Goal: Task Accomplishment & Management: Manage account settings

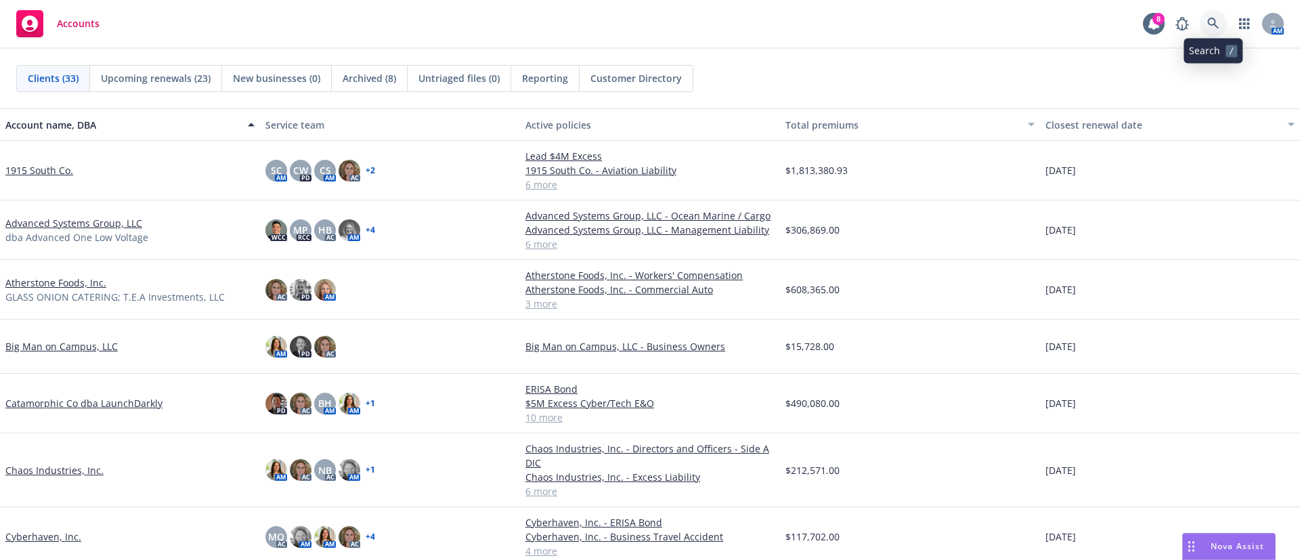
click at [1214, 35] on link at bounding box center [1213, 23] width 27 height 27
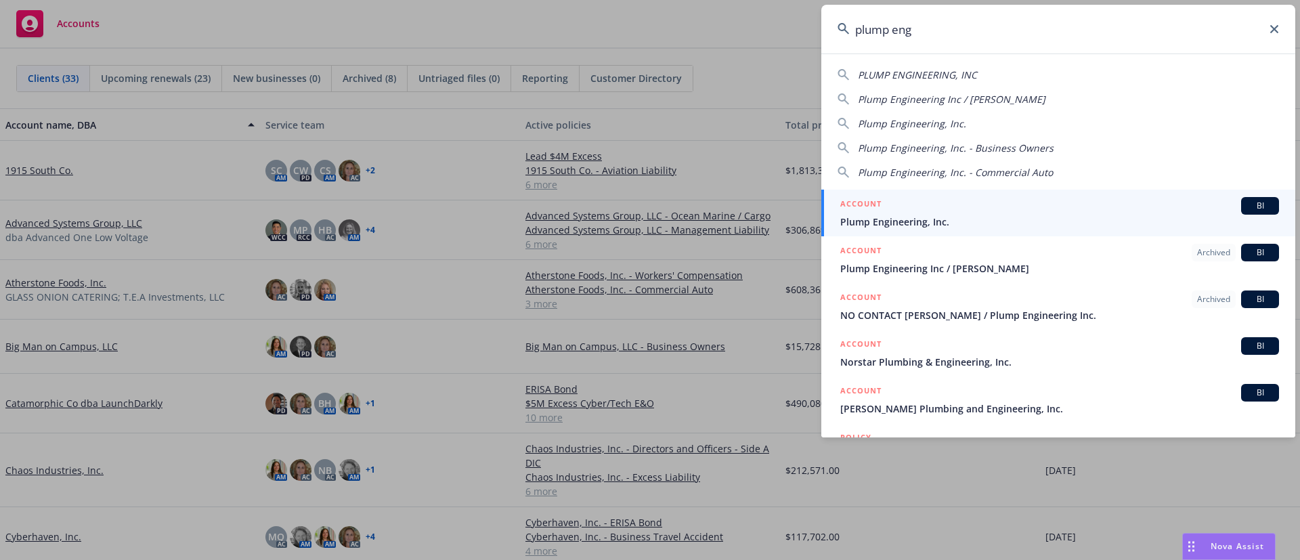
type input "plump eng"
click at [984, 204] on div "ACCOUNT BI" at bounding box center [1059, 206] width 439 height 18
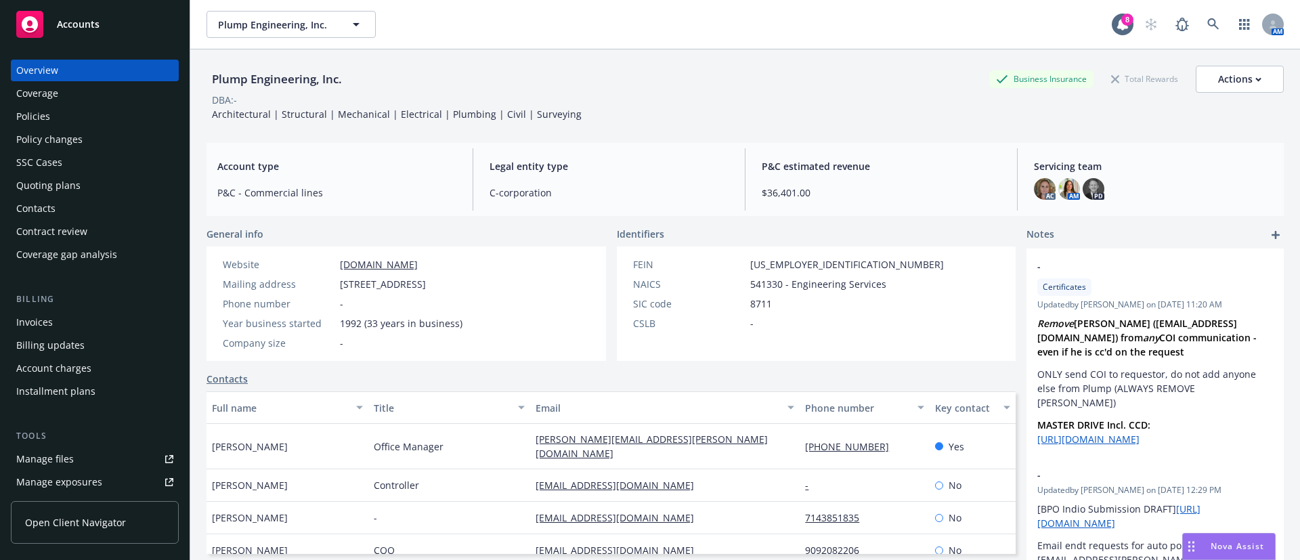
click at [143, 134] on div "Policy changes" at bounding box center [94, 140] width 157 height 22
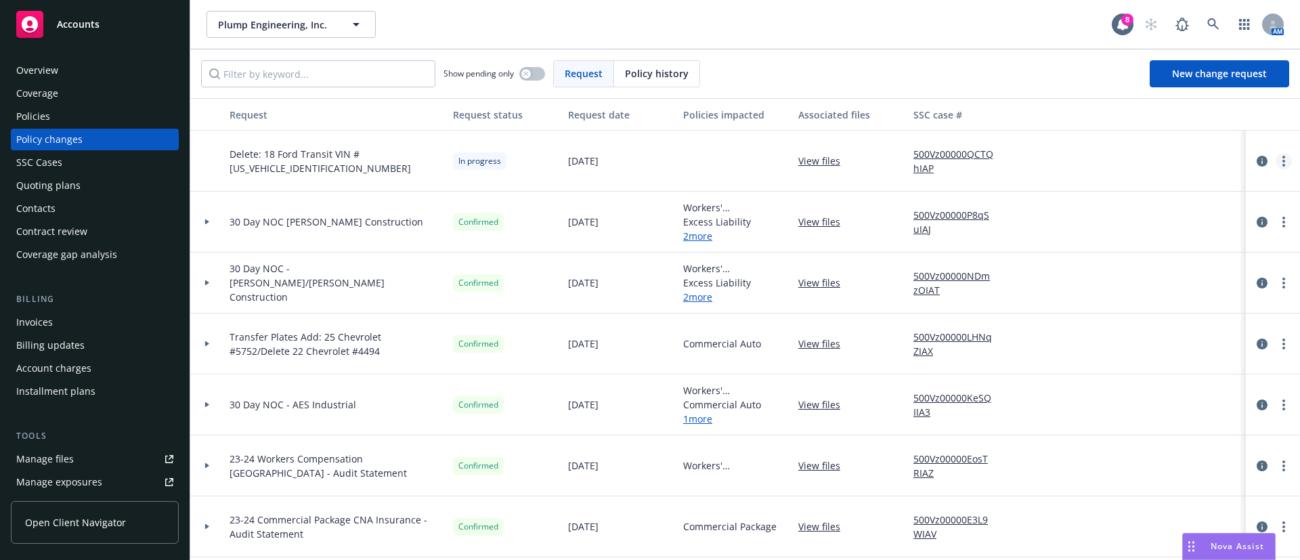
click at [1275, 160] on link "more" at bounding box center [1283, 161] width 16 height 16
click at [1073, 276] on link "Resume workflow" at bounding box center [1159, 270] width 232 height 27
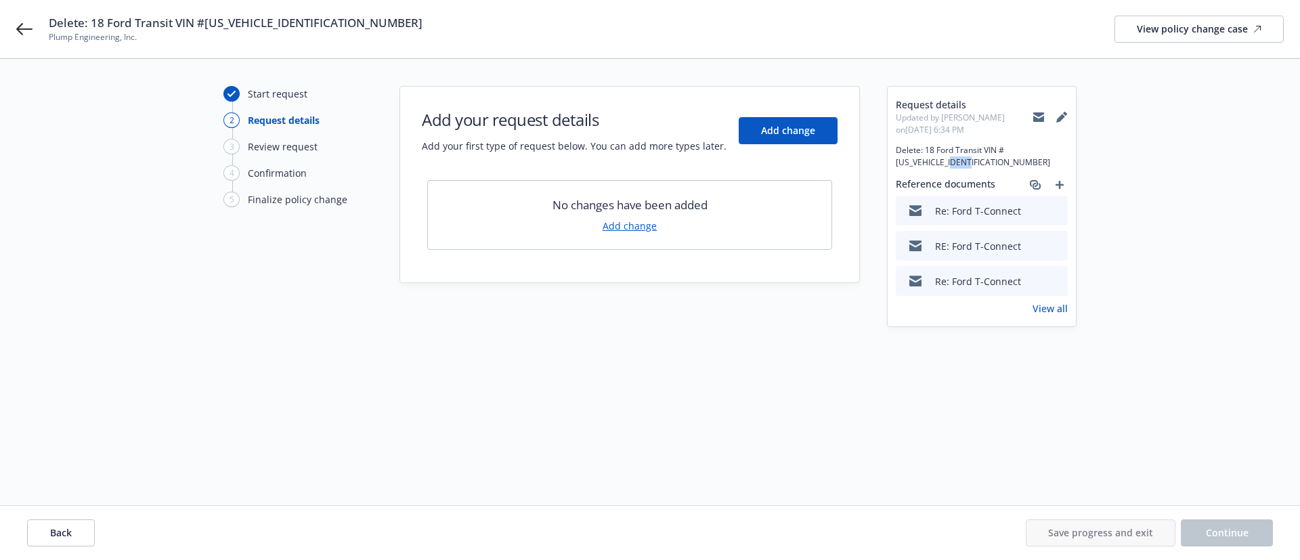
drag, startPoint x: 984, startPoint y: 162, endPoint x: 963, endPoint y: 166, distance: 21.4
click at [963, 166] on span "Delete: 18 Ford Transit VIN #[US_VEHICLE_IDENTIFICATION_NUMBER]" at bounding box center [982, 156] width 172 height 24
copy span "7751"
click at [766, 137] on button "Add change" at bounding box center [788, 130] width 99 height 27
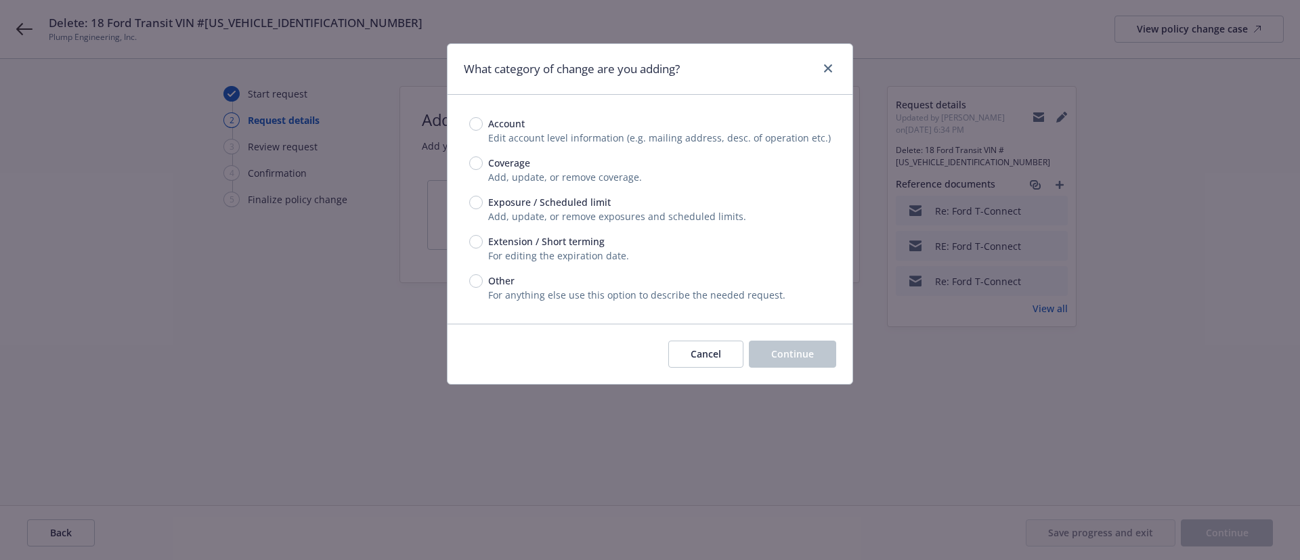
click at [584, 205] on span "Exposure / Scheduled limit" at bounding box center [549, 202] width 123 height 14
click at [483, 205] on input "Exposure / Scheduled limit" at bounding box center [476, 203] width 14 height 14
radio input "true"
click at [783, 348] on span "Continue" at bounding box center [792, 353] width 43 height 13
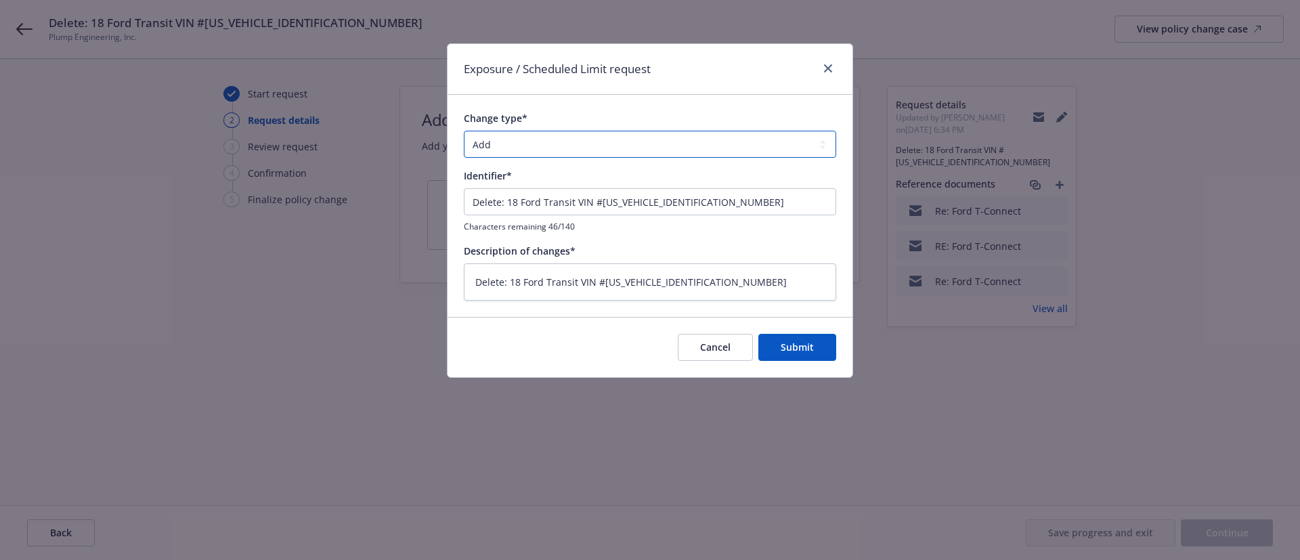
click at [574, 154] on select "Add Audit Change Remove" at bounding box center [650, 144] width 372 height 27
select select "CHANGE"
click at [464, 131] on select "Add Audit Change Remove" at bounding box center [650, 144] width 372 height 27
type textarea "x"
click at [535, 140] on select "Add Audit Change Remove" at bounding box center [650, 144] width 372 height 27
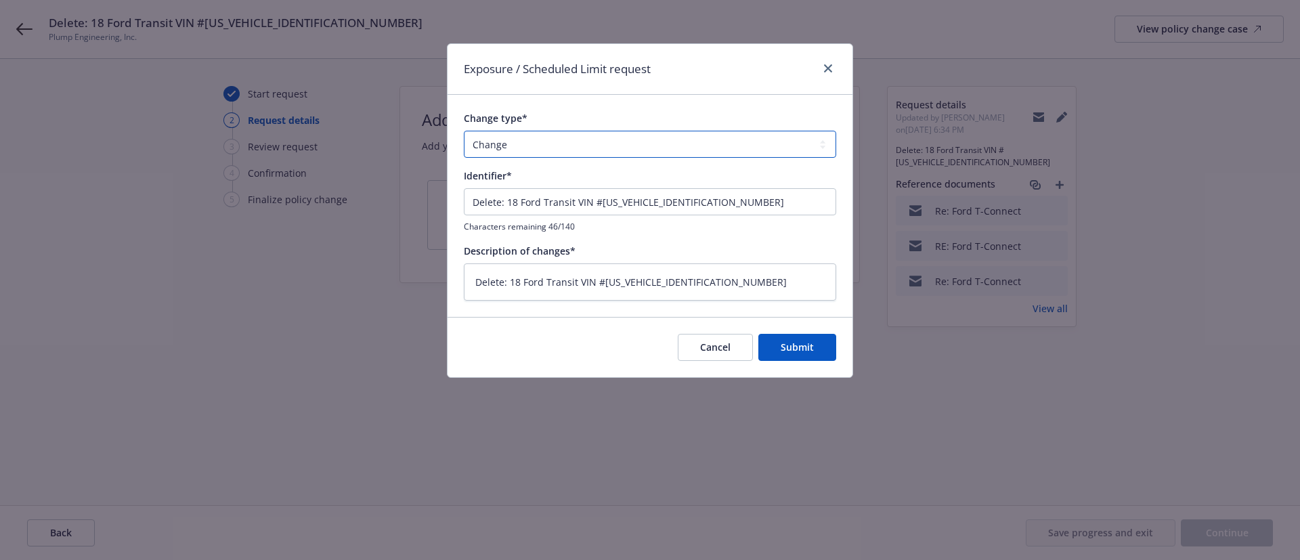
select select "REMOVE"
click at [464, 131] on select "Add Audit Change Remove" at bounding box center [650, 144] width 372 height 27
click at [818, 358] on button "Submit" at bounding box center [797, 347] width 78 height 27
type textarea "x"
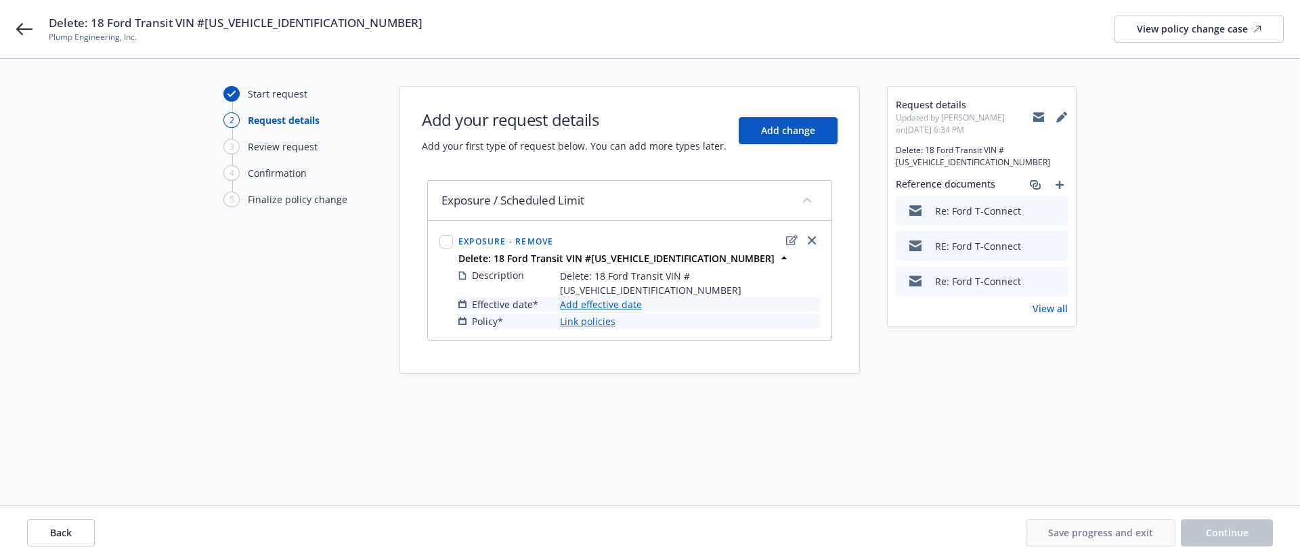
click at [603, 297] on link "Add effective date" at bounding box center [601, 304] width 82 height 14
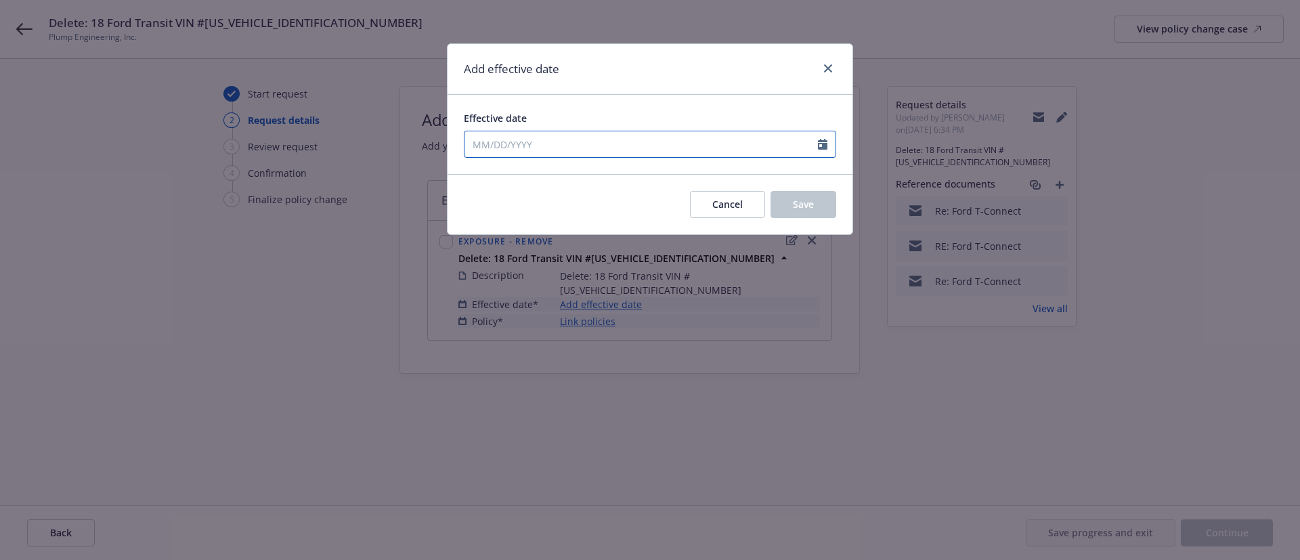
click at [821, 141] on icon "Calendar" at bounding box center [822, 144] width 9 height 11
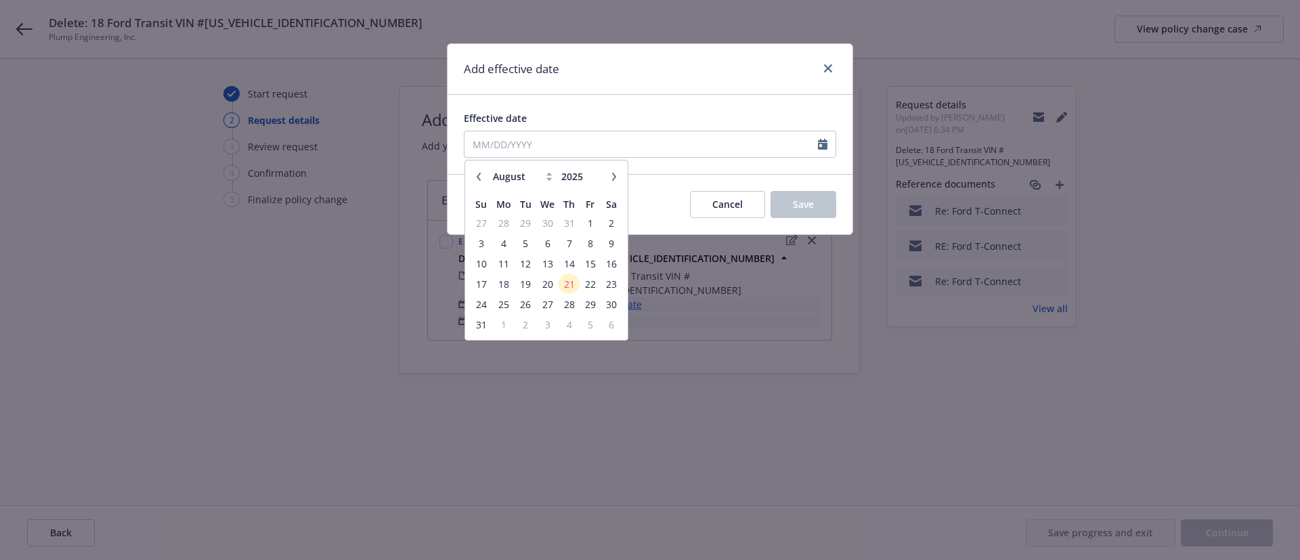
click at [479, 173] on icon "button" at bounding box center [479, 177] width 8 height 8
select select "7"
click at [529, 285] on span "22" at bounding box center [526, 284] width 18 height 17
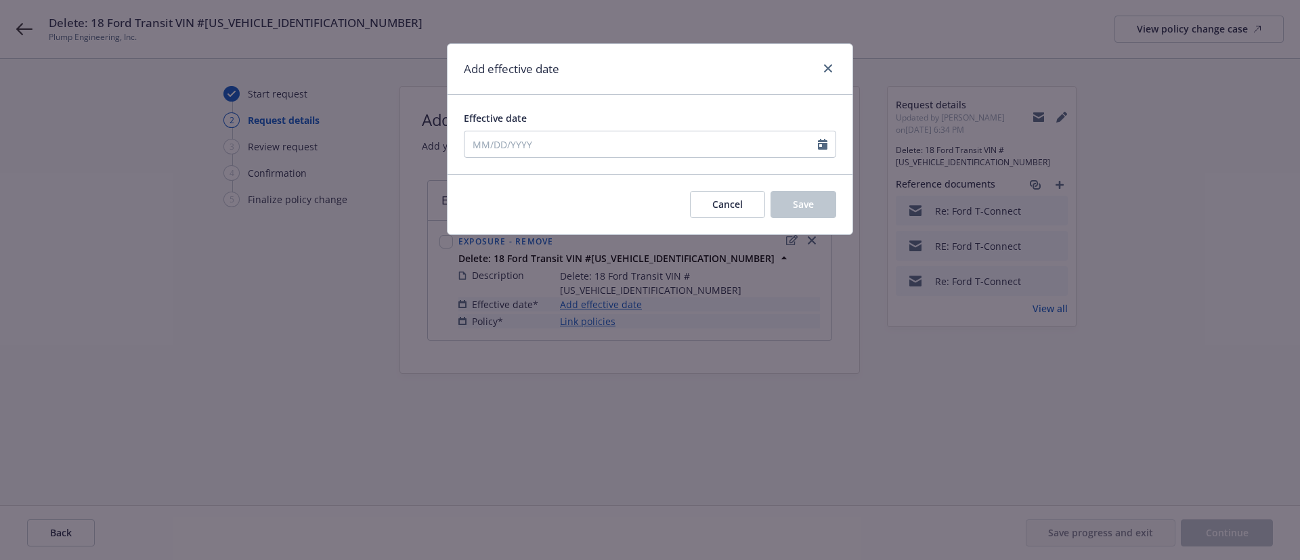
type input "[DATE]"
click at [818, 198] on button "Save" at bounding box center [803, 204] width 66 height 27
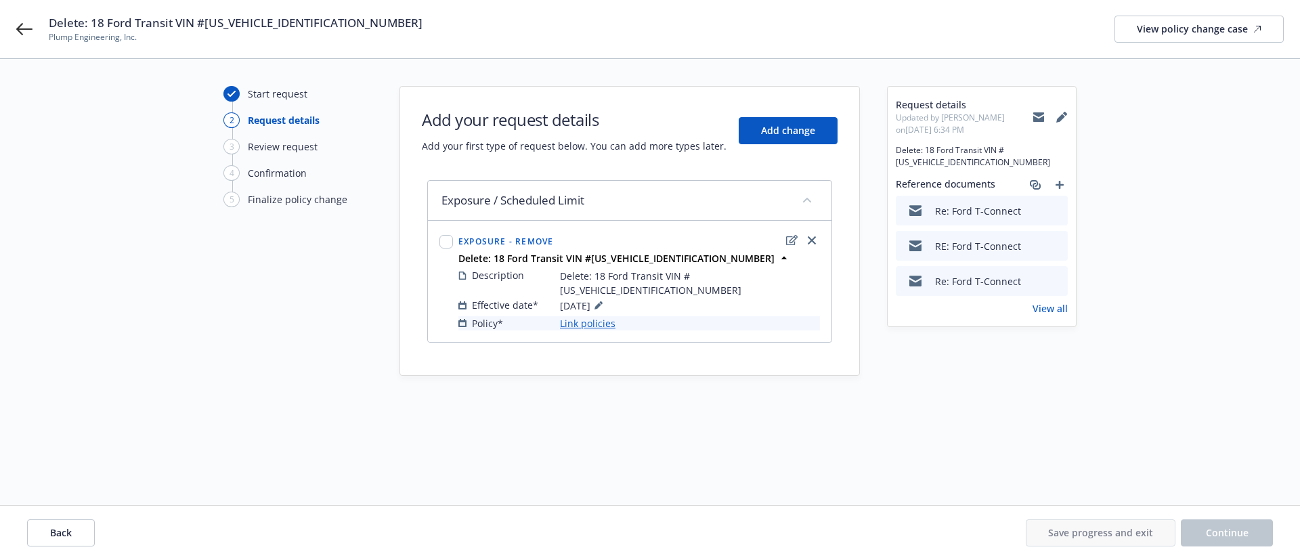
click at [576, 316] on link "Link policies" at bounding box center [588, 323] width 56 height 14
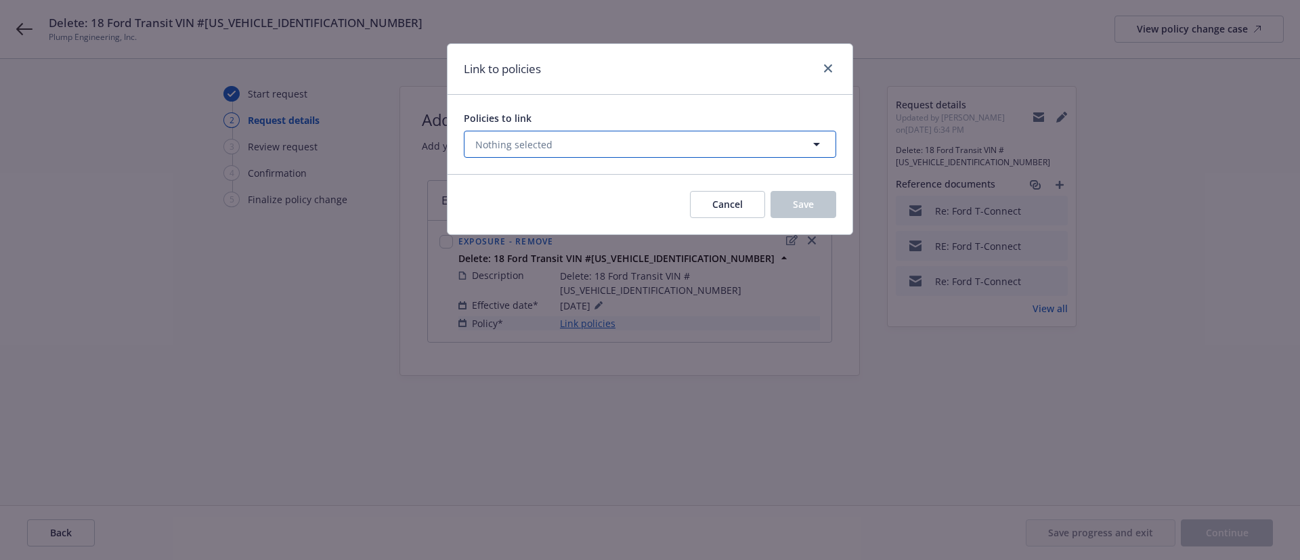
drag, startPoint x: 593, startPoint y: 142, endPoint x: 600, endPoint y: 141, distance: 7.5
click at [594, 143] on button "Nothing selected" at bounding box center [650, 144] width 372 height 27
select select "ACTIVE"
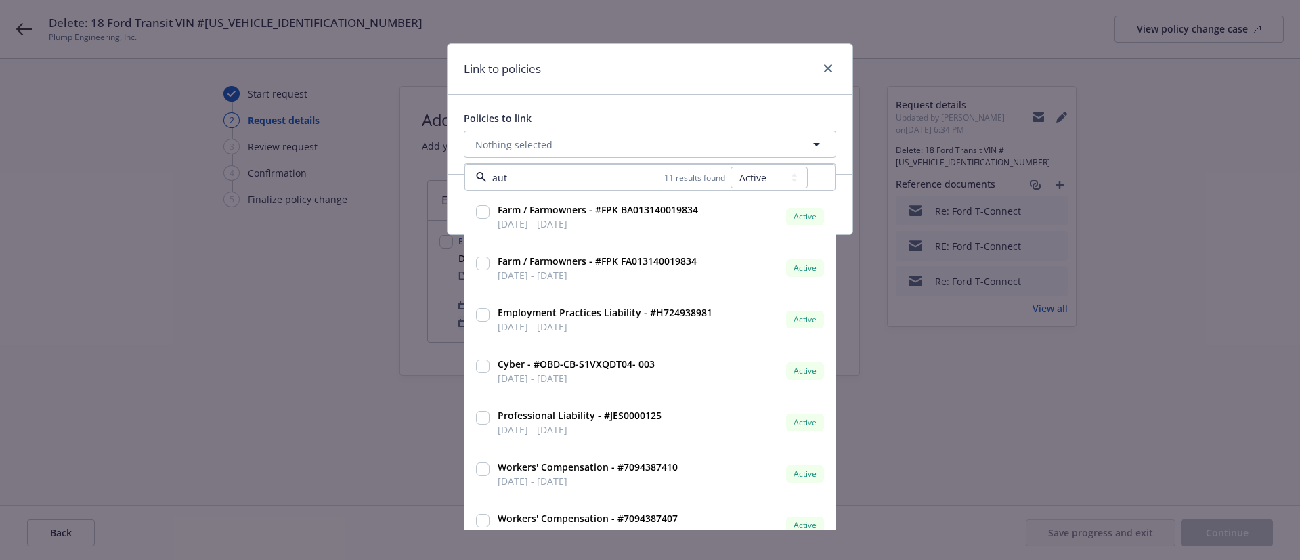
type input "auto"
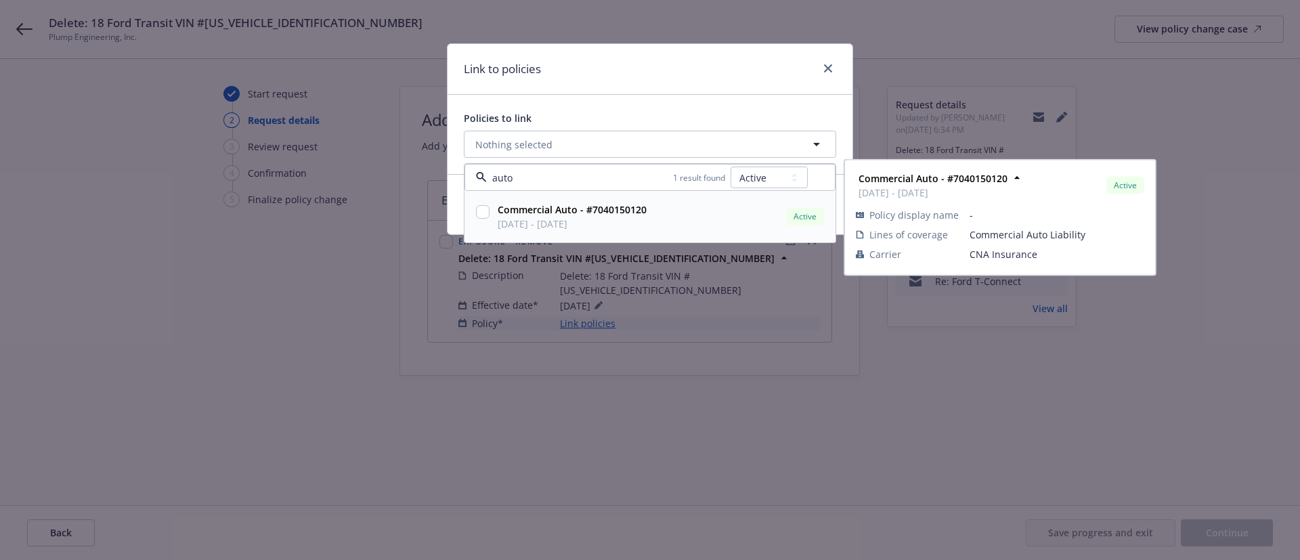
click at [552, 212] on strong "Commercial Auto - #7040150120" at bounding box center [572, 209] width 149 height 13
checkbox input "true"
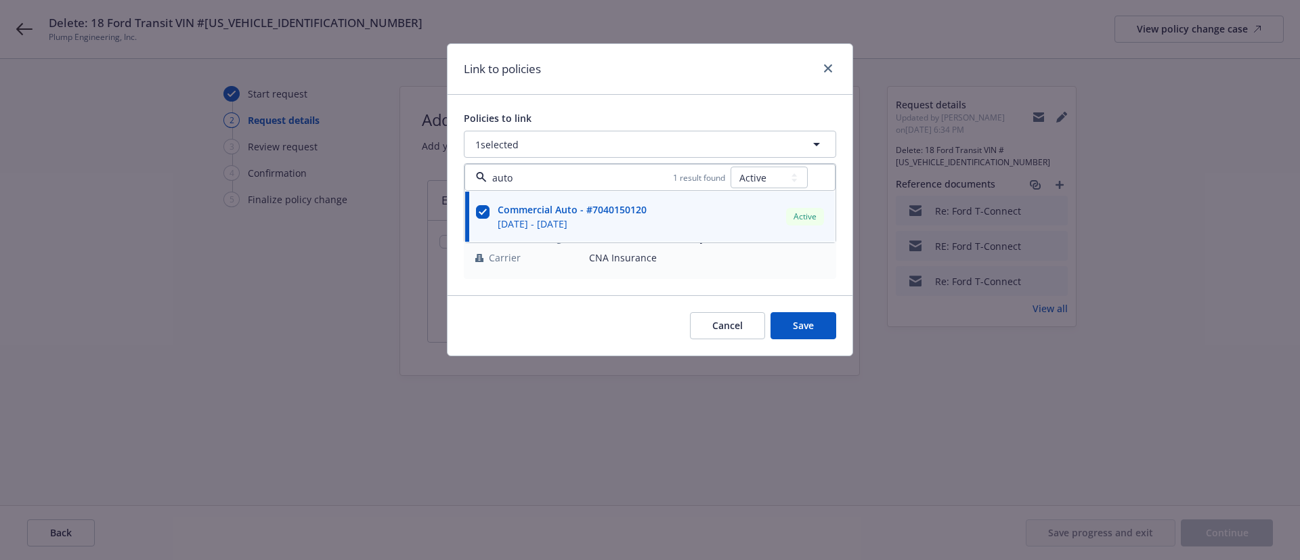
type input "auto"
click at [703, 76] on div "Link to policies" at bounding box center [649, 69] width 405 height 51
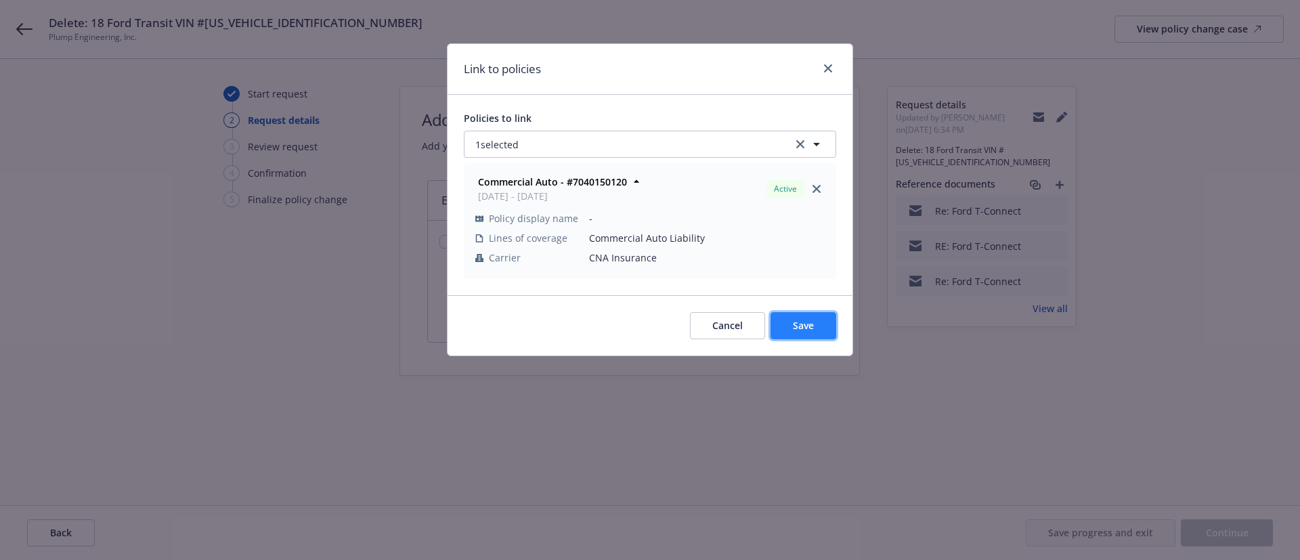
click at [814, 335] on button "Save" at bounding box center [803, 325] width 66 height 27
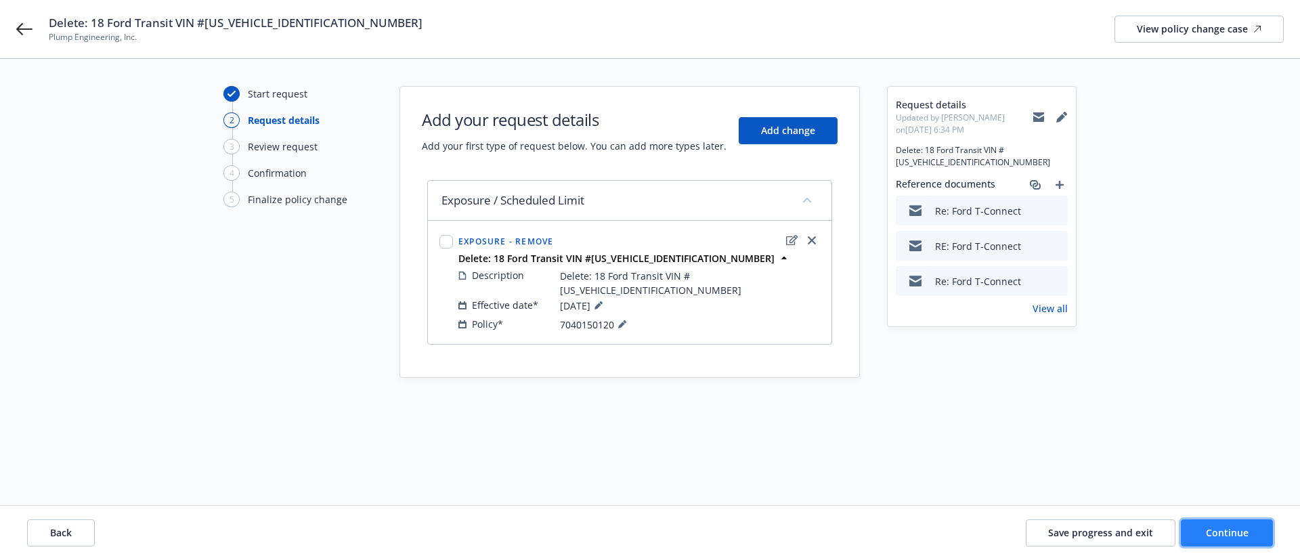
click at [1209, 536] on span "Continue" at bounding box center [1227, 532] width 43 height 13
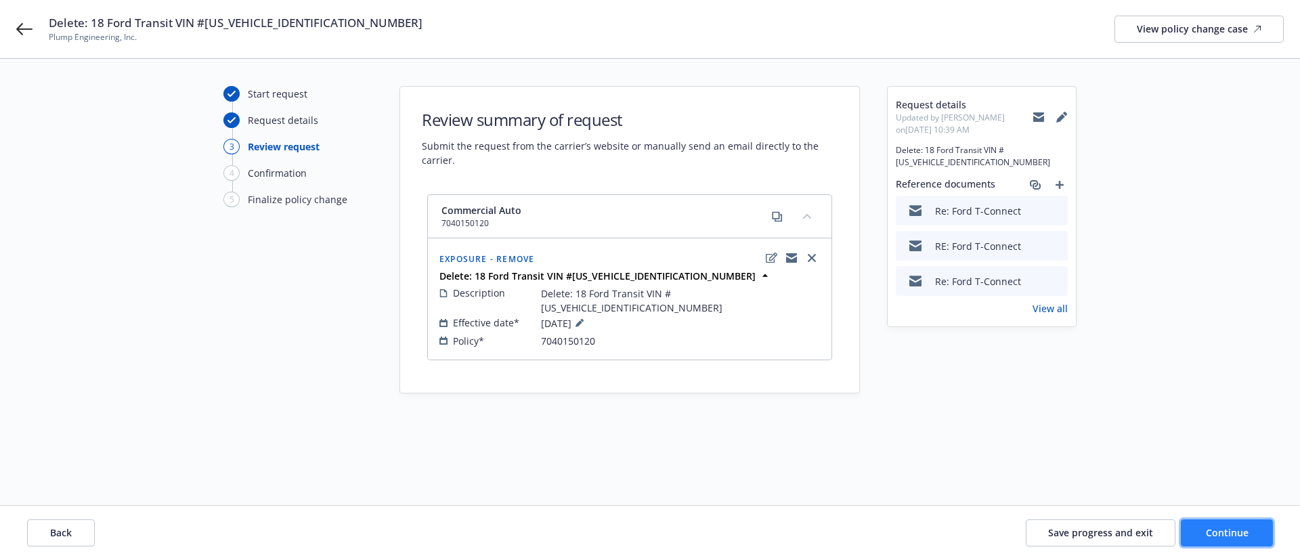
click at [1217, 533] on span "Continue" at bounding box center [1227, 532] width 43 height 13
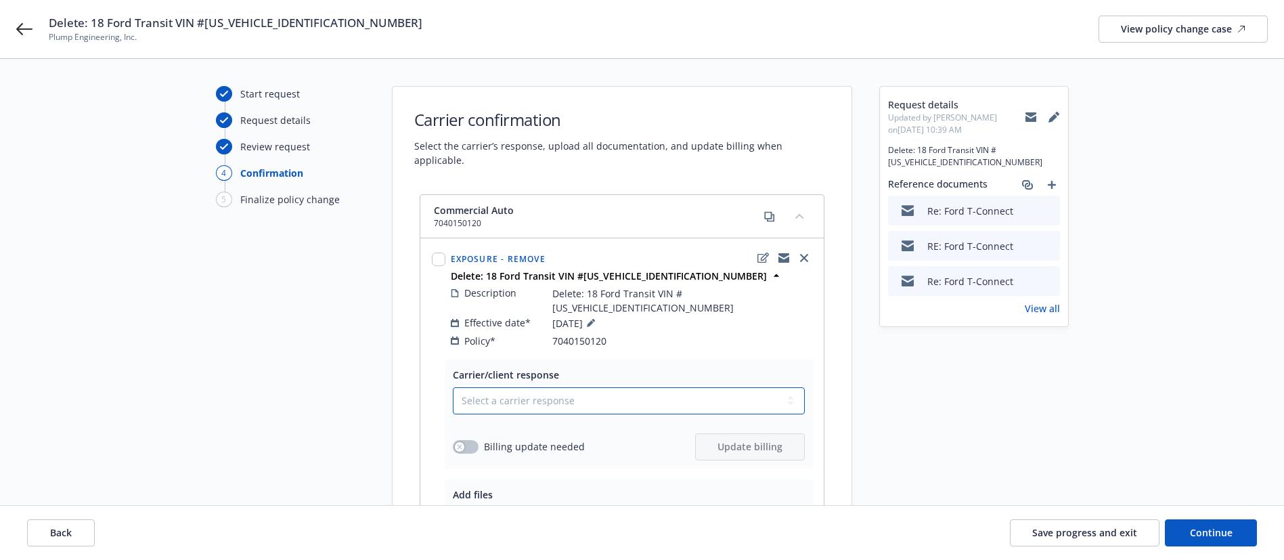
click at [558, 387] on select "Select a carrier response Accepted Accepted with revision No endorsement needed…" at bounding box center [629, 400] width 352 height 27
select select "ACCEPTED"
click at [453, 387] on select "Select a carrier response Accepted Accepted with revision No endorsement needed…" at bounding box center [629, 400] width 352 height 27
click at [466, 440] on button "button" at bounding box center [466, 447] width 26 height 14
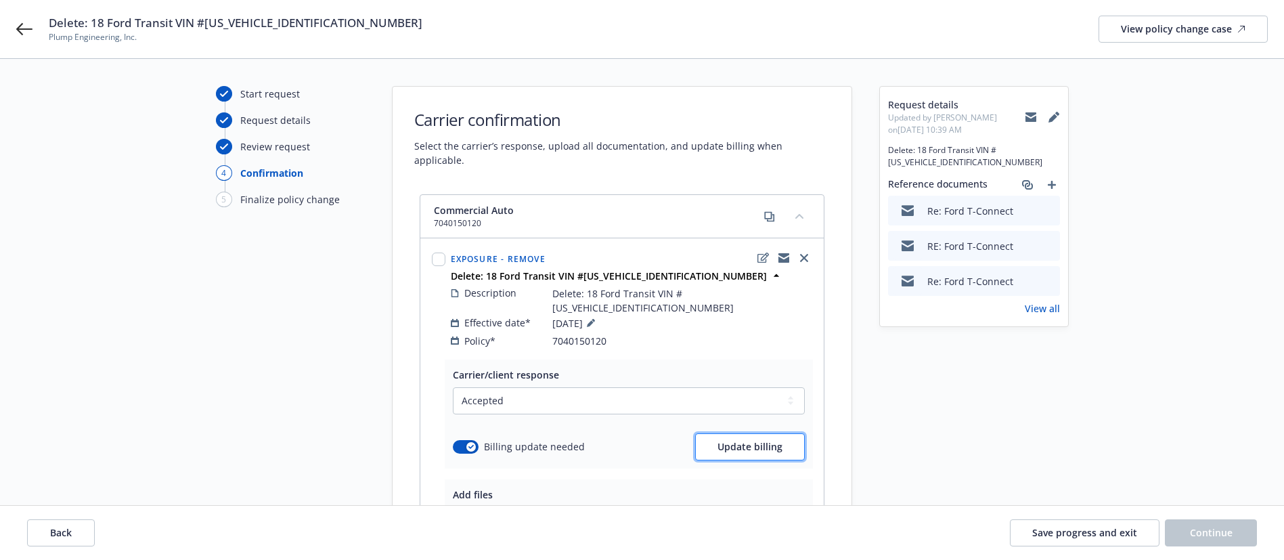
click at [762, 440] on span "Update billing" at bounding box center [750, 446] width 65 height 13
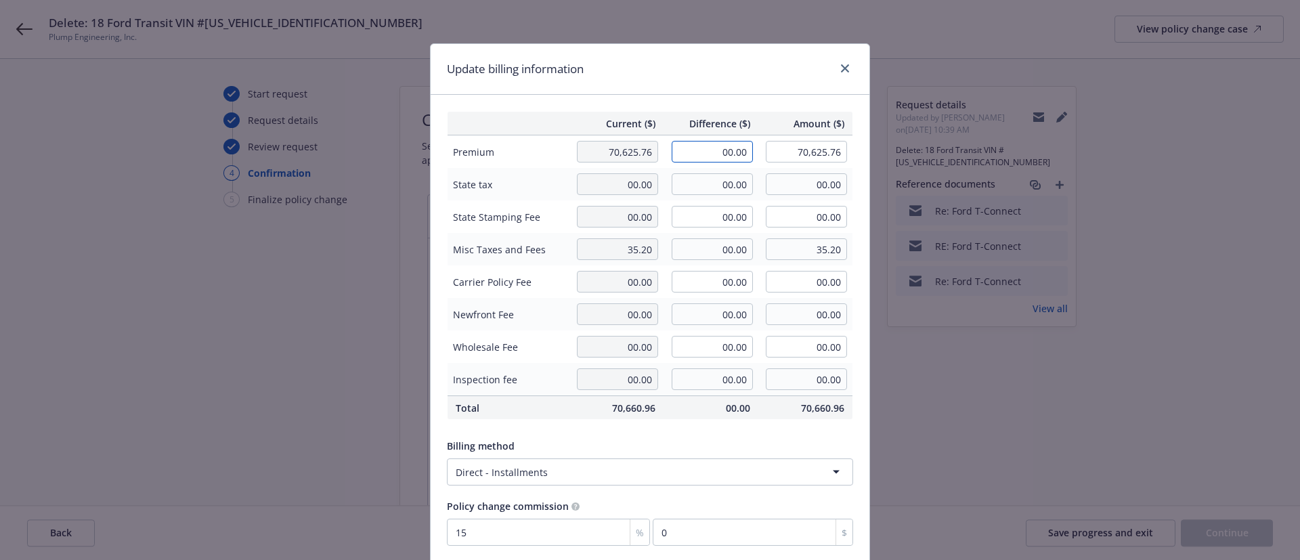
drag, startPoint x: 700, startPoint y: 162, endPoint x: 800, endPoint y: 155, distance: 99.8
click at [824, 156] on tr "Premium 70,625.76 00.00 70,625.76" at bounding box center [650, 151] width 406 height 33
paste input "426"
type input "-426.00"
type input "70,199.76"
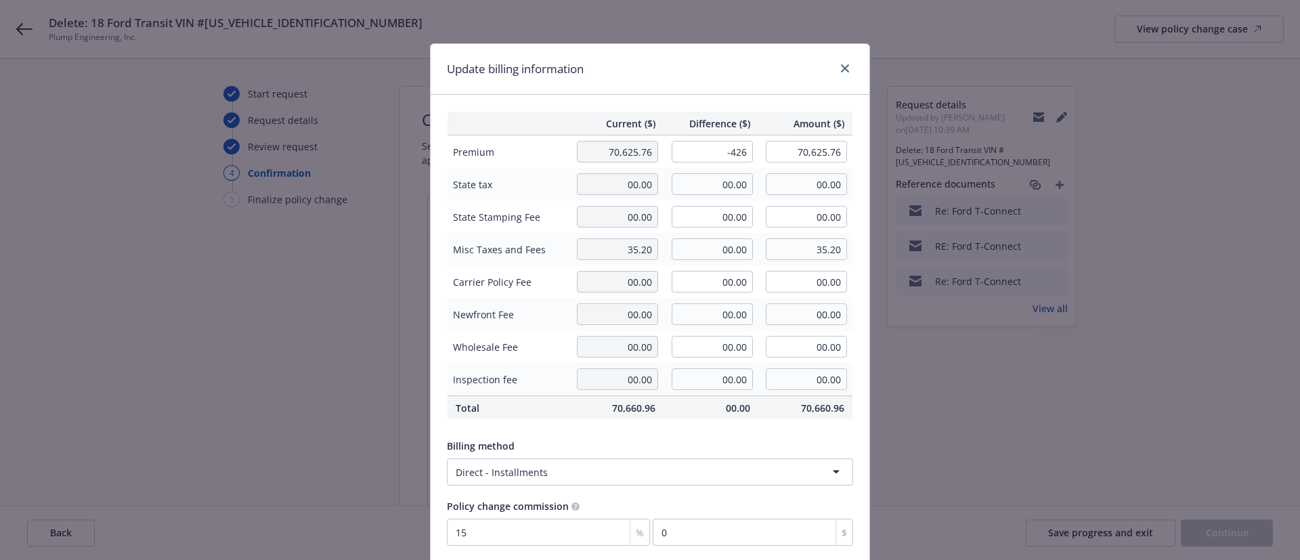
type input "-63.9"
click at [754, 83] on div "Update billing information" at bounding box center [650, 69] width 439 height 51
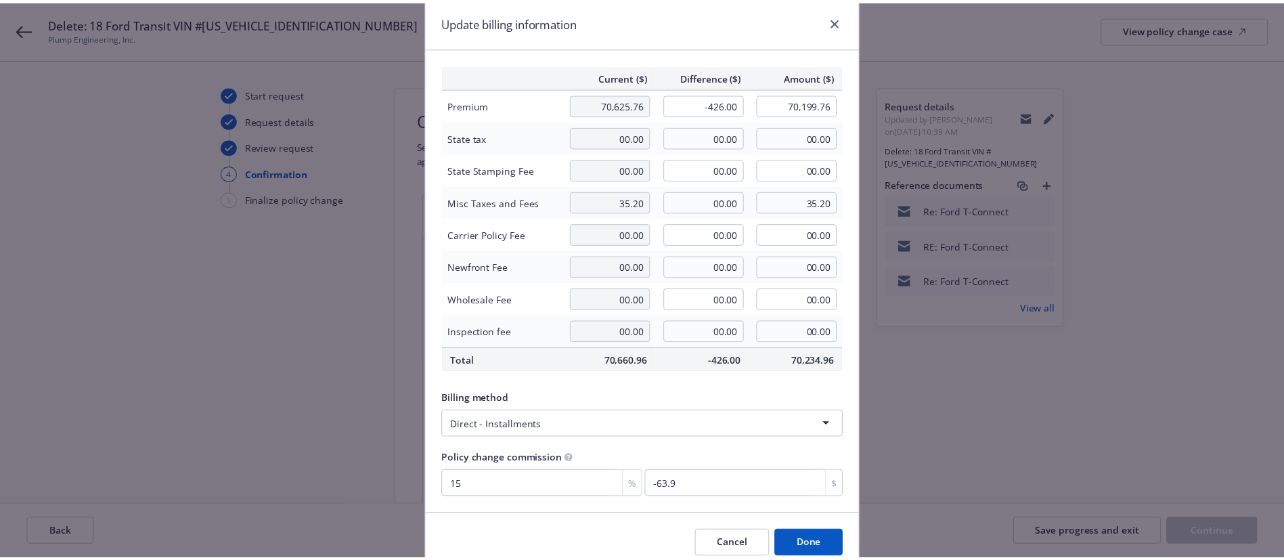
scroll to position [106, 0]
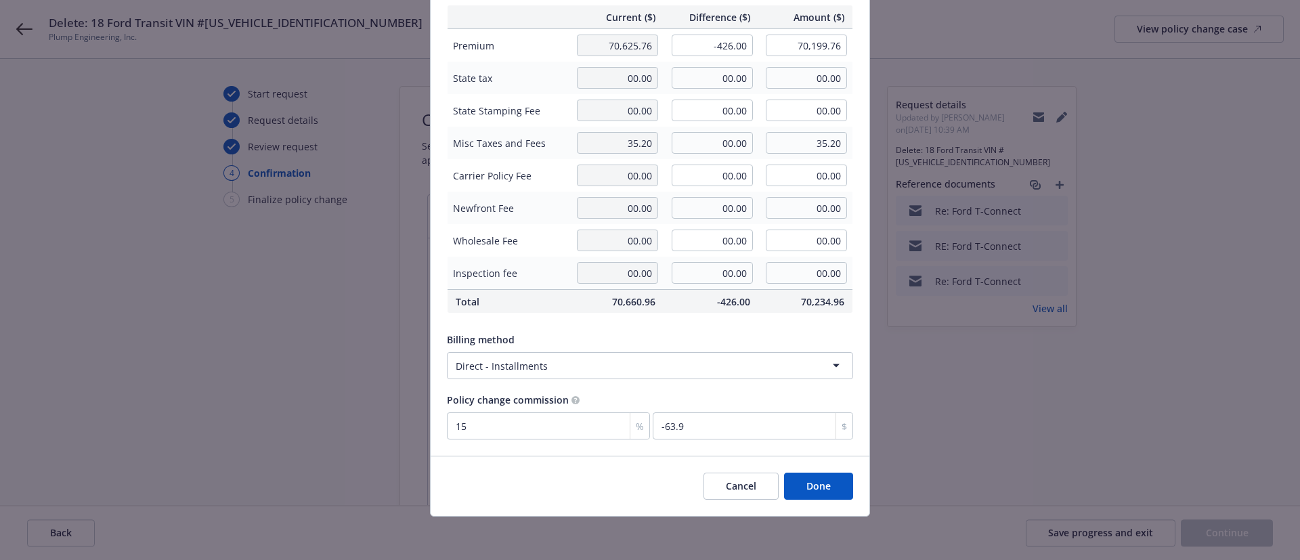
click at [808, 483] on button "Done" at bounding box center [818, 486] width 69 height 27
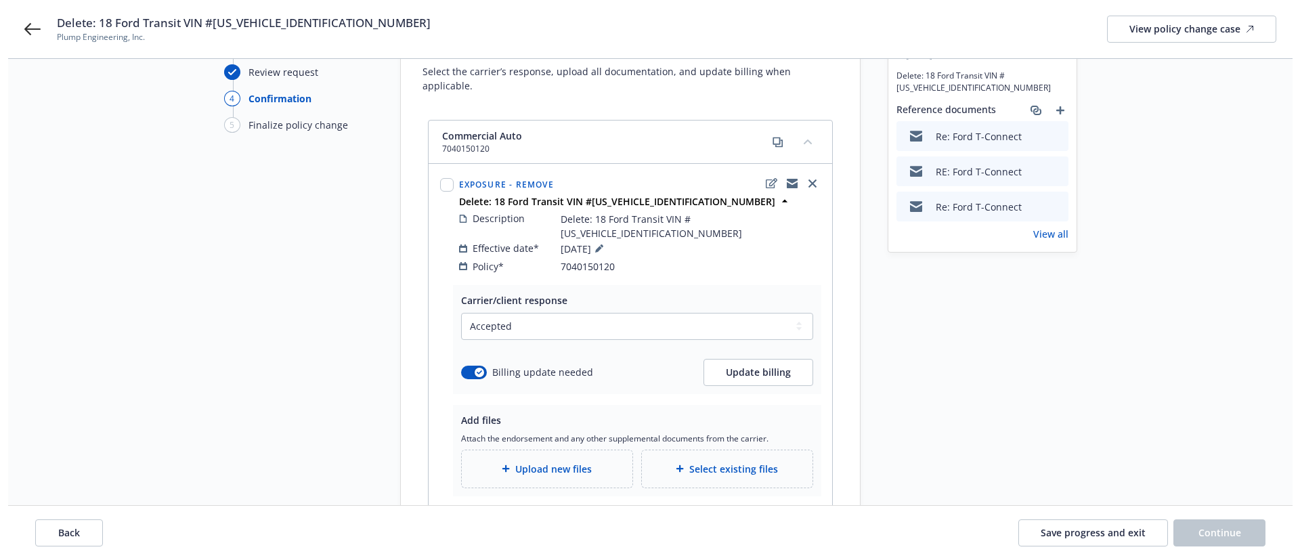
scroll to position [147, 0]
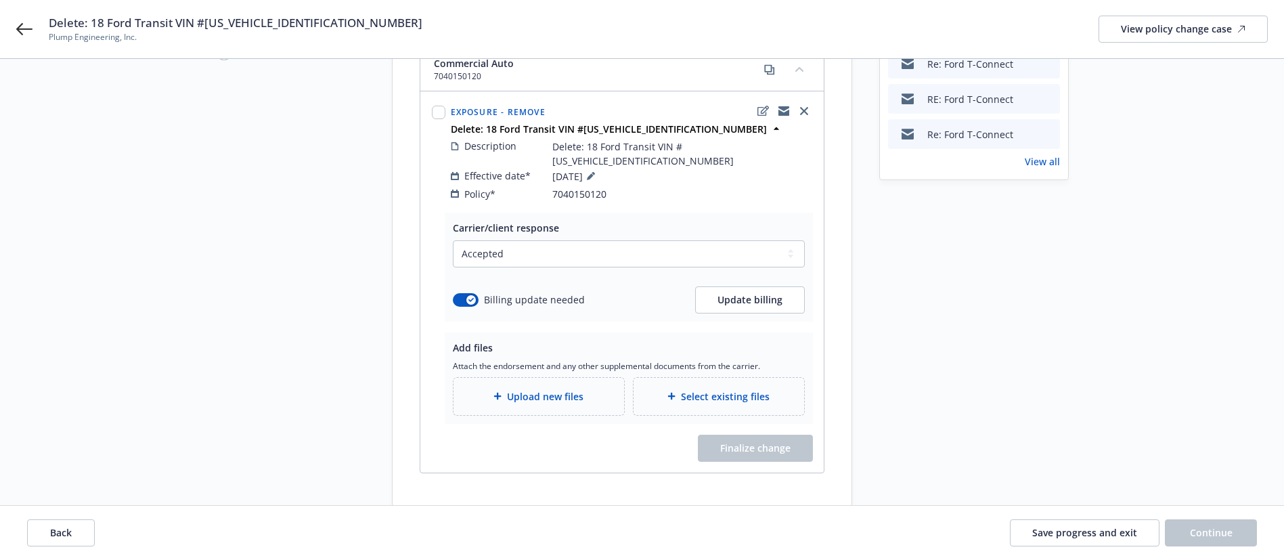
click at [540, 389] on span "Upload new files" at bounding box center [545, 396] width 76 height 14
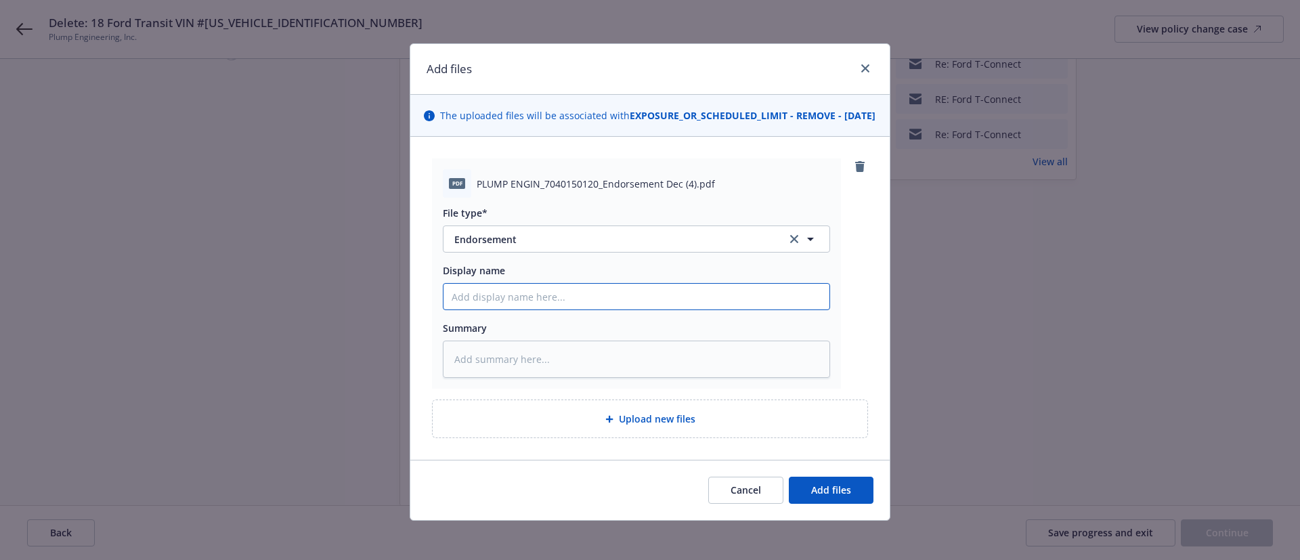
click at [505, 308] on input "Display name" at bounding box center [636, 297] width 386 height 26
paste input "Endt #36/37/38 - Auto CNA - Delete VIN 7751 - RP $426"
type textarea "x"
type input "Endt #36/37/38 - Auto CNA - Delete VIN 7751 - RP $426"
click at [845, 491] on button "Add files" at bounding box center [831, 490] width 85 height 27
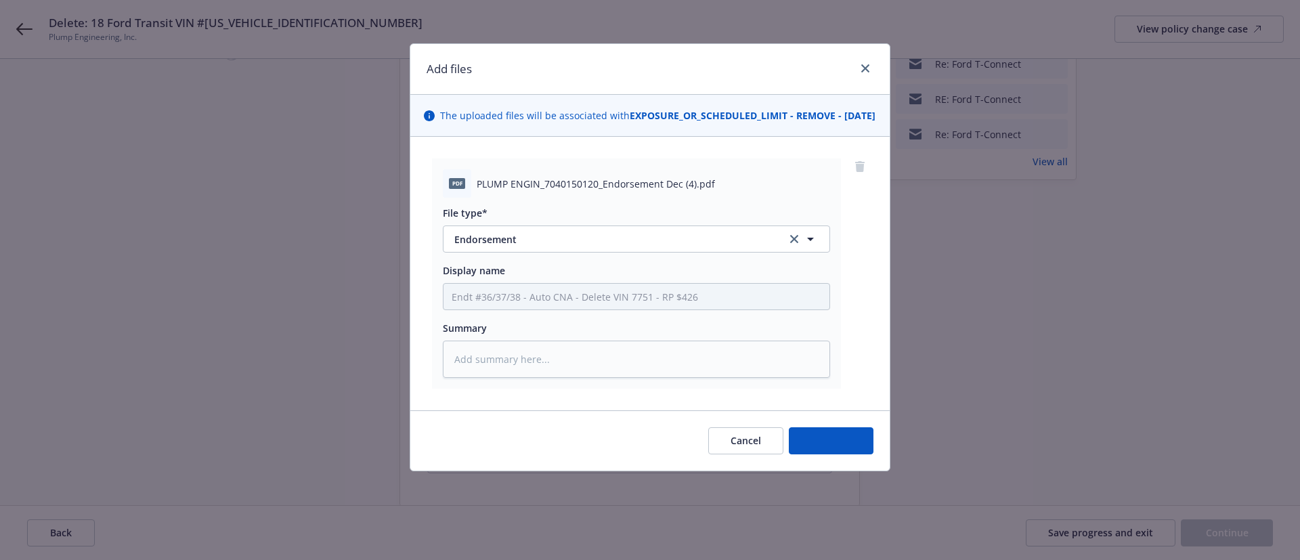
type textarea "x"
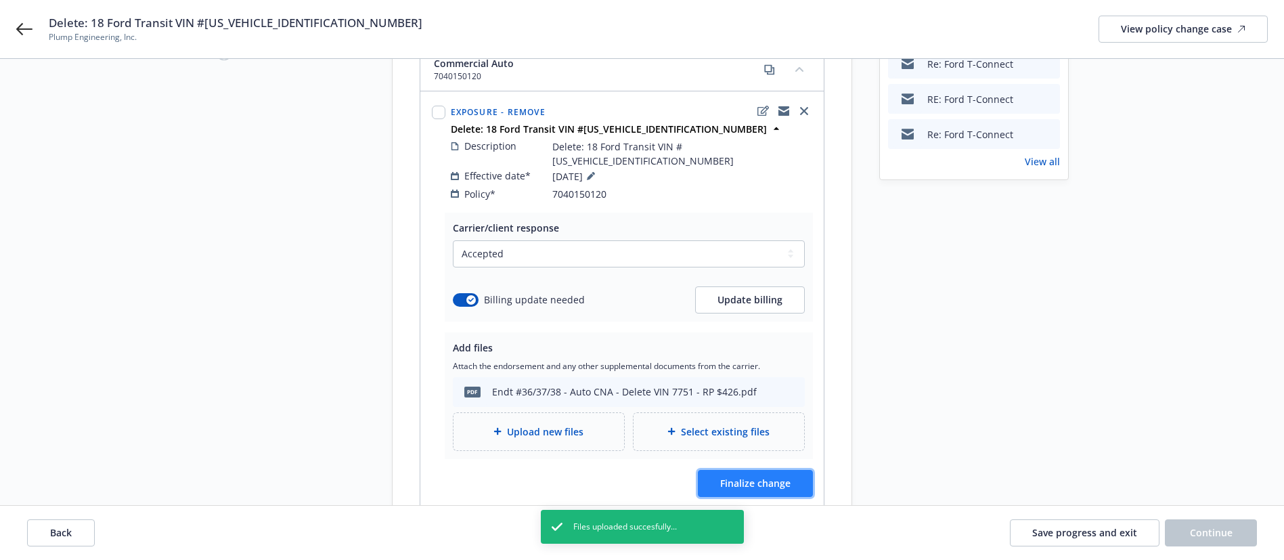
click at [779, 477] on span "Finalize change" at bounding box center [755, 483] width 70 height 13
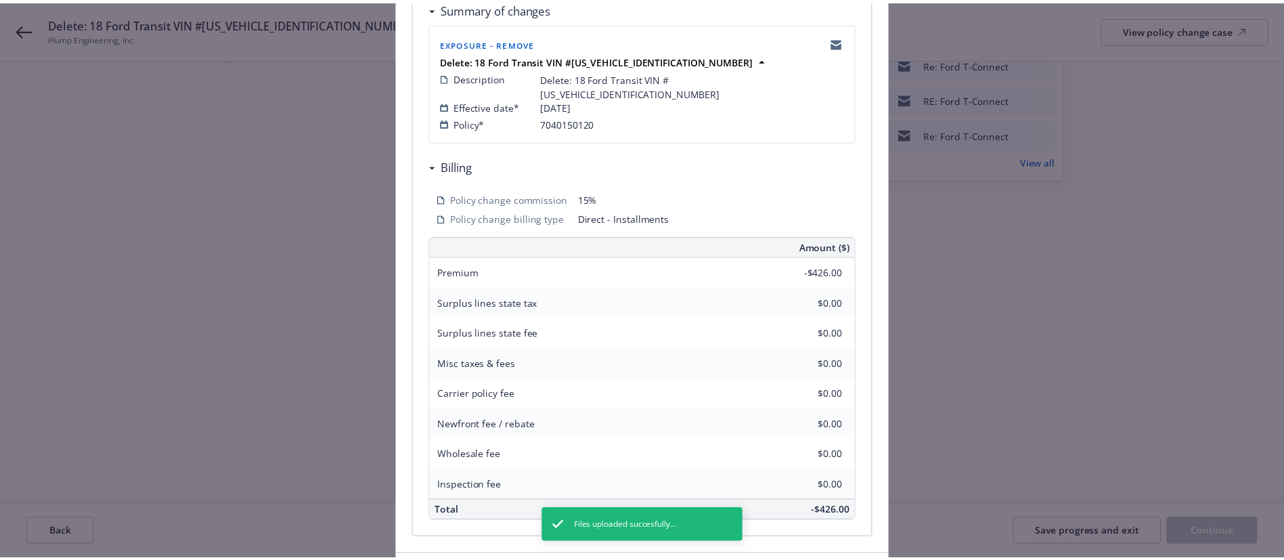
scroll to position [355, 0]
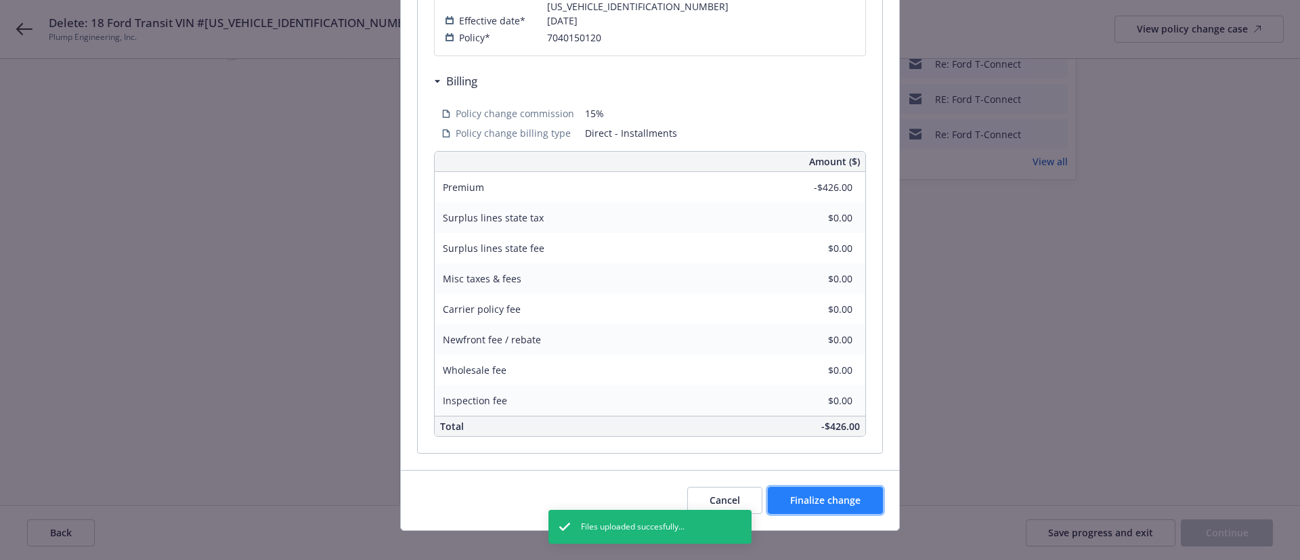
click at [830, 494] on span "Finalize change" at bounding box center [825, 500] width 70 height 13
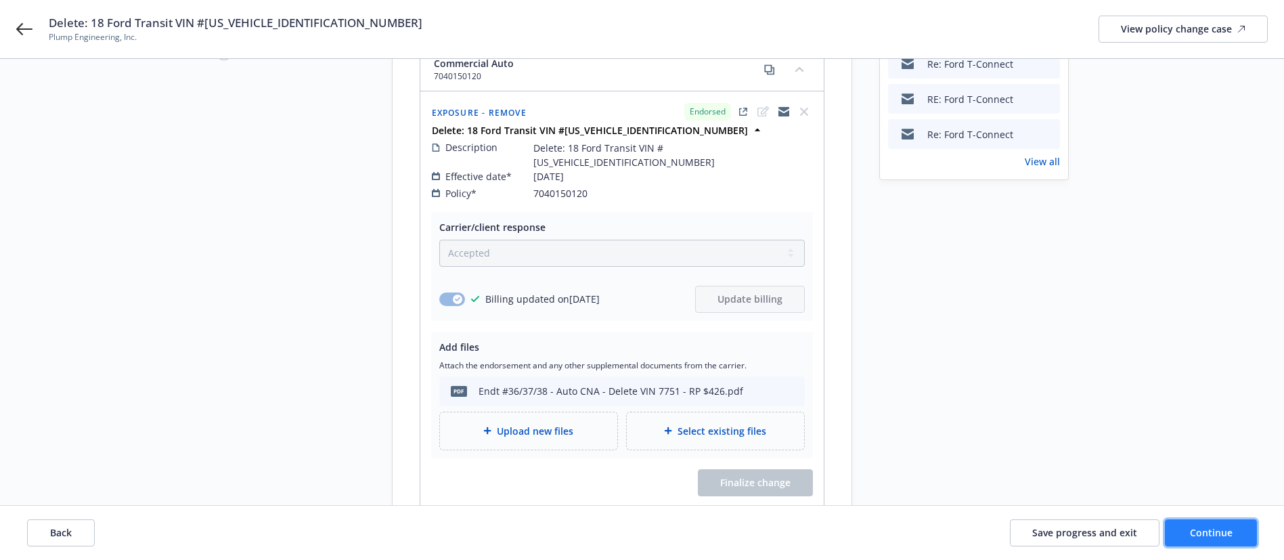
click at [1185, 542] on button "Continue" at bounding box center [1211, 532] width 92 height 27
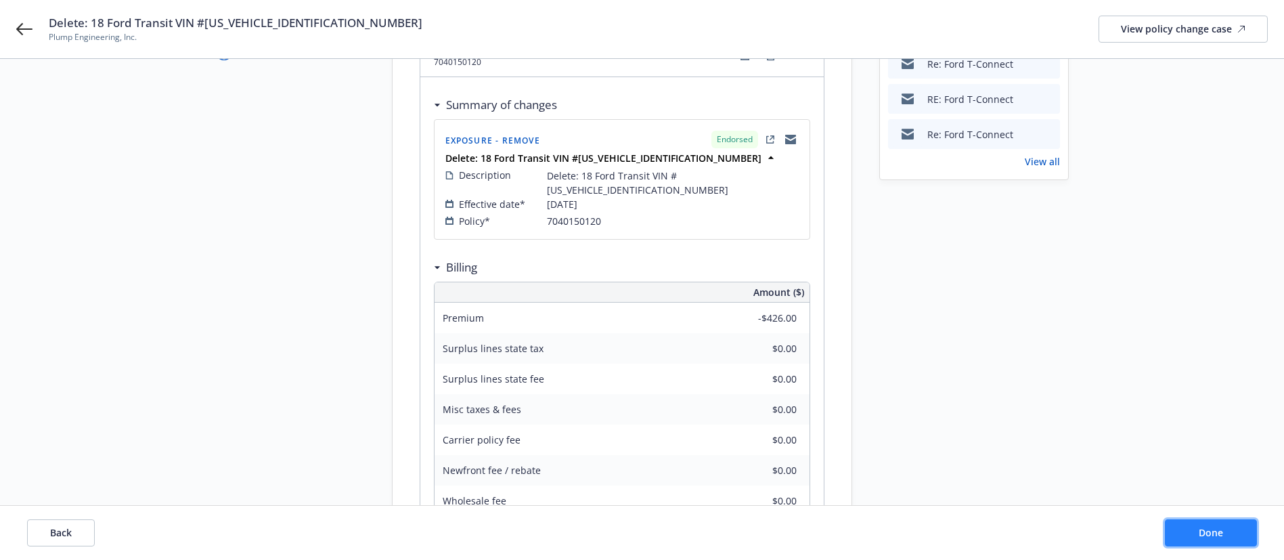
click at [1210, 523] on button "Done" at bounding box center [1211, 532] width 92 height 27
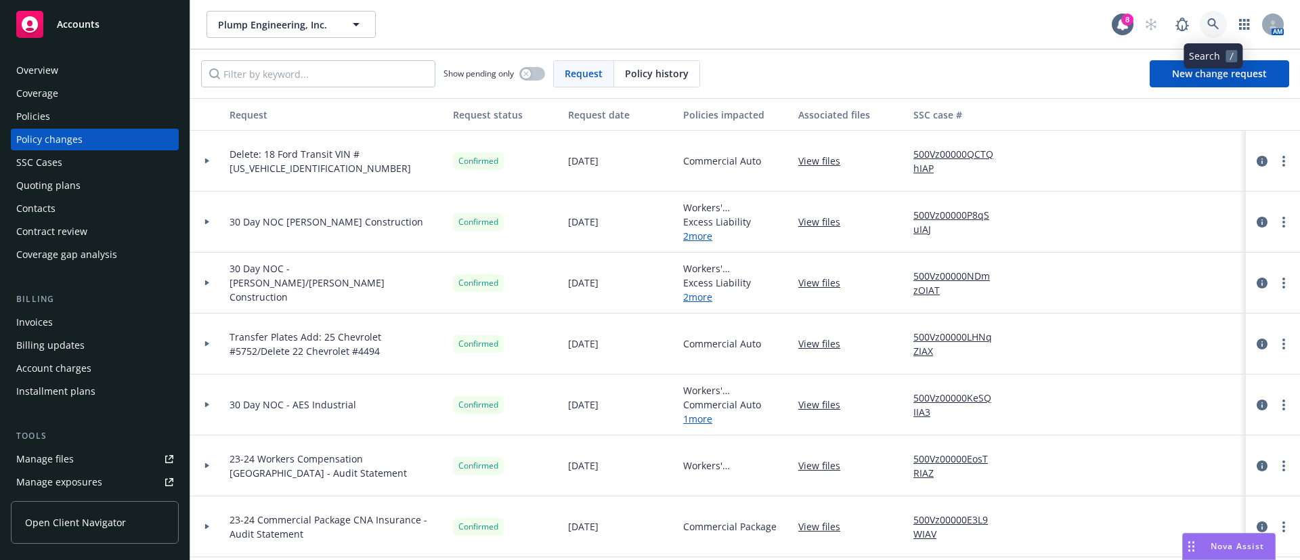
click at [1204, 26] on link at bounding box center [1213, 24] width 27 height 27
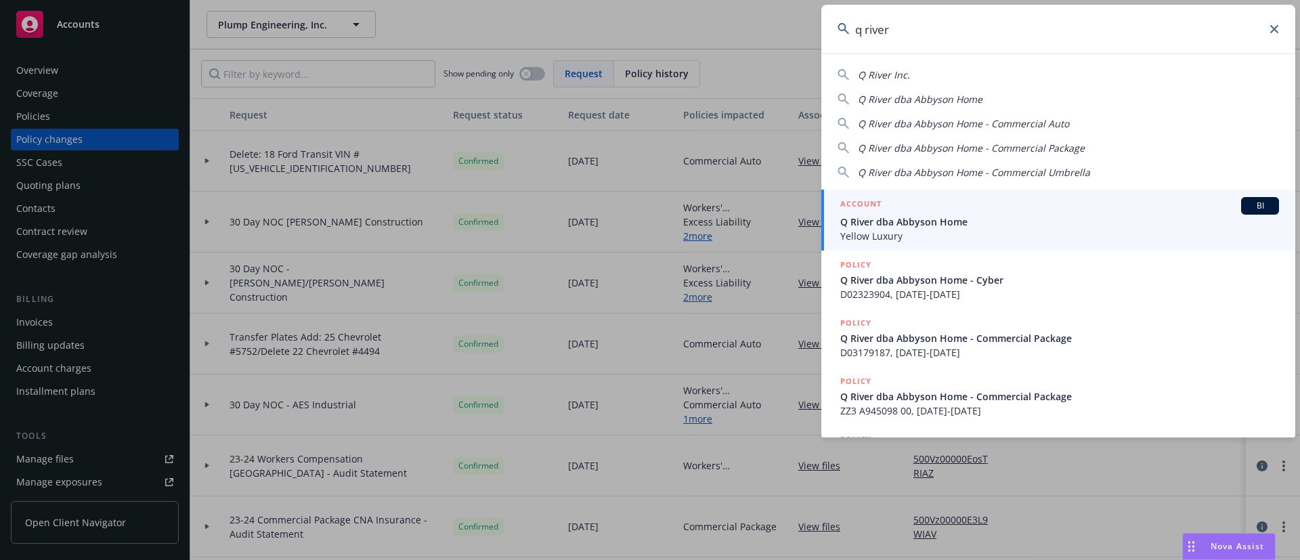
type input "q river"
click at [913, 217] on span "Q River dba Abbyson Home" at bounding box center [1059, 222] width 439 height 14
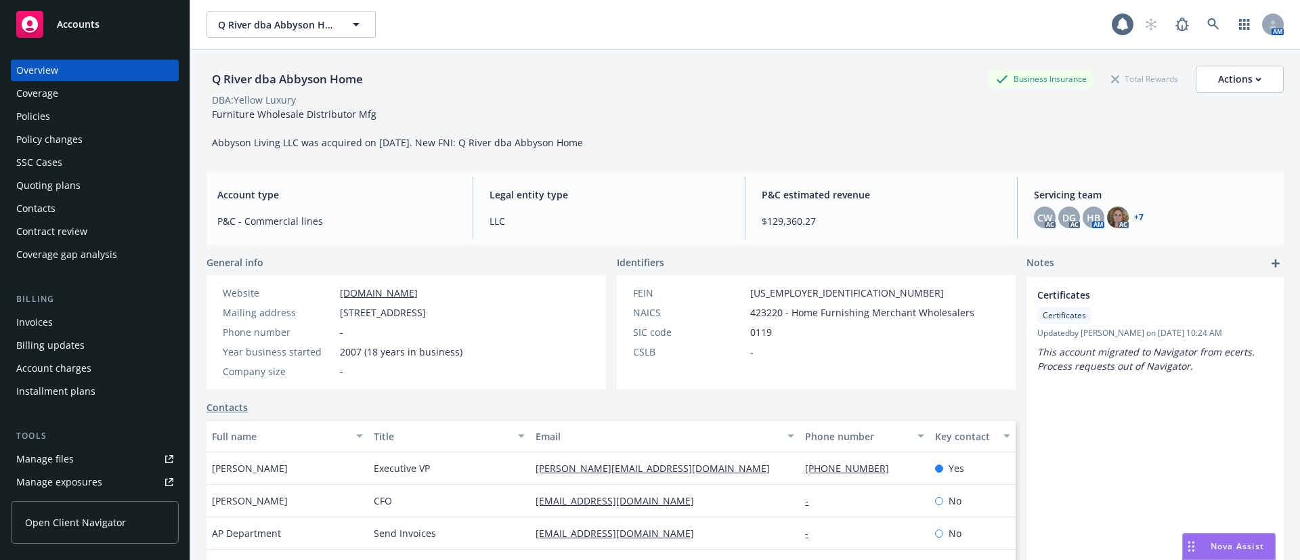
click at [82, 117] on div "Policies" at bounding box center [94, 117] width 157 height 22
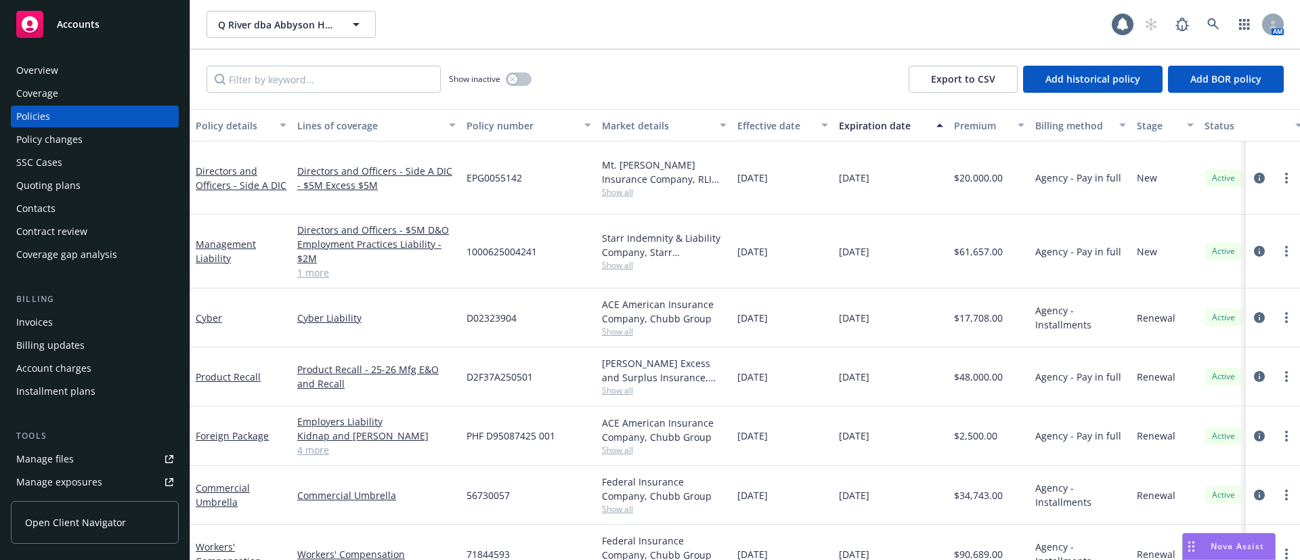
click at [82, 320] on div "Invoices" at bounding box center [94, 322] width 157 height 22
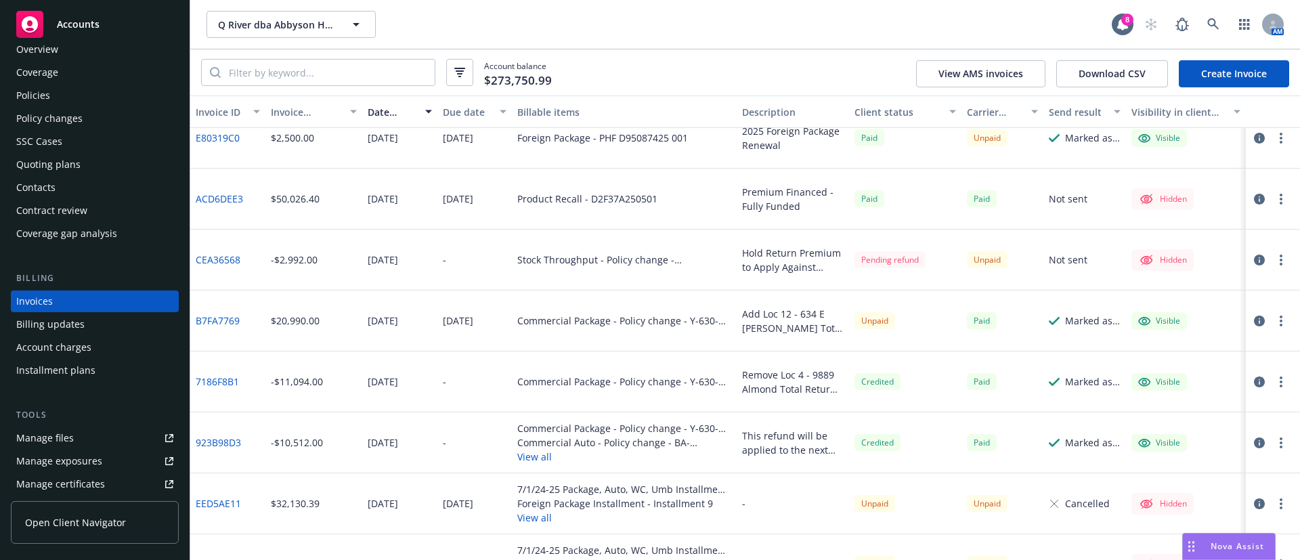
scroll to position [812, 0]
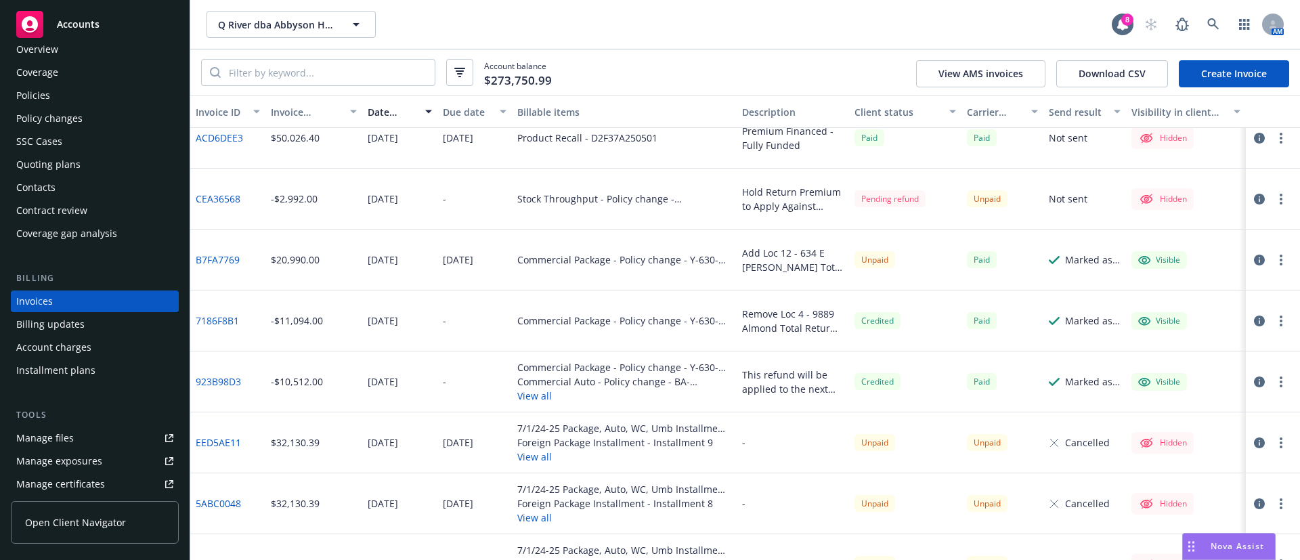
click at [63, 91] on div "Policies" at bounding box center [94, 96] width 157 height 22
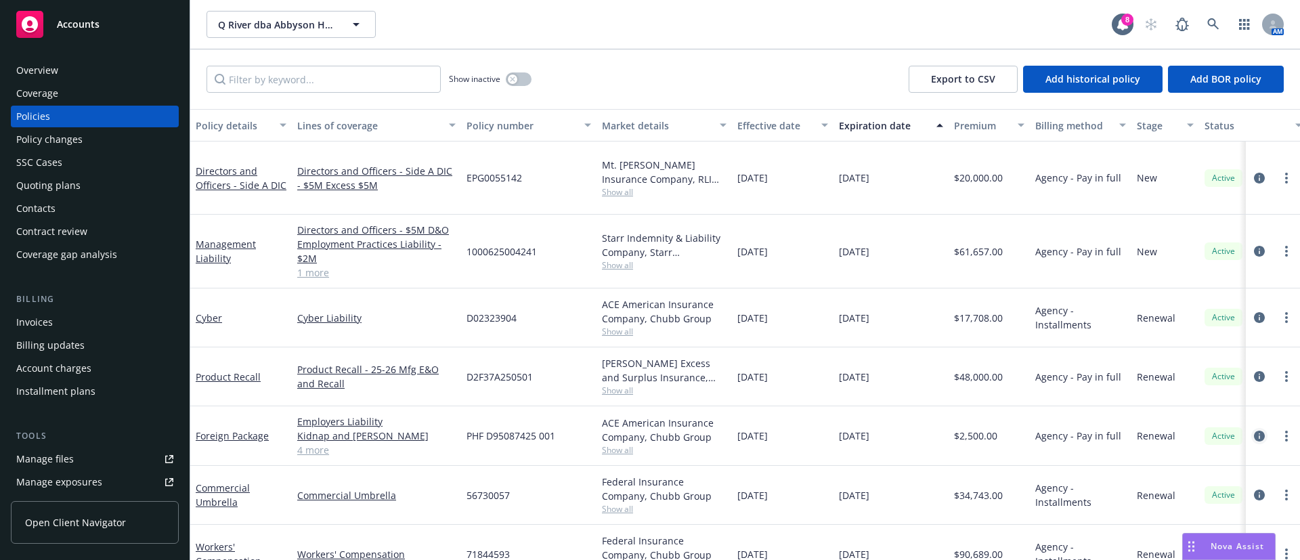
click at [1254, 431] on icon "circleInformation" at bounding box center [1259, 436] width 11 height 11
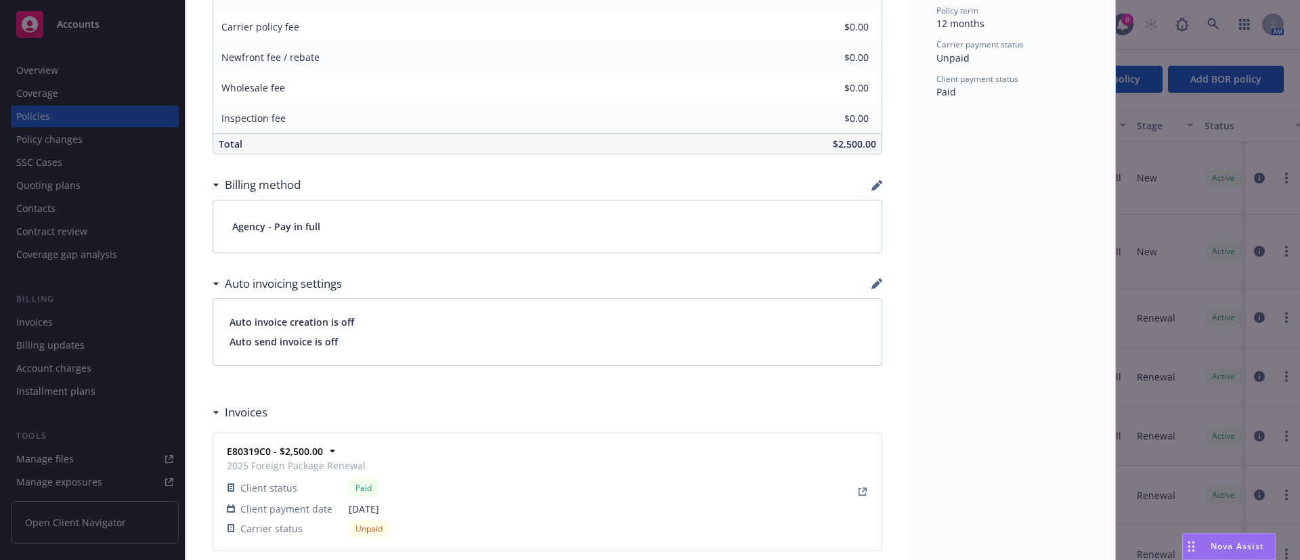
scroll to position [812, 0]
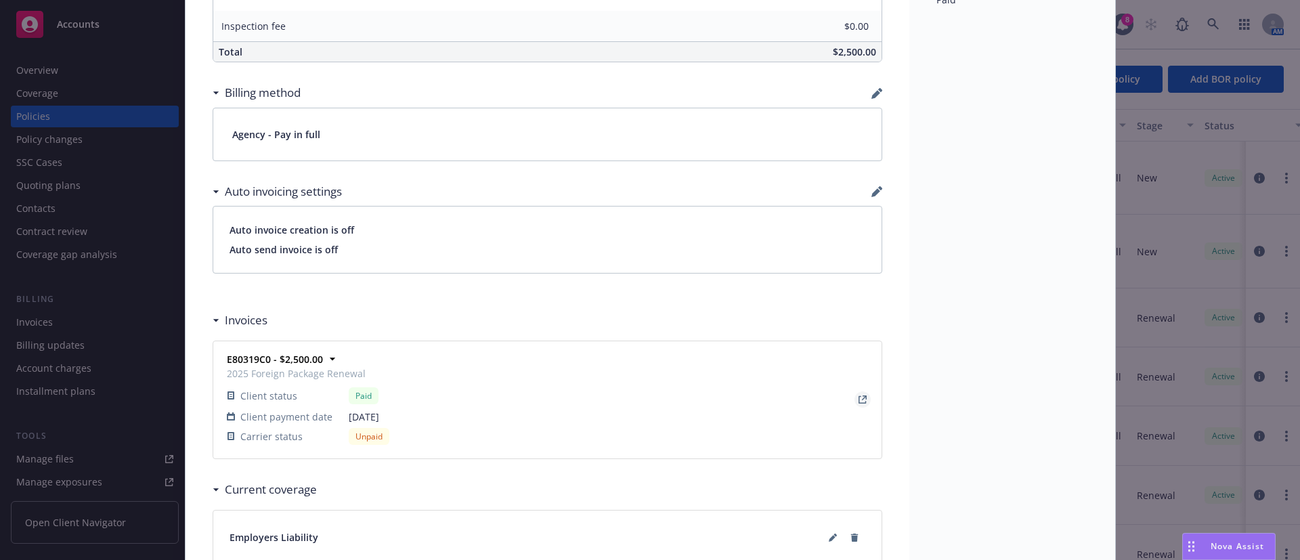
click at [858, 396] on icon "View Invoice" at bounding box center [862, 399] width 8 height 8
click at [278, 358] on strong "E80319C0 - $2,500.00" at bounding box center [275, 359] width 96 height 13
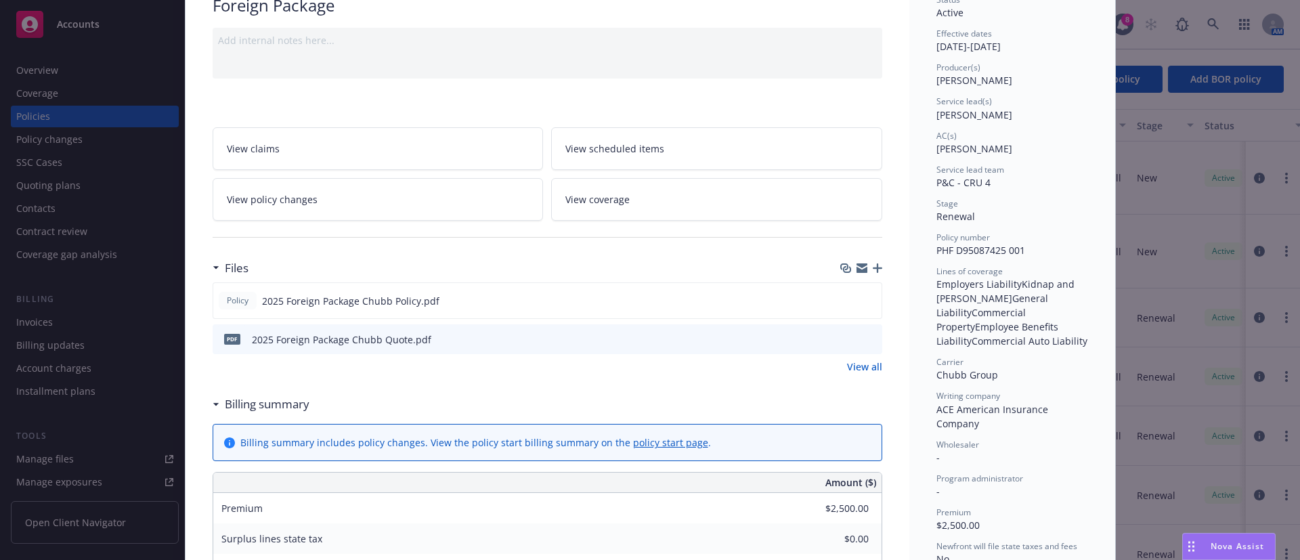
scroll to position [0, 0]
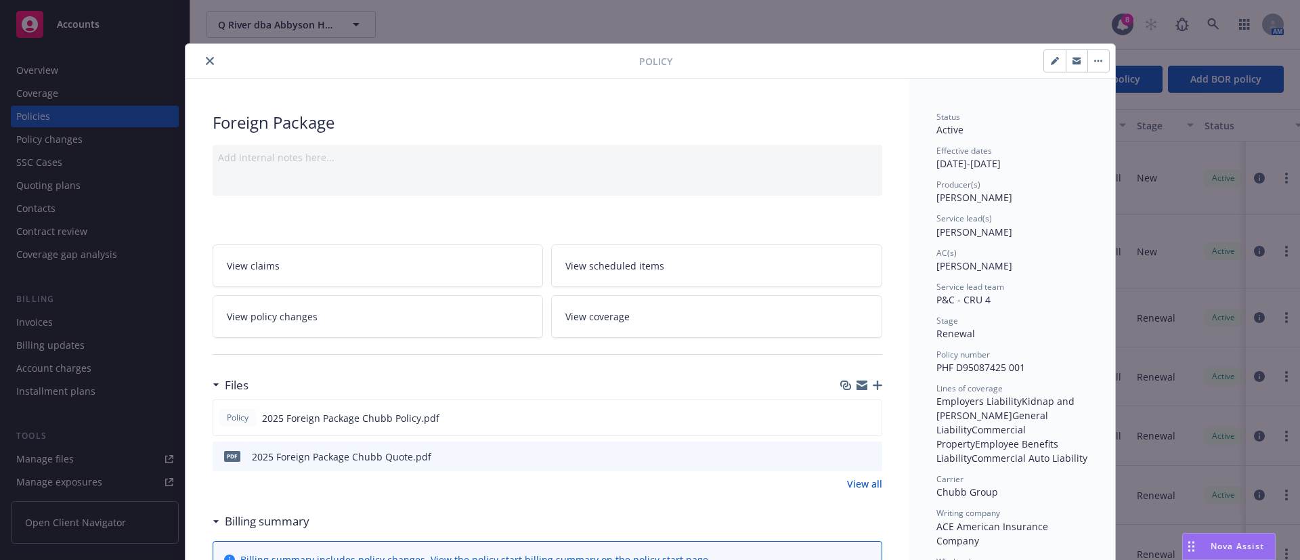
click at [206, 62] on icon "close" at bounding box center [210, 61] width 8 height 8
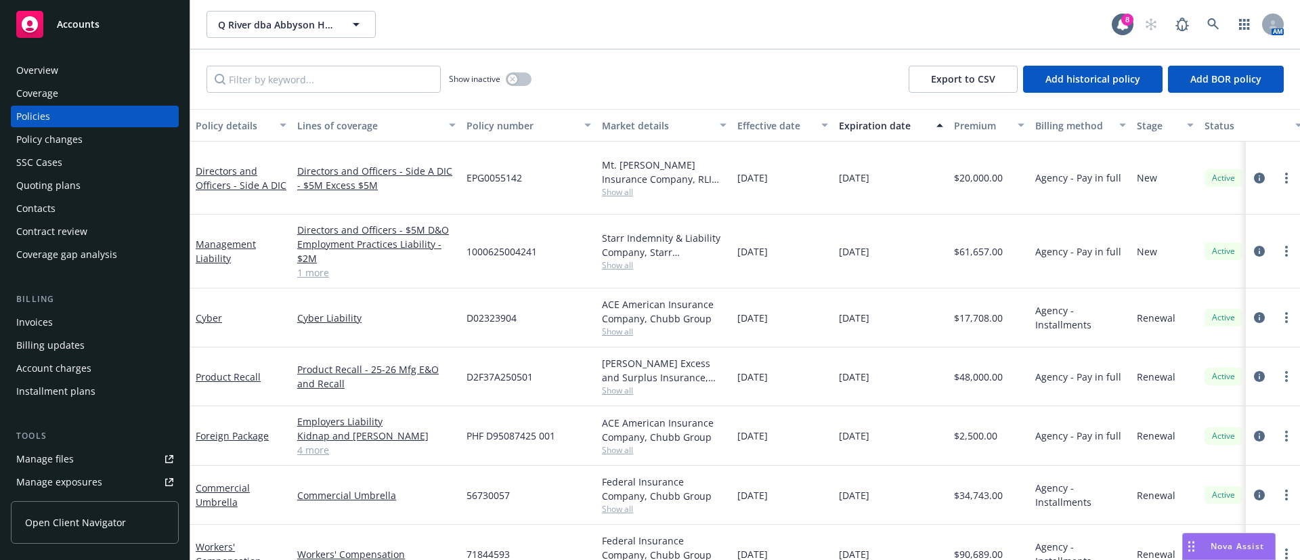
click at [67, 322] on div "Invoices" at bounding box center [94, 322] width 157 height 22
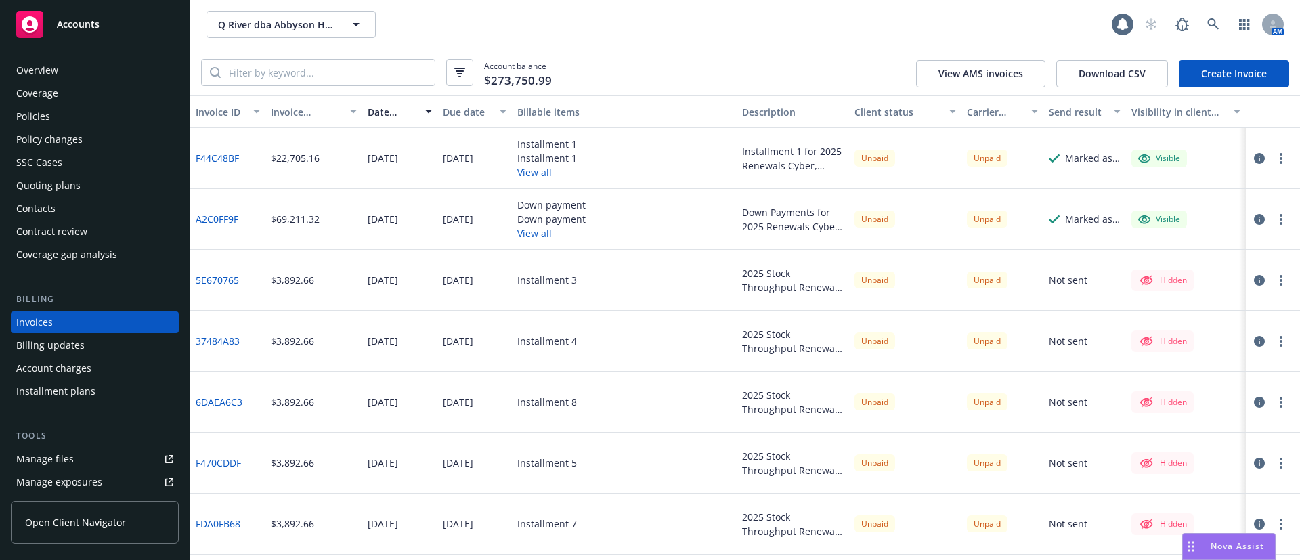
scroll to position [21, 0]
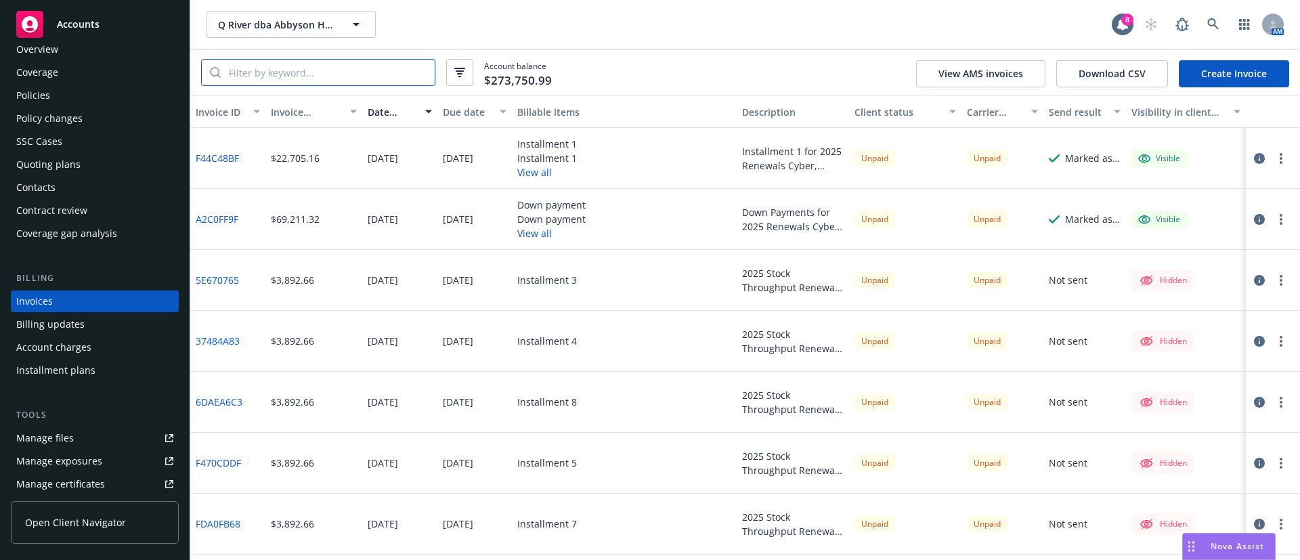
click at [338, 80] on input "search" at bounding box center [328, 73] width 214 height 26
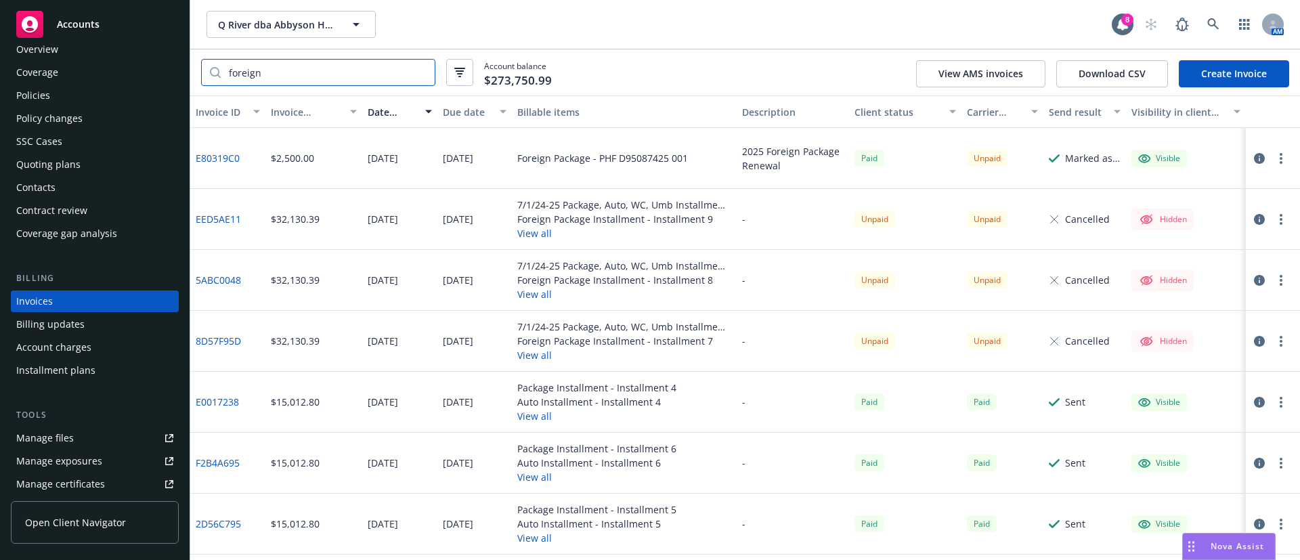
type input "foreign"
click at [1254, 153] on icon "button" at bounding box center [1259, 158] width 11 height 11
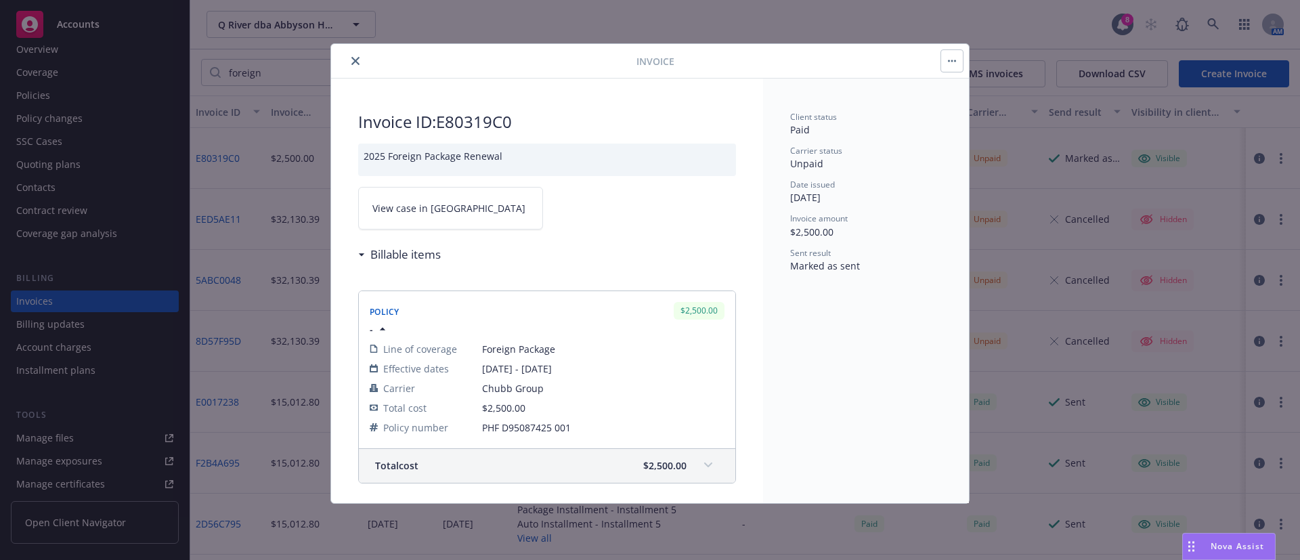
click at [441, 204] on span "View case in [GEOGRAPHIC_DATA]" at bounding box center [448, 208] width 153 height 14
click at [351, 64] on button "close" at bounding box center [355, 61] width 16 height 16
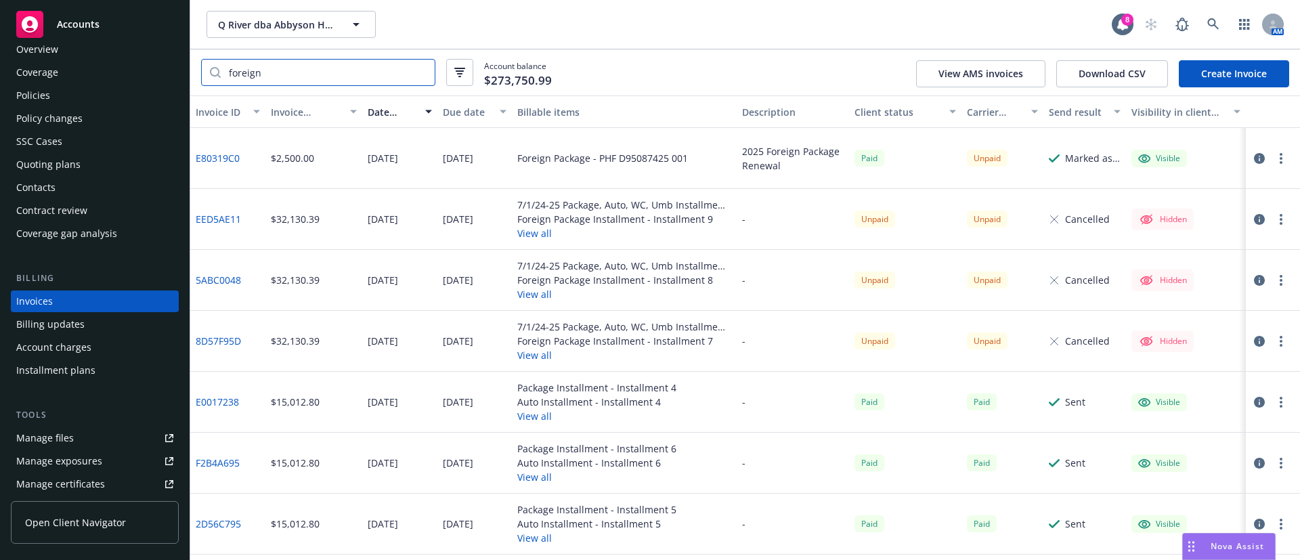
click at [420, 73] on input "foreign" at bounding box center [328, 73] width 214 height 26
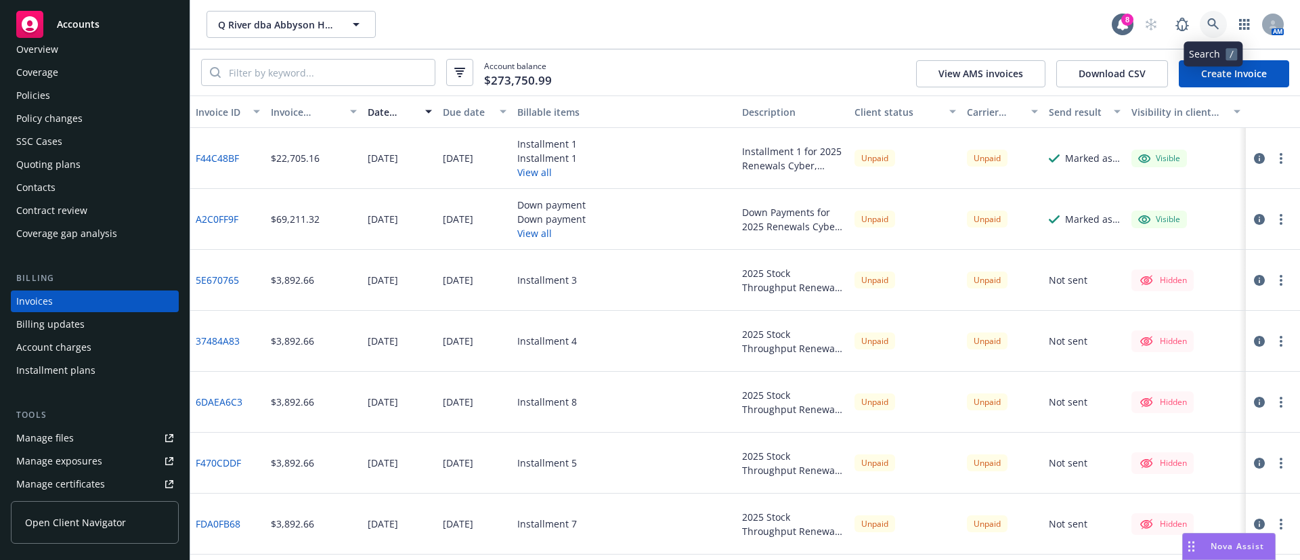
click at [1206, 25] on link at bounding box center [1213, 24] width 27 height 27
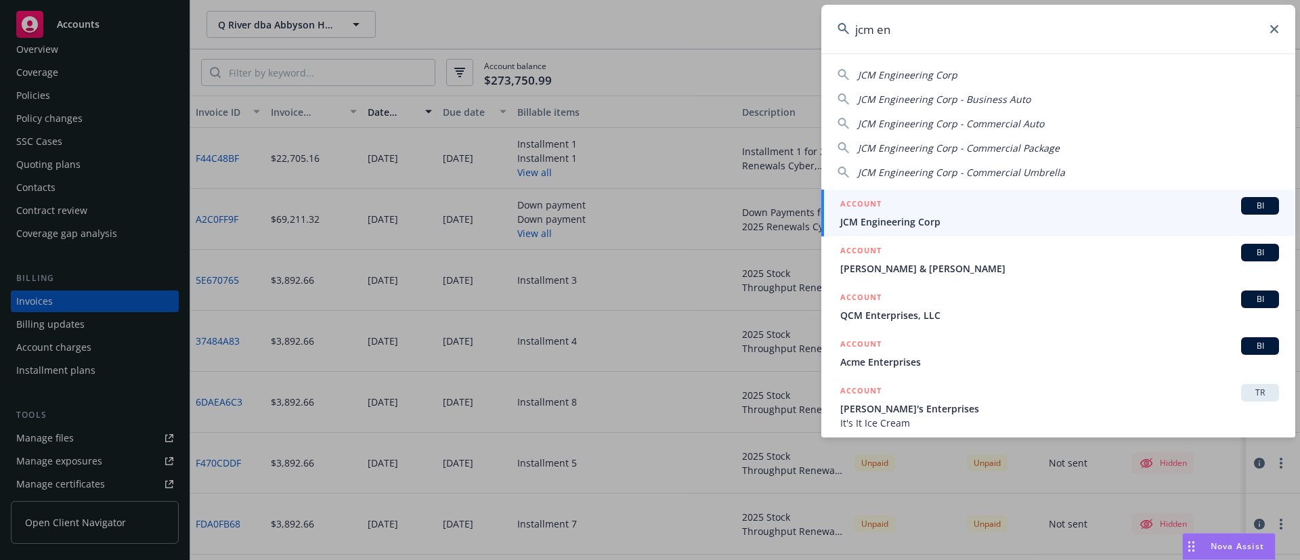
type input "jcm en"
click at [1049, 219] on span "JCM Engineering Corp" at bounding box center [1059, 222] width 439 height 14
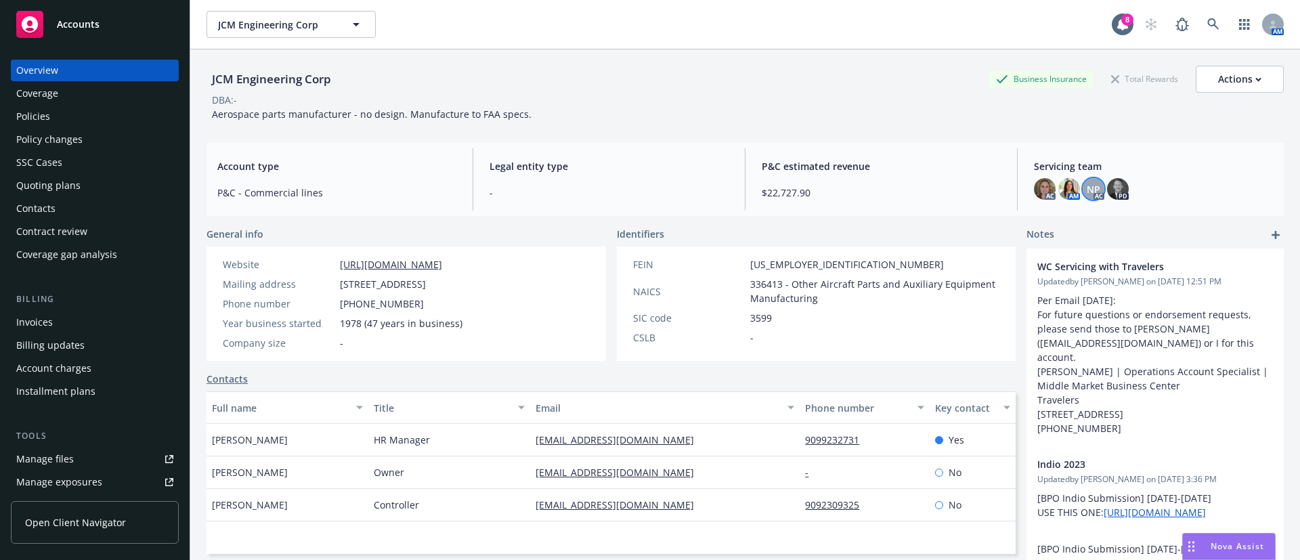
click at [1087, 191] on span "NP" at bounding box center [1094, 189] width 14 height 14
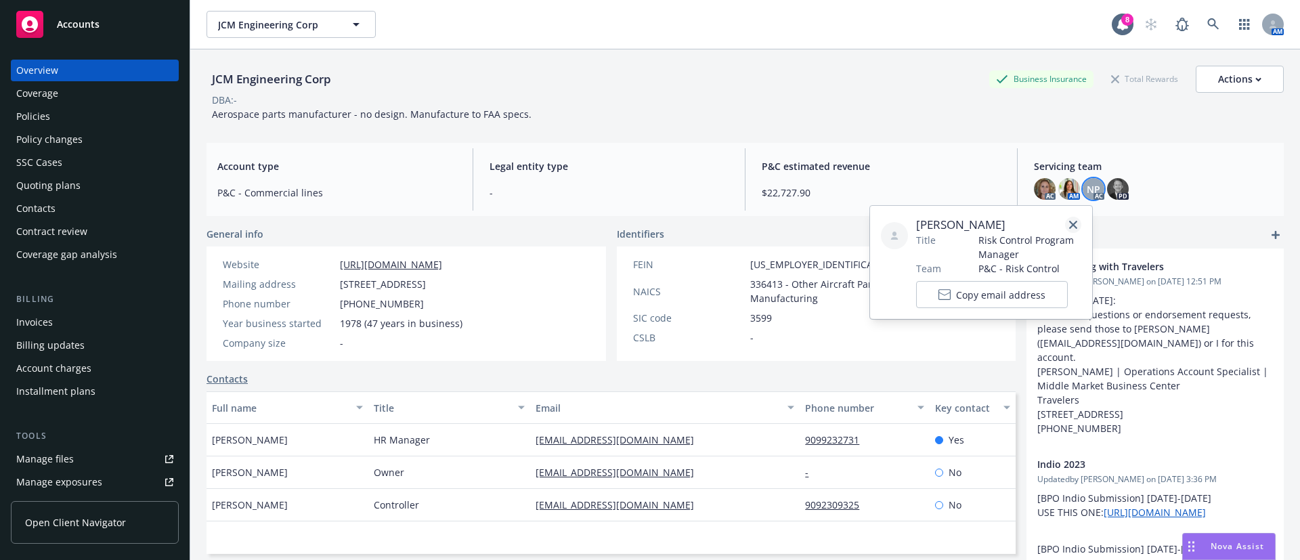
click at [1070, 221] on icon "close" at bounding box center [1073, 225] width 8 height 8
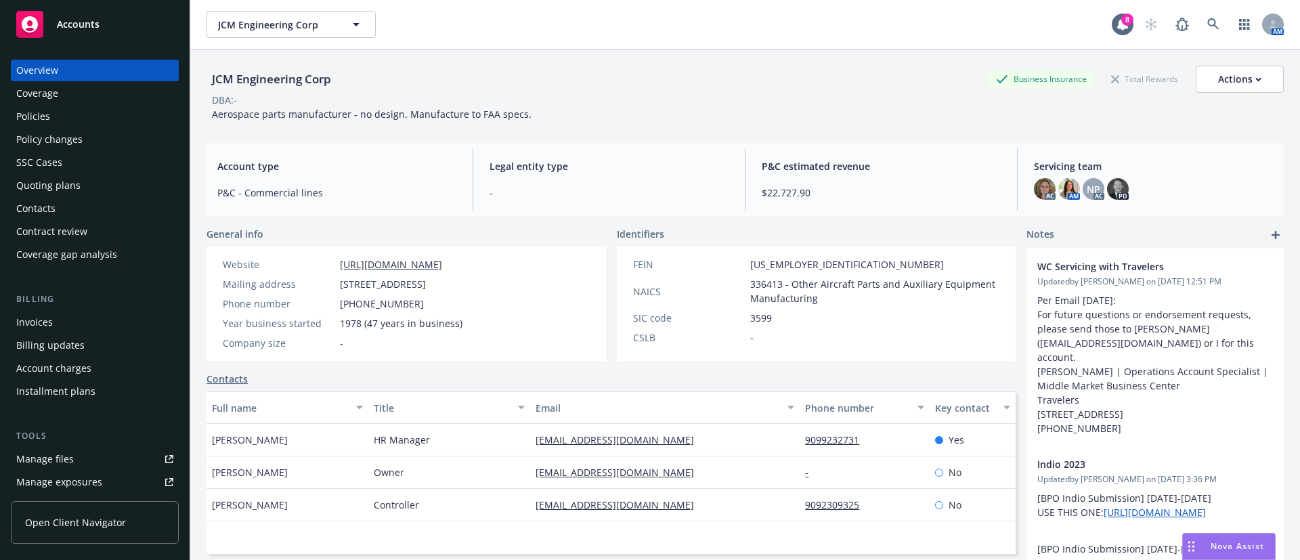
click at [85, 123] on div "Policies" at bounding box center [94, 117] width 157 height 22
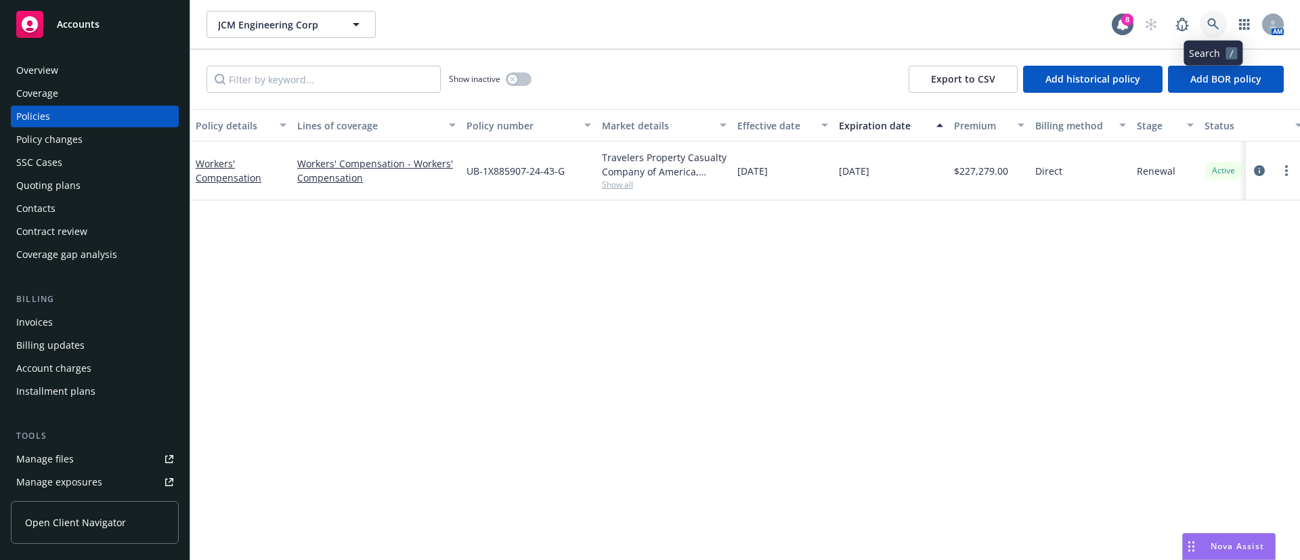
click at [1214, 32] on link at bounding box center [1213, 24] width 27 height 27
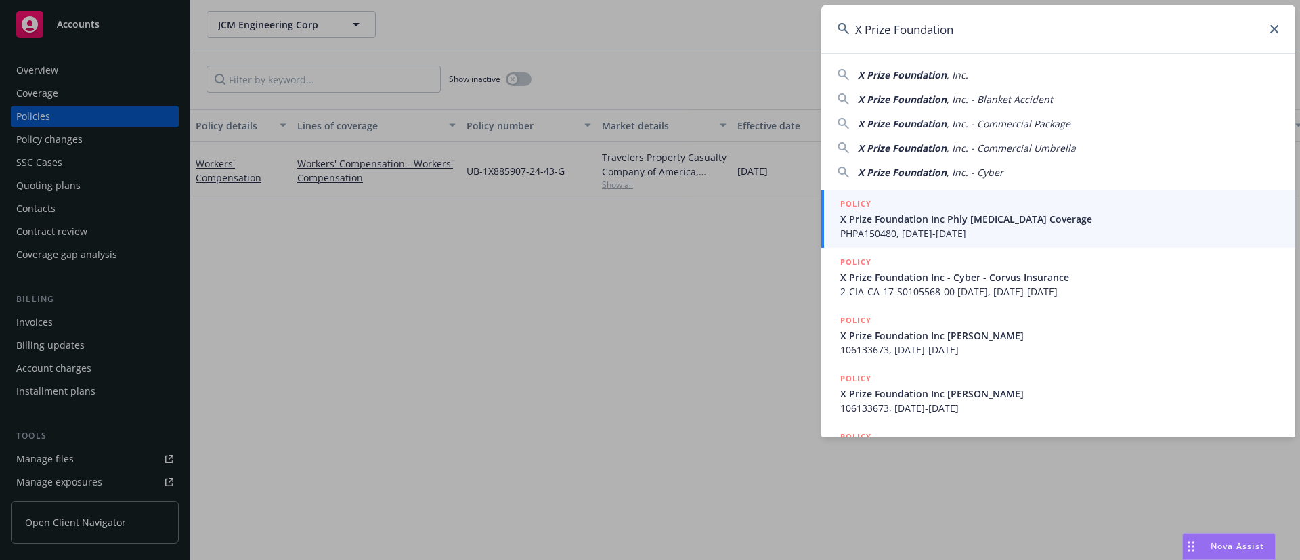
click at [955, 75] on span ", Inc." at bounding box center [957, 74] width 22 height 13
type input "X Prize Foundation, Inc."
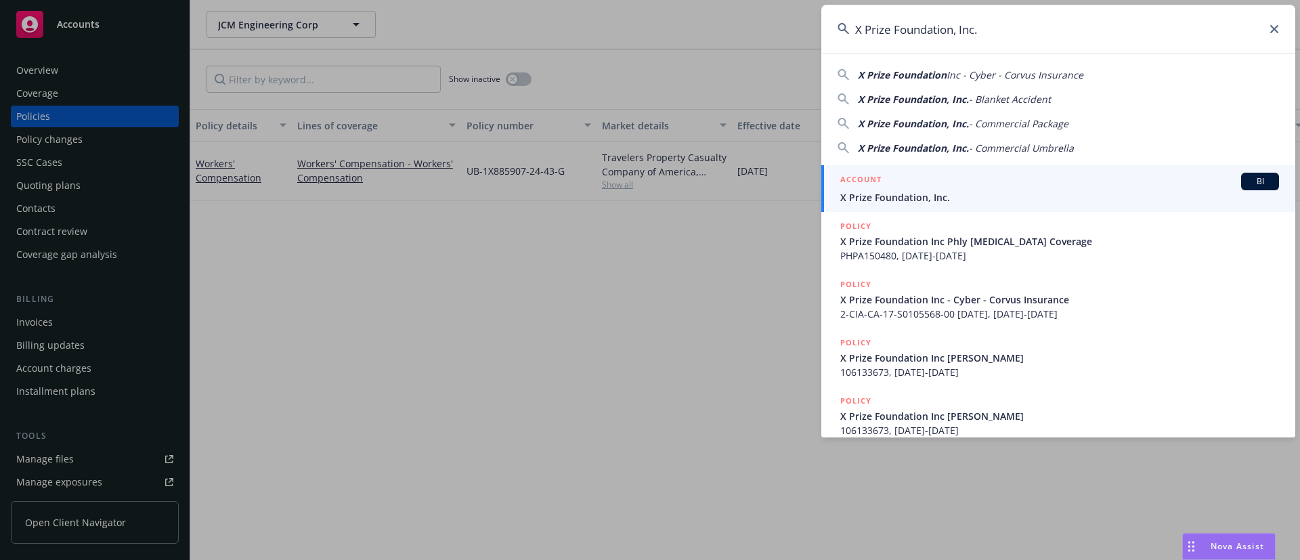
click at [938, 181] on div "ACCOUNT BI" at bounding box center [1059, 182] width 439 height 18
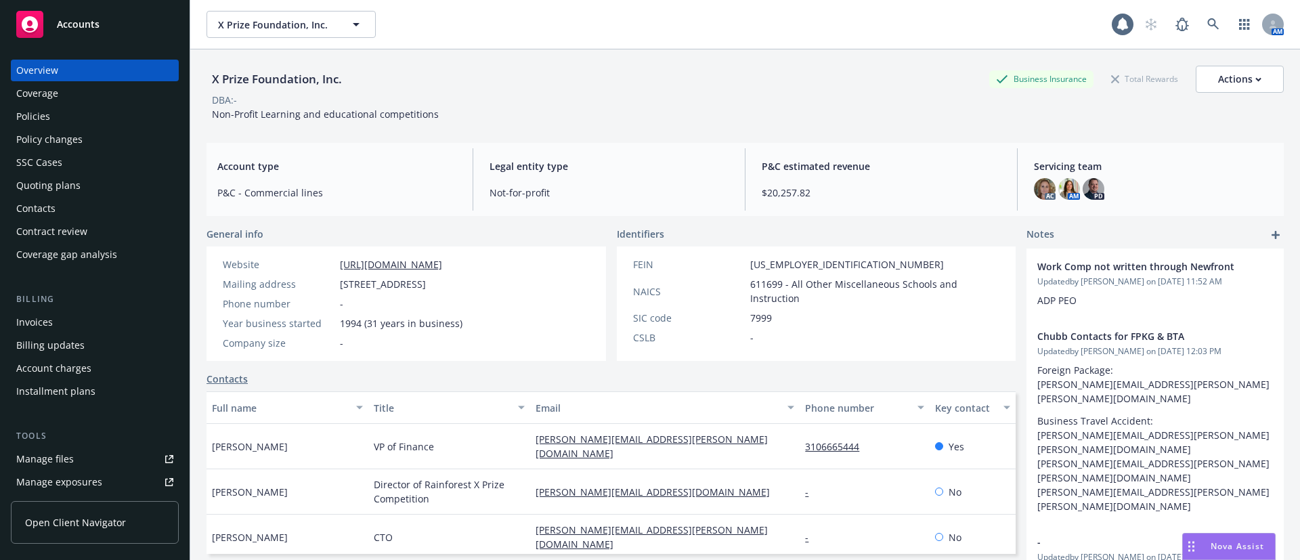
click at [76, 118] on div "Policies" at bounding box center [94, 117] width 157 height 22
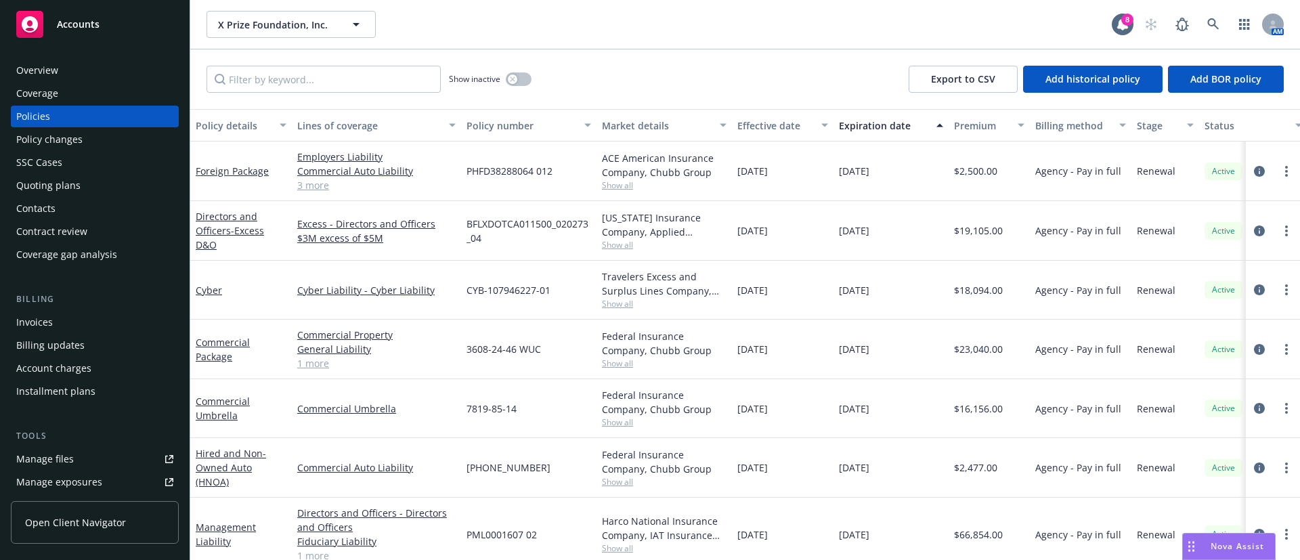
click at [76, 316] on div "Invoices" at bounding box center [94, 322] width 157 height 22
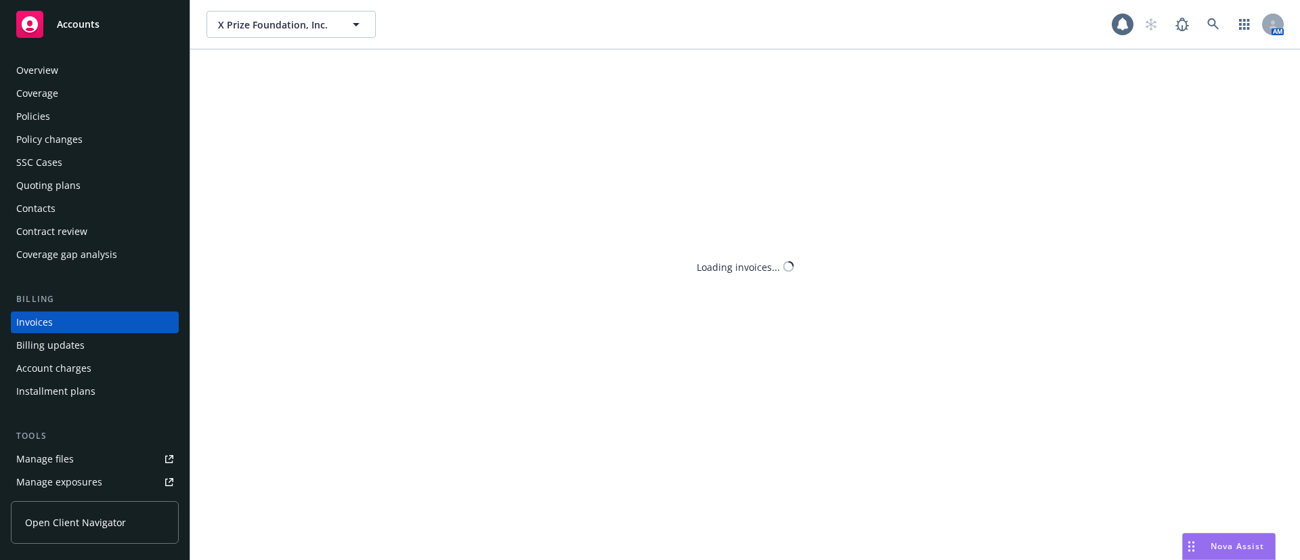
scroll to position [21, 0]
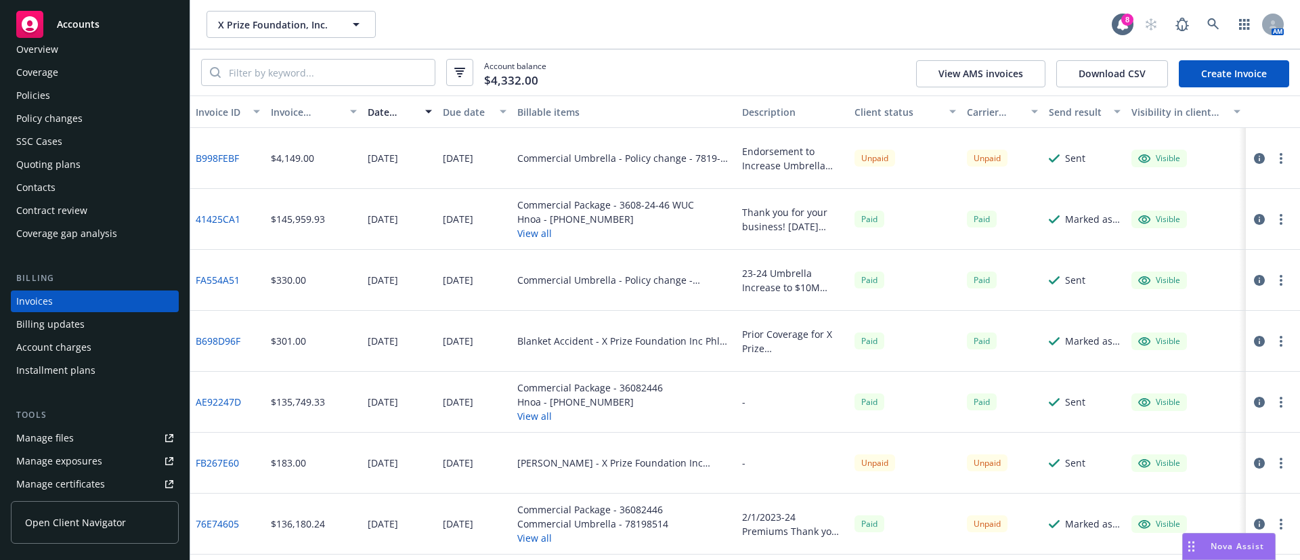
click at [1260, 160] on icon "button" at bounding box center [1259, 158] width 11 height 11
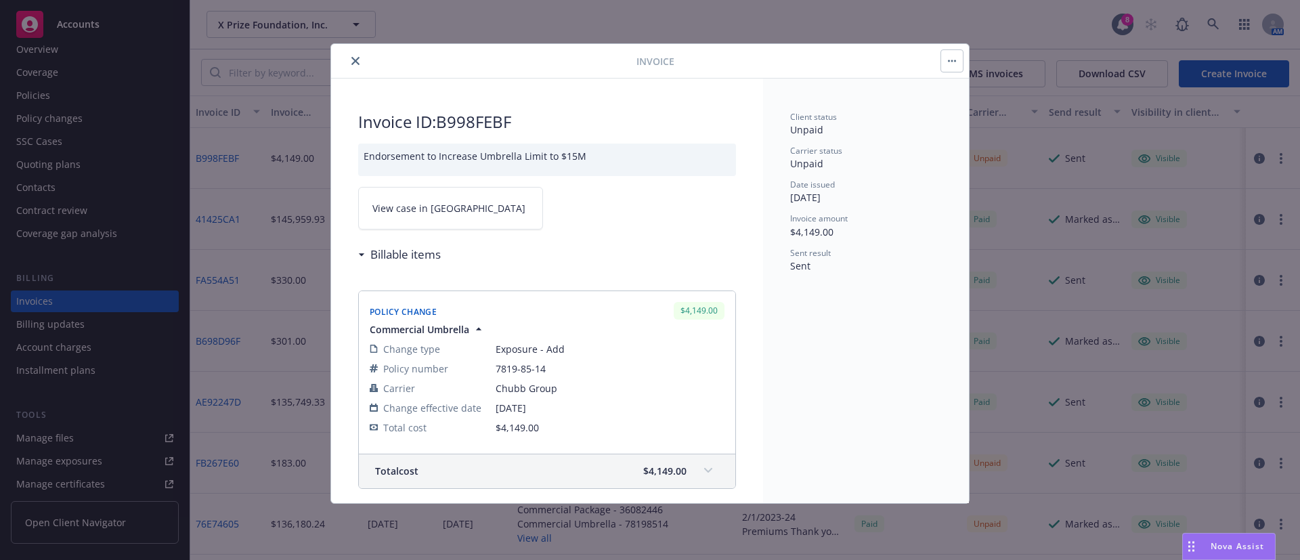
click at [396, 221] on link "View case in [GEOGRAPHIC_DATA]" at bounding box center [450, 208] width 185 height 43
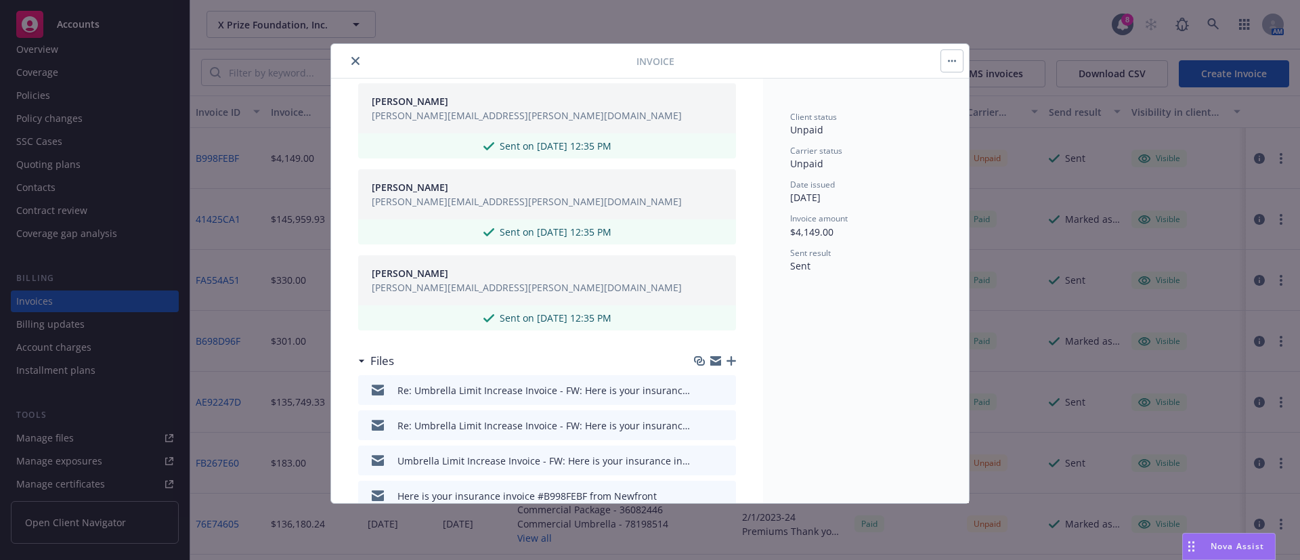
scroll to position [653, 0]
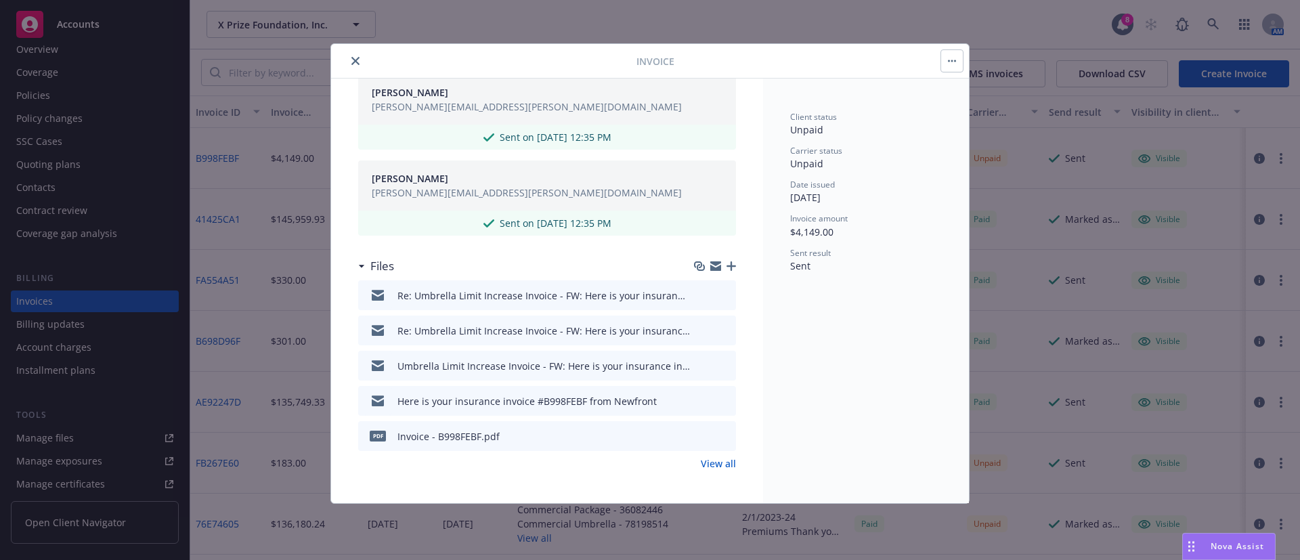
click at [717, 297] on icon "preview file" at bounding box center [723, 294] width 12 height 9
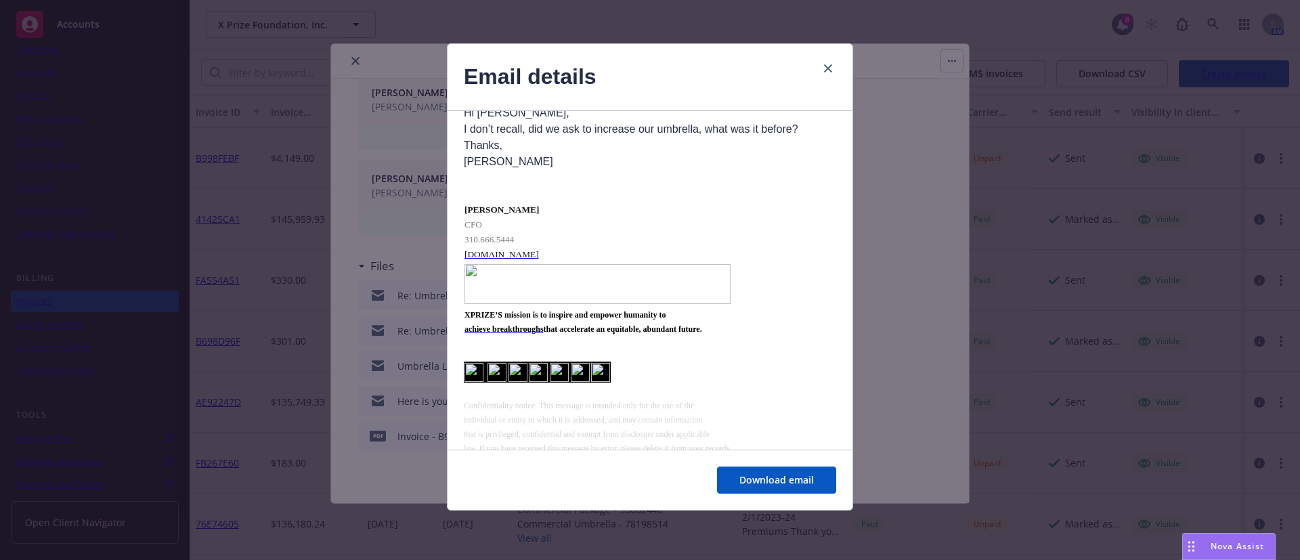
scroll to position [609, 0]
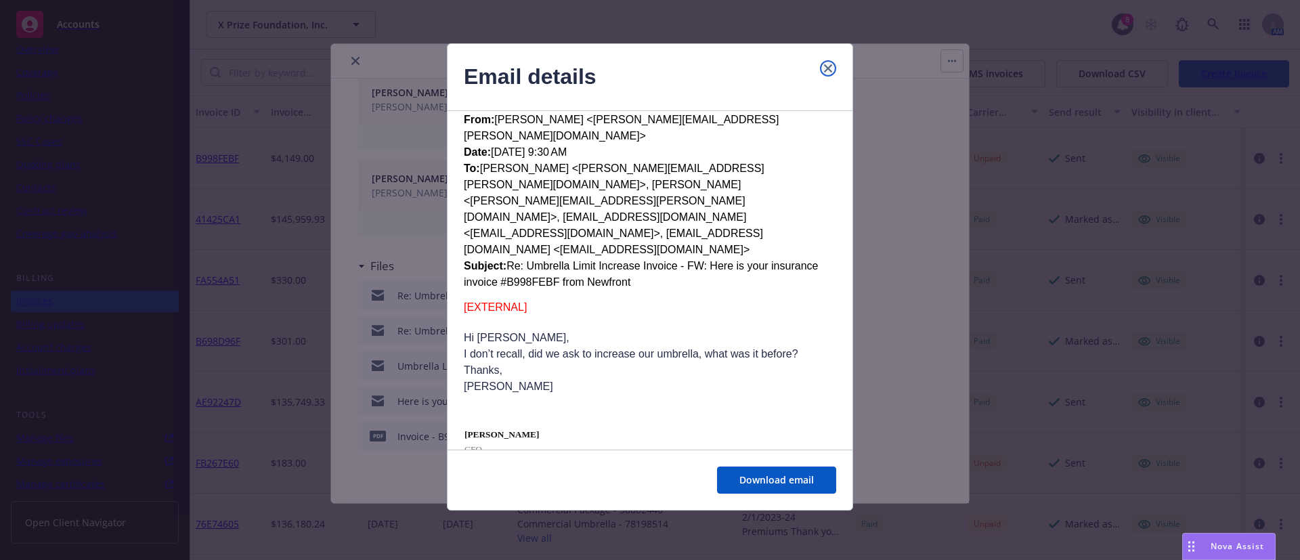
click at [832, 65] on link "close" at bounding box center [828, 68] width 16 height 16
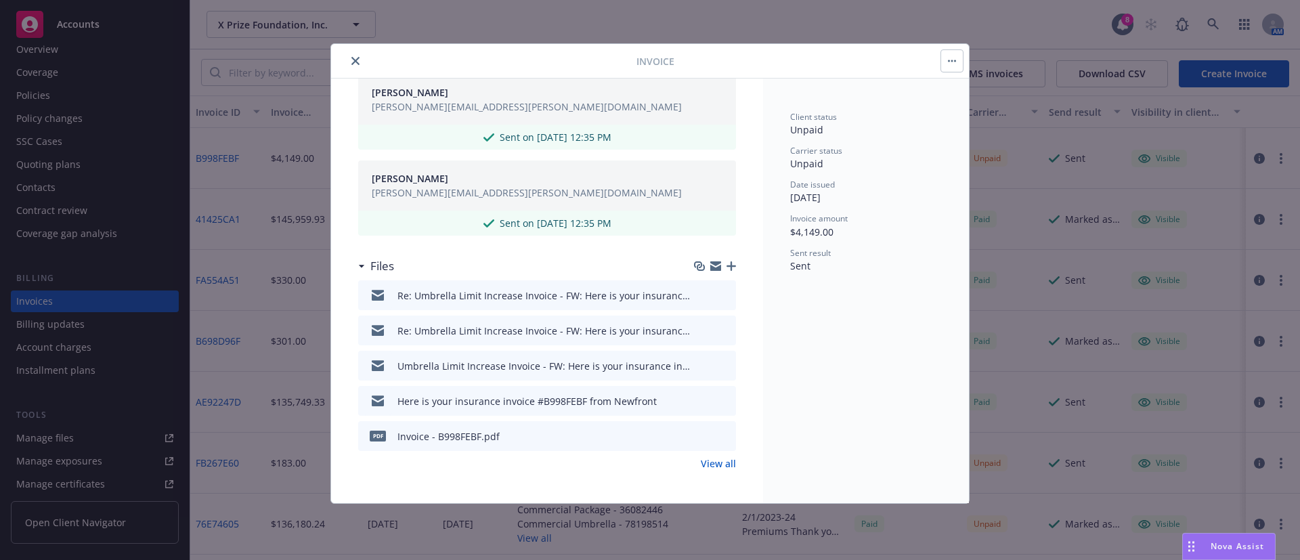
click at [355, 61] on icon "close" at bounding box center [355, 61] width 8 height 8
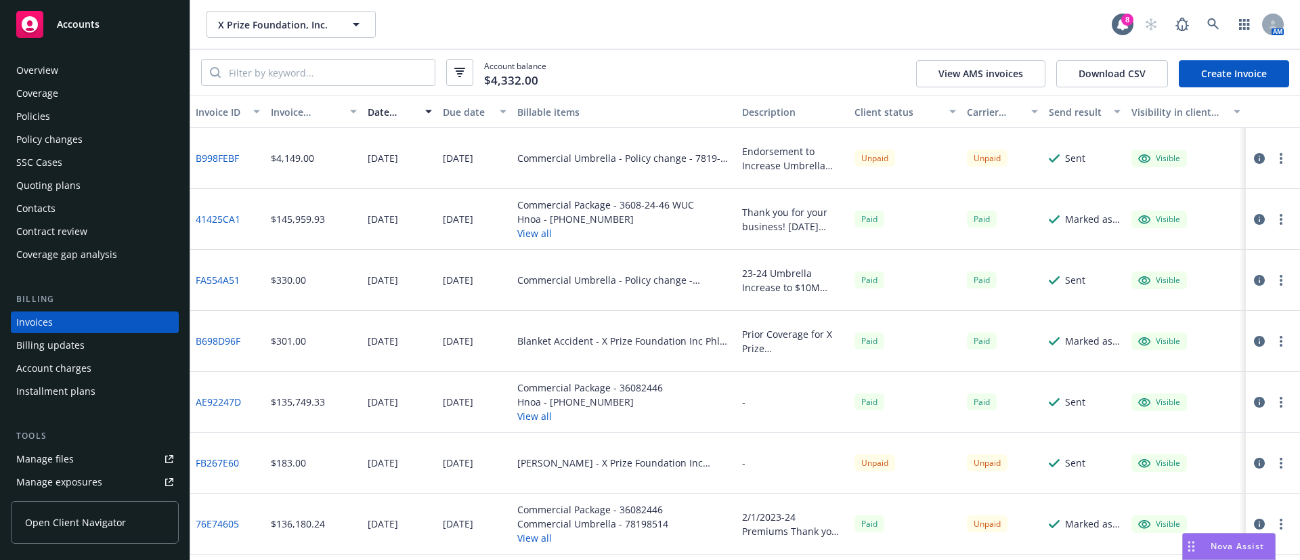
click at [76, 116] on div "Policies" at bounding box center [94, 117] width 157 height 22
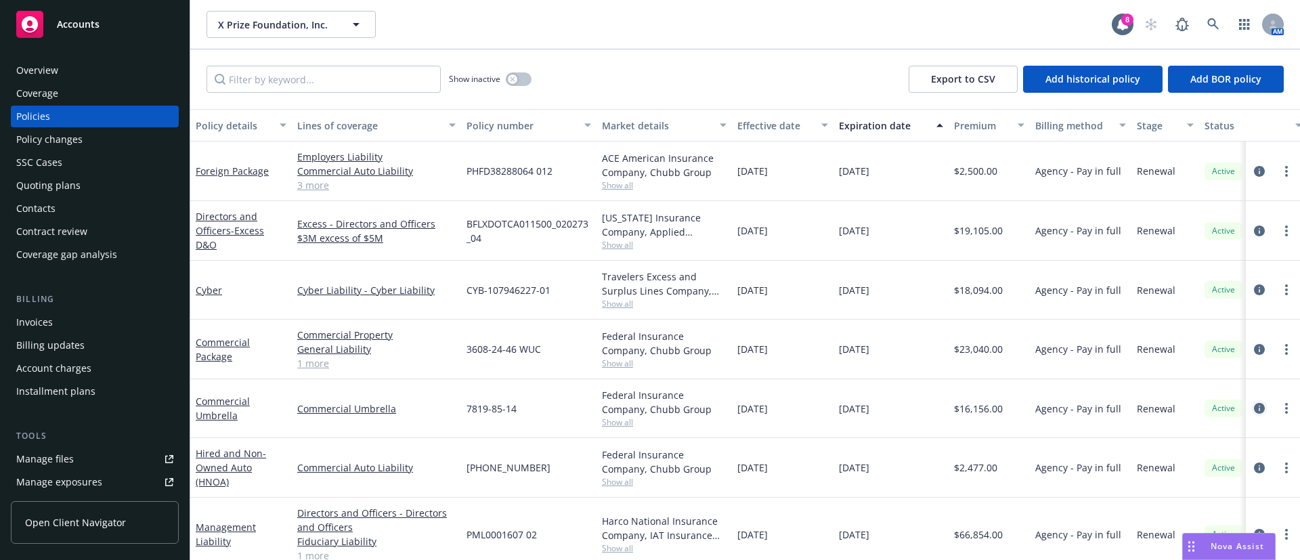
click at [1254, 406] on icon "circleInformation" at bounding box center [1259, 408] width 11 height 11
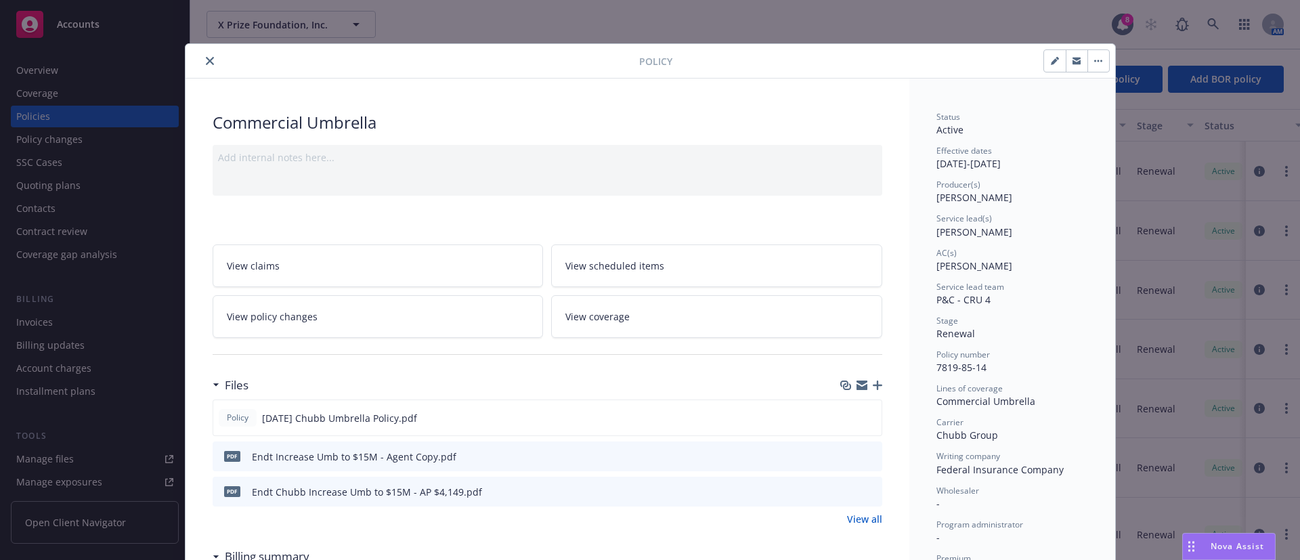
click at [209, 64] on button "close" at bounding box center [210, 61] width 16 height 16
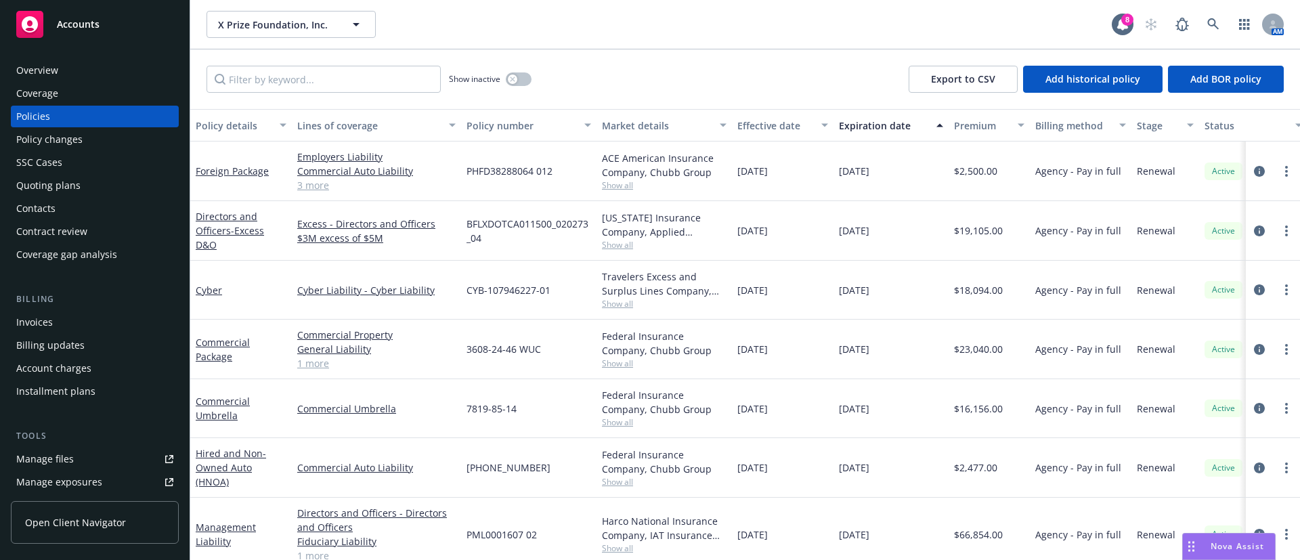
click at [58, 328] on div "Invoices" at bounding box center [94, 322] width 157 height 22
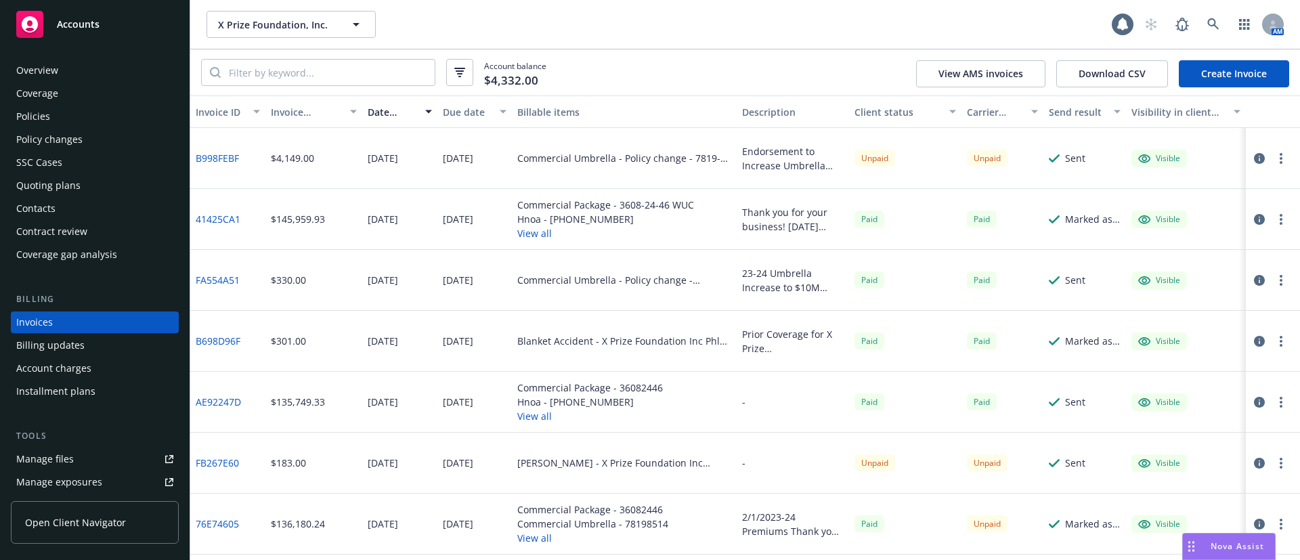
scroll to position [21, 0]
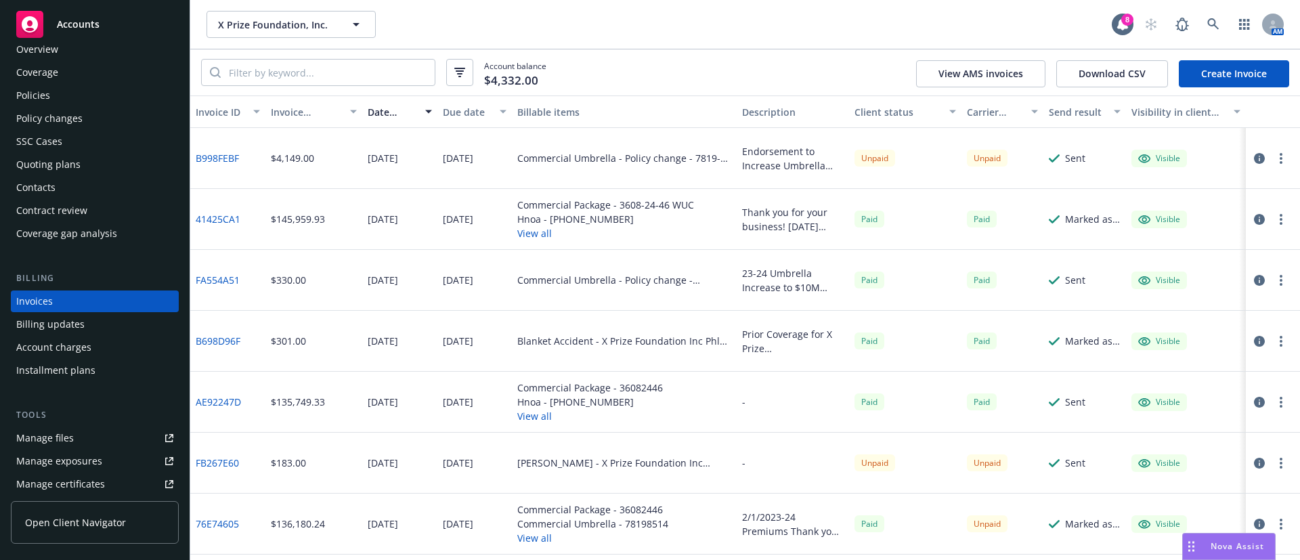
click at [1255, 160] on icon "button" at bounding box center [1259, 158] width 11 height 11
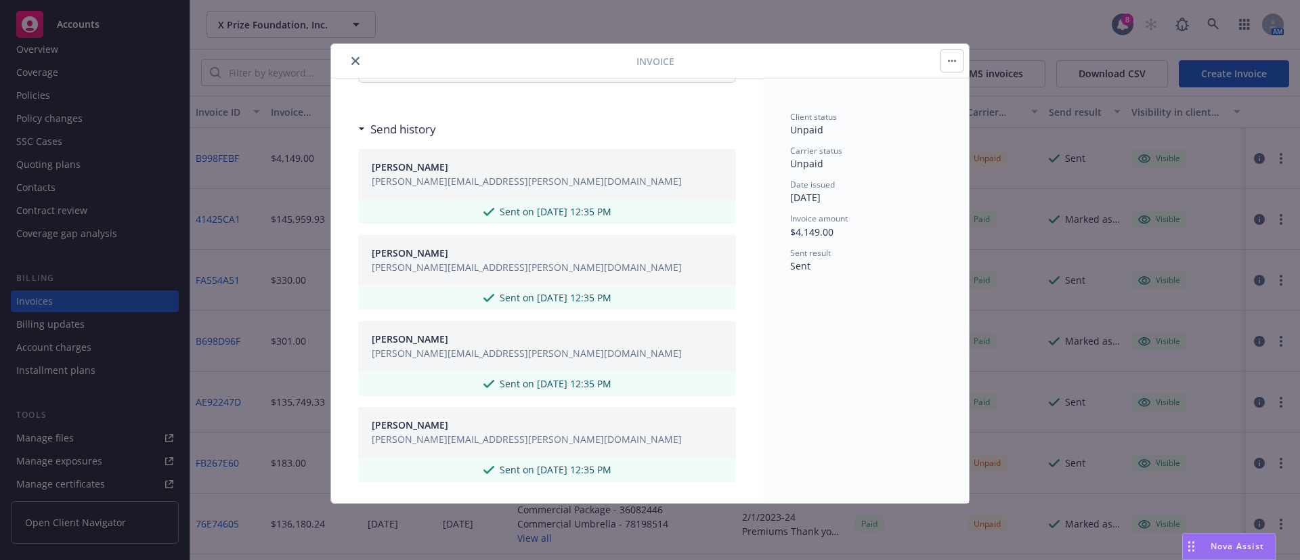
scroll to position [653, 0]
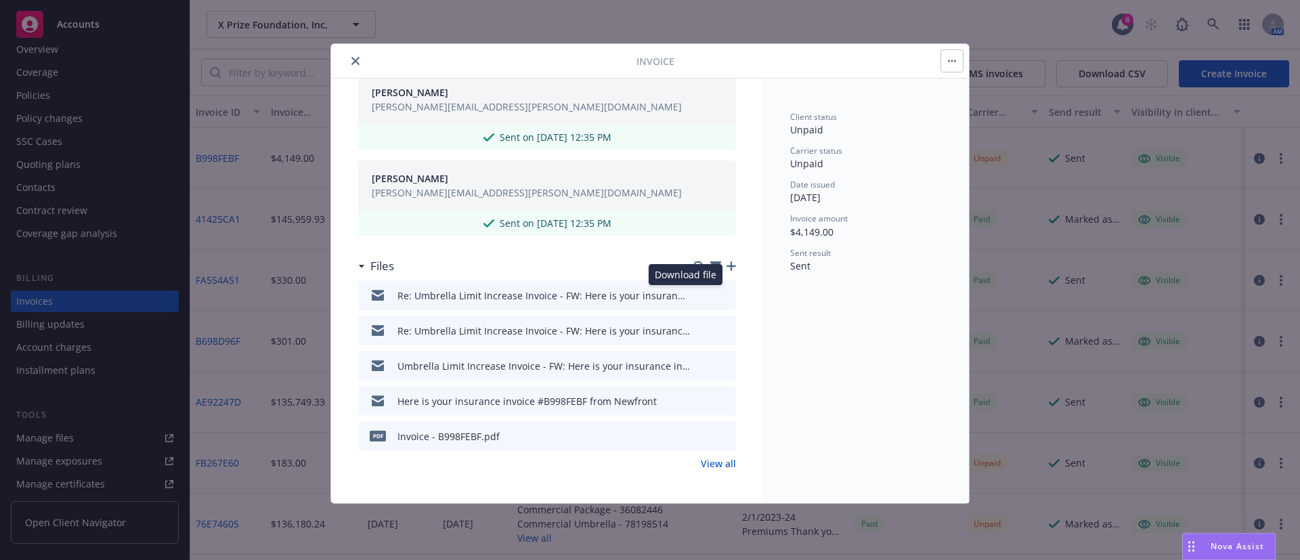
click at [695, 289] on icon "download file" at bounding box center [700, 294] width 11 height 11
click at [354, 59] on icon "close" at bounding box center [355, 61] width 8 height 8
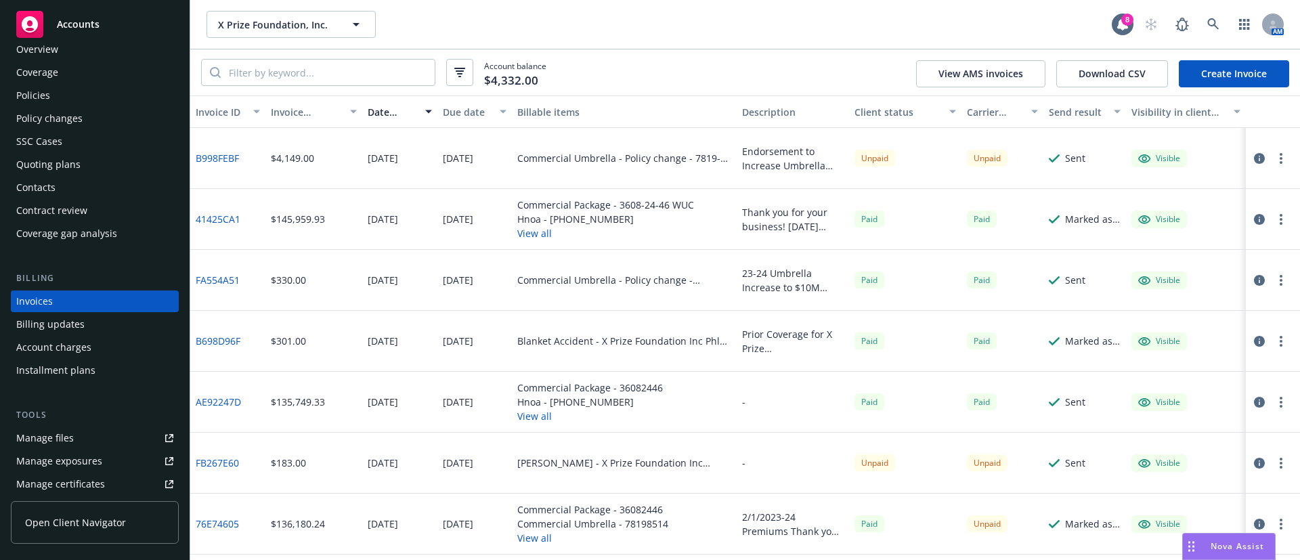
click at [74, 92] on div "Policies" at bounding box center [94, 96] width 157 height 22
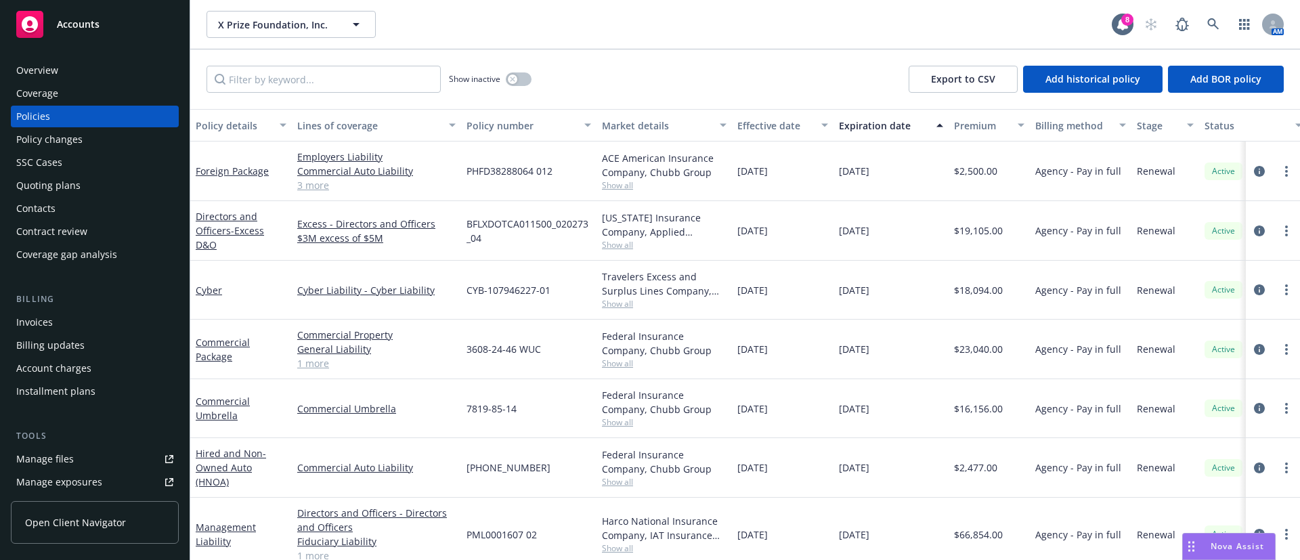
scroll to position [0, 213]
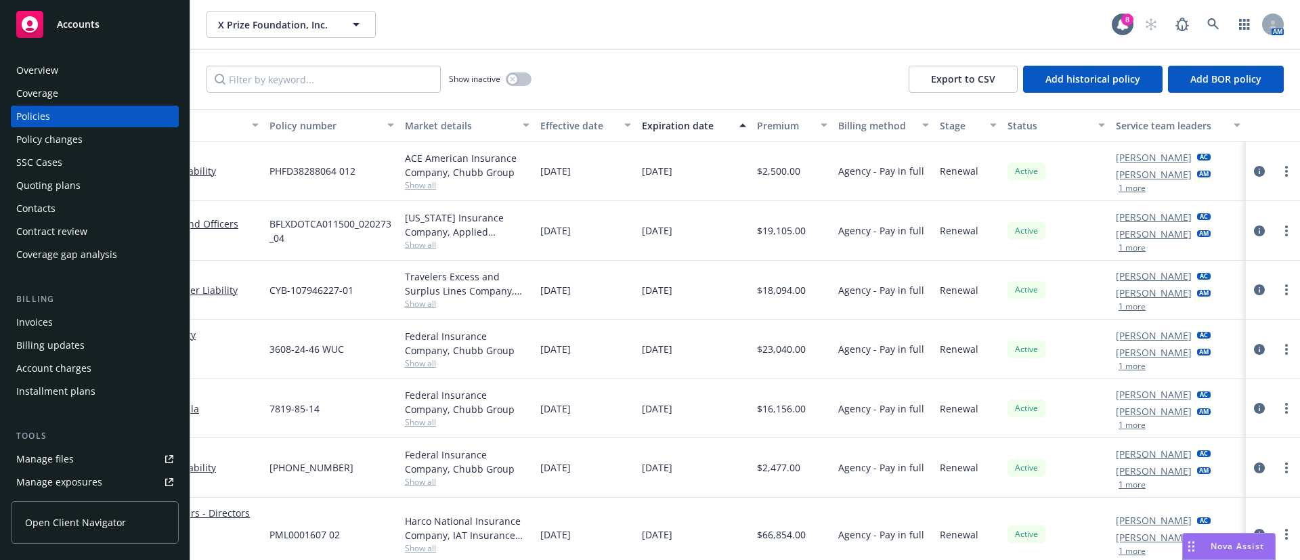
click at [78, 326] on div "Invoices" at bounding box center [94, 322] width 157 height 22
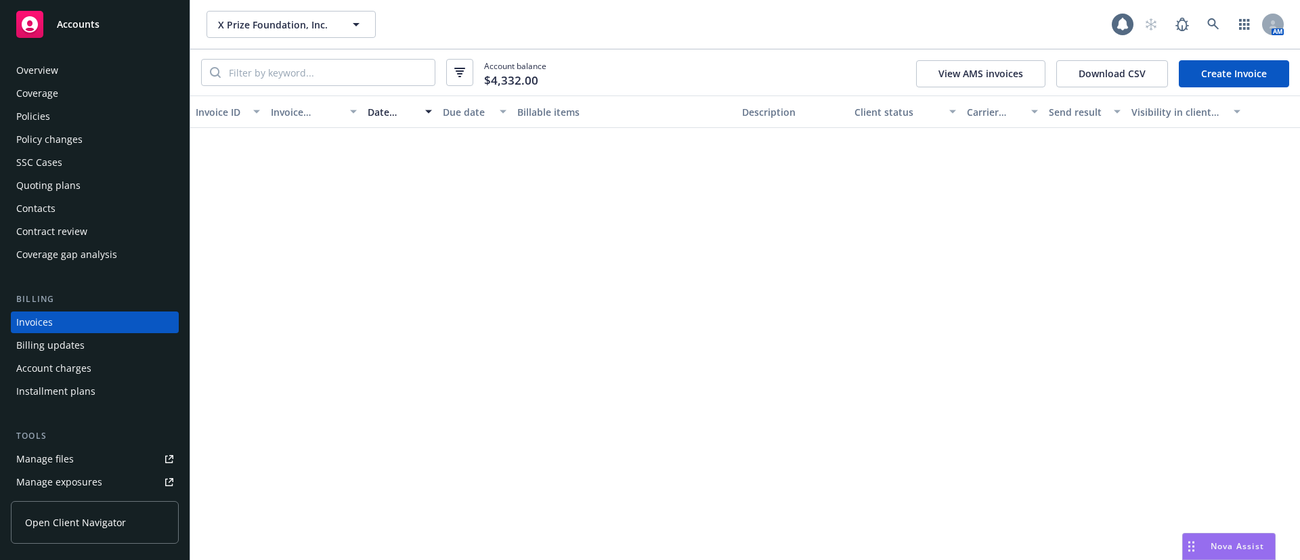
scroll to position [21, 0]
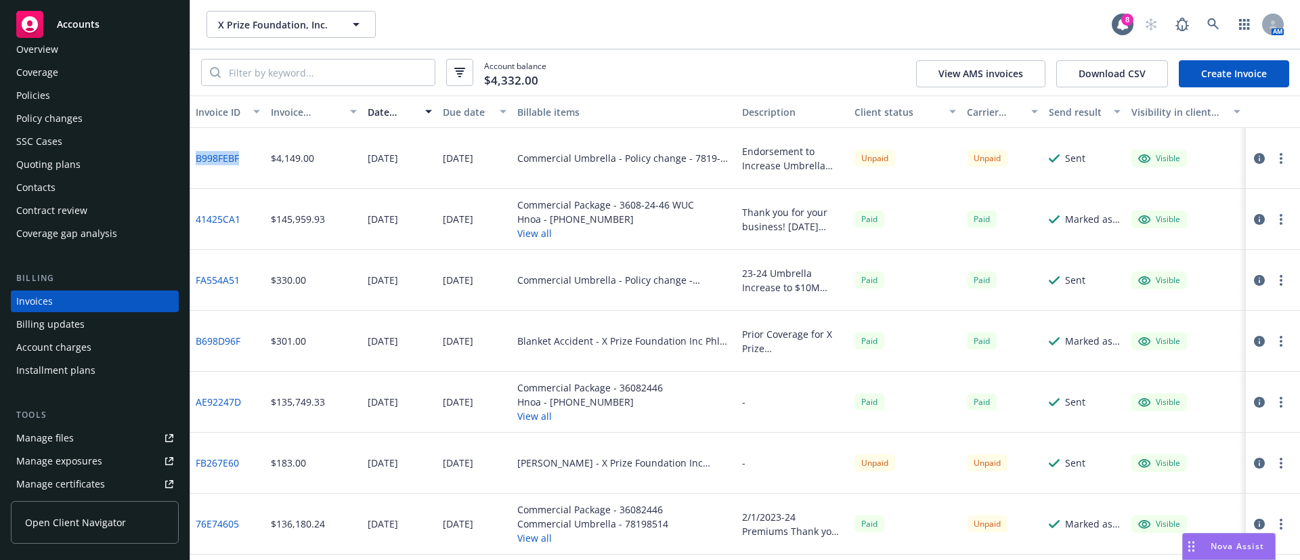
drag, startPoint x: 253, startPoint y: 160, endPoint x: 193, endPoint y: 164, distance: 60.4
click at [193, 164] on div "B998FEBF" at bounding box center [227, 158] width 75 height 61
copy link "B998FEBF"
click at [223, 162] on link "B998FEBF" at bounding box center [217, 158] width 43 height 14
click at [1221, 28] on link at bounding box center [1213, 24] width 27 height 27
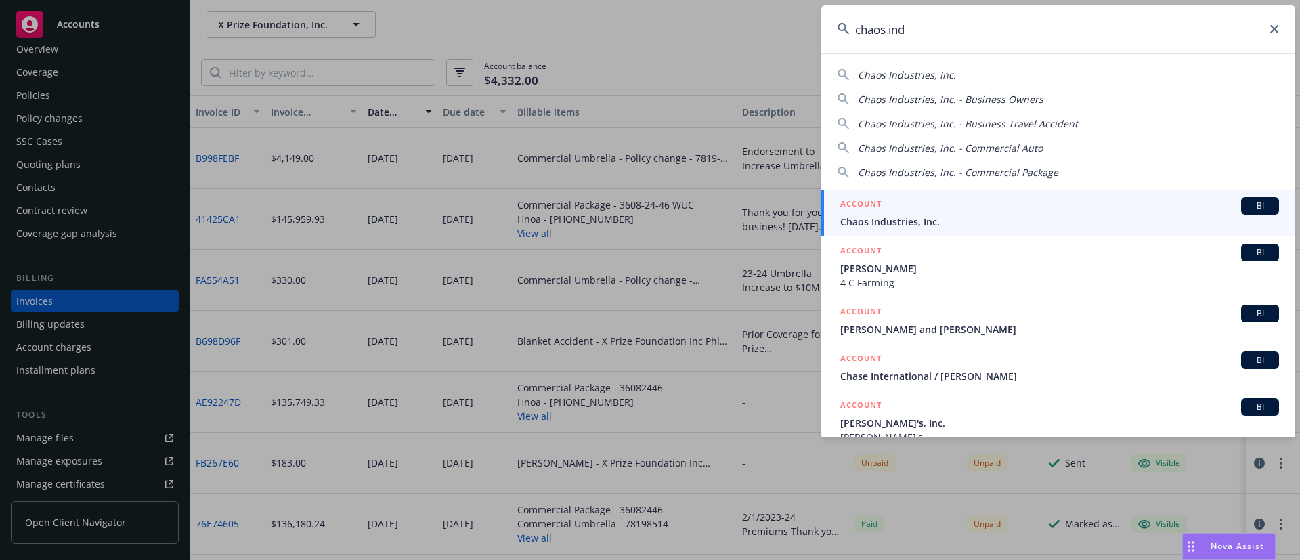
type input "chaos ind"
click at [940, 223] on span "Chaos Industries, Inc." at bounding box center [1059, 222] width 439 height 14
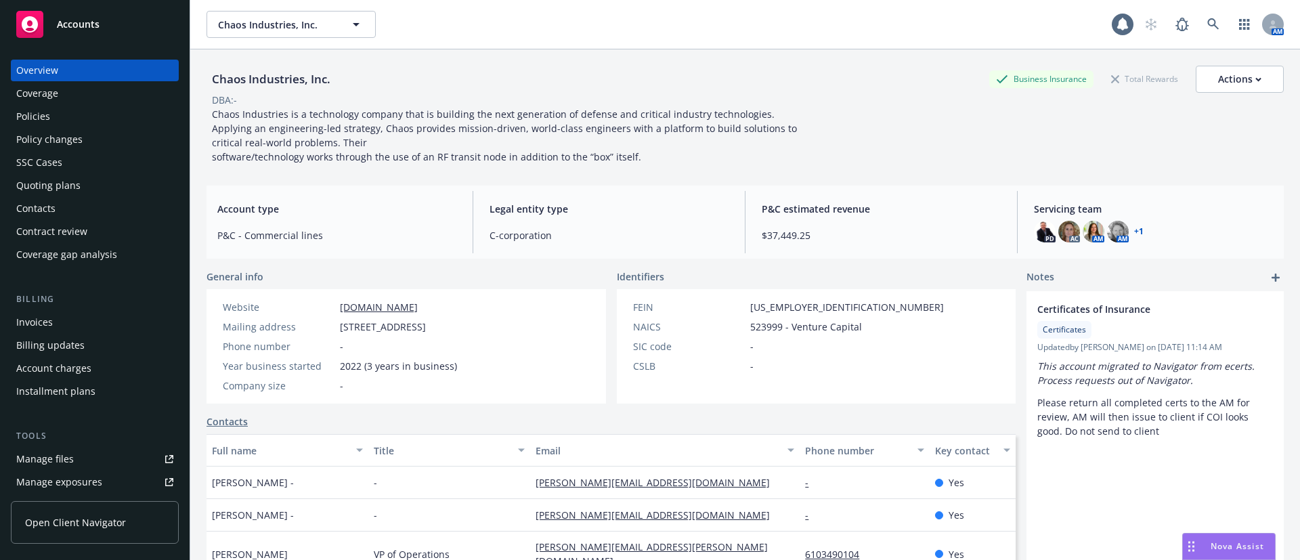
click at [122, 120] on div "Policies" at bounding box center [94, 117] width 157 height 22
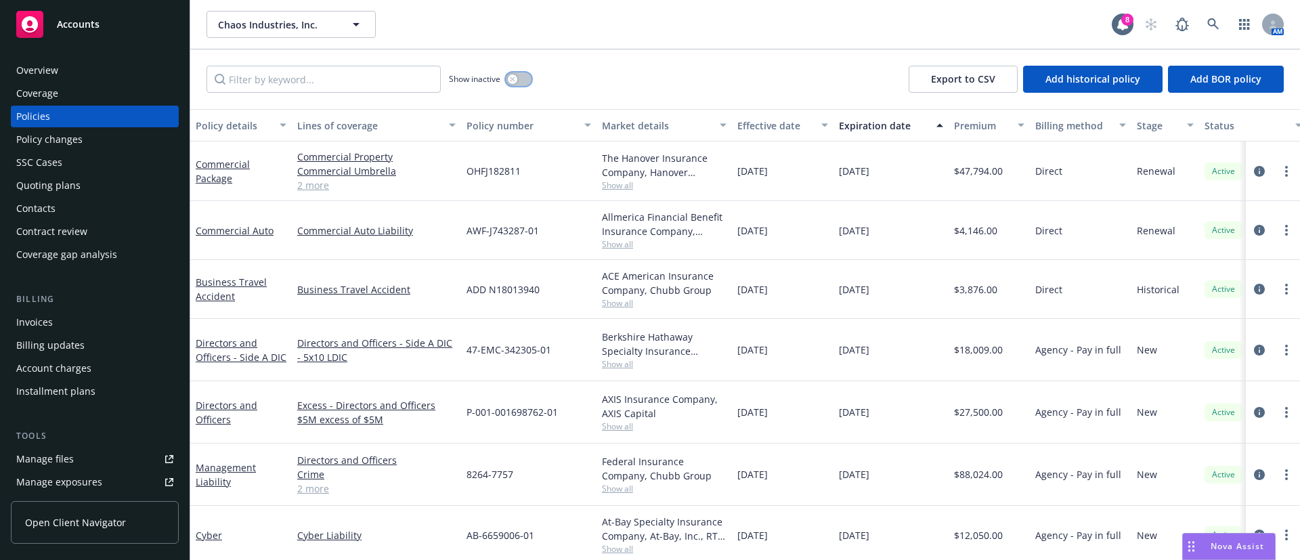
click at [523, 79] on button "button" at bounding box center [519, 79] width 26 height 14
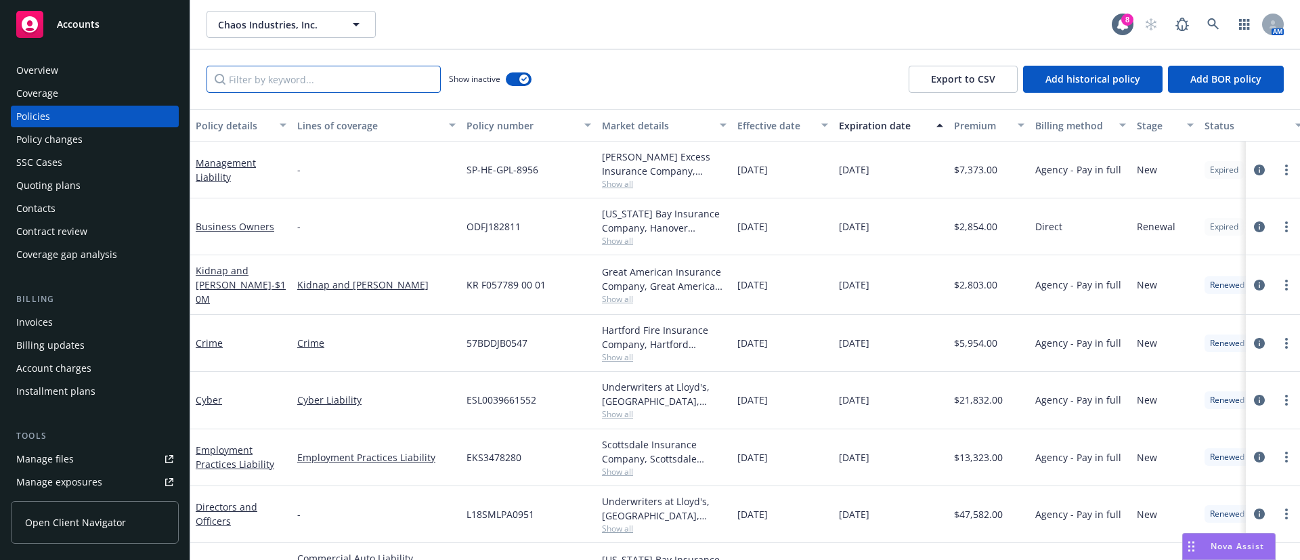
click at [318, 90] on input "Filter by keyword..." at bounding box center [323, 79] width 234 height 27
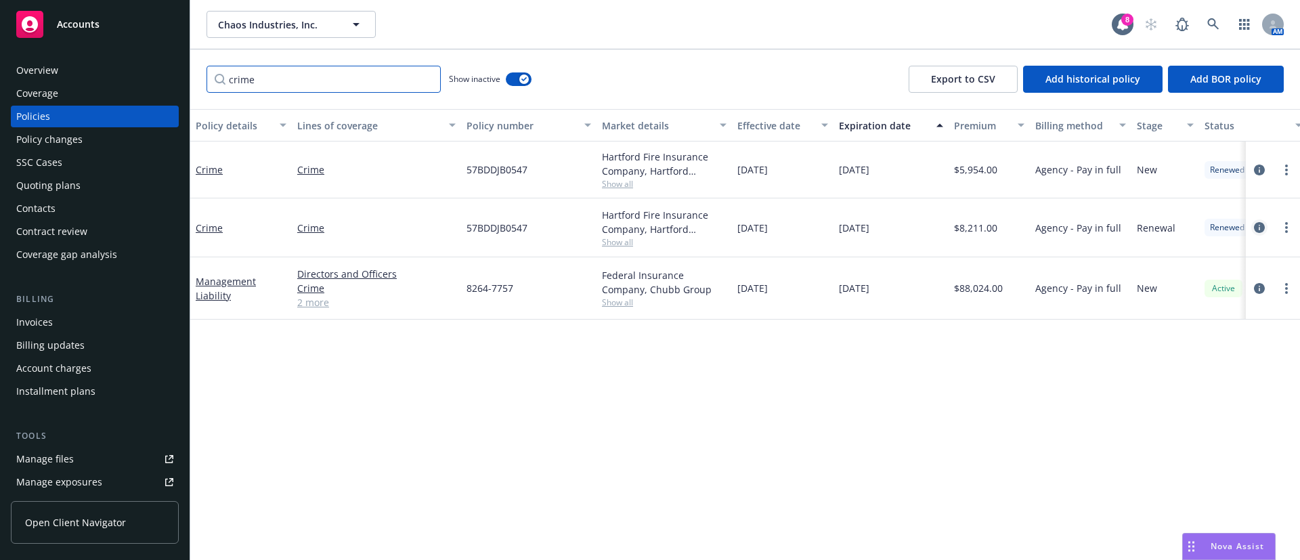
type input "crime"
click at [1256, 227] on icon "circleInformation" at bounding box center [1259, 227] width 11 height 11
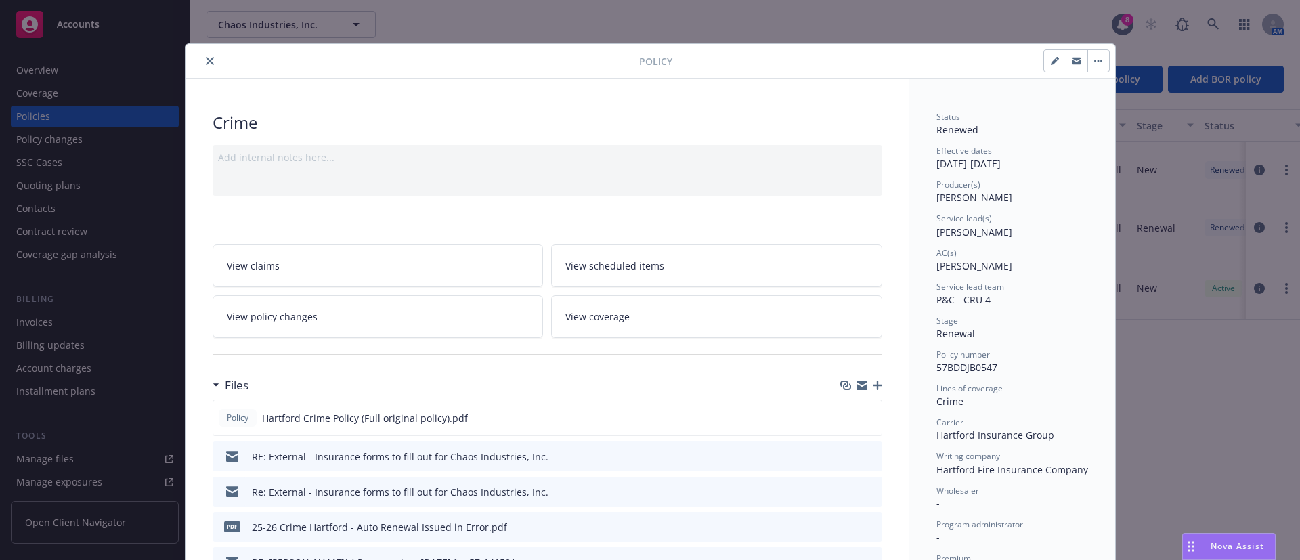
click at [873, 389] on icon "button" at bounding box center [877, 384] width 9 height 9
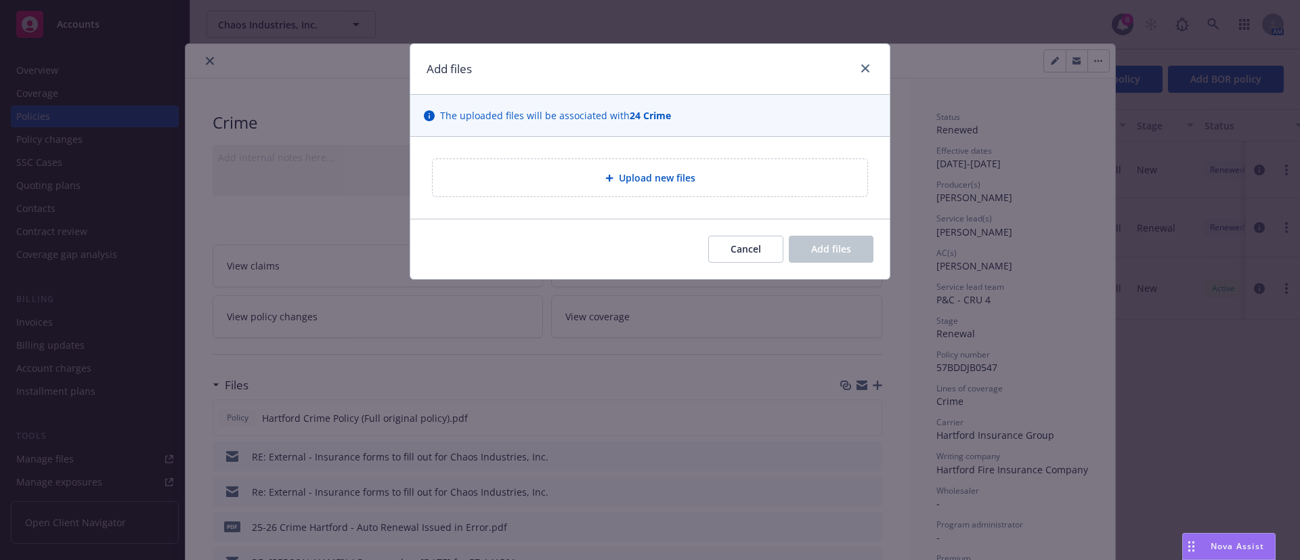
type textarea "x"
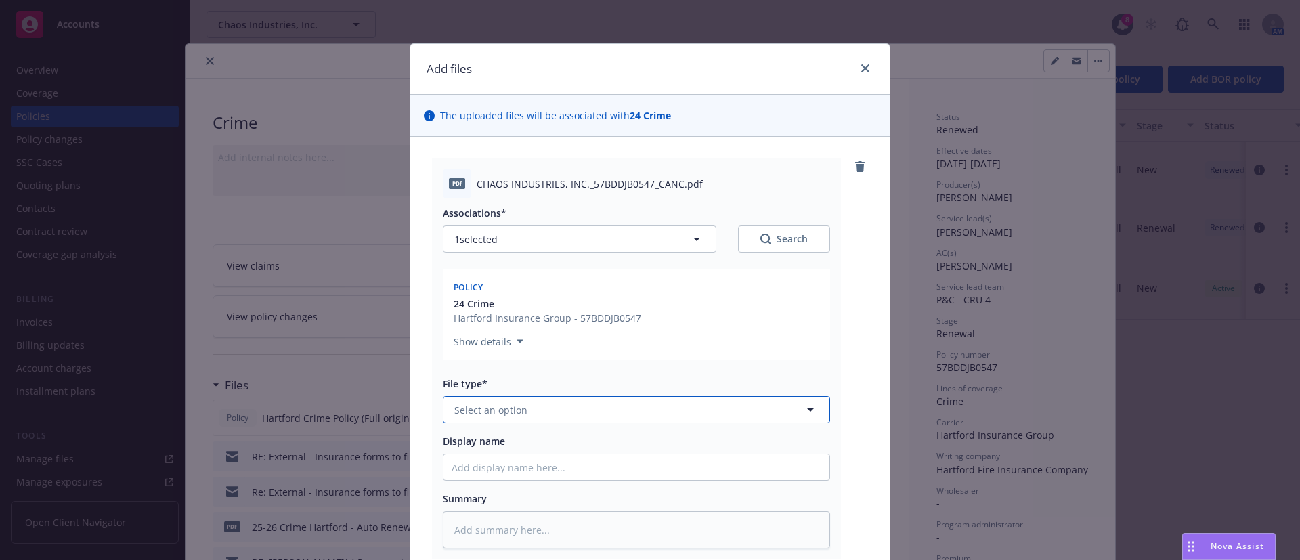
click at [575, 409] on button "Select an option" at bounding box center [636, 409] width 387 height 27
type input "can"
click at [674, 454] on div "Cancellation Confirmation" at bounding box center [637, 447] width 370 height 20
click at [475, 473] on input "Display name" at bounding box center [636, 467] width 386 height 26
type textarea "x"
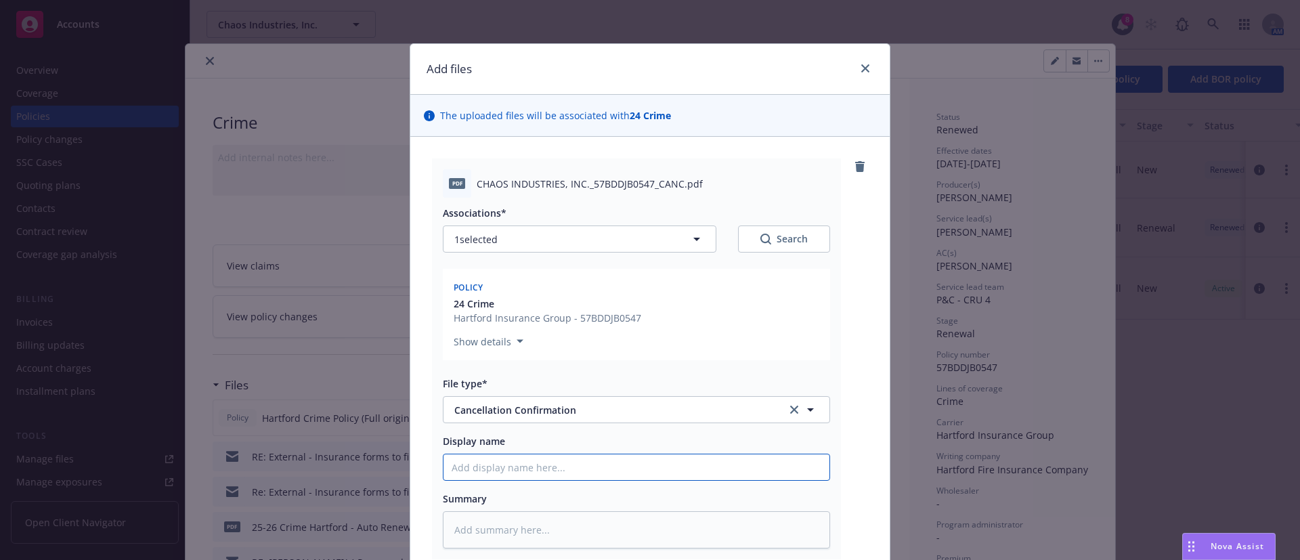
type input "2"
type textarea "x"
type input "24"
type textarea "x"
type input "24-"
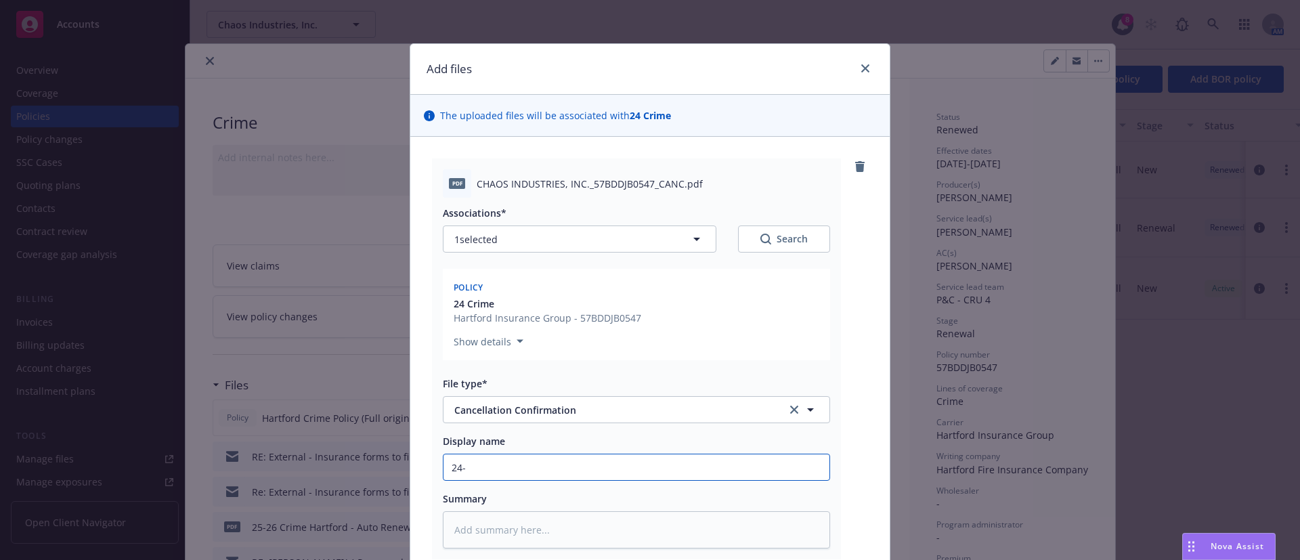
type textarea "x"
type input "24-2"
type textarea "x"
type input "24-25"
type textarea "x"
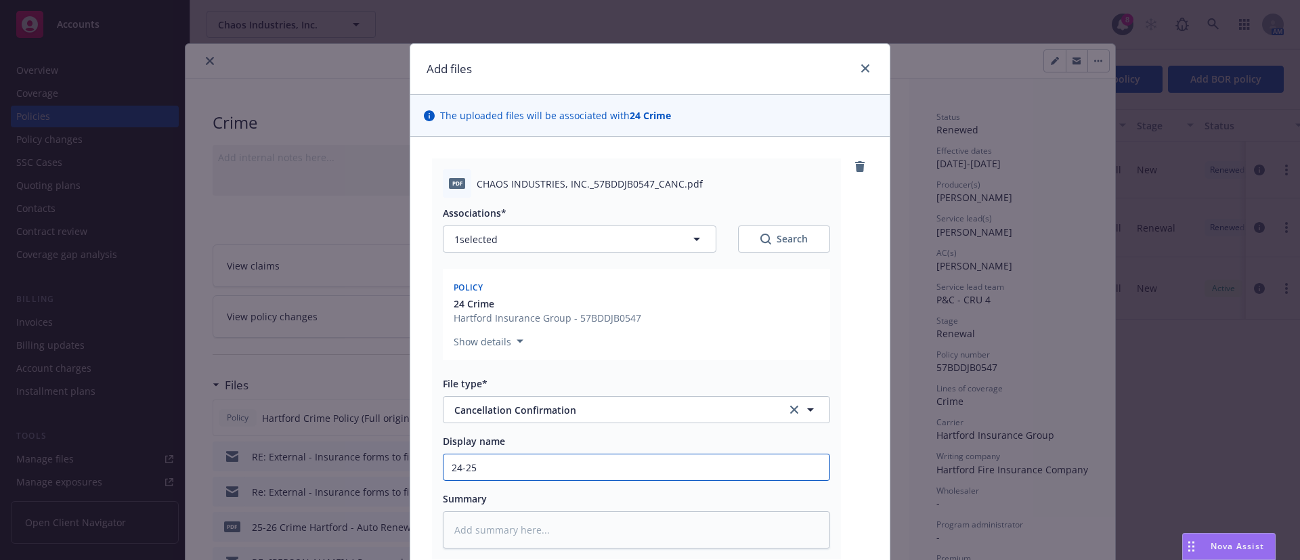
type input "24-25"
type textarea "x"
type input "24-25 C"
type textarea "x"
type input "24-25 Cr"
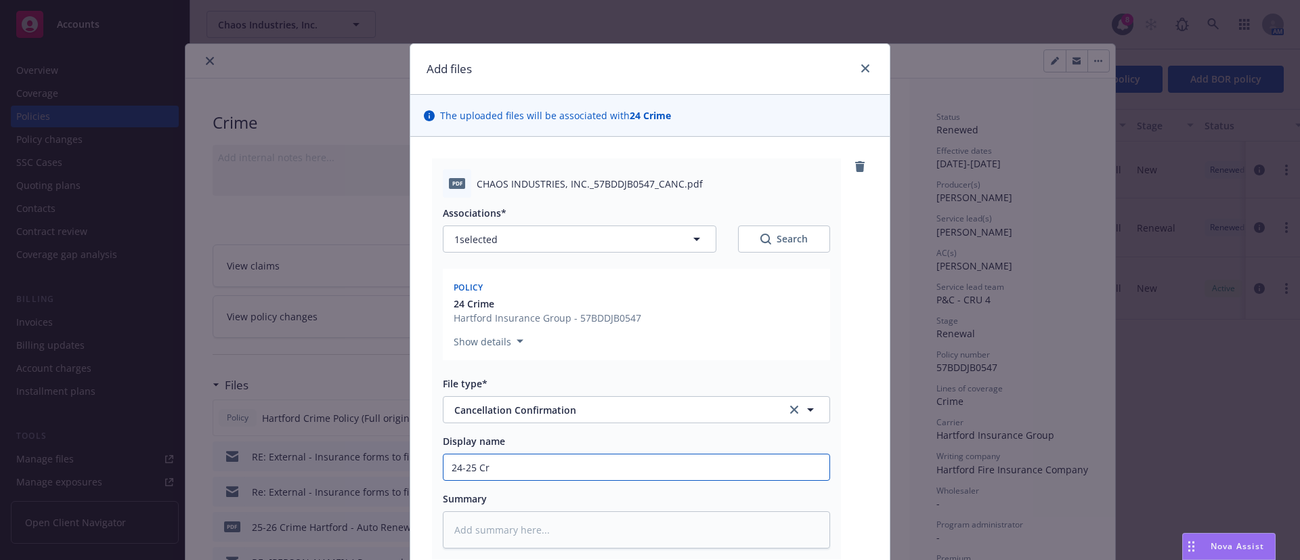
type textarea "x"
type input "24-25 Cri"
type textarea "x"
type input "24-25 [PERSON_NAME]"
type textarea "x"
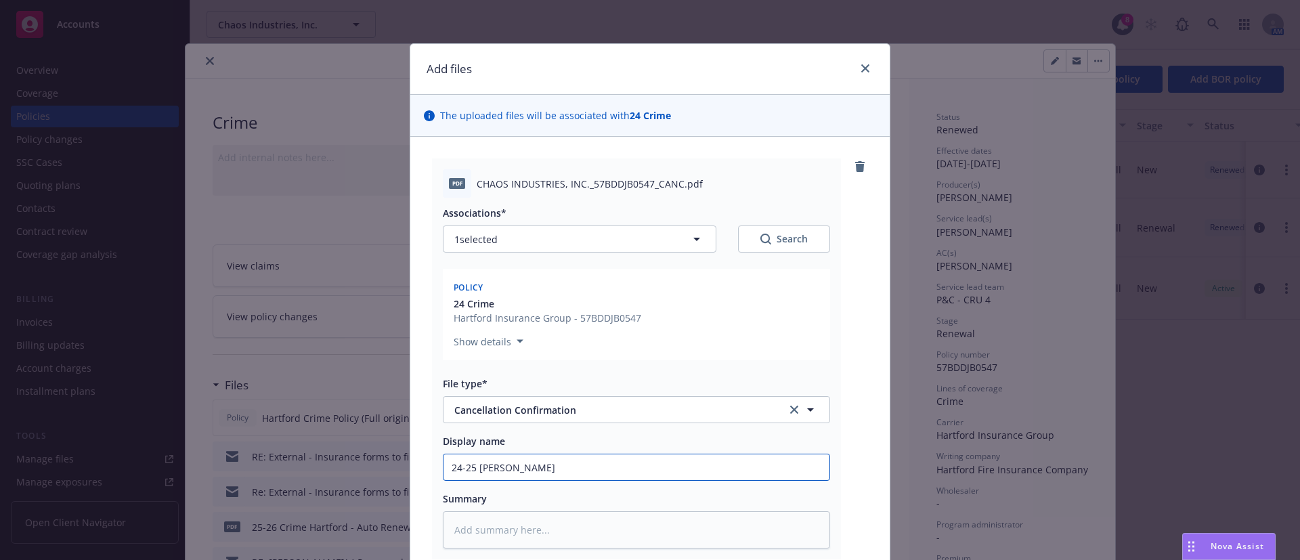
type input "24-25 Crime"
type textarea "x"
type input "24-25 Crime"
type textarea "x"
type input "24-25 Crime C"
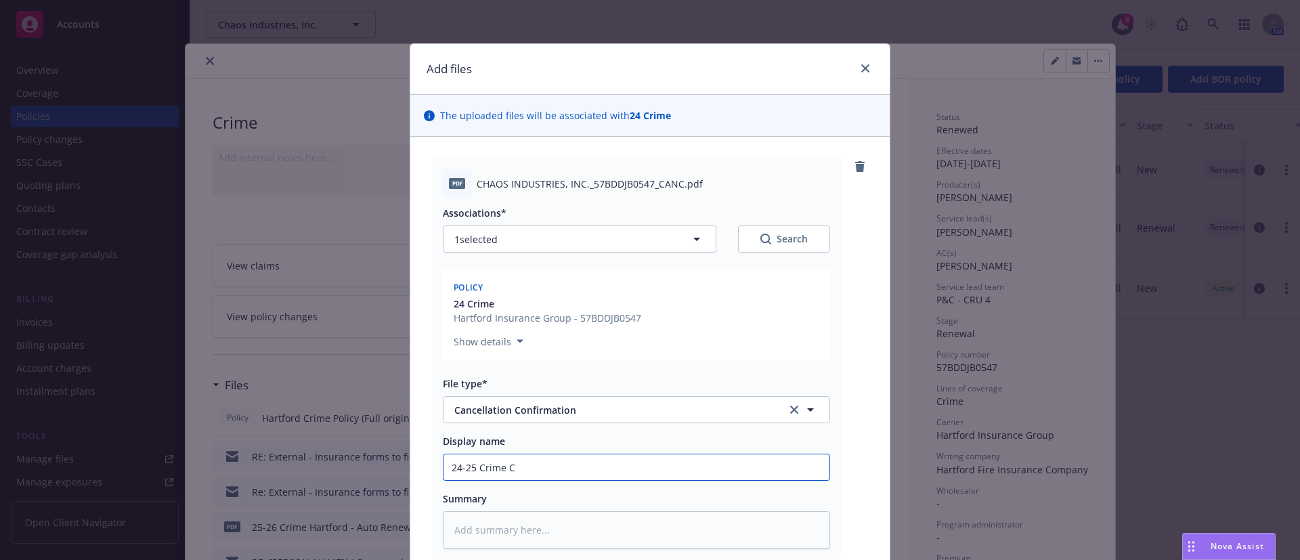
type textarea "x"
type input "24-25 Crime Ca"
type textarea "x"
type input "24-25 Crime Can"
type textarea "x"
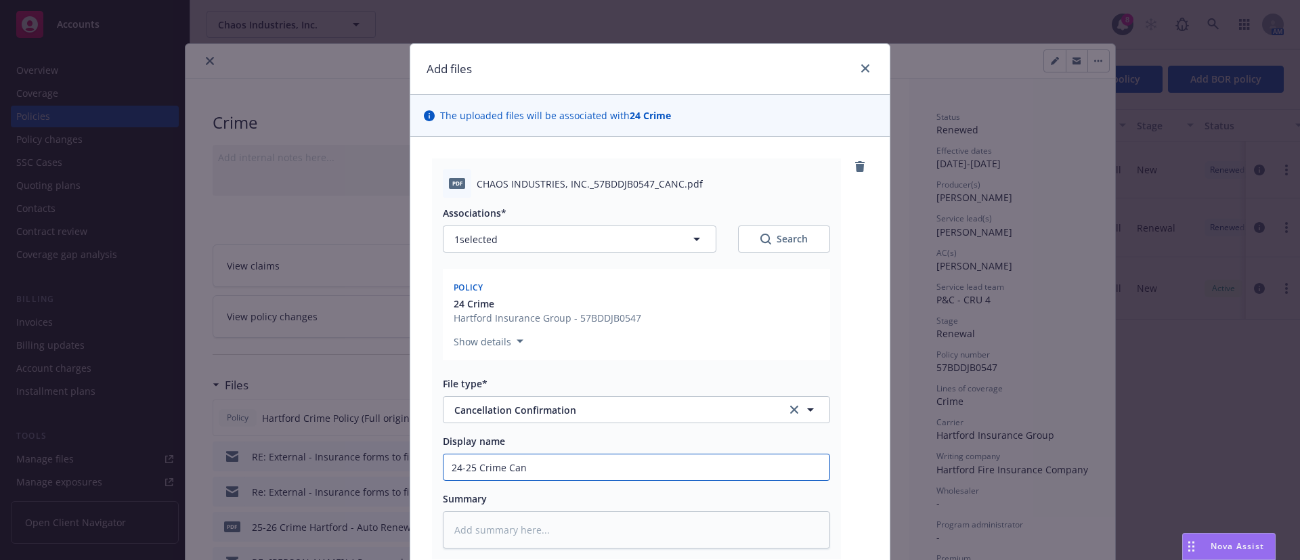
type input "24-25 Crime Canc"
type textarea "x"
type input "24-25 Crime Cance"
type textarea "x"
type input "24-25 Crime Cancel"
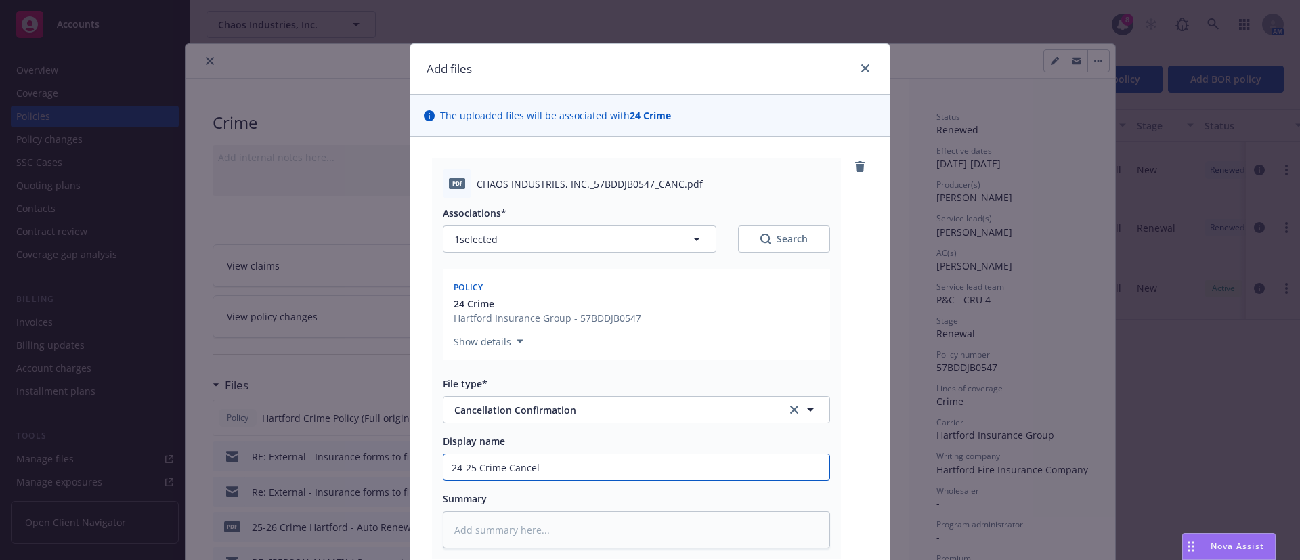
type textarea "x"
type input "24-25 Crime Cancell"
type textarea "x"
type input "24-25 Crime Cancella"
type textarea "x"
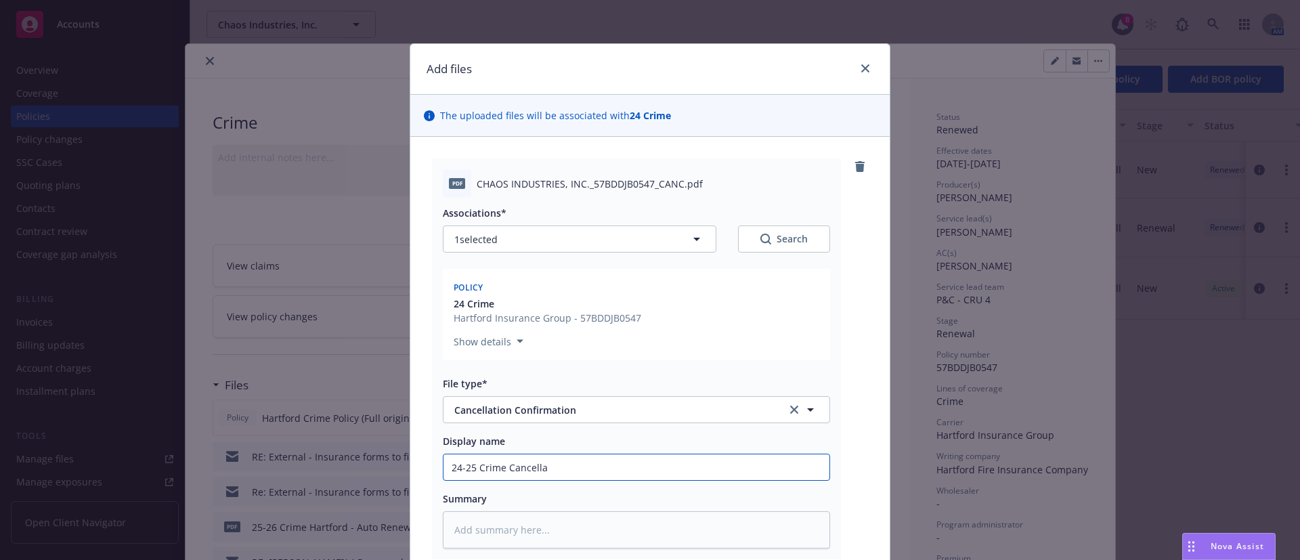
type input "24-25 Crime Cancellat"
type textarea "x"
type input "24-25 Crime Cancellati"
type textarea "x"
type input "24-25 Crime Cancellatio"
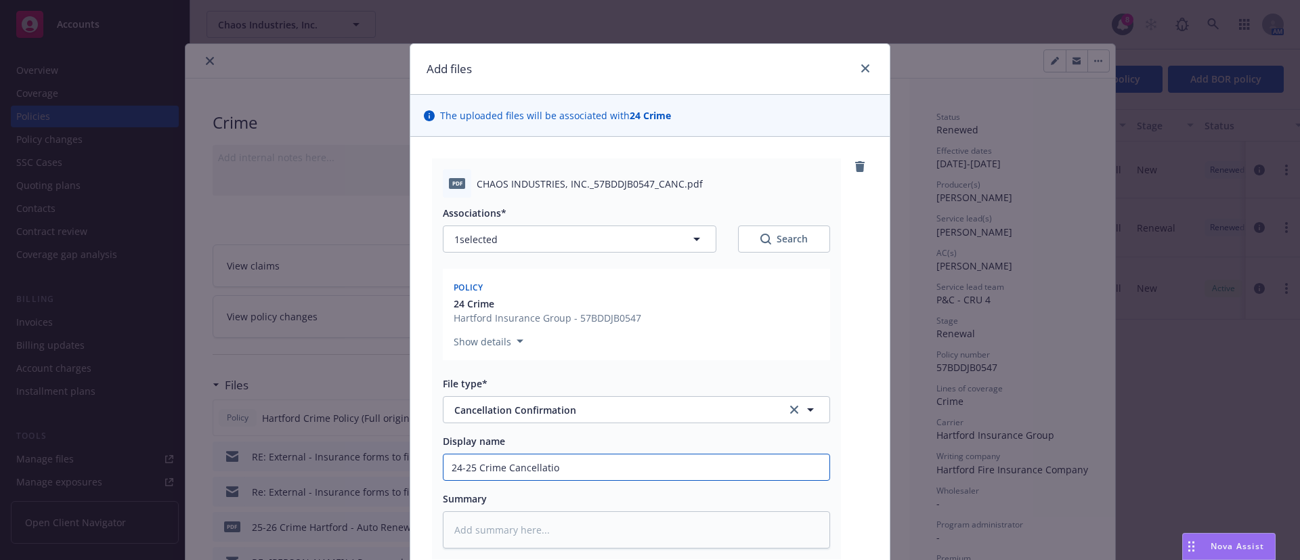
type textarea "x"
type input "24-25 Crime Cancellation"
type textarea "x"
type input "24-25 Crime Cancellation"
type textarea "x"
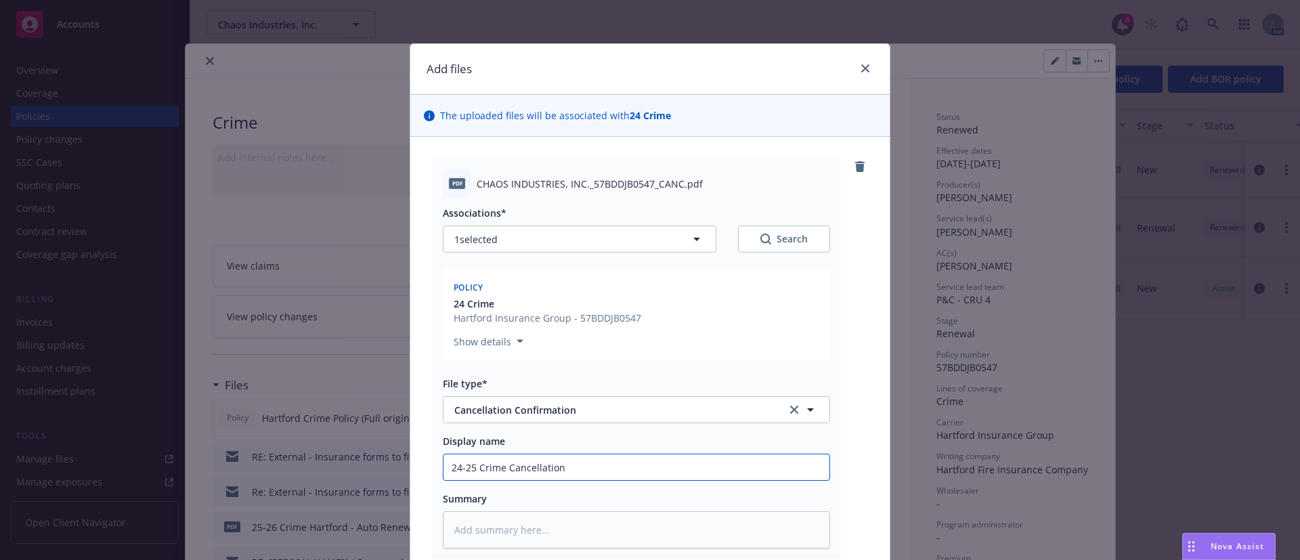
type input "24-25 Crime Cancellation -"
type textarea "x"
type input "24-25 Crime Cancellation -"
type textarea "x"
type input "24-25 Crime Cancellation - C"
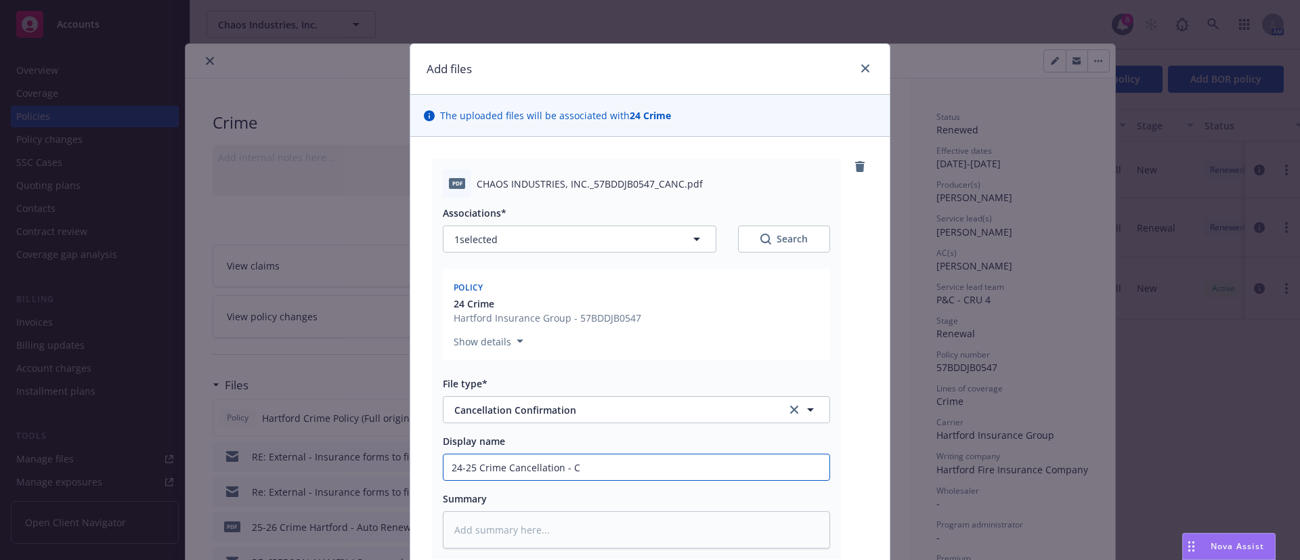
type textarea "x"
type input "24-25 Crime Cancellation - Co"
type textarea "x"
type input "24-25 Crime Cancellation - Cov"
type textarea "x"
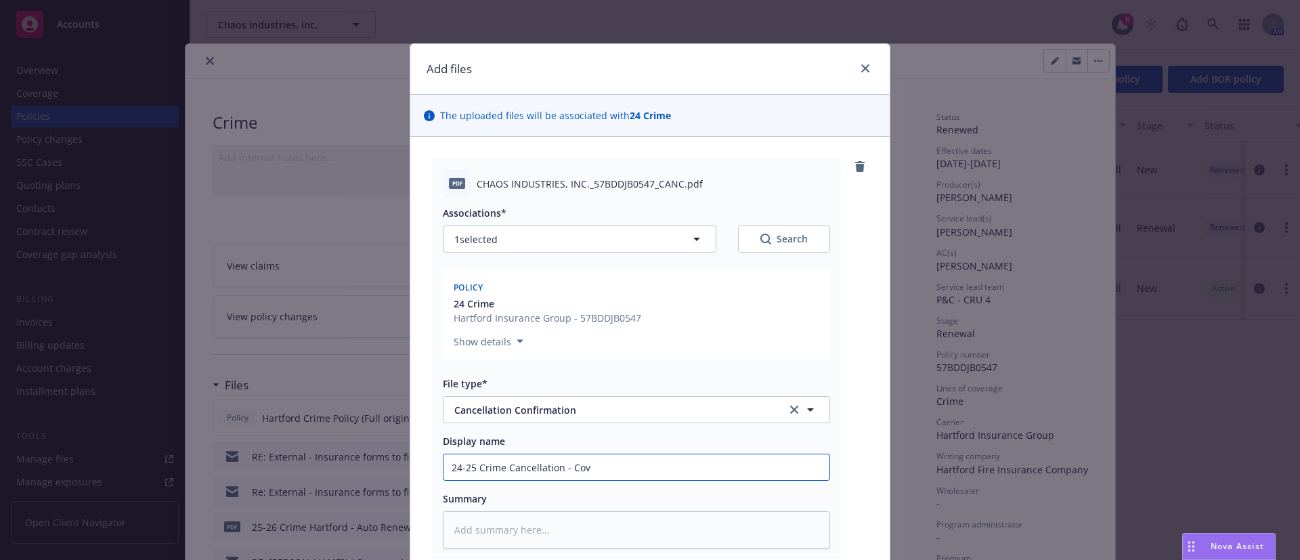
type input "24-25 Crime Cancellation - Cove"
type textarea "x"
type input "24-25 Crime Cancellation - Cover"
type textarea "x"
type input "24-25 Crime Cancellation - Covera"
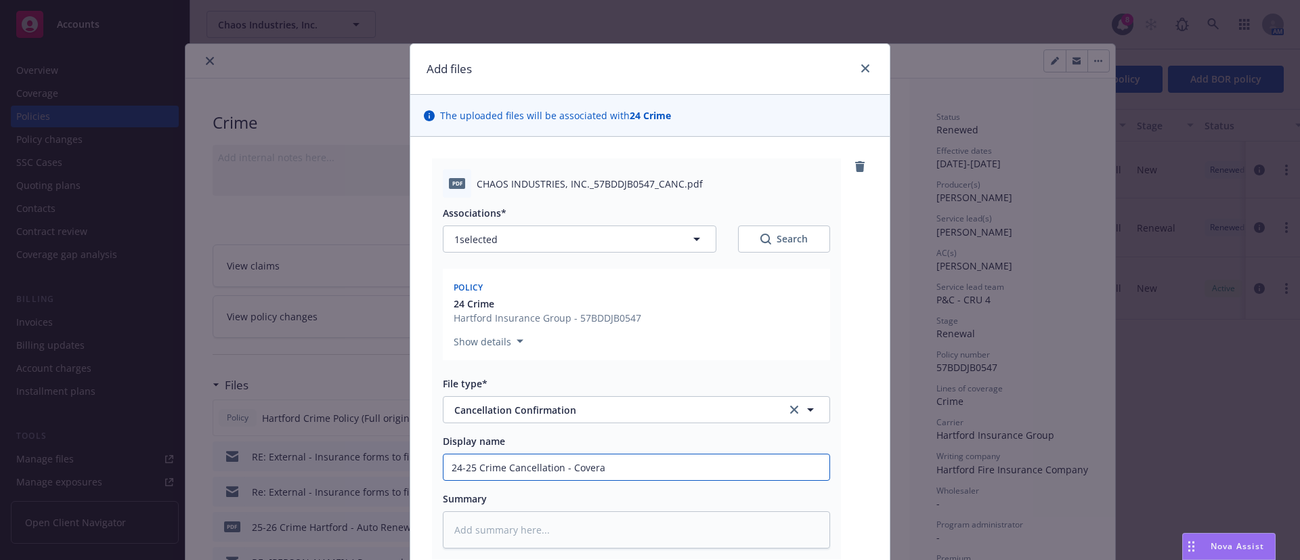
type textarea "x"
type input "24-25 Crime Cancellation - Coverage"
type textarea "x"
type input "24-25 Crime Cancellation - Coverage"
type textarea "x"
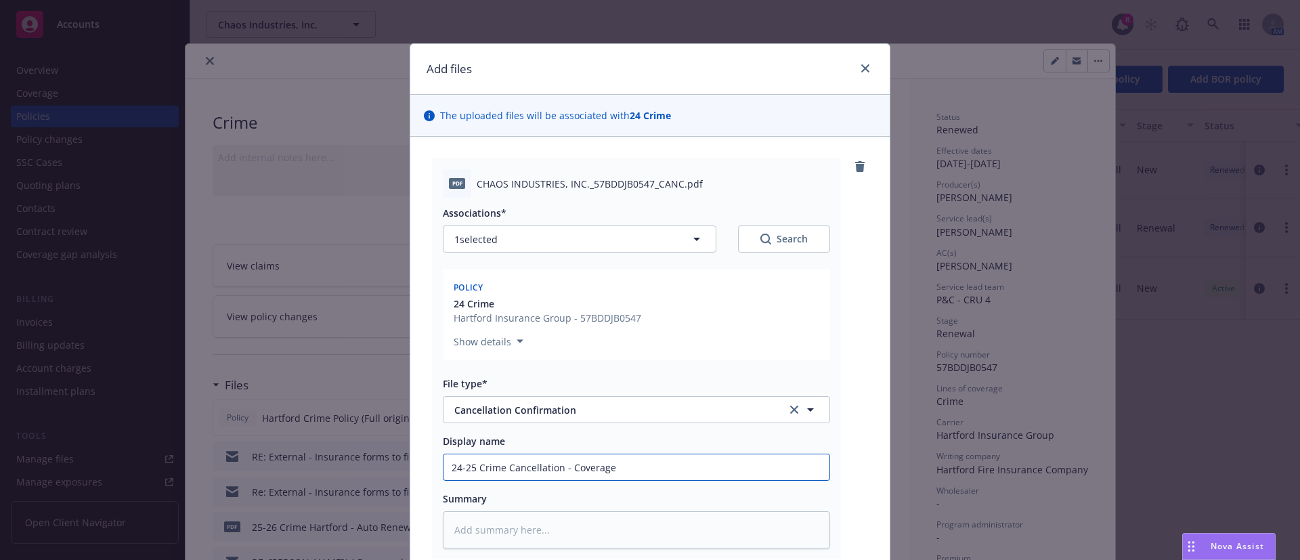
type input "24-25 Crime Cancellation - Coverage R"
type textarea "x"
type input "24-25 Crime Cancellation - Coverage Re"
type textarea "x"
type input "24-25 Crime Cancellation - Coverage Rep"
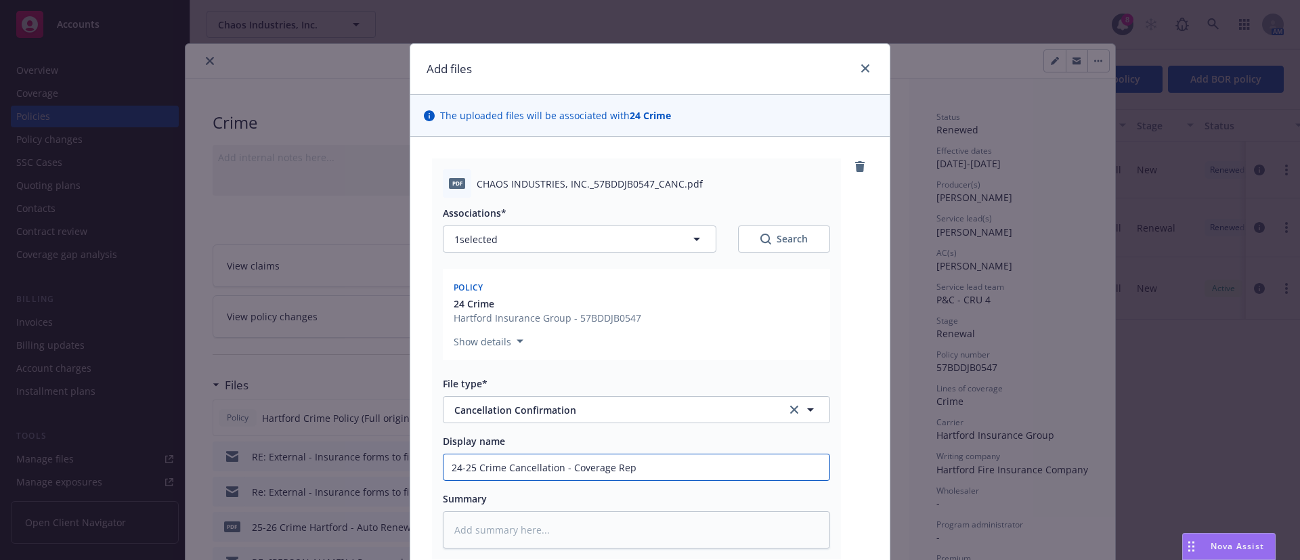
type textarea "x"
type input "24-25 Crime Cancellation - Coverage Repl"
type textarea "x"
type input "24-25 Crime Cancellation - Coverage Repla"
type textarea "x"
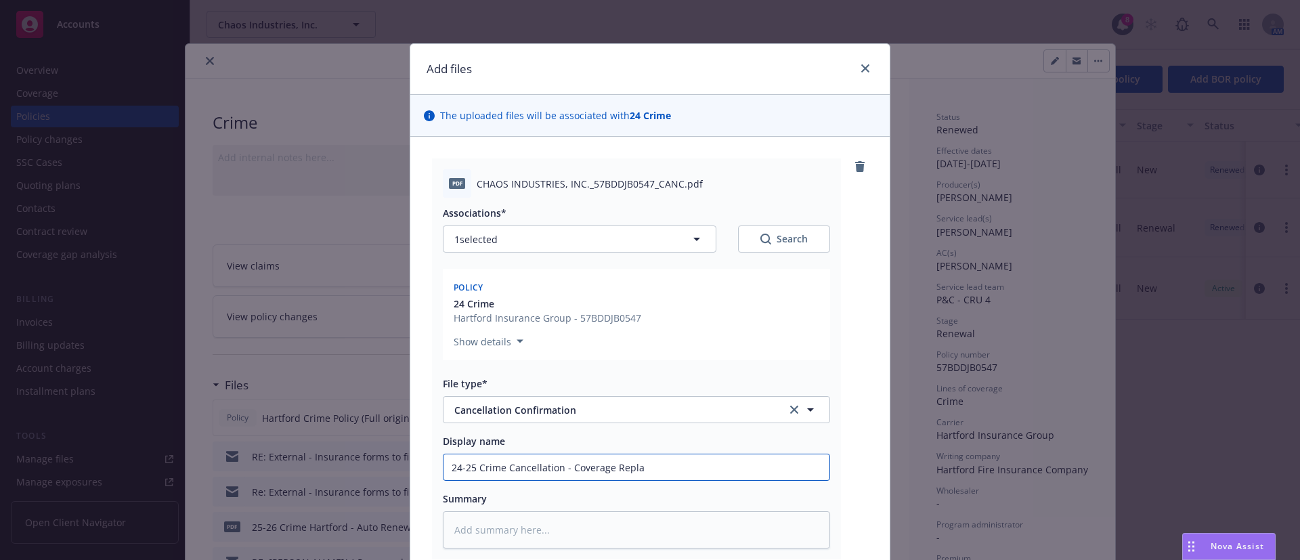
type input "24-25 Crime Cancellation - Coverage Replac"
type textarea "x"
type input "24-25 Crime Cancellation - Coverage Replace"
type textarea "x"
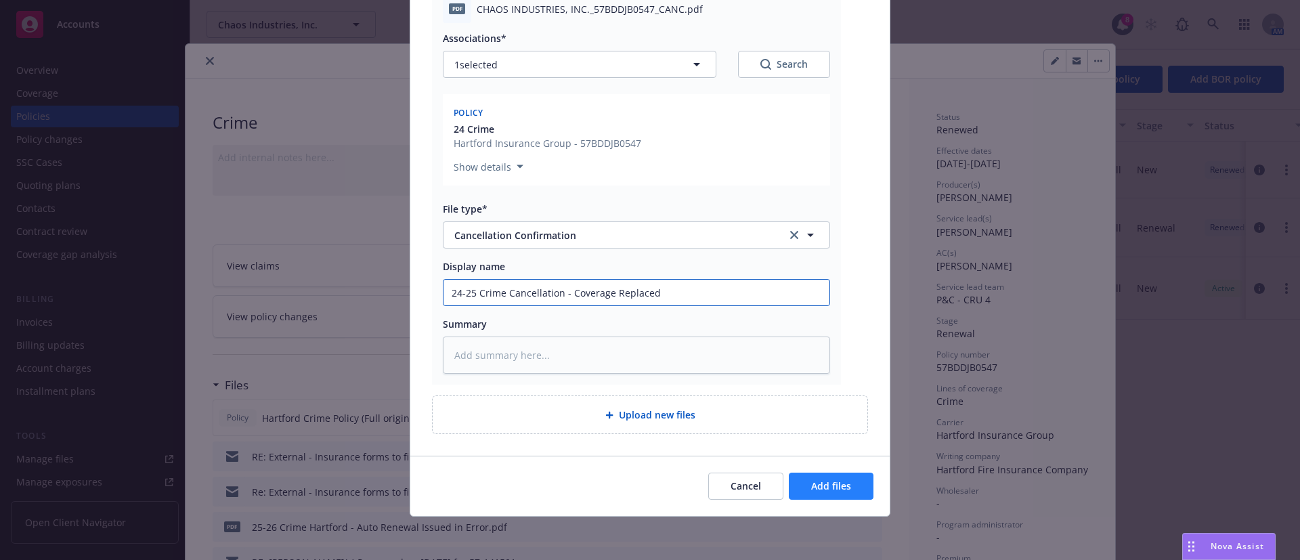
type input "24-25 Crime Cancellation - Coverage Replaced"
drag, startPoint x: 802, startPoint y: 482, endPoint x: 697, endPoint y: 433, distance: 115.7
click at [802, 483] on button "Add files" at bounding box center [831, 486] width 85 height 27
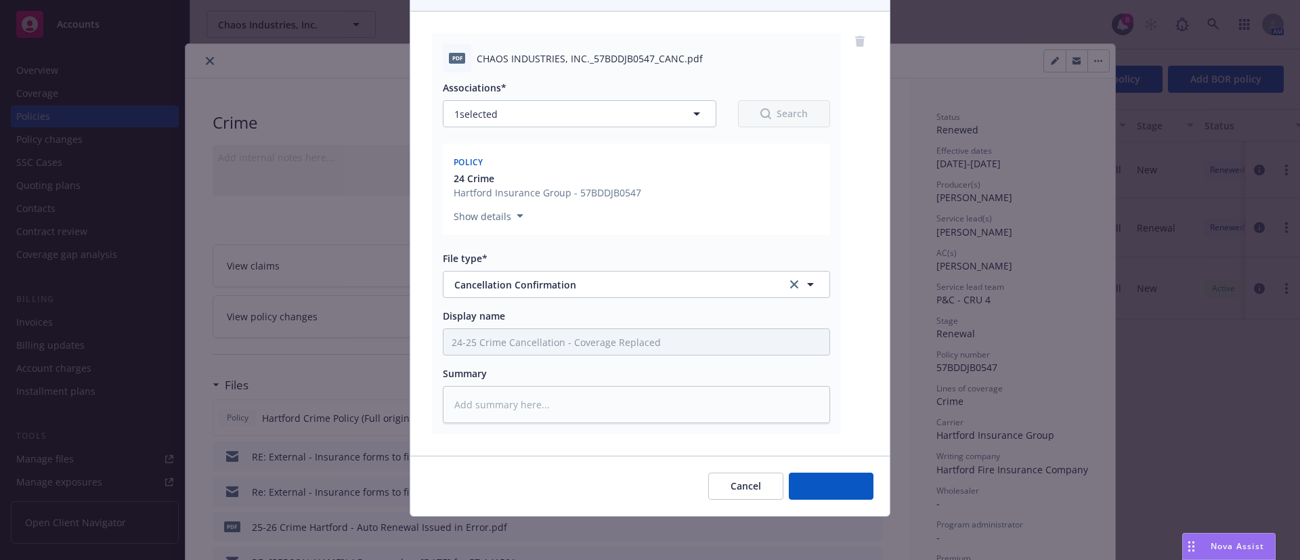
scroll to position [125, 0]
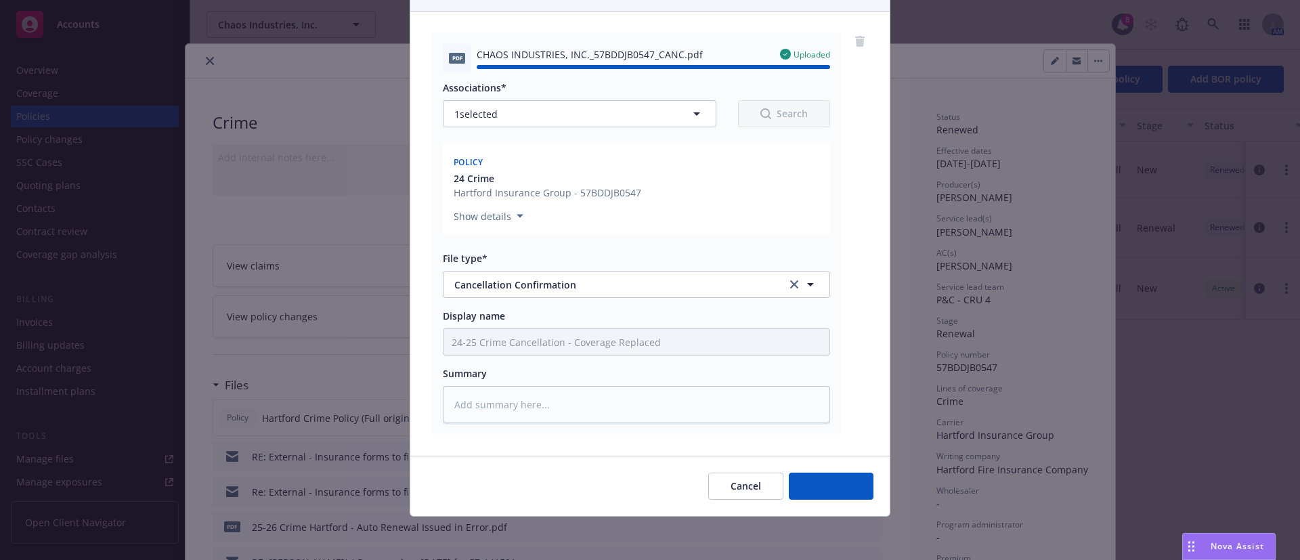
type textarea "x"
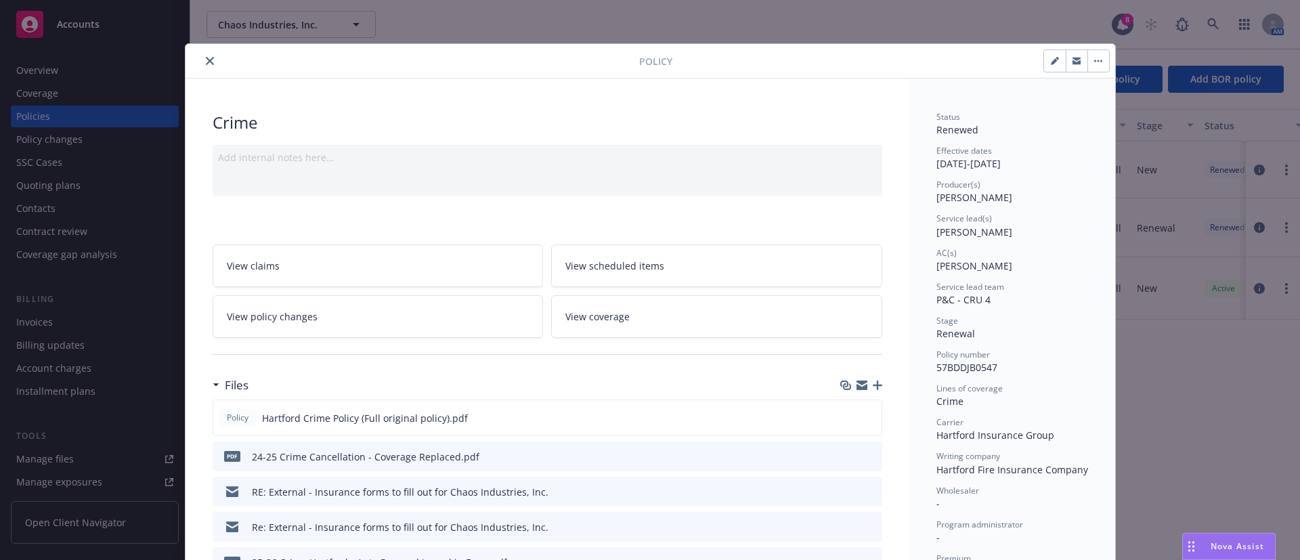
click at [204, 55] on div "Policy" at bounding box center [649, 61] width 929 height 35
click at [206, 57] on icon "close" at bounding box center [210, 61] width 8 height 8
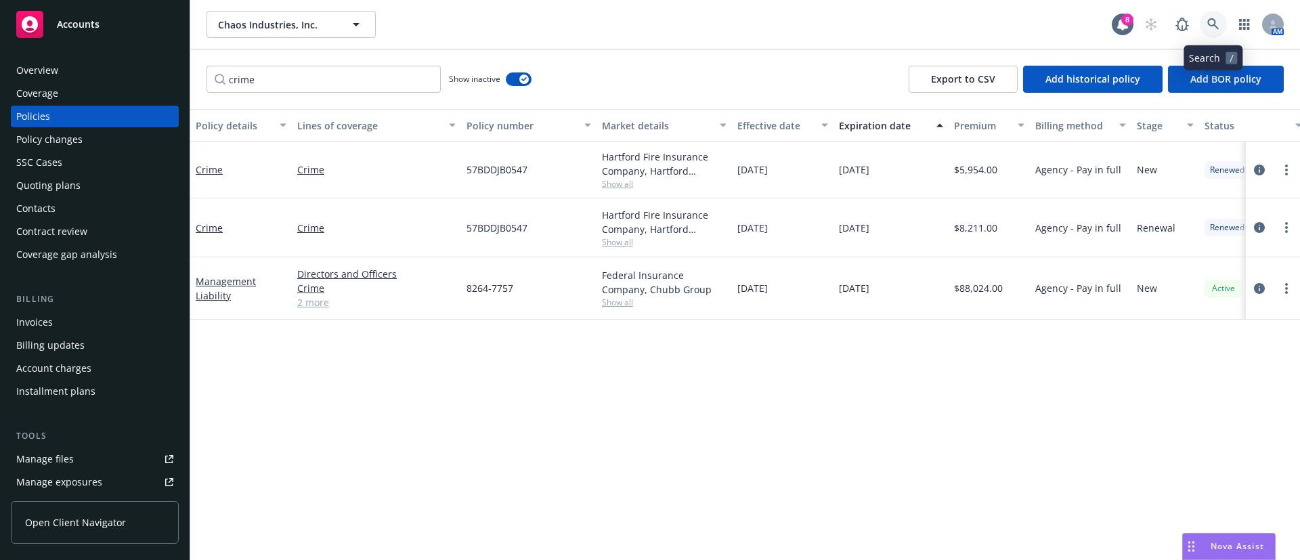
click at [1212, 24] on icon at bounding box center [1213, 24] width 12 height 12
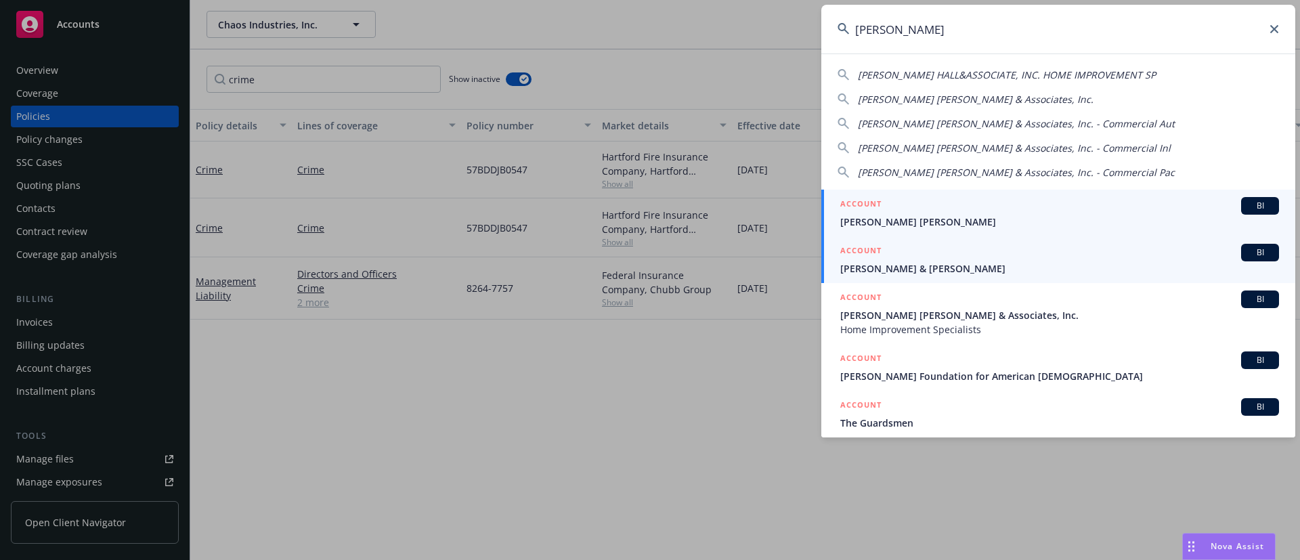
type input "[PERSON_NAME]"
click at [947, 236] on link "ACCOUNT BI [PERSON_NAME] & [PERSON_NAME]" at bounding box center [1058, 259] width 474 height 47
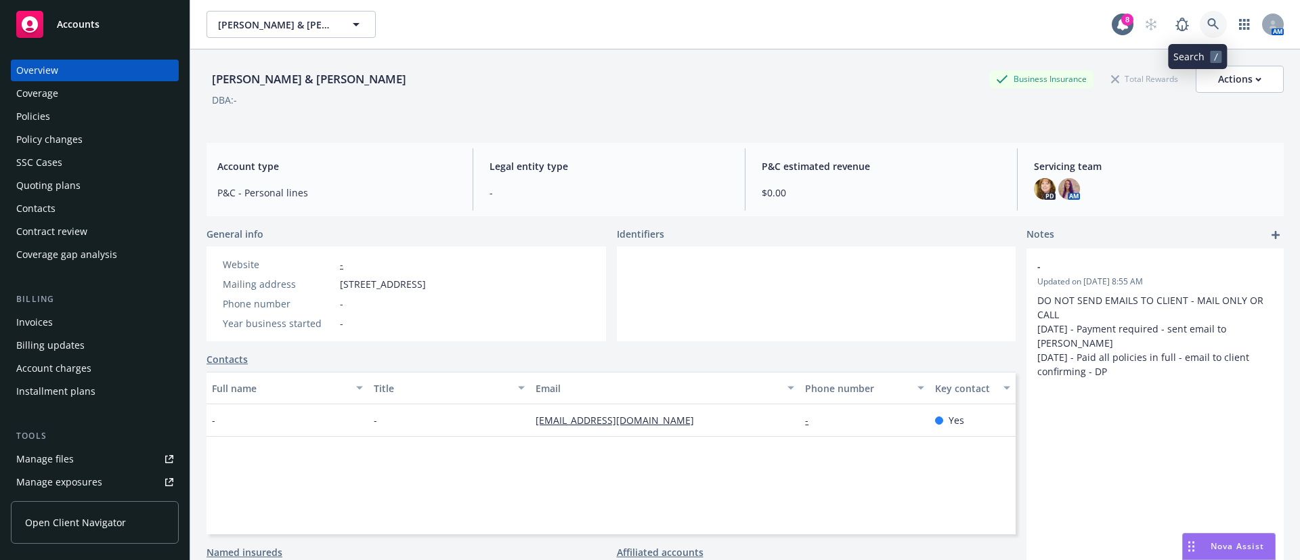
click at [1200, 32] on link at bounding box center [1213, 24] width 27 height 27
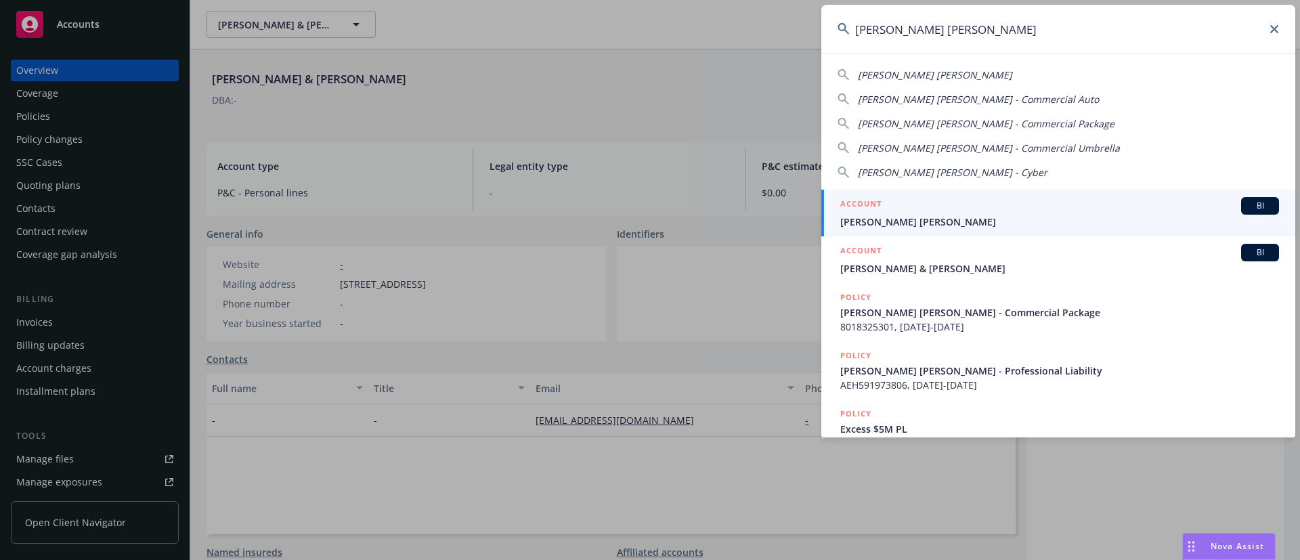
type input "[PERSON_NAME] [PERSON_NAME]"
click at [844, 215] on span "[PERSON_NAME] [PERSON_NAME]" at bounding box center [1059, 222] width 439 height 14
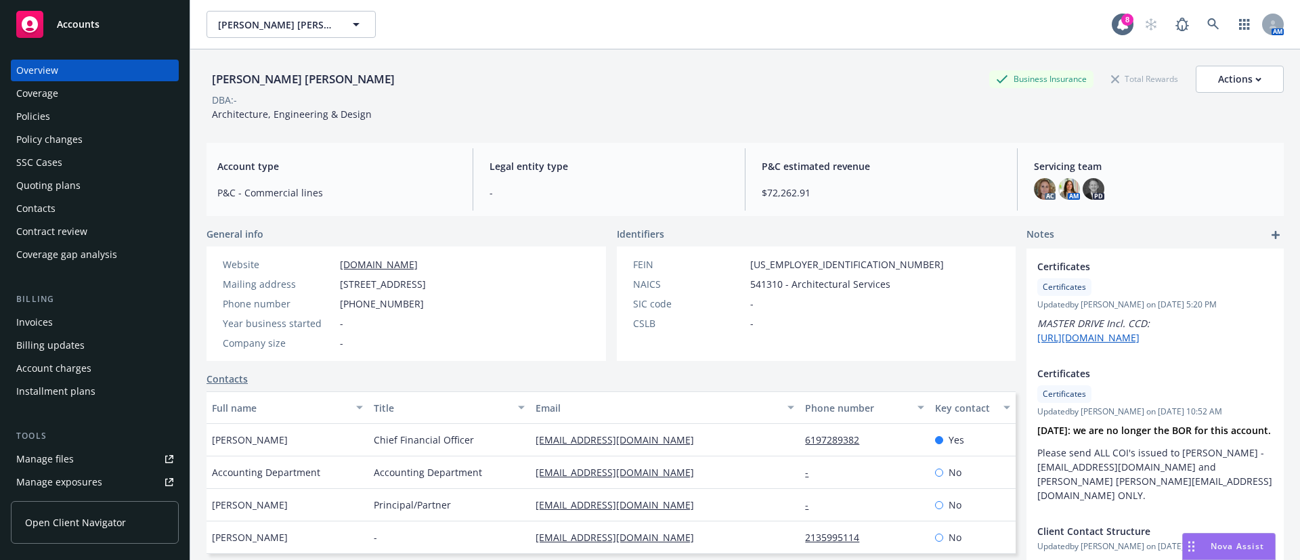
click at [73, 118] on div "Policies" at bounding box center [94, 117] width 157 height 22
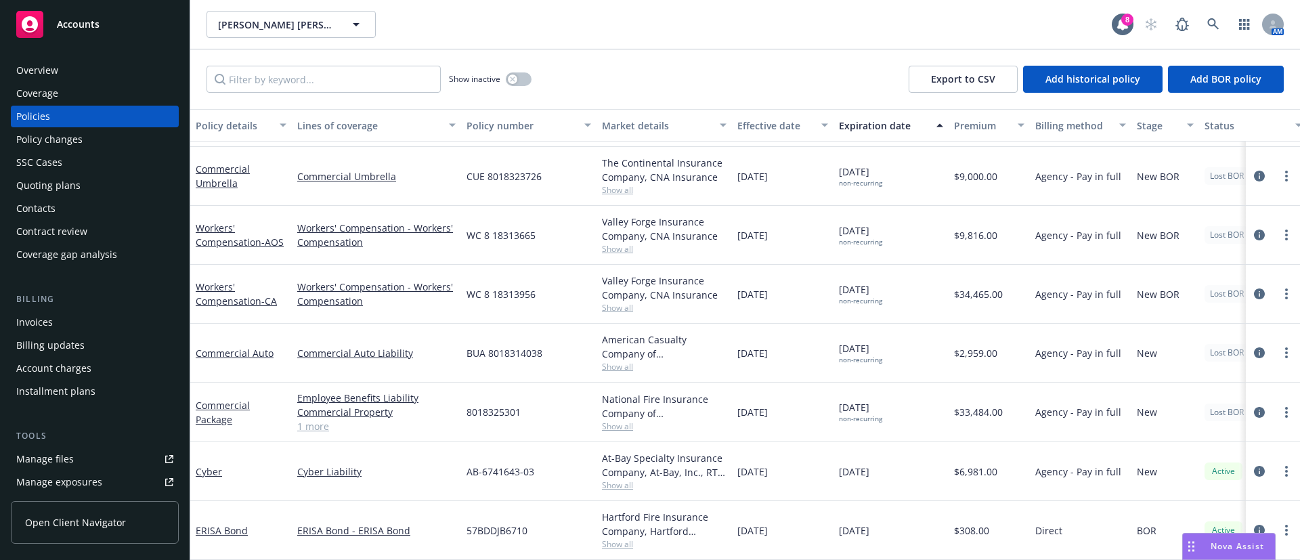
scroll to position [124, 0]
click at [88, 139] on div "Policy changes" at bounding box center [94, 140] width 157 height 22
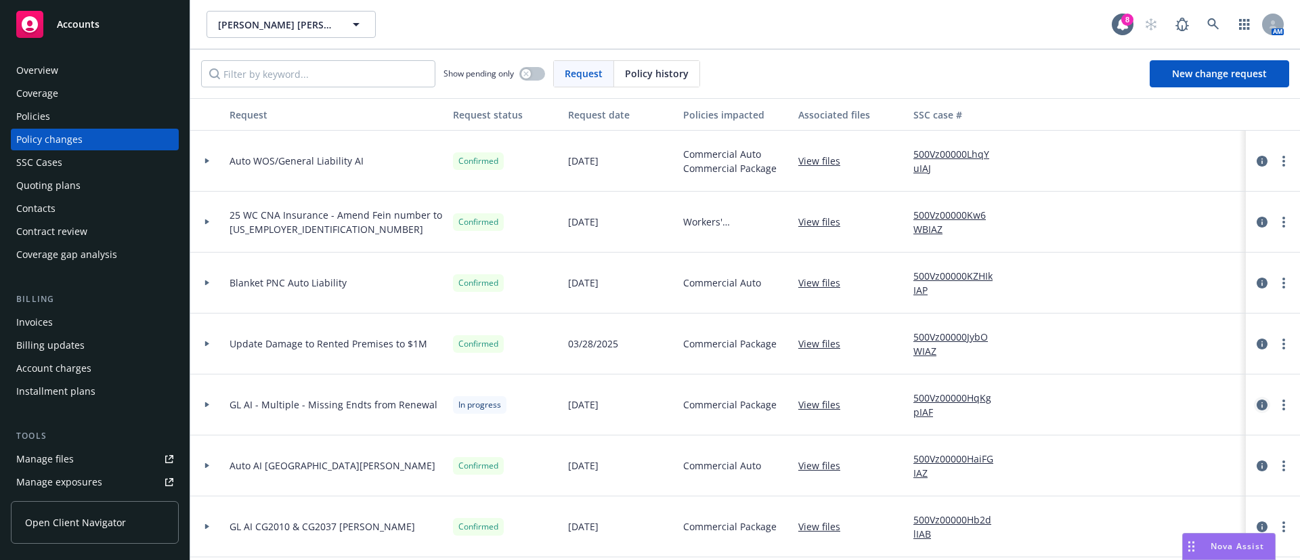
click at [1256, 404] on icon "circleInformation" at bounding box center [1261, 404] width 11 height 11
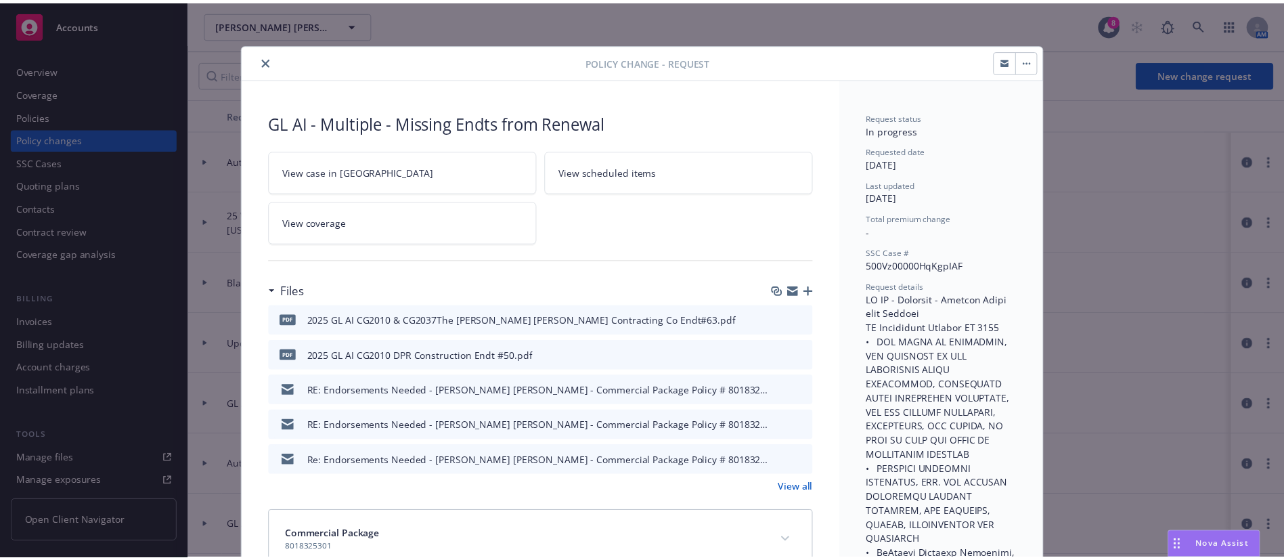
scroll to position [41, 0]
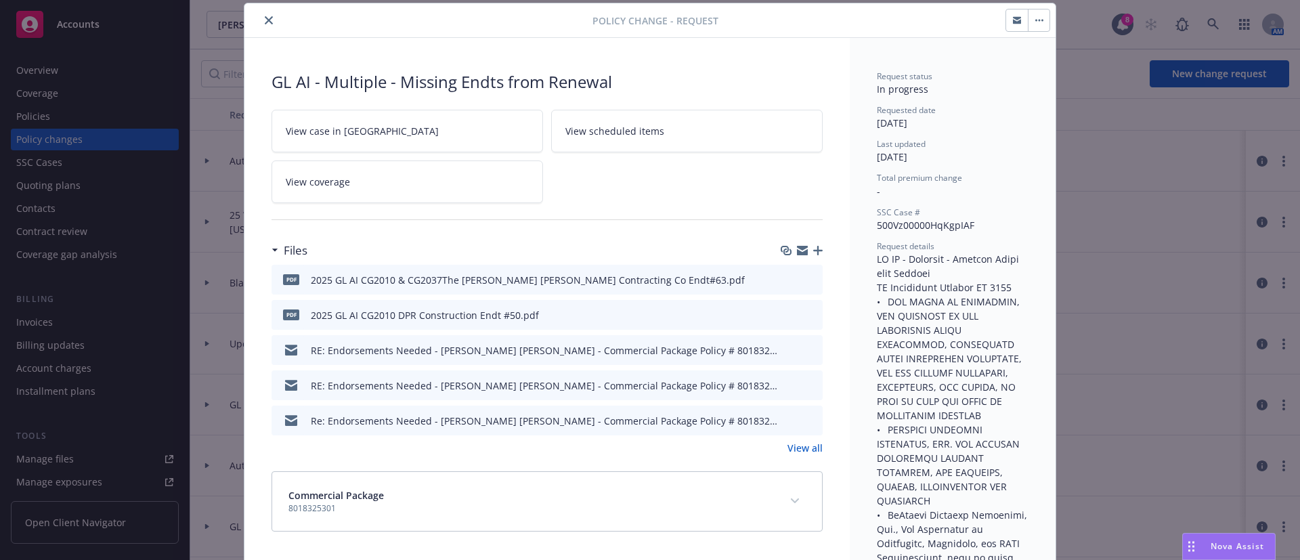
click at [265, 23] on icon "close" at bounding box center [269, 20] width 8 height 8
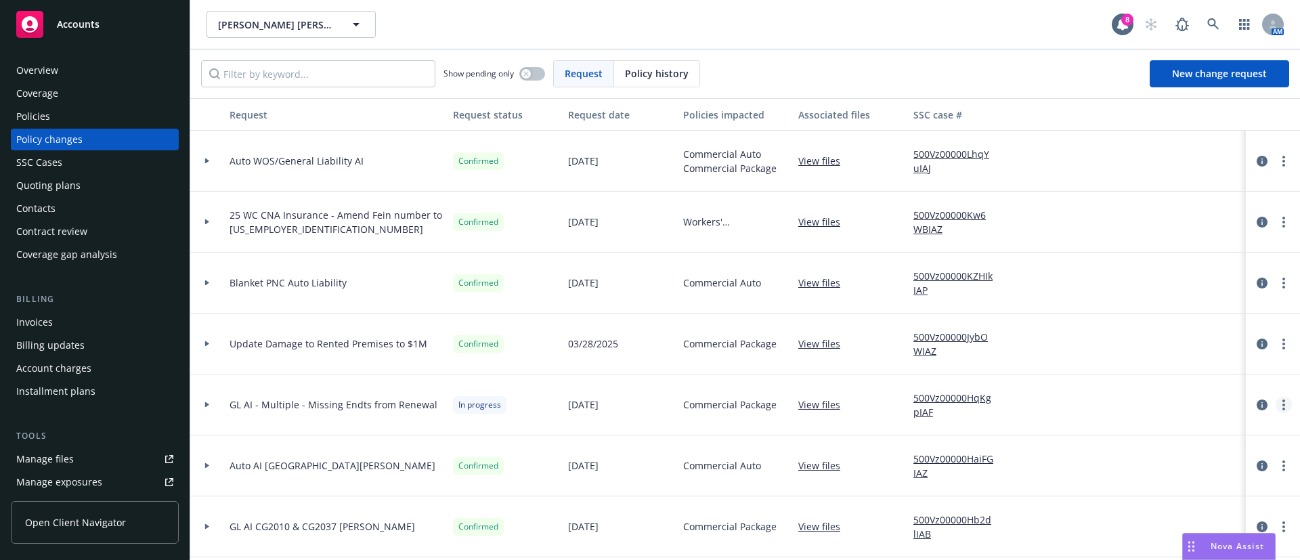
click at [1275, 403] on link "more" at bounding box center [1283, 405] width 16 height 16
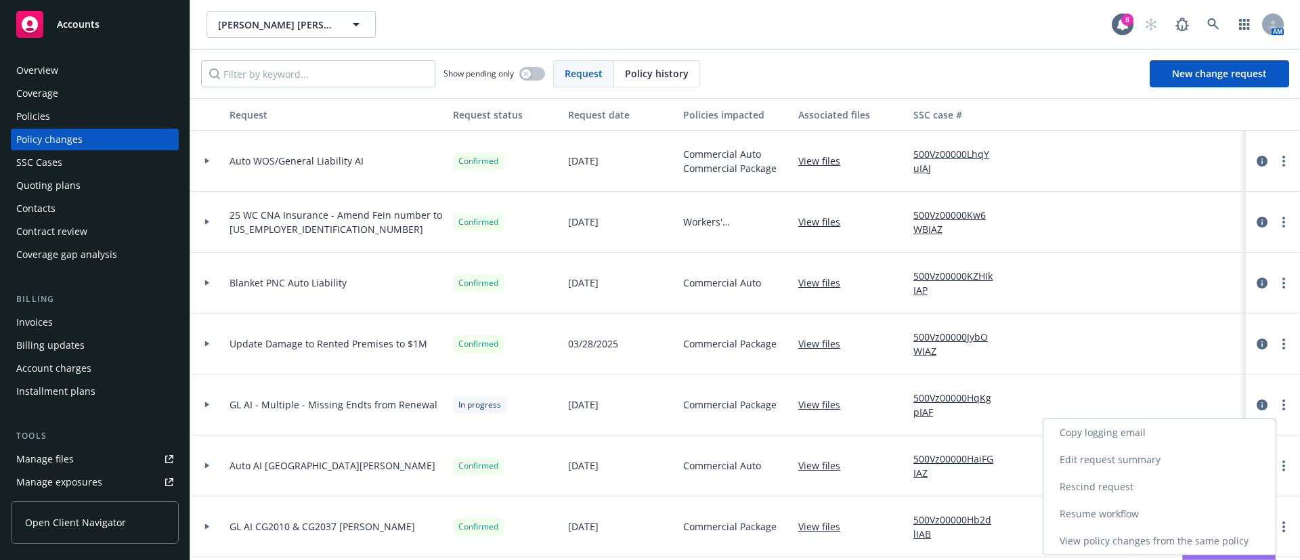
click at [1116, 517] on link "Resume workflow" at bounding box center [1159, 513] width 232 height 27
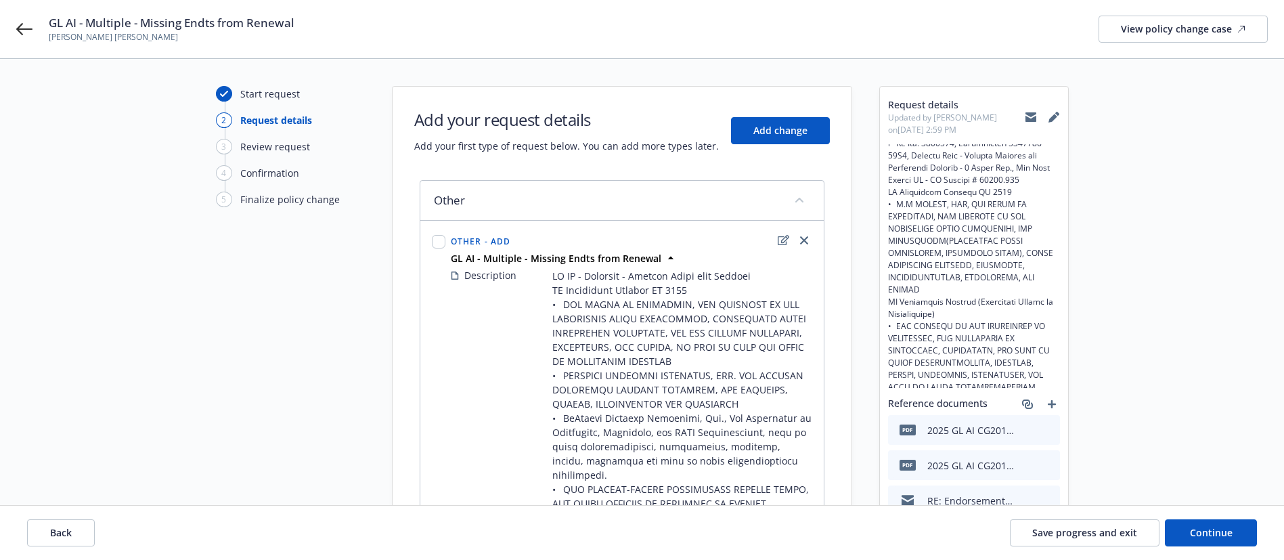
scroll to position [406, 0]
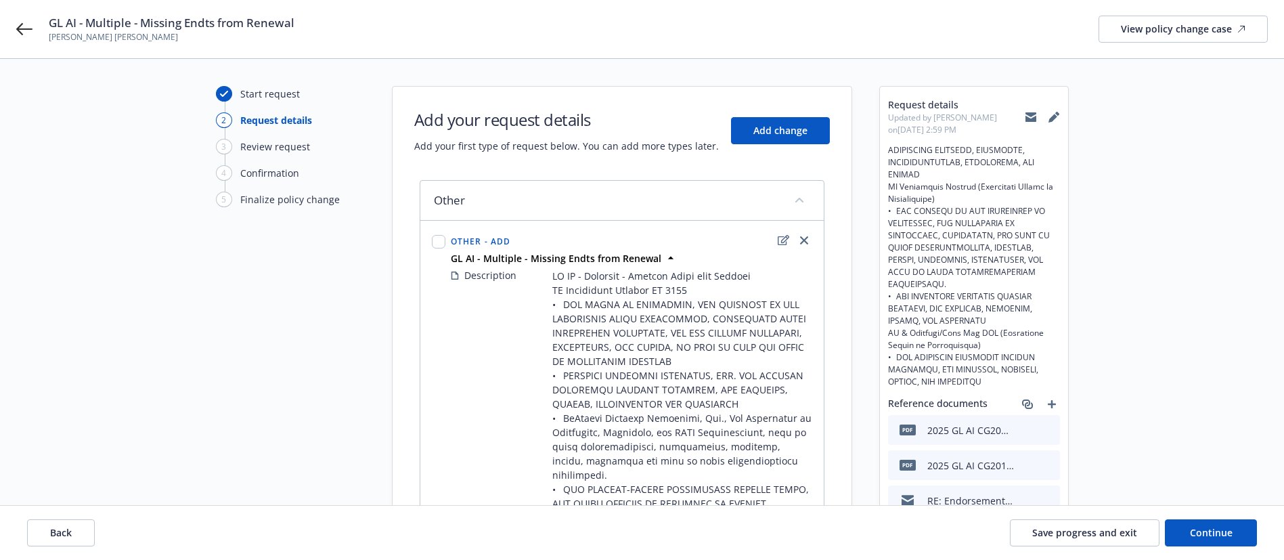
click at [1023, 424] on icon "download file" at bounding box center [1025, 429] width 11 height 11
click at [1026, 466] on icon "download file" at bounding box center [1025, 464] width 11 height 11
click at [1051, 431] on icon "preview file" at bounding box center [1047, 428] width 12 height 9
click at [1047, 461] on icon "preview file" at bounding box center [1047, 464] width 12 height 9
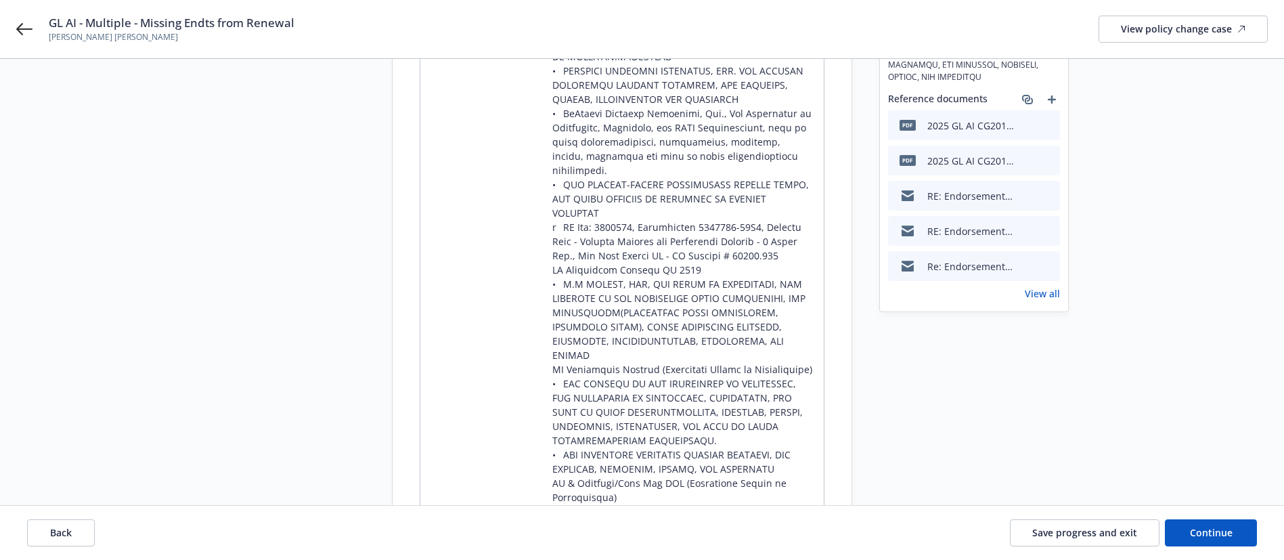
scroll to position [412, 0]
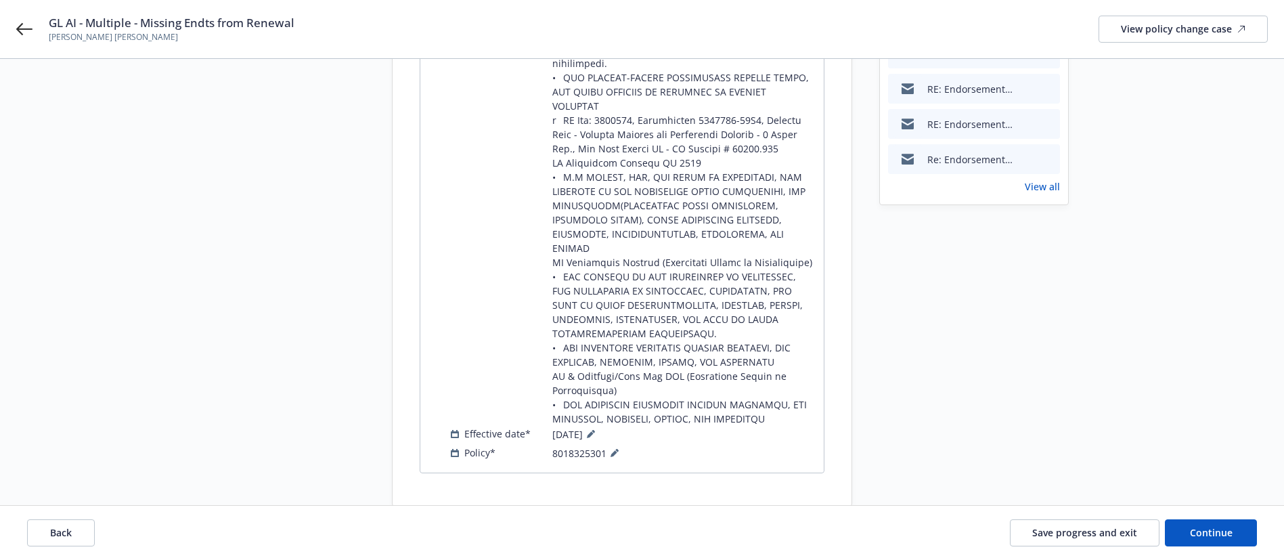
click at [1053, 186] on link "View all" at bounding box center [1042, 186] width 35 height 14
click at [615, 449] on icon at bounding box center [615, 453] width 8 height 8
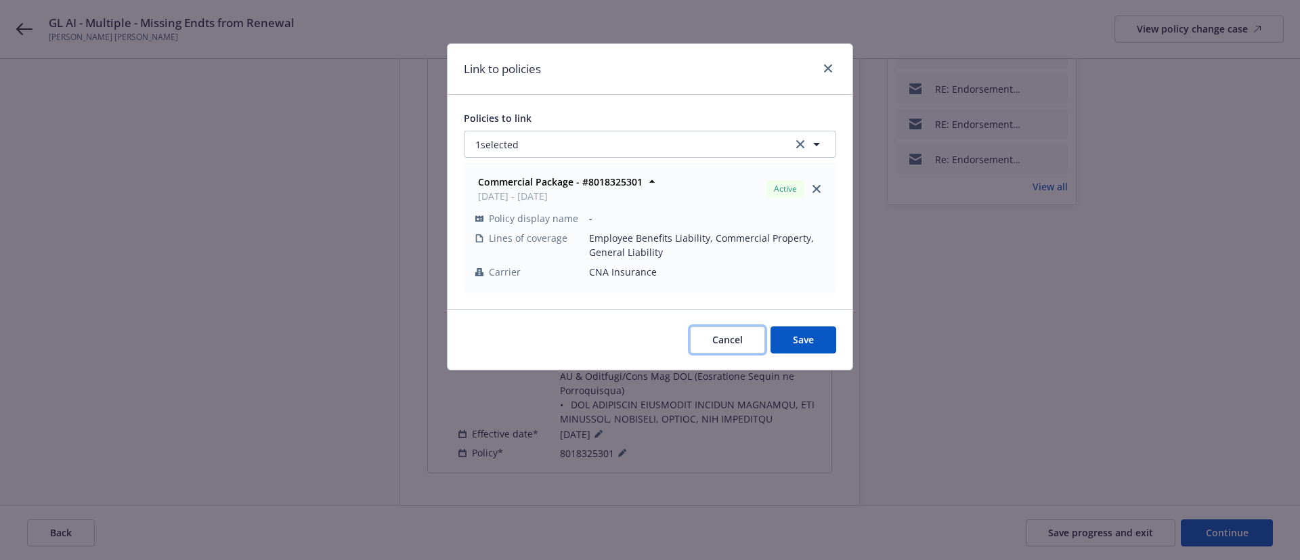
click at [722, 337] on span "Cancel" at bounding box center [727, 339] width 30 height 13
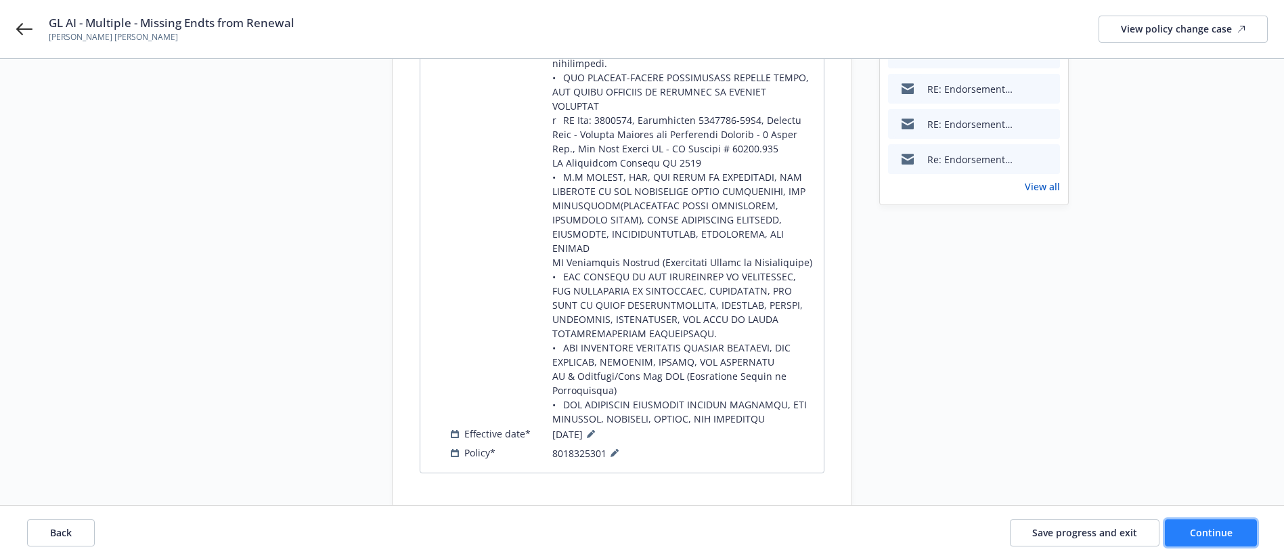
click at [1231, 535] on span "Continue" at bounding box center [1211, 532] width 43 height 13
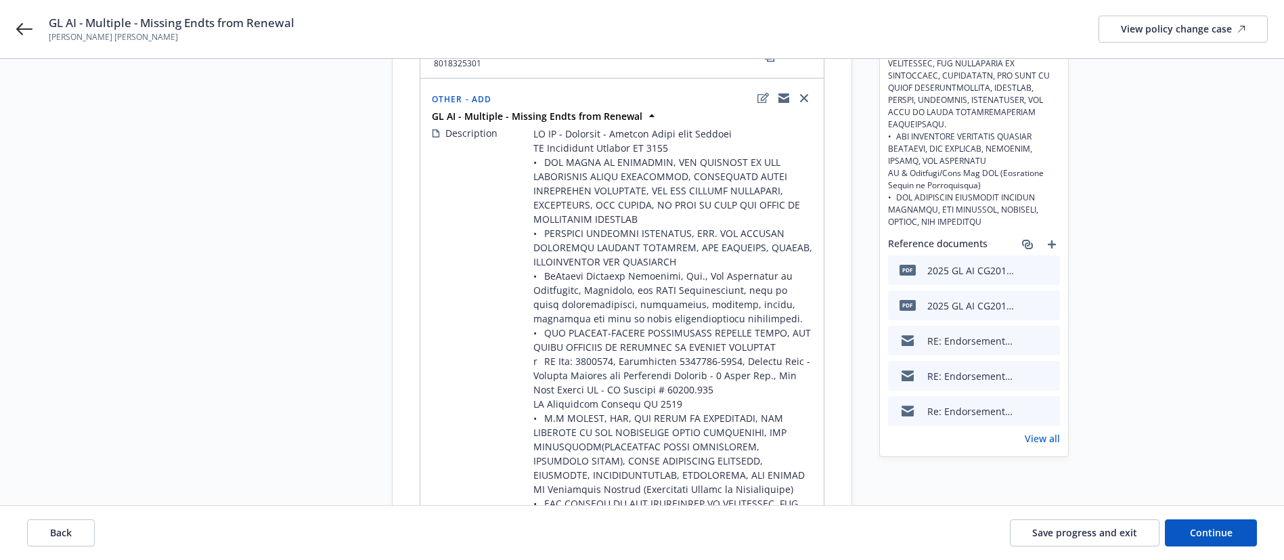
scroll to position [0, 0]
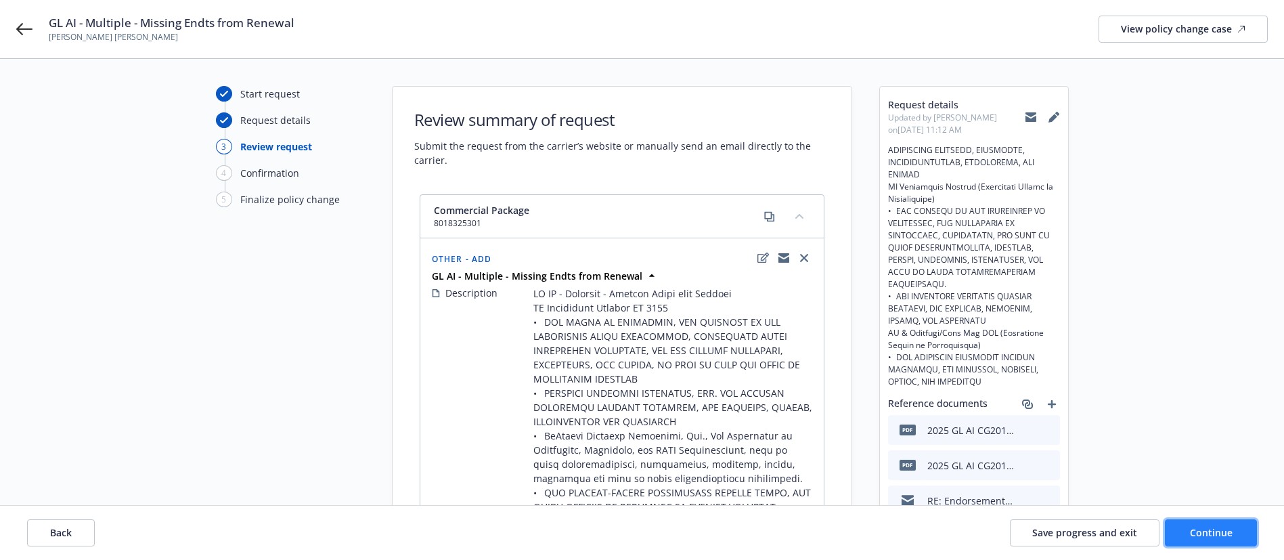
click at [1215, 539] on button "Continue" at bounding box center [1211, 532] width 92 height 27
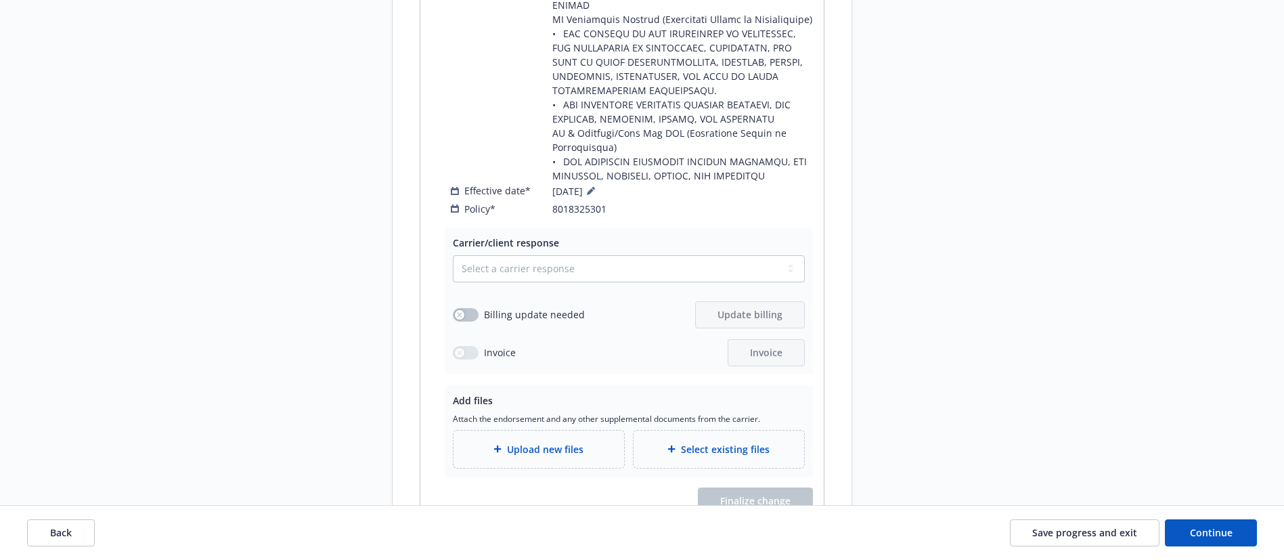
scroll to position [711, 0]
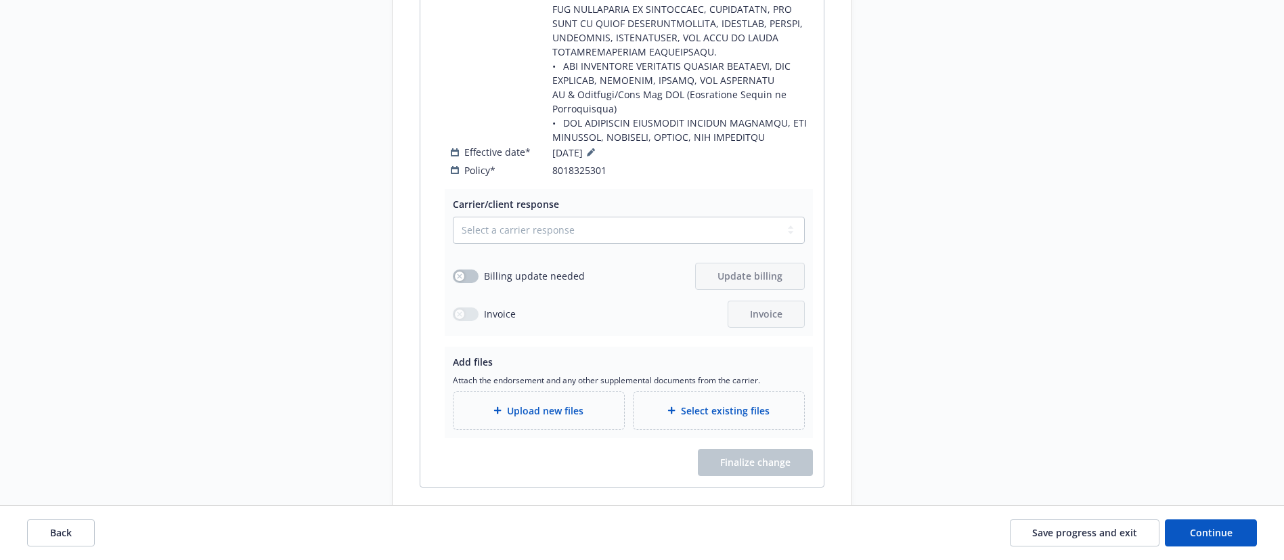
click at [572, 217] on div "Select a carrier response Accepted Accepted with revision No endorsement needed…" at bounding box center [629, 272] width 352 height 111
click at [533, 217] on select "Select a carrier response Accepted Accepted with revision No endorsement needed…" at bounding box center [629, 230] width 352 height 27
select select "ACCEPTED"
click at [453, 217] on select "Select a carrier response Accepted Accepted with revision No endorsement needed…" at bounding box center [629, 230] width 352 height 27
click at [743, 392] on div "Select existing files" at bounding box center [719, 410] width 171 height 37
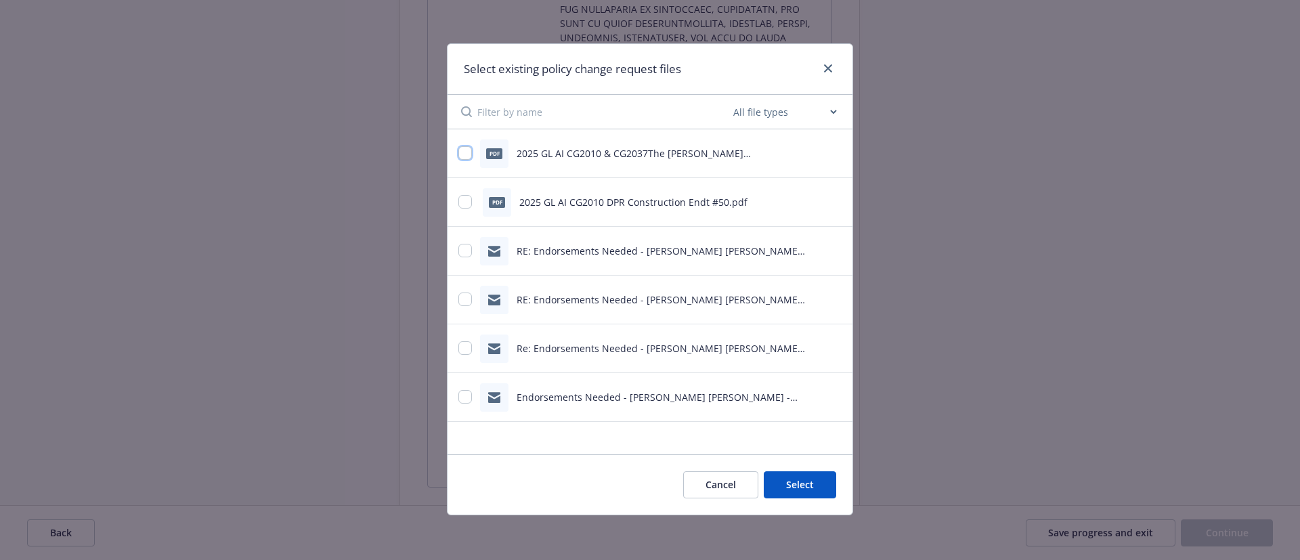
click at [466, 147] on input "checkbox" at bounding box center [465, 153] width 14 height 14
checkbox input "true"
click at [467, 200] on input "checkbox" at bounding box center [465, 202] width 14 height 14
checkbox input "true"
click at [824, 479] on button "Select 2 files" at bounding box center [785, 484] width 102 height 27
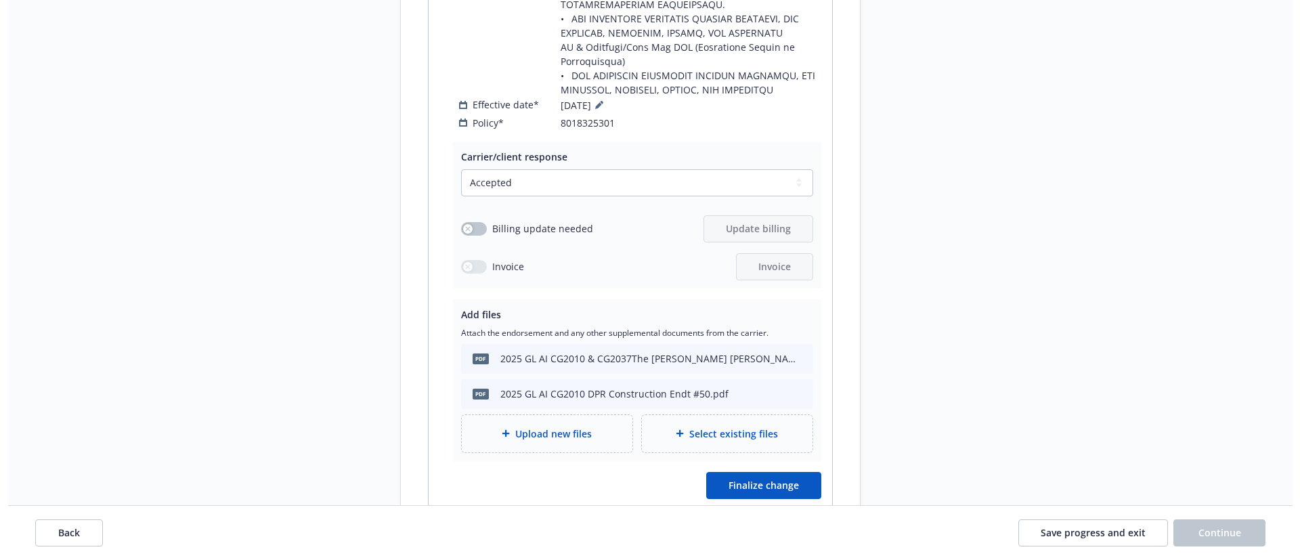
scroll to position [781, 0]
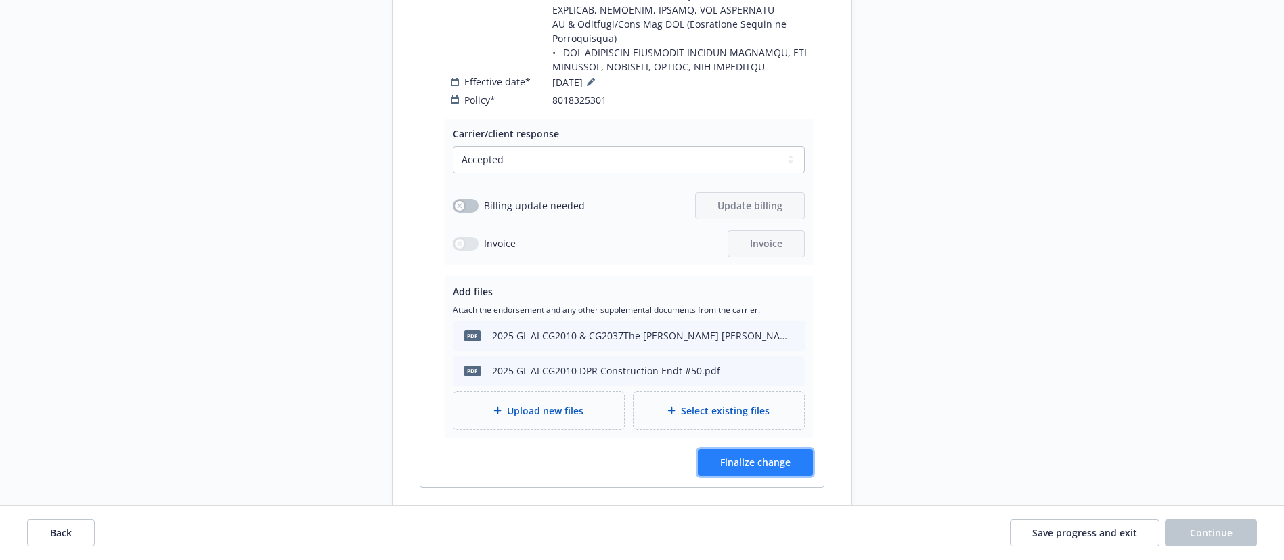
click at [743, 456] on span "Finalize change" at bounding box center [755, 462] width 70 height 13
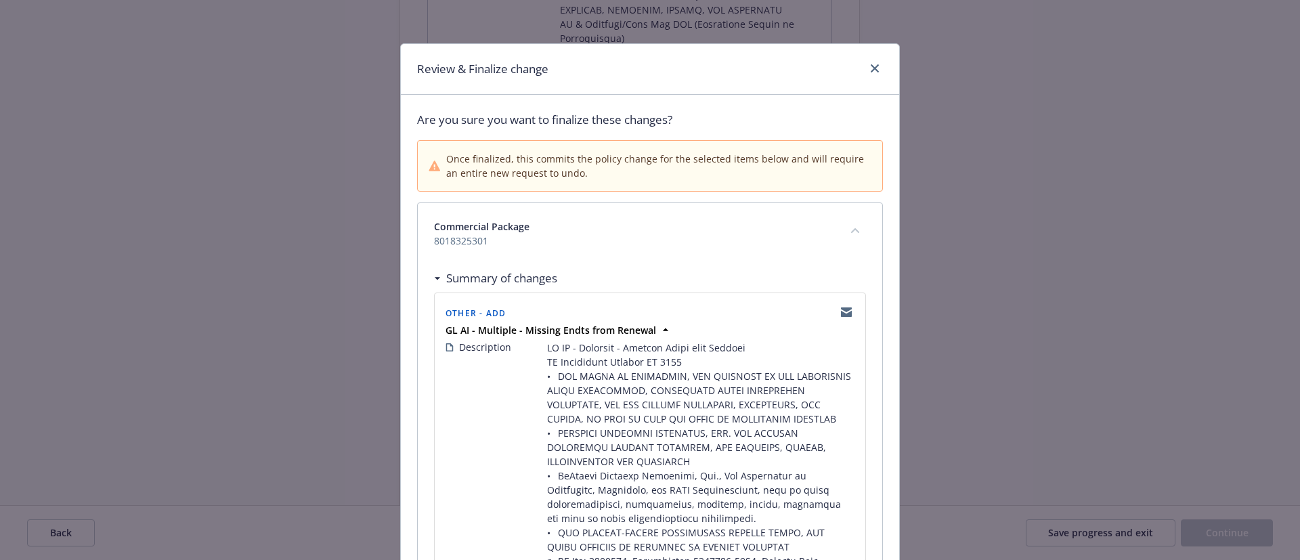
scroll to position [430, 0]
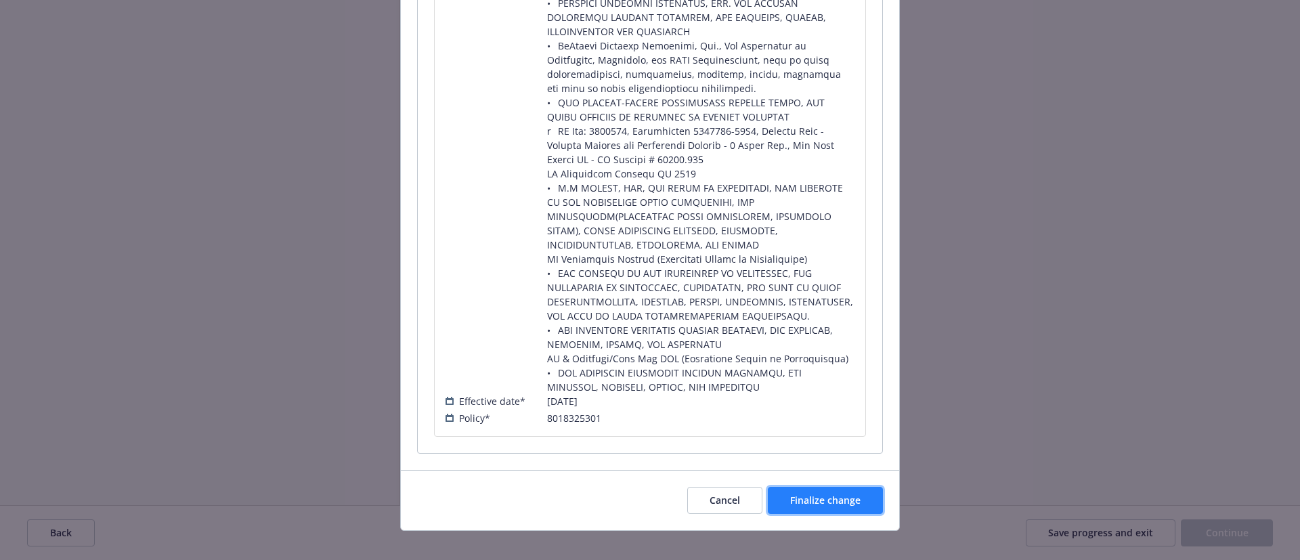
drag, startPoint x: 796, startPoint y: 478, endPoint x: 785, endPoint y: 483, distance: 12.4
click at [791, 487] on button "Finalize change" at bounding box center [825, 500] width 115 height 27
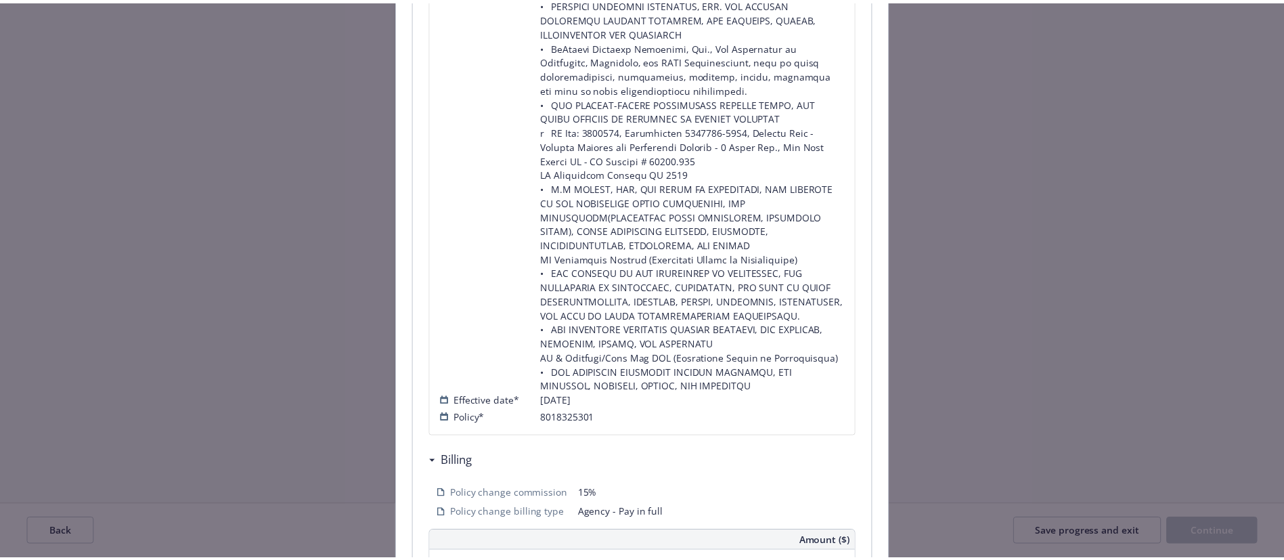
scroll to position [766, 0]
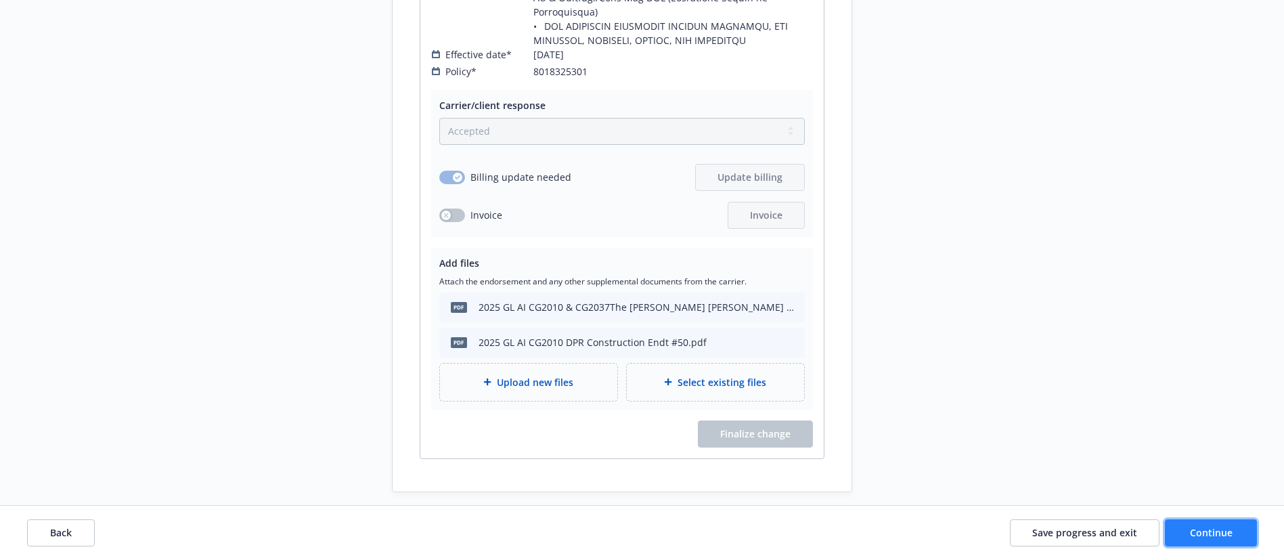
click at [1237, 529] on button "Continue" at bounding box center [1211, 532] width 92 height 27
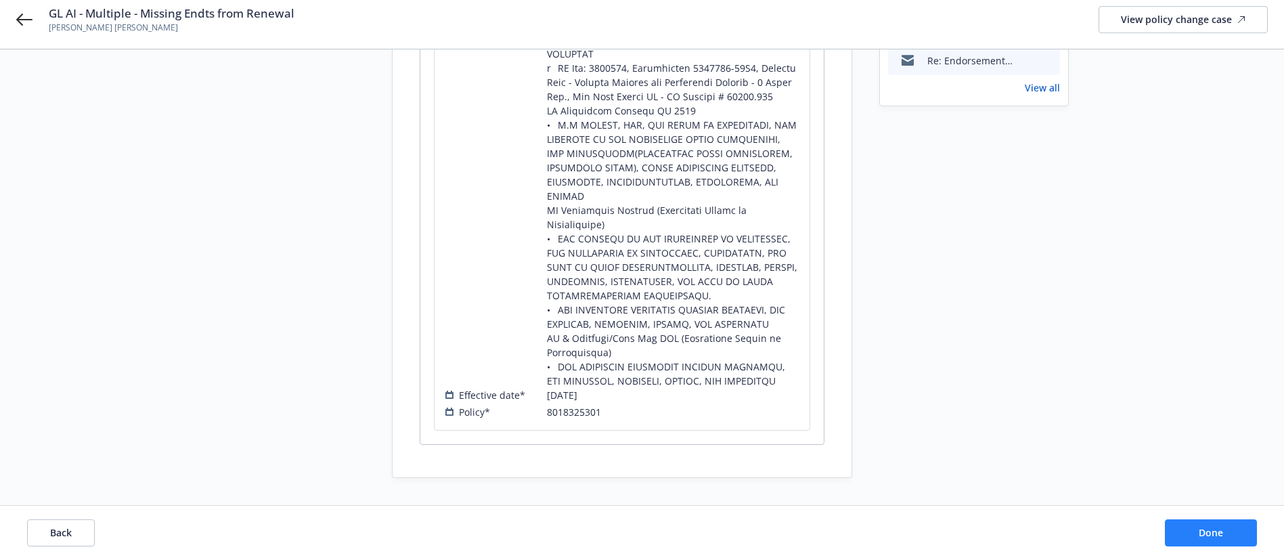
scroll to position [510, 0]
click at [1233, 529] on button "Done" at bounding box center [1211, 532] width 92 height 27
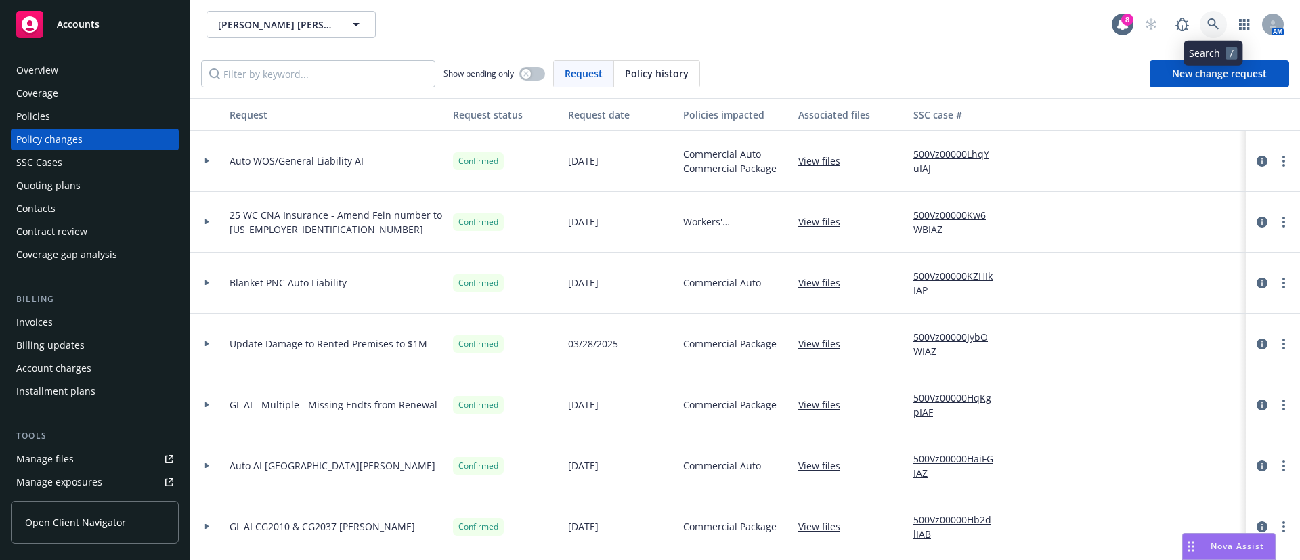
click at [1221, 26] on link at bounding box center [1213, 24] width 27 height 27
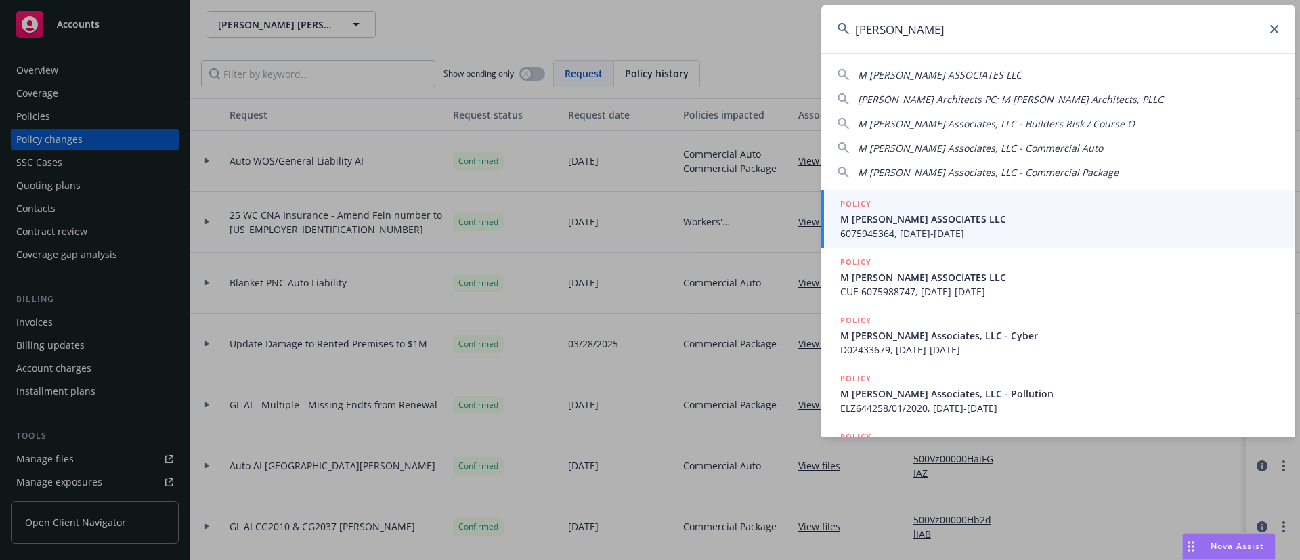
type input "[PERSON_NAME]"
click at [932, 219] on span "M [PERSON_NAME] ASSOCIATES LLC" at bounding box center [1059, 219] width 439 height 14
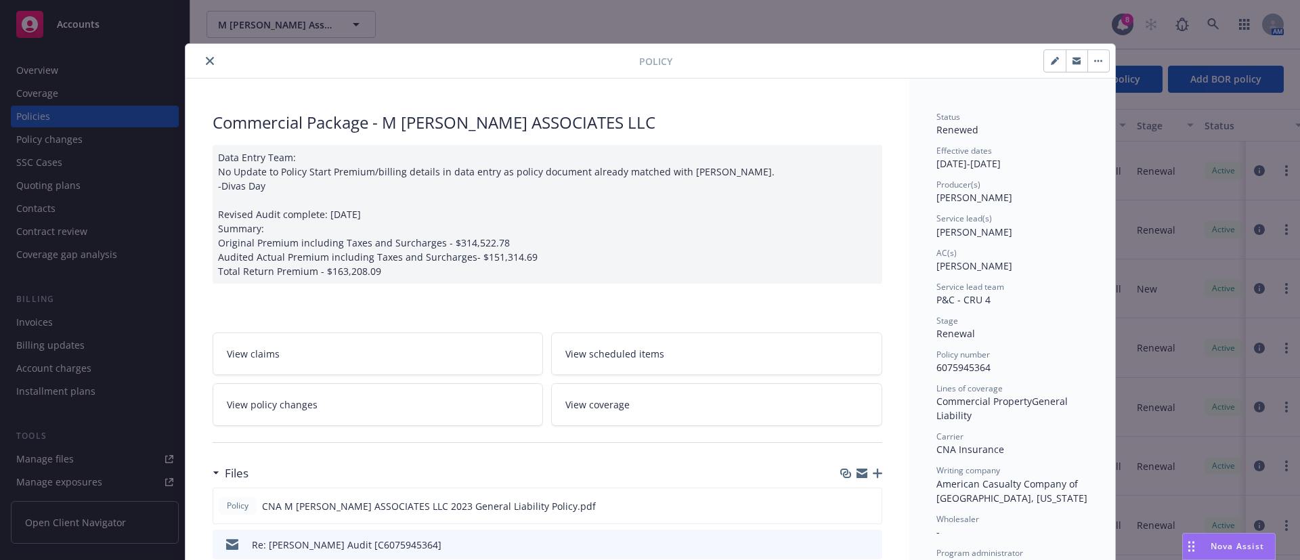
click at [194, 65] on div at bounding box center [415, 61] width 448 height 16
click at [206, 60] on button "close" at bounding box center [210, 61] width 16 height 16
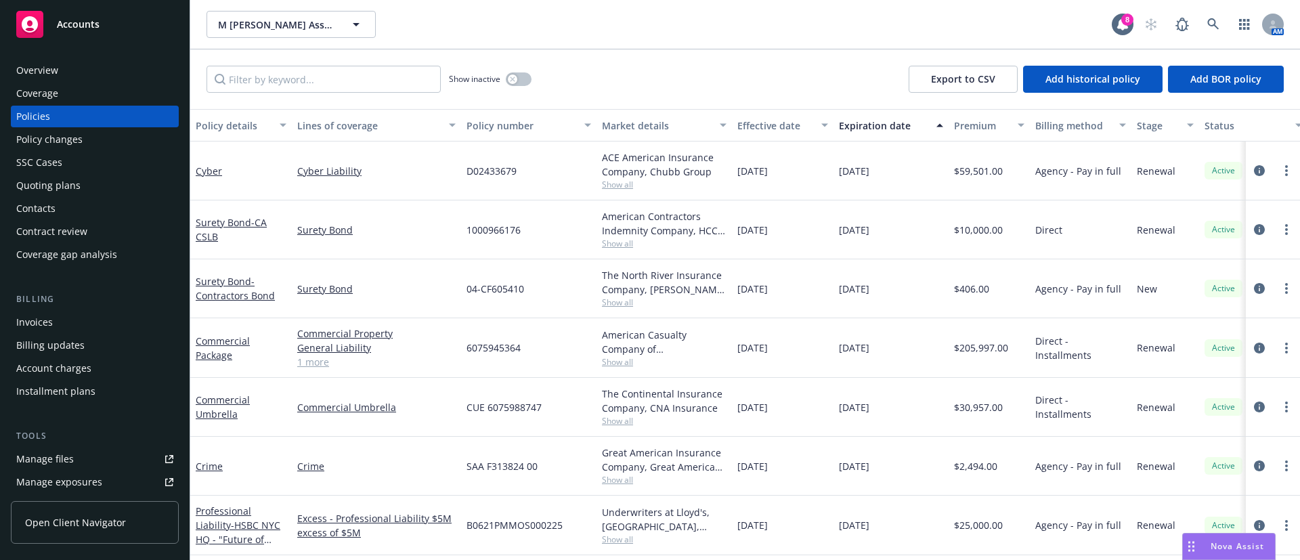
click at [88, 139] on div "Policy changes" at bounding box center [94, 140] width 157 height 22
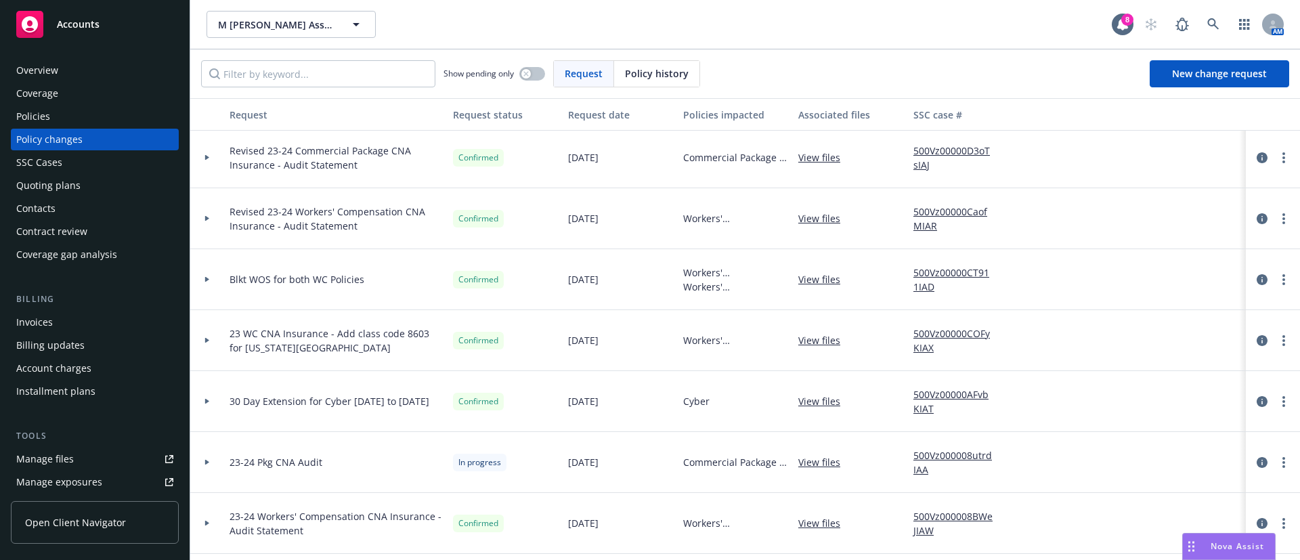
scroll to position [609, 0]
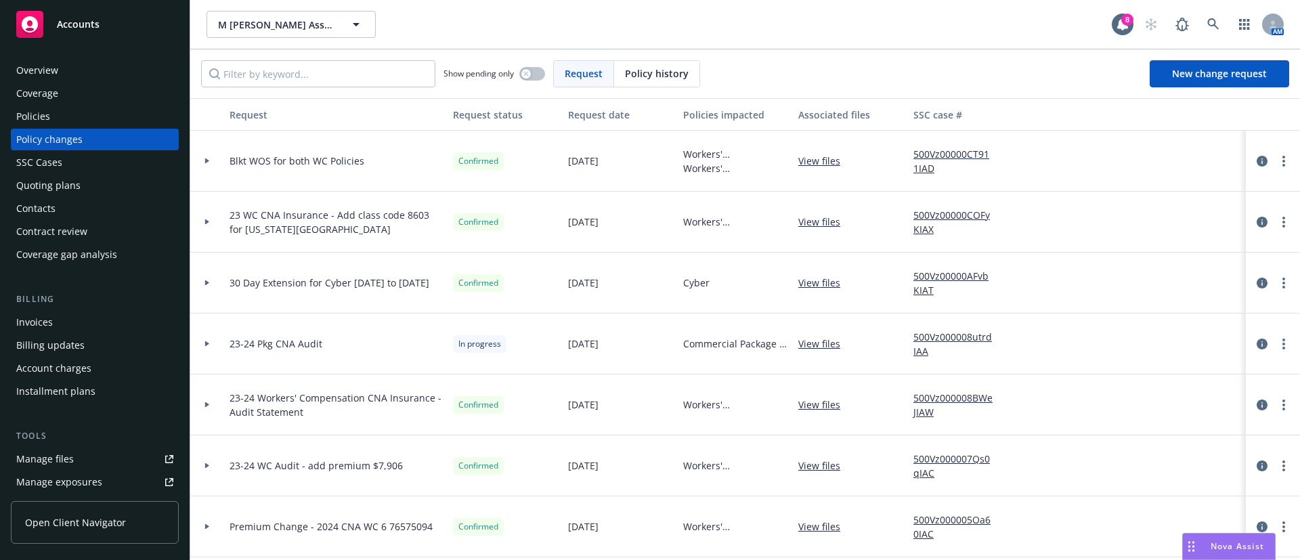
click at [202, 340] on div at bounding box center [207, 343] width 34 height 61
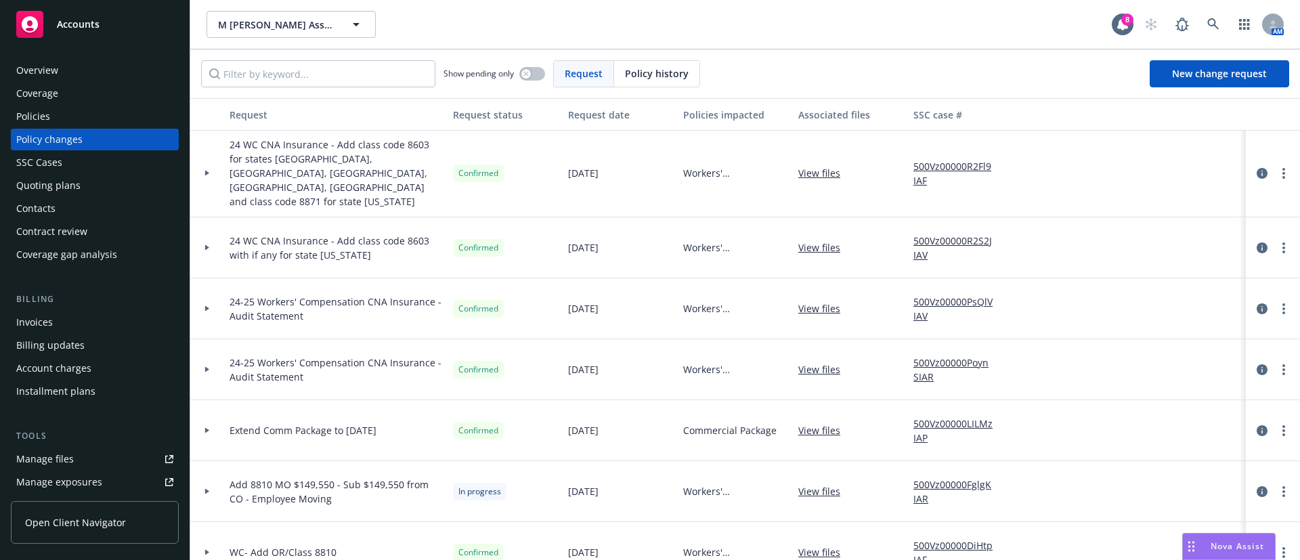
scroll to position [0, 0]
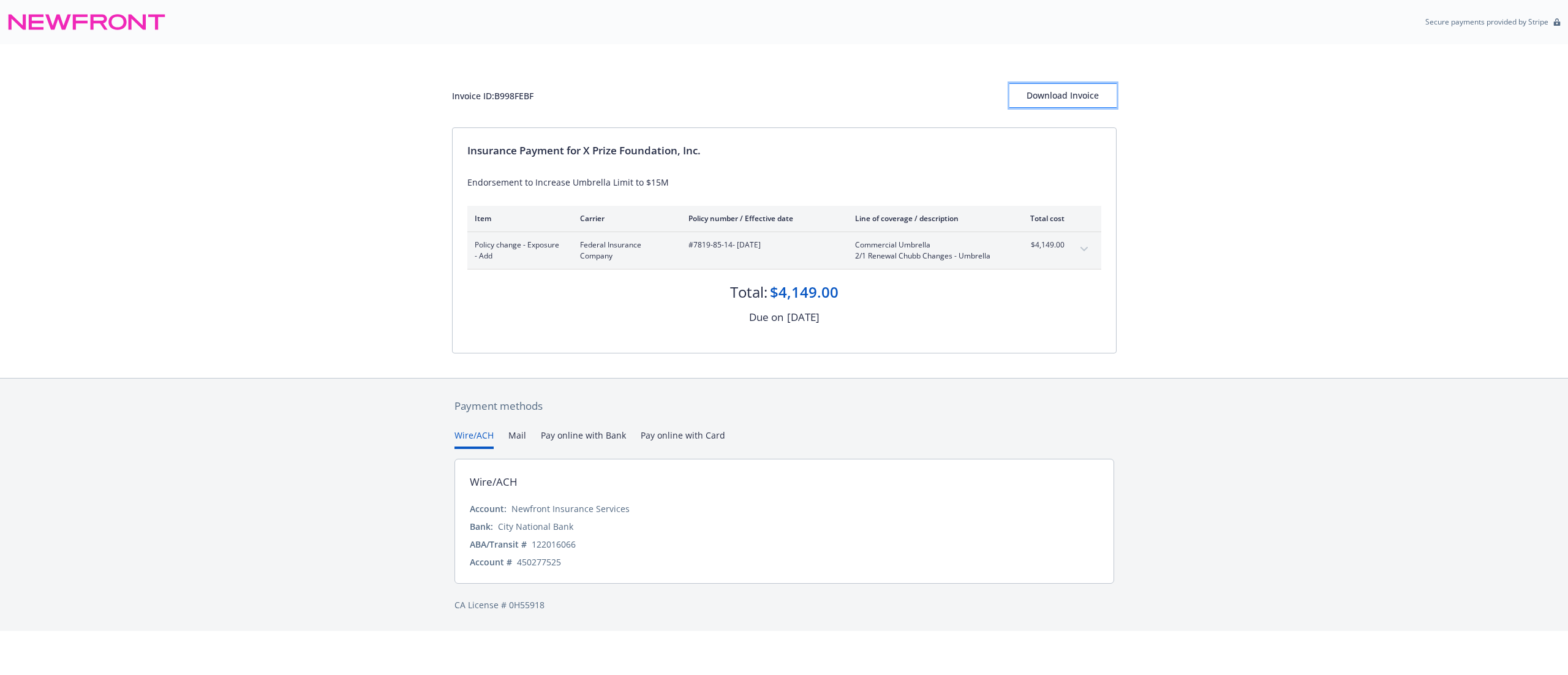
click at [1056, 90] on div "Download Invoice" at bounding box center [1063, 96] width 107 height 24
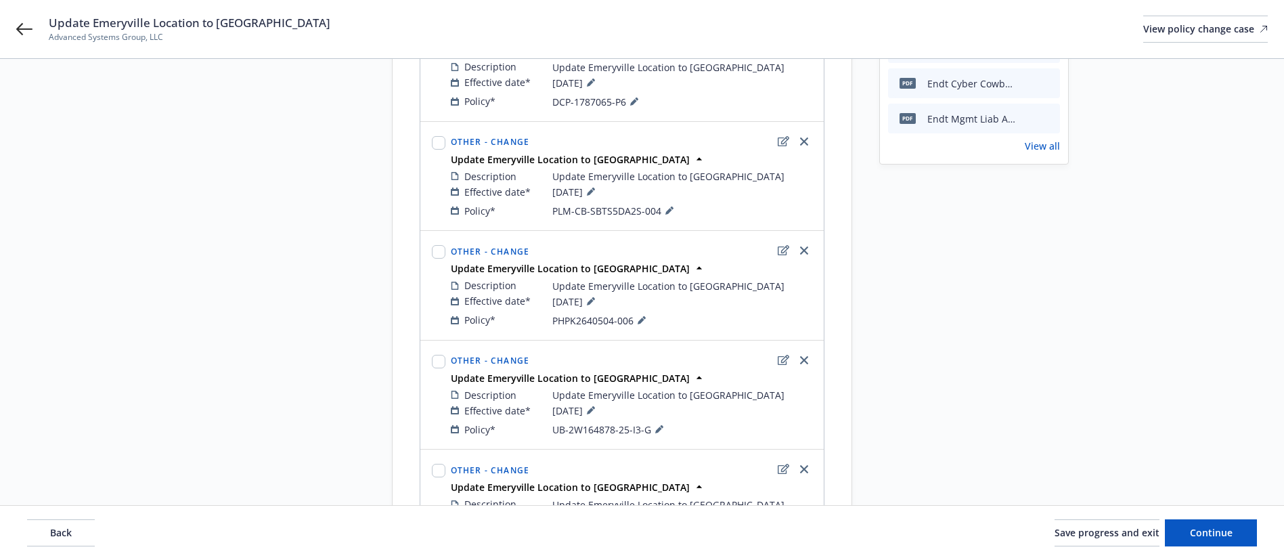
scroll to position [323, 0]
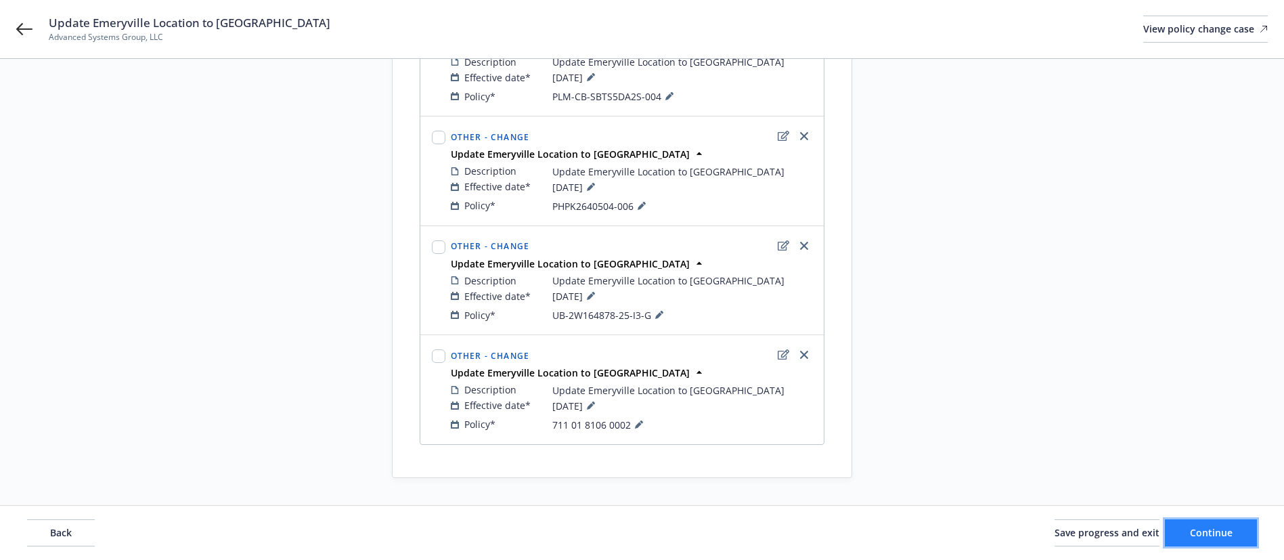
click at [1209, 533] on span "Continue" at bounding box center [1211, 532] width 43 height 13
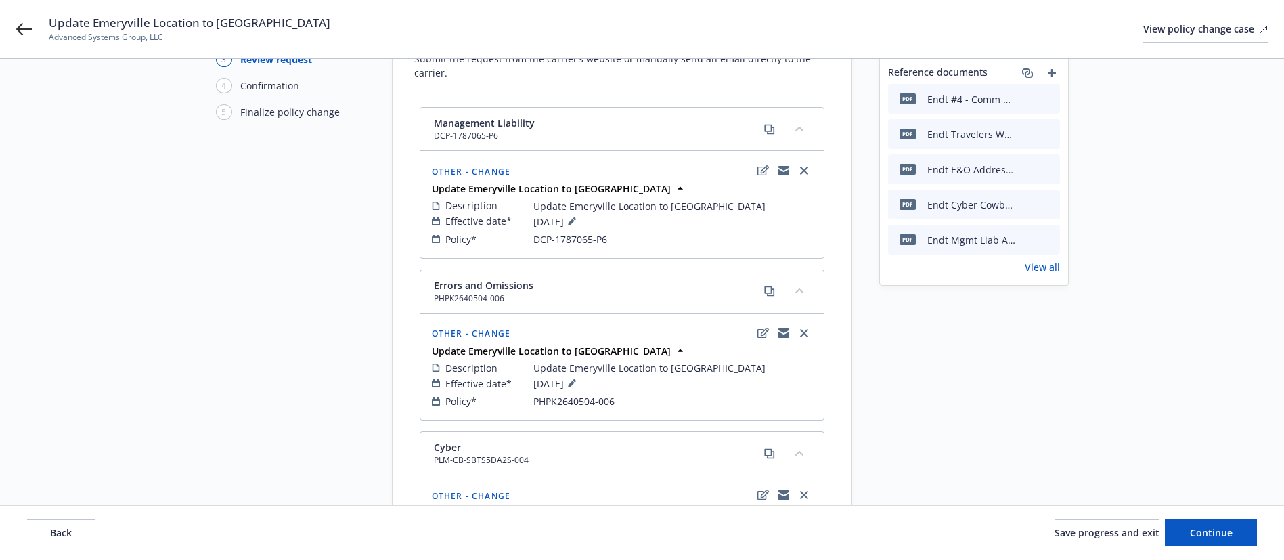
scroll to position [0, 0]
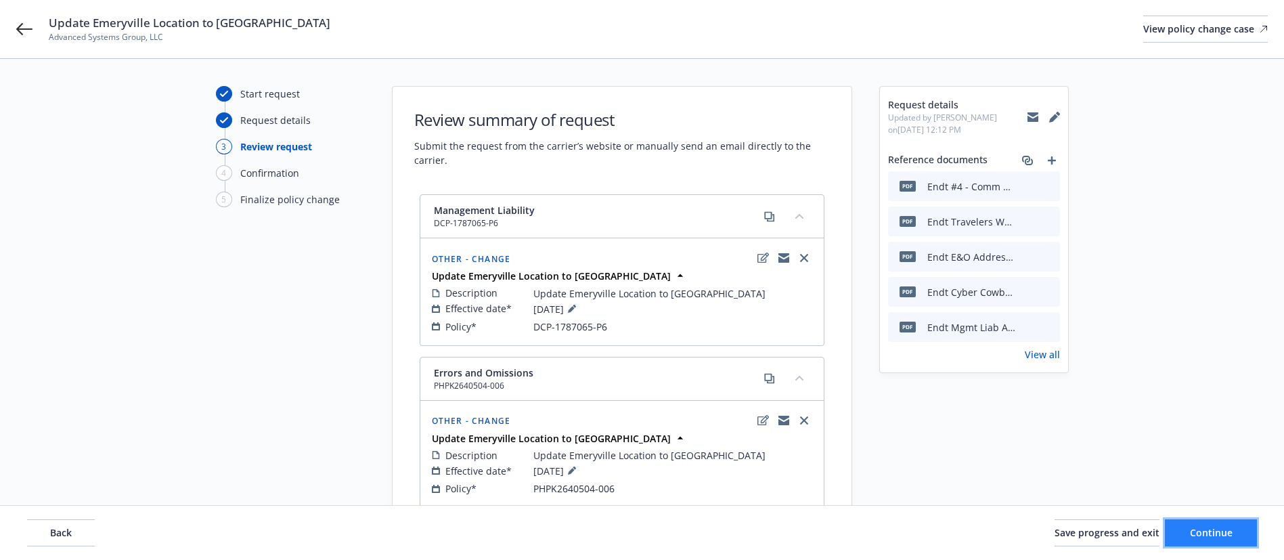
click at [1238, 540] on button "Continue" at bounding box center [1211, 532] width 92 height 27
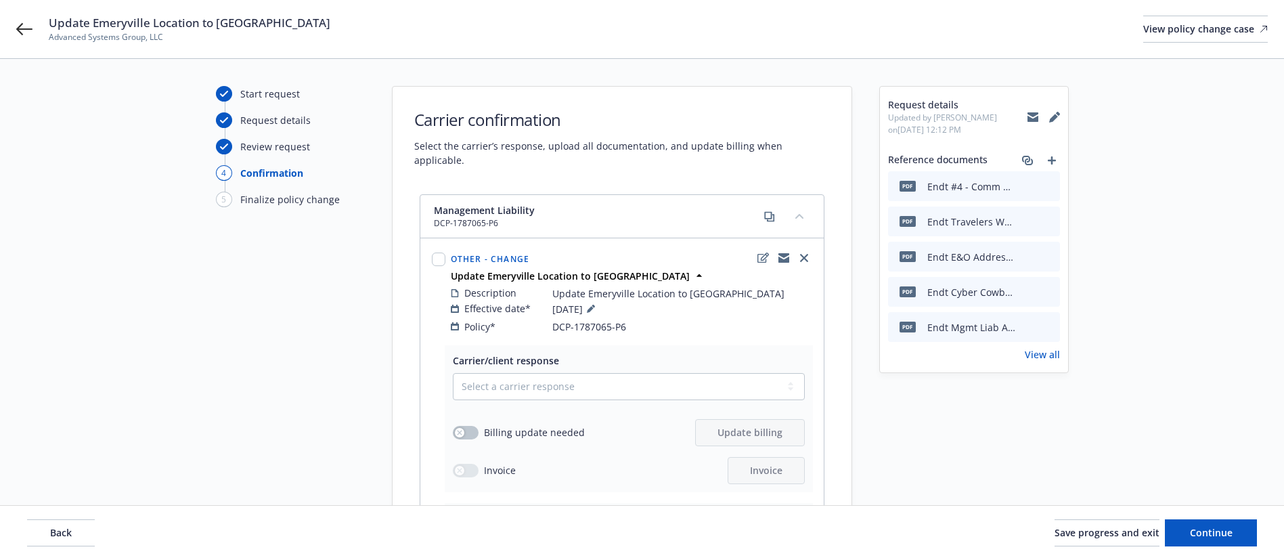
click at [545, 387] on div "Select a carrier response Accepted Accepted with revision No endorsement needed…" at bounding box center [629, 428] width 352 height 111
click at [531, 373] on select "Select a carrier response Accepted Accepted with revision No endorsement needed…" at bounding box center [629, 386] width 352 height 27
select select "ACCEPTED"
click at [453, 373] on select "Select a carrier response Accepted Accepted with revision No endorsement needed…" at bounding box center [629, 386] width 352 height 27
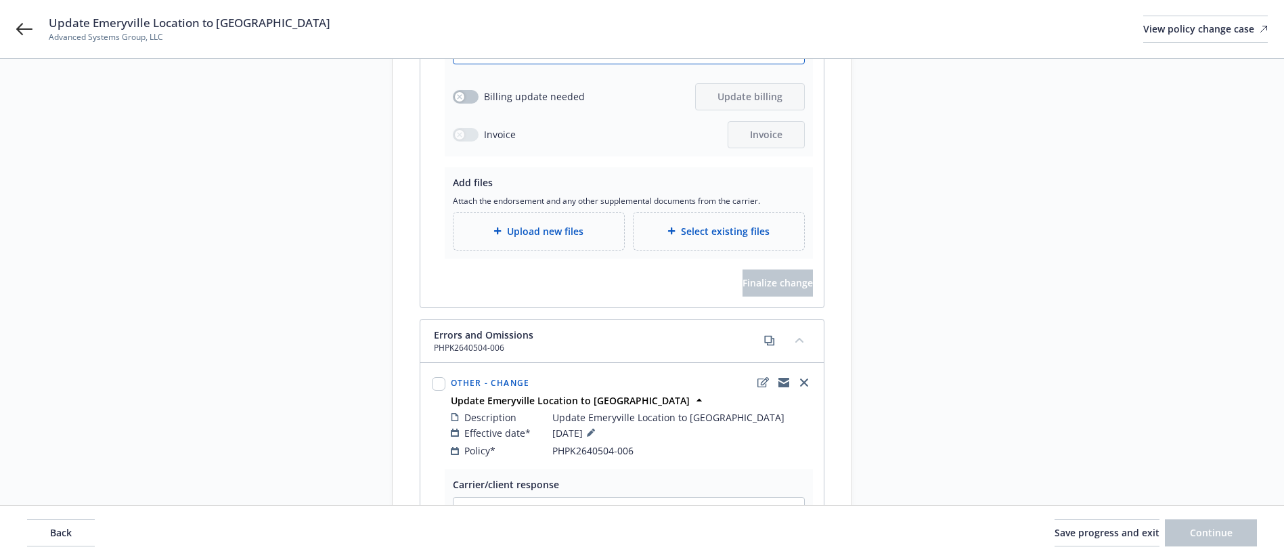
scroll to position [406, 0]
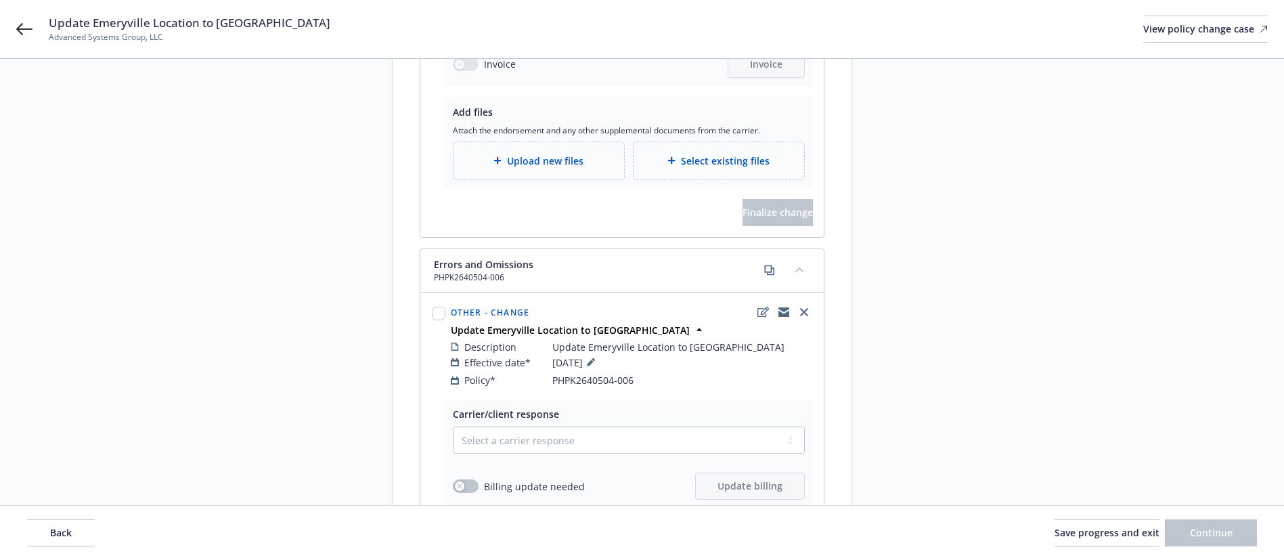
click at [533, 441] on div "Select a carrier response Accepted Accepted with revision No endorsement needed…" at bounding box center [629, 462] width 352 height 73
click at [531, 426] on select "Select a carrier response Accepted Accepted with revision No endorsement needed…" at bounding box center [629, 439] width 352 height 27
select select "ACCEPTED"
click at [453, 426] on select "Select a carrier response Accepted Accepted with revision No endorsement needed…" at bounding box center [629, 439] width 352 height 27
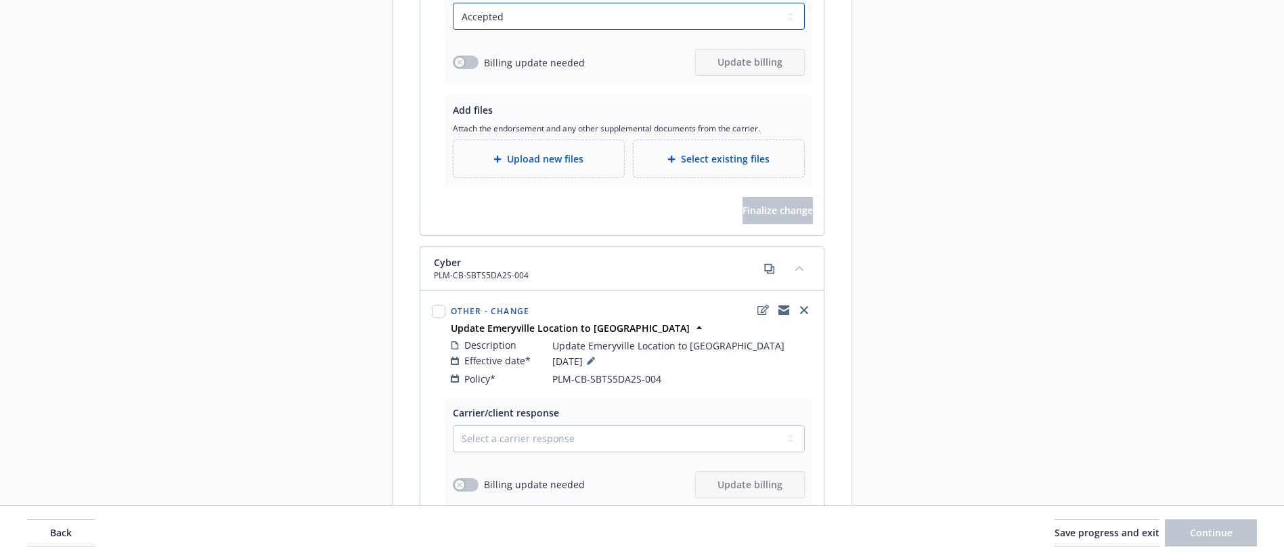
scroll to position [1015, 0]
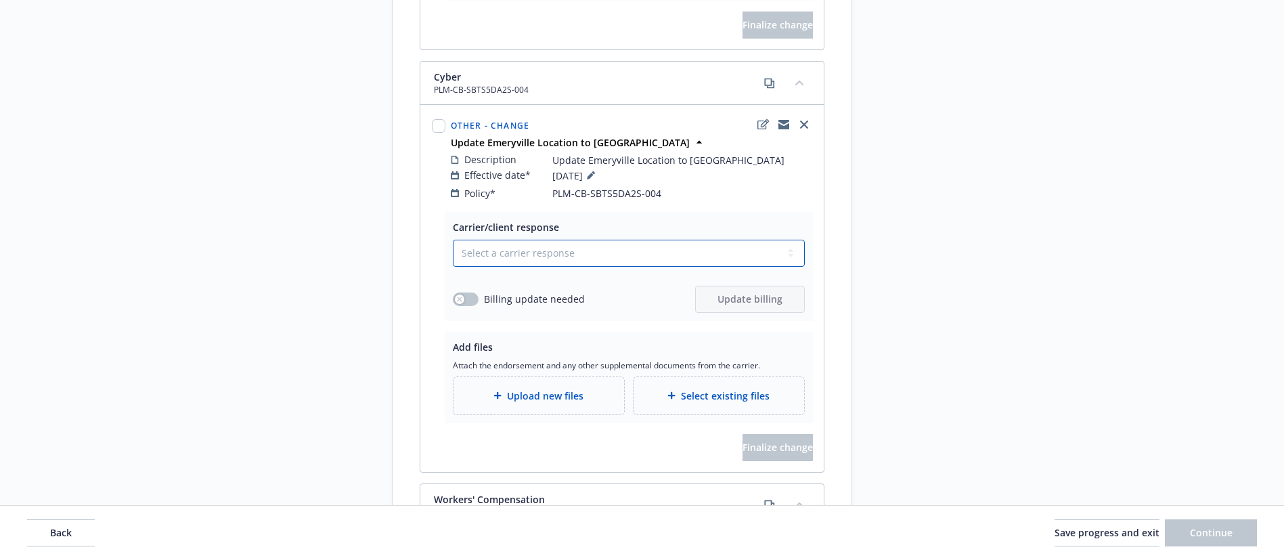
click at [607, 240] on select "Select a carrier response Accepted Accepted with revision No endorsement needed…" at bounding box center [629, 253] width 352 height 27
select select "ACCEPTED"
click at [453, 240] on select "Select a carrier response Accepted Accepted with revision No endorsement needed…" at bounding box center [629, 253] width 352 height 27
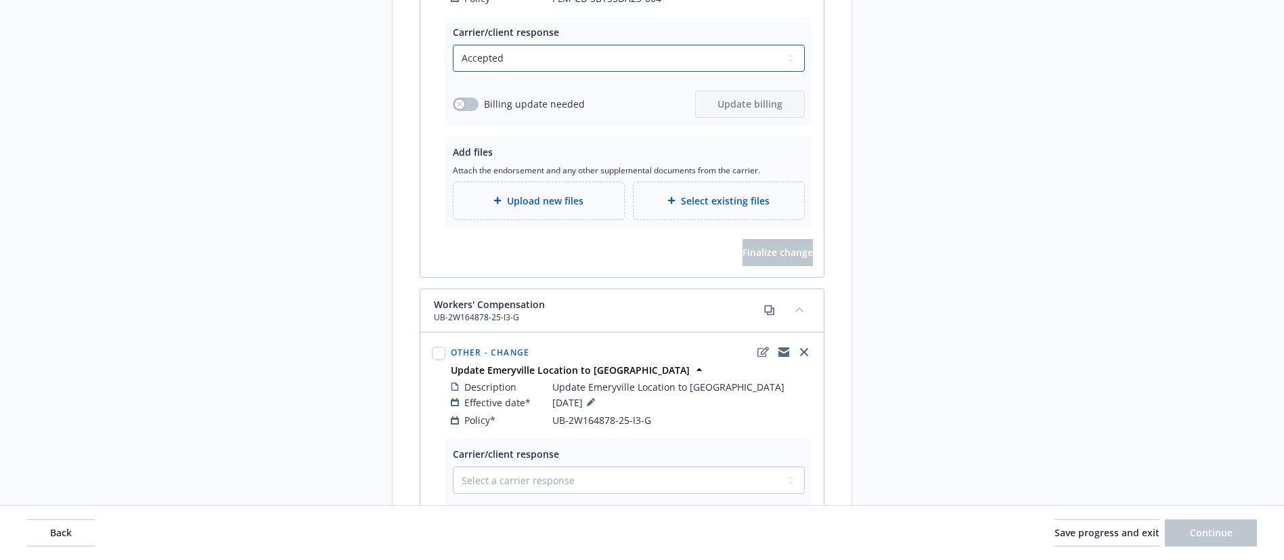
scroll to position [1422, 0]
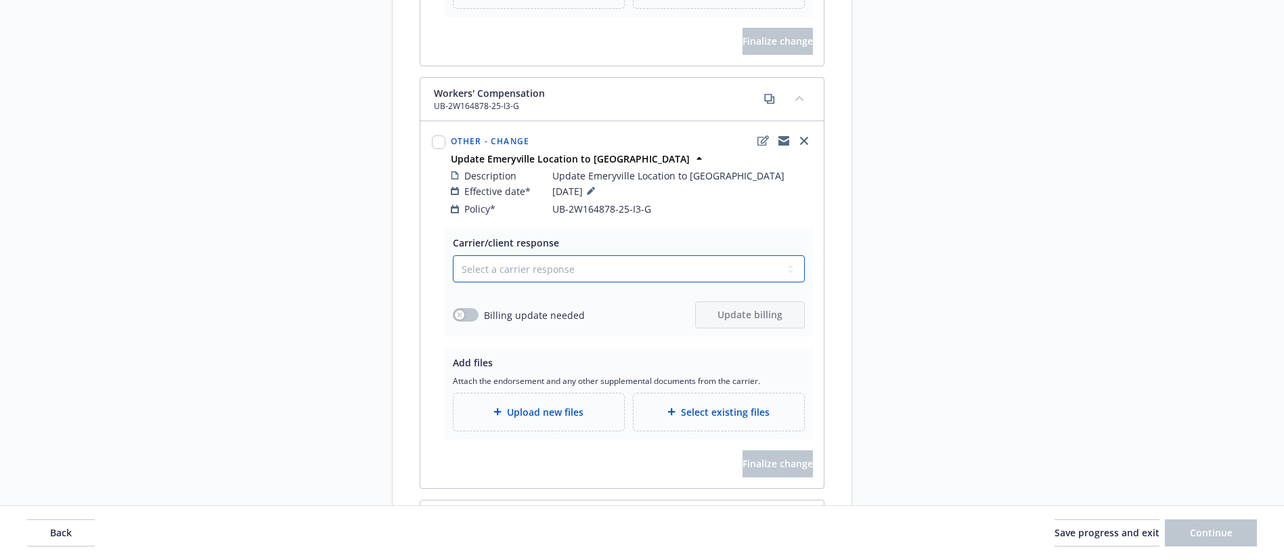
click at [554, 255] on select "Select a carrier response Accepted Accepted with revision No endorsement needed…" at bounding box center [629, 268] width 352 height 27
click at [453, 255] on select "Select a carrier response Accepted Accepted with revision No endorsement needed…" at bounding box center [629, 268] width 352 height 27
click at [561, 263] on select "Select a carrier response Accepted Accepted with revision No endorsement needed…" at bounding box center [629, 268] width 352 height 27
select select "ACCEPTED"
click at [453, 255] on select "Select a carrier response Accepted Accepted with revision No endorsement needed…" at bounding box center [629, 268] width 352 height 27
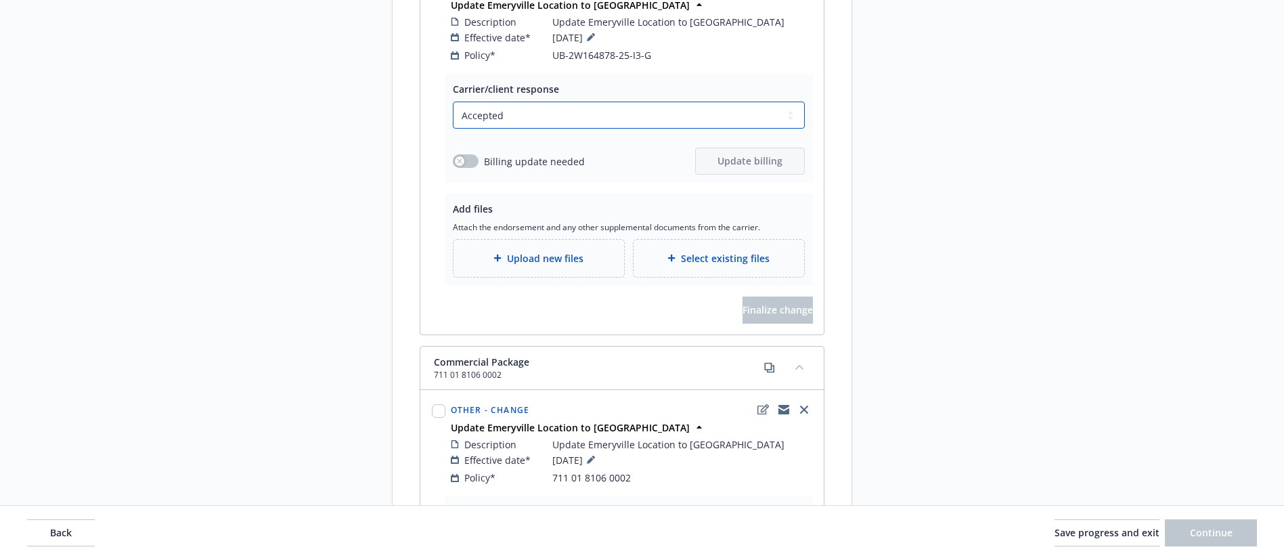
scroll to position [1726, 0]
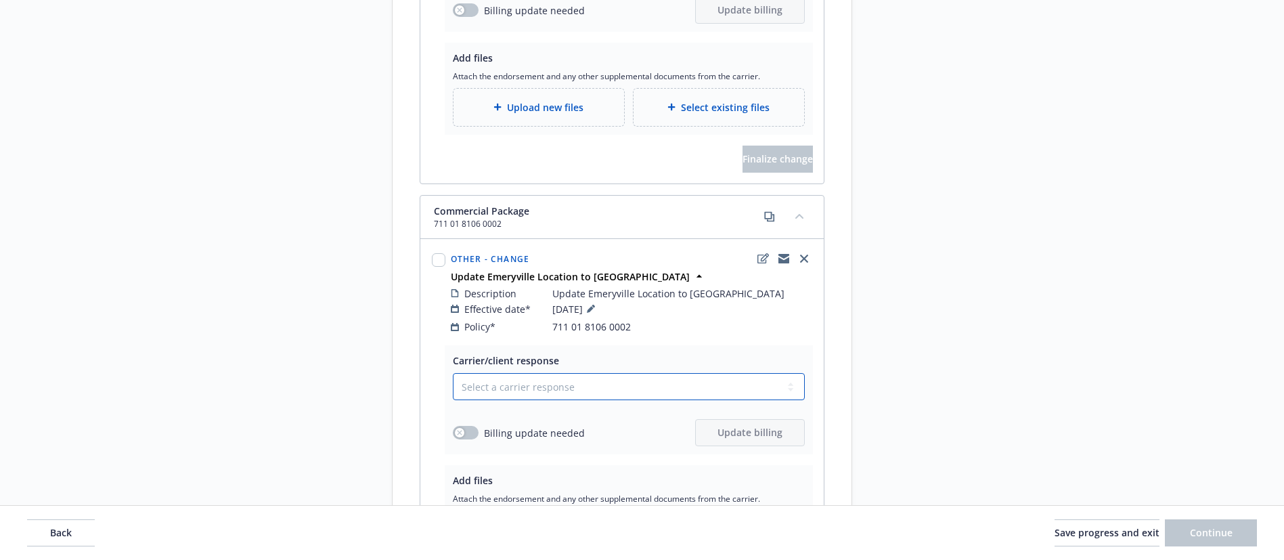
click at [537, 373] on select "Select a carrier response Accepted Accepted with revision No endorsement needed…" at bounding box center [629, 386] width 352 height 27
select select "ACCEPTED"
click at [453, 373] on select "Select a carrier response Accepted Accepted with revision No endorsement needed…" at bounding box center [629, 386] width 352 height 27
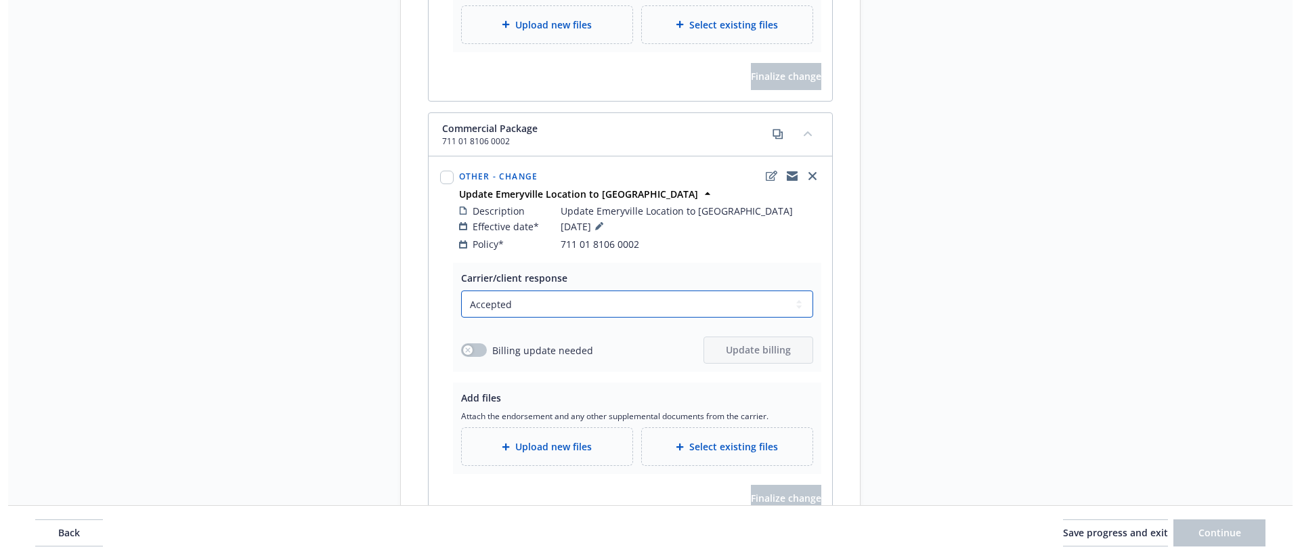
scroll to position [1873, 0]
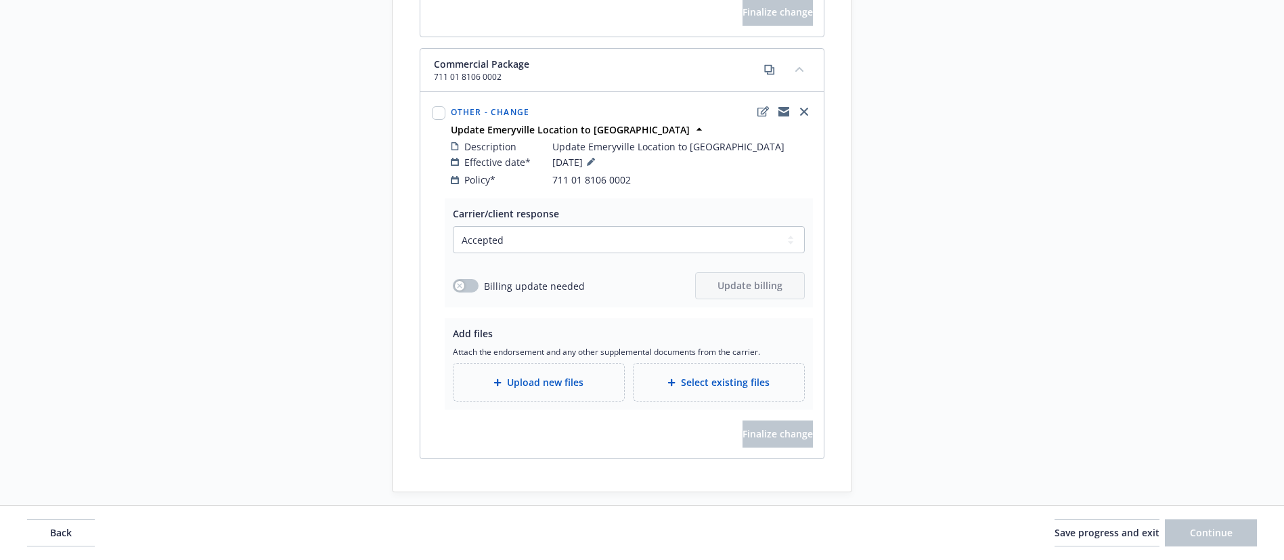
click at [767, 380] on div "Select existing files" at bounding box center [719, 382] width 171 height 37
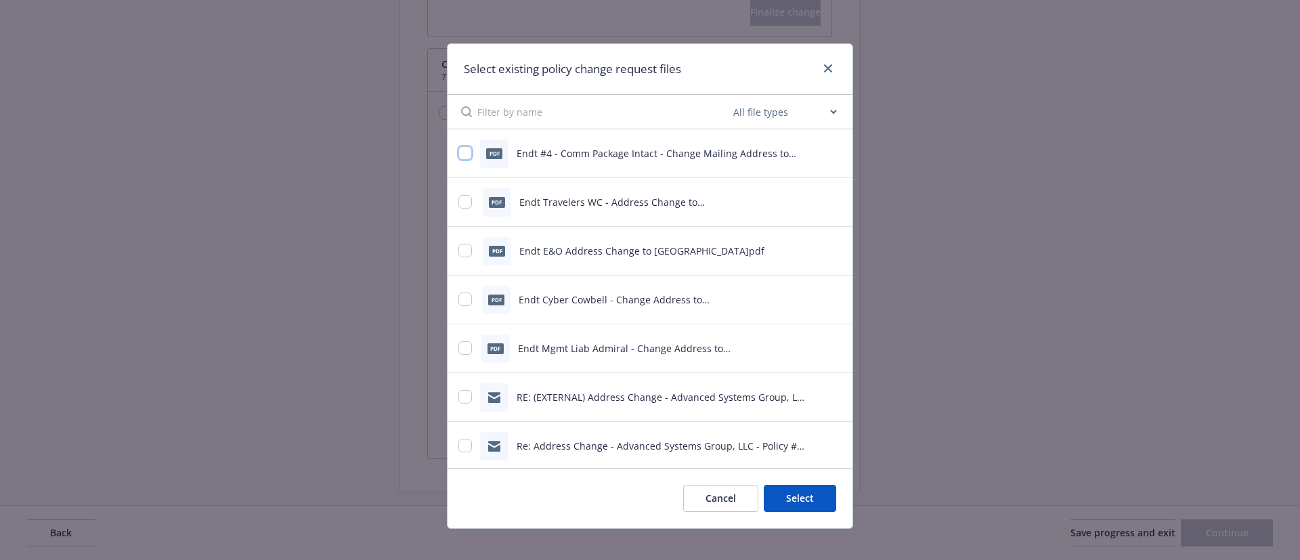
click at [458, 152] on input "checkbox" at bounding box center [465, 153] width 14 height 14
checkbox input "true"
click at [818, 499] on button "Select 1 file" at bounding box center [787, 498] width 97 height 27
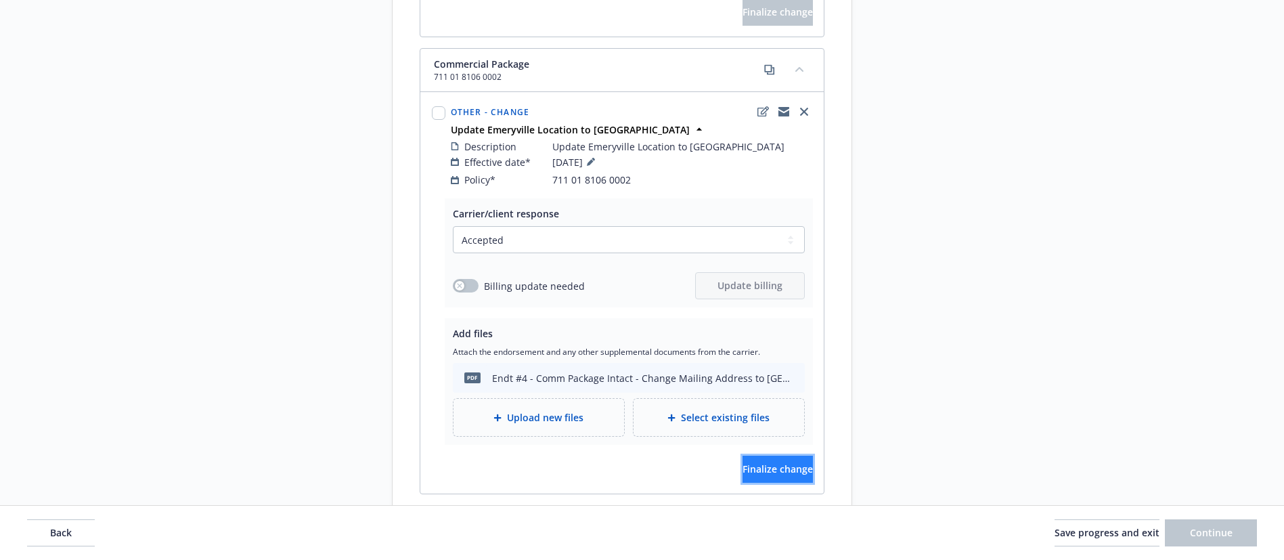
click at [770, 462] on span "Finalize change" at bounding box center [778, 468] width 70 height 13
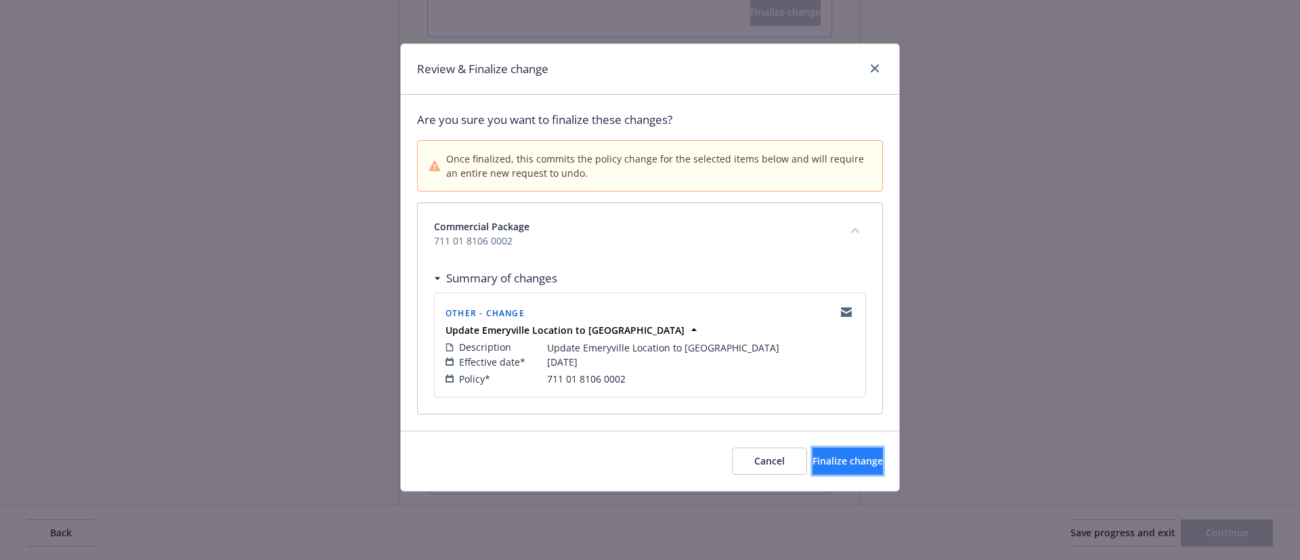
click at [829, 455] on span "Finalize change" at bounding box center [847, 460] width 70 height 13
select select "ACCEPTED"
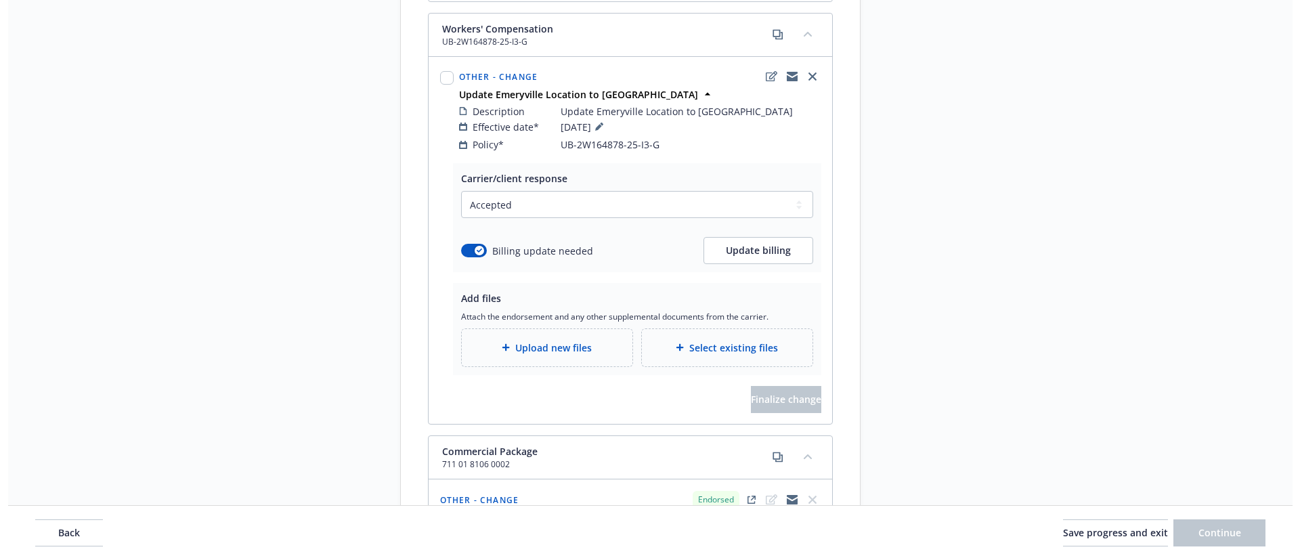
scroll to position [1467, 0]
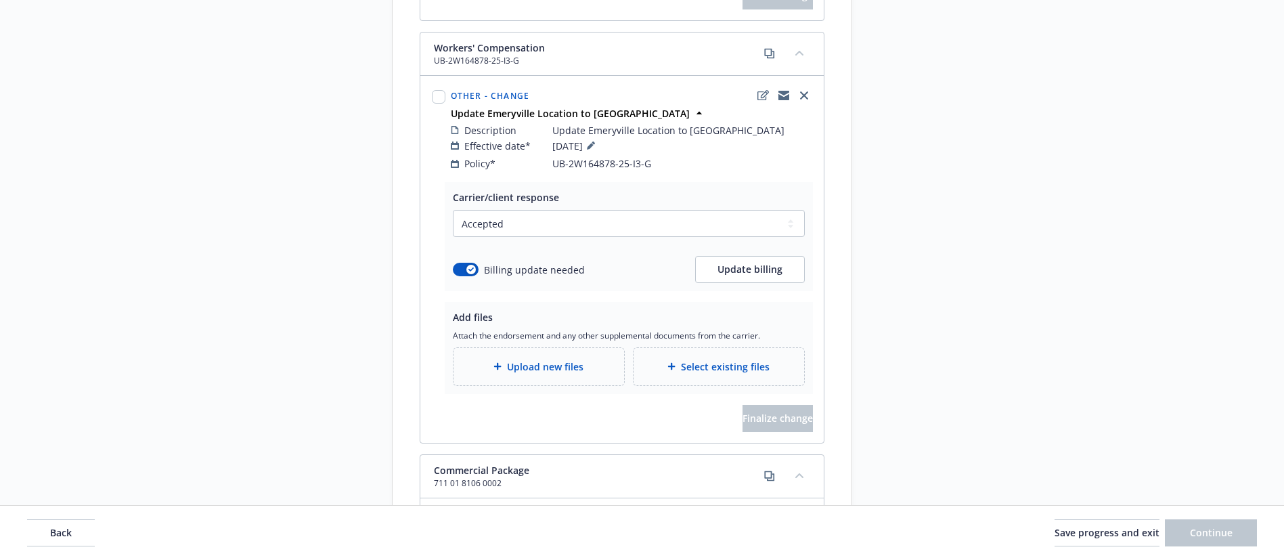
click at [710, 359] on span "Select existing files" at bounding box center [725, 366] width 89 height 14
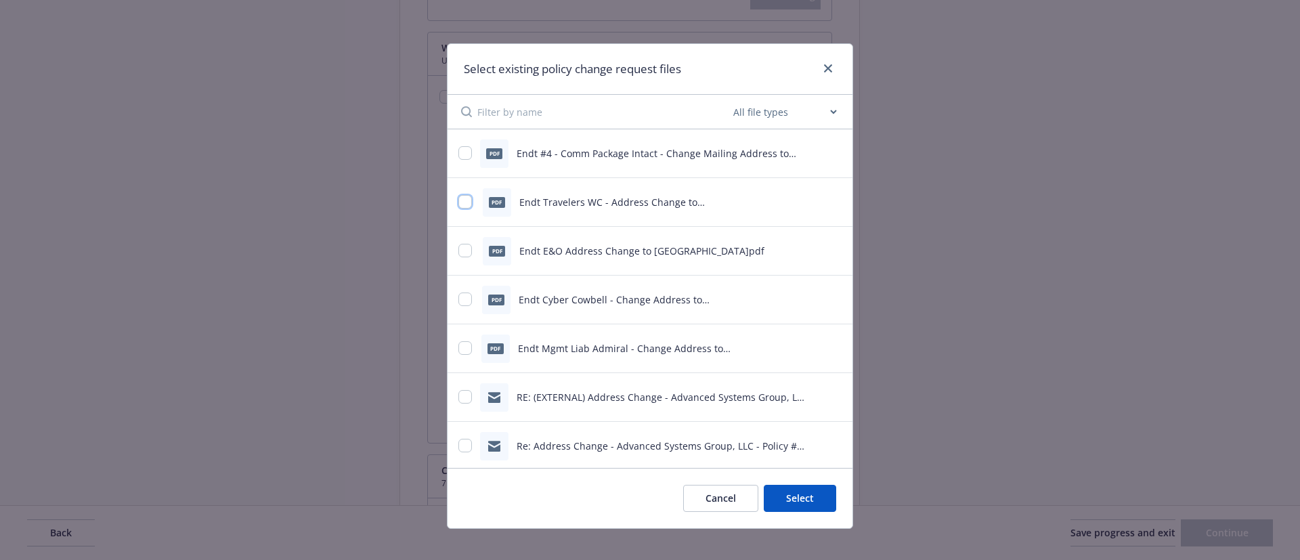
click at [458, 202] on input "checkbox" at bounding box center [465, 202] width 14 height 14
checkbox input "true"
click at [789, 486] on button "Select 1 file" at bounding box center [787, 498] width 97 height 27
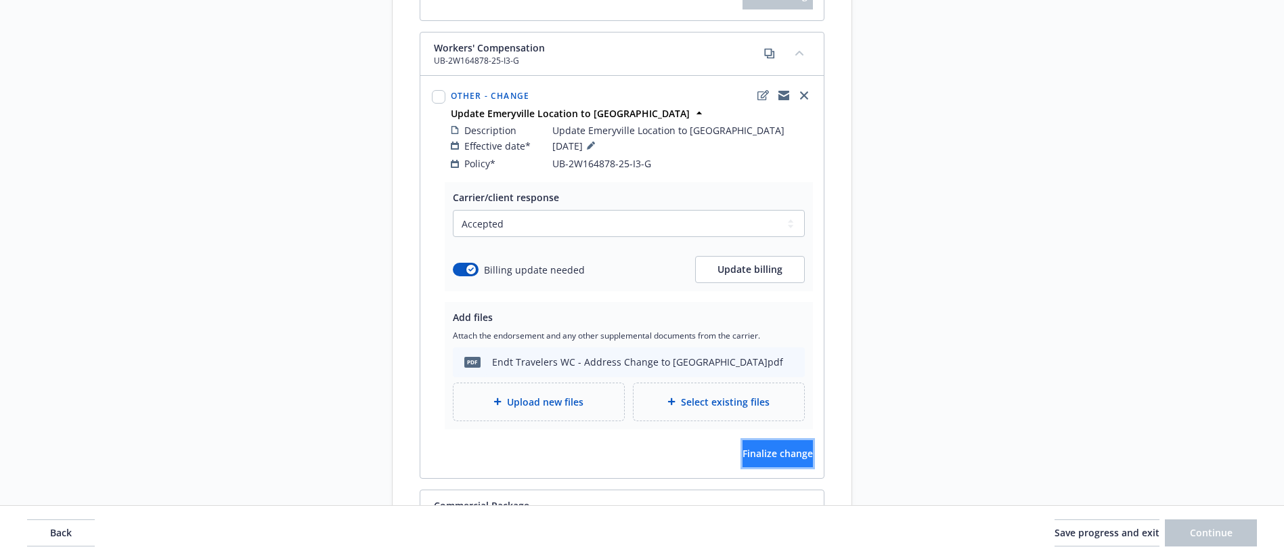
click at [768, 447] on span "Finalize change" at bounding box center [778, 453] width 70 height 13
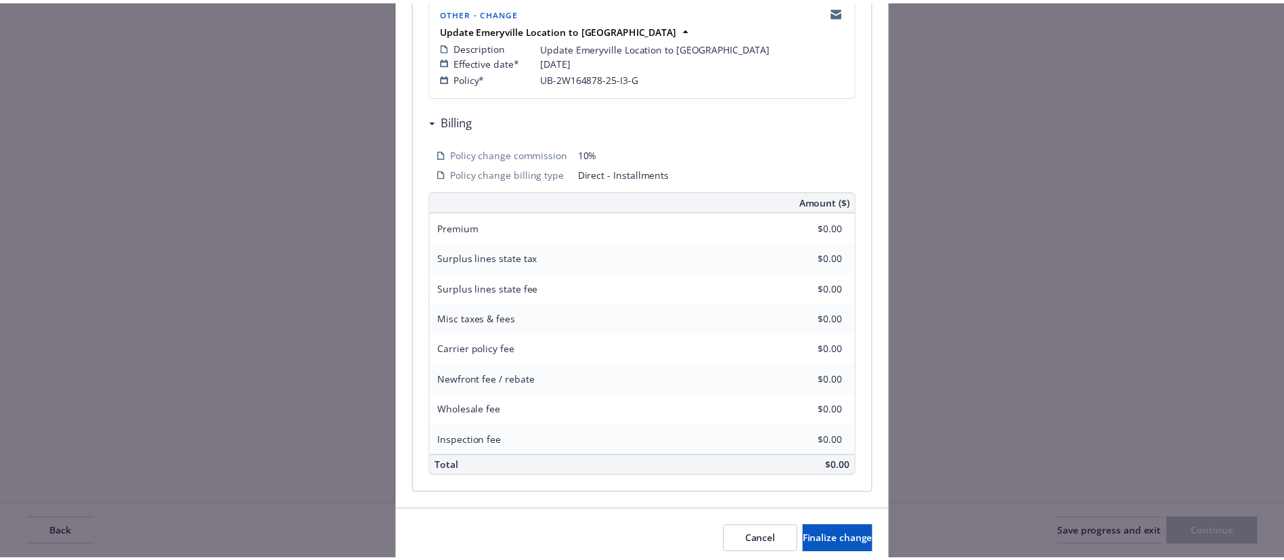
scroll to position [355, 0]
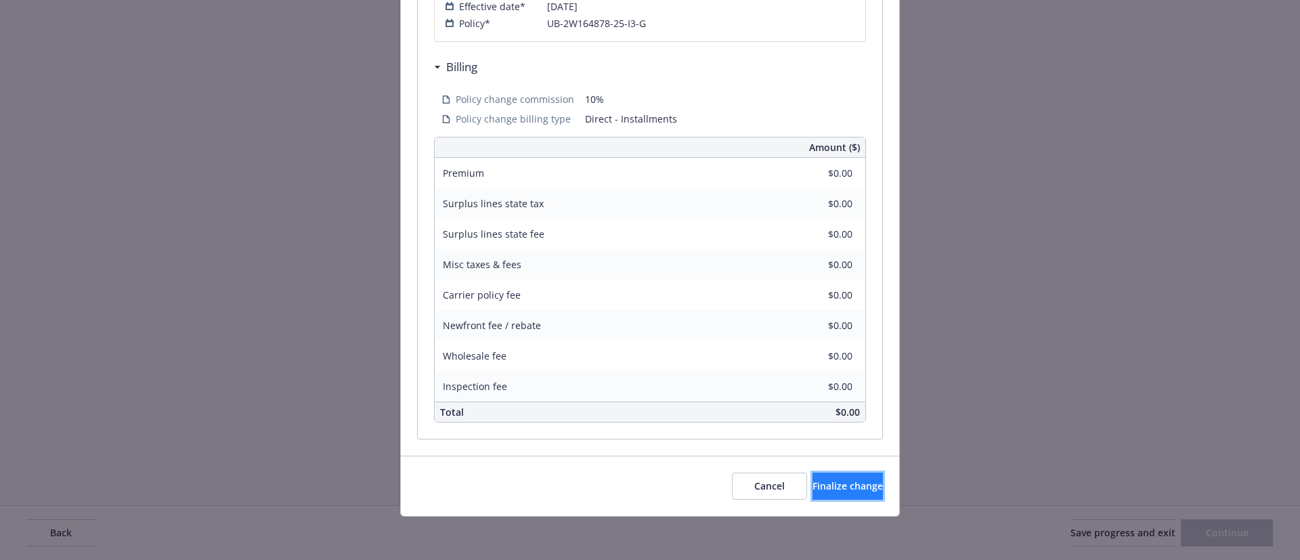
click at [837, 485] on span "Finalize change" at bounding box center [847, 485] width 70 height 13
select select "ACCEPTED"
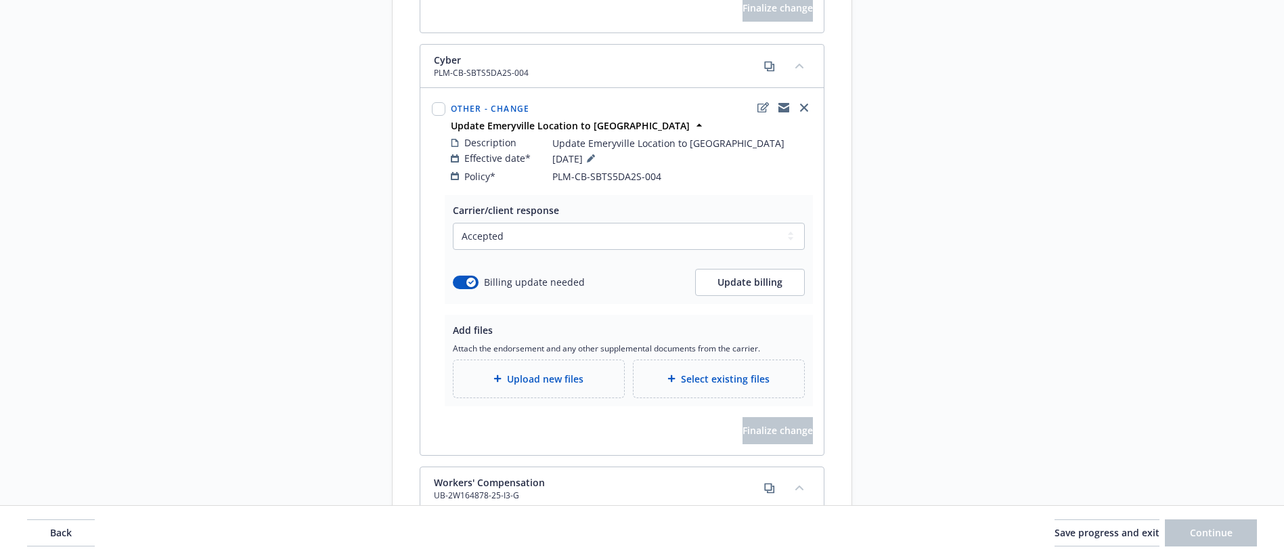
scroll to position [959, 0]
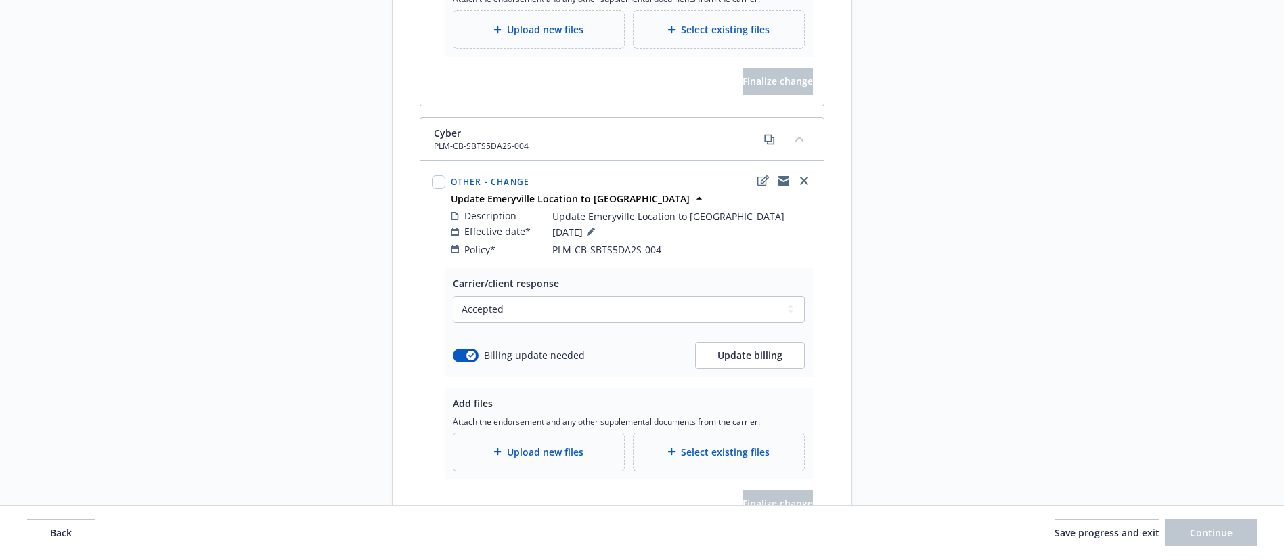
click at [726, 447] on div "Select existing files" at bounding box center [719, 451] width 171 height 37
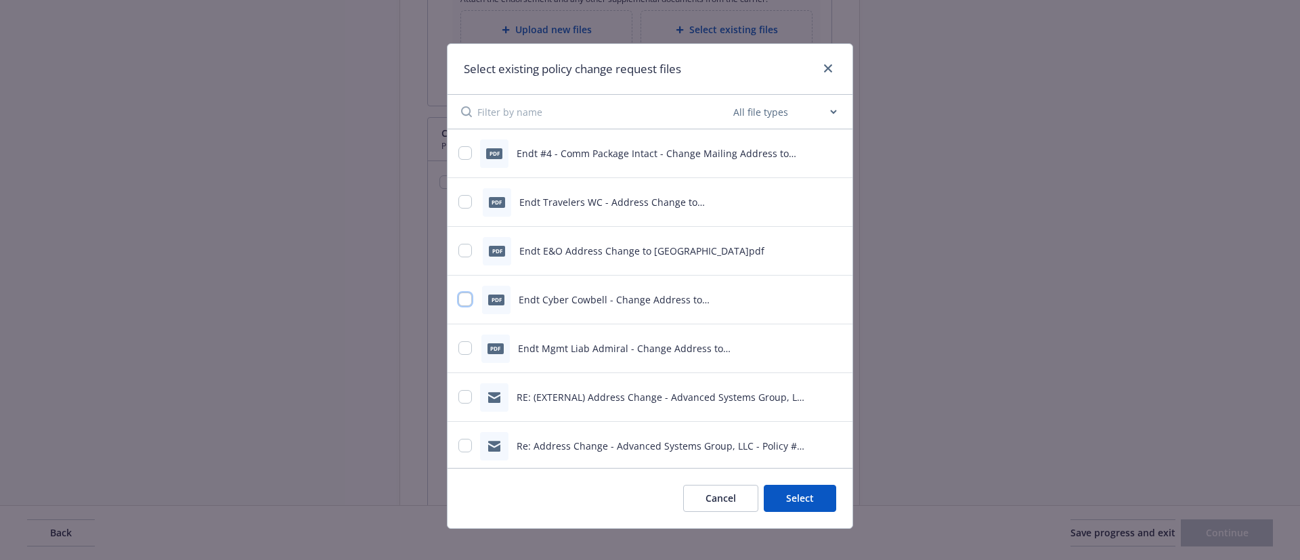
click at [462, 299] on input "checkbox" at bounding box center [465, 299] width 14 height 14
checkbox input "true"
click at [770, 493] on button "Select 1 file" at bounding box center [787, 498] width 97 height 27
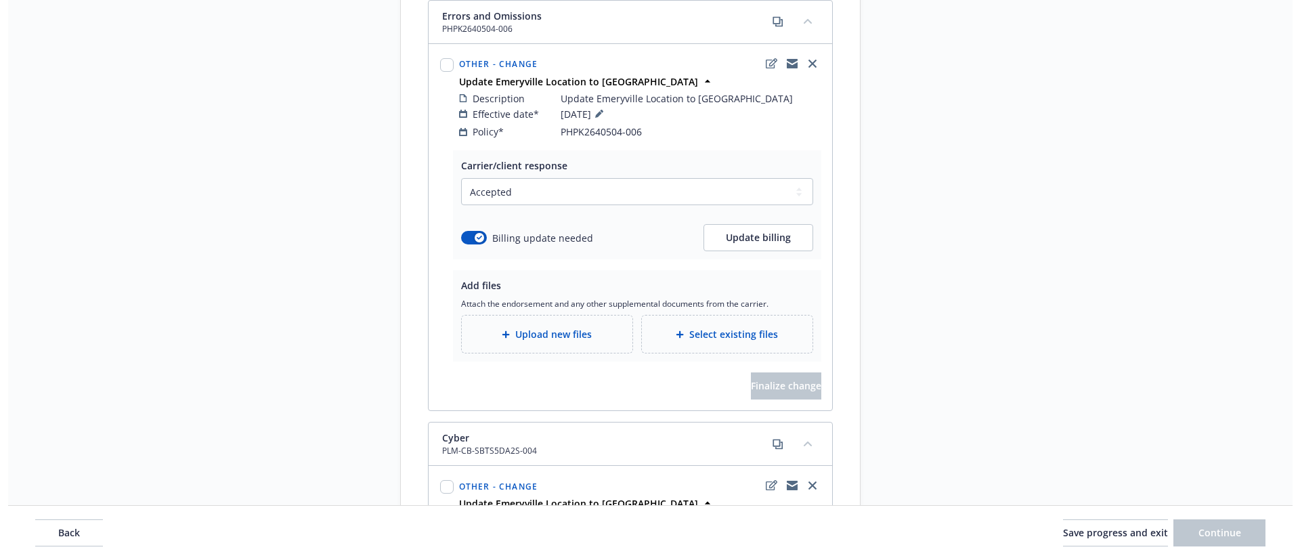
scroll to position [553, 0]
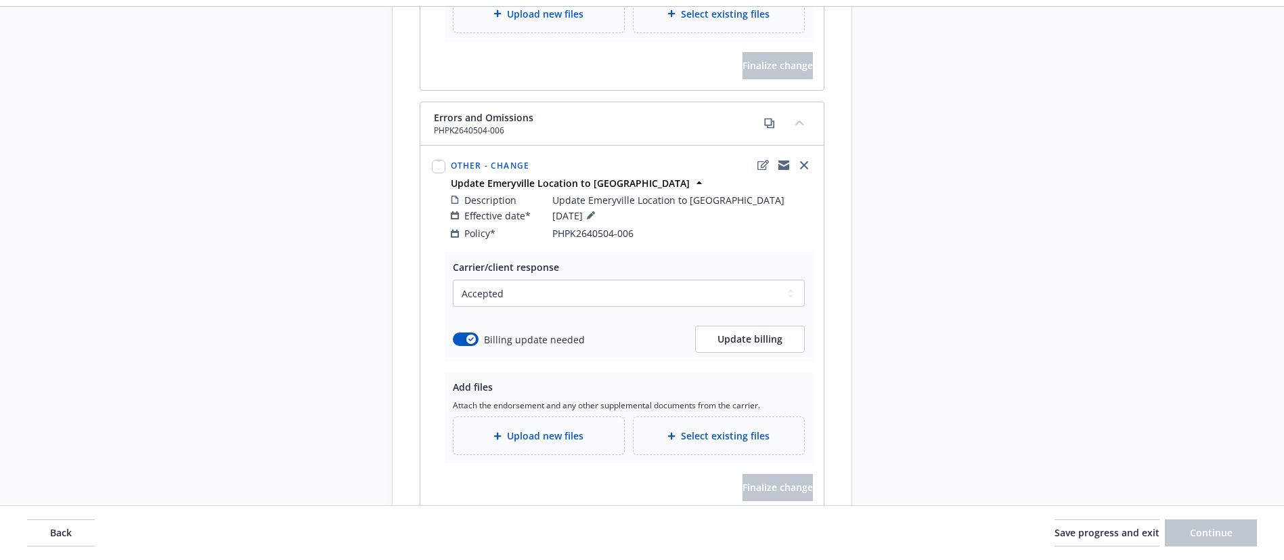
click at [769, 428] on div "Select existing files" at bounding box center [718, 436] width 149 height 16
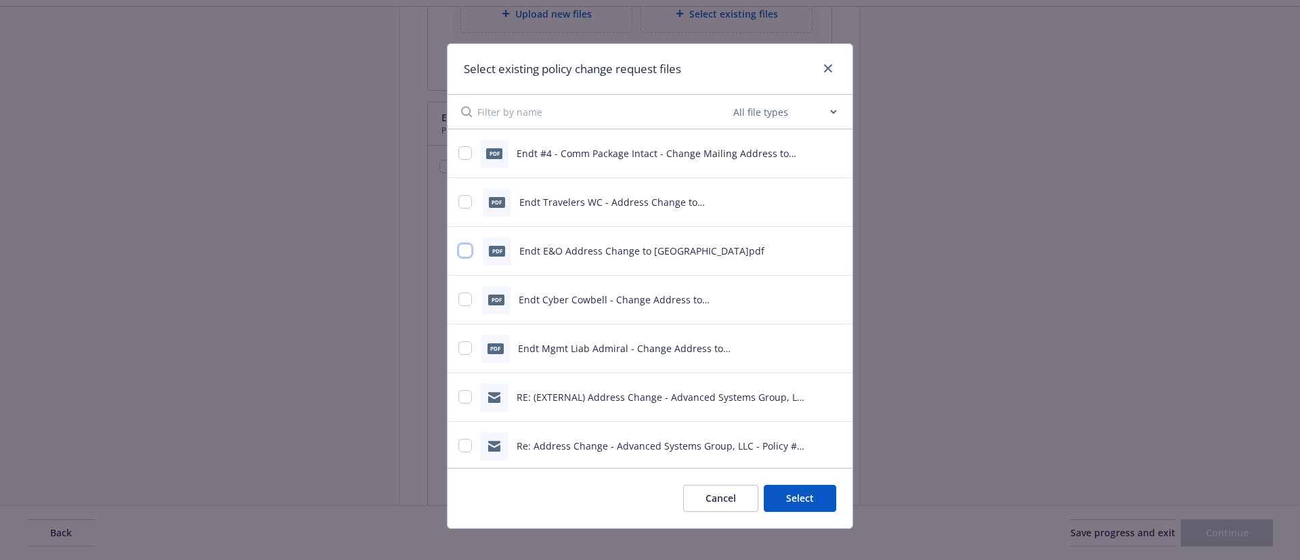
click at [458, 250] on input "checkbox" at bounding box center [465, 251] width 14 height 14
checkbox input "true"
click at [788, 503] on button "Select 1 file" at bounding box center [787, 498] width 97 height 27
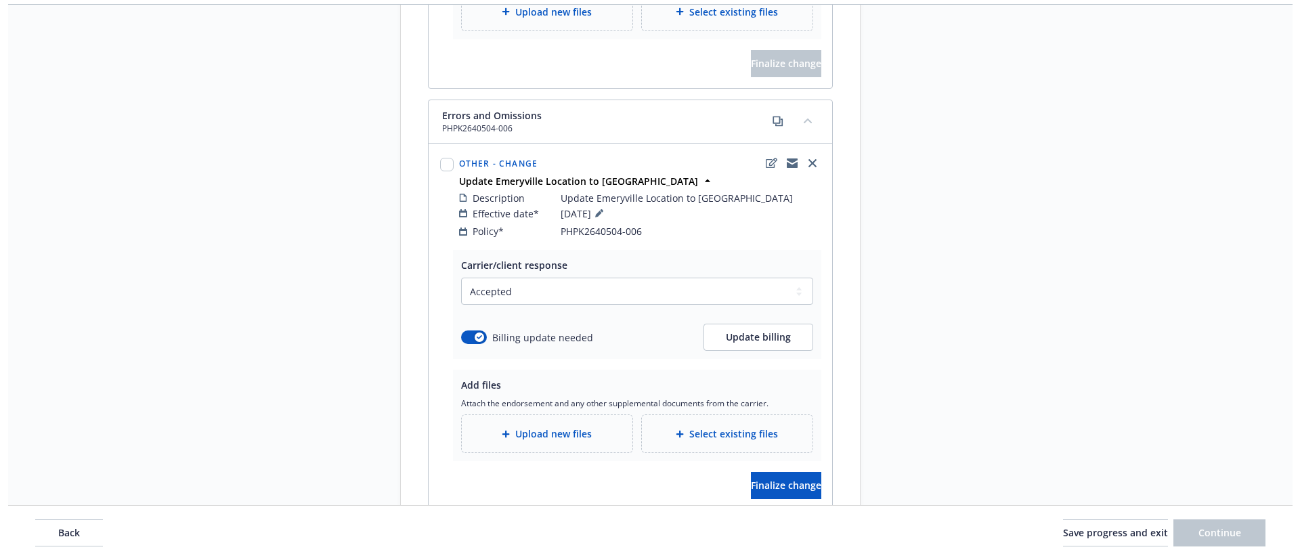
scroll to position [655, 0]
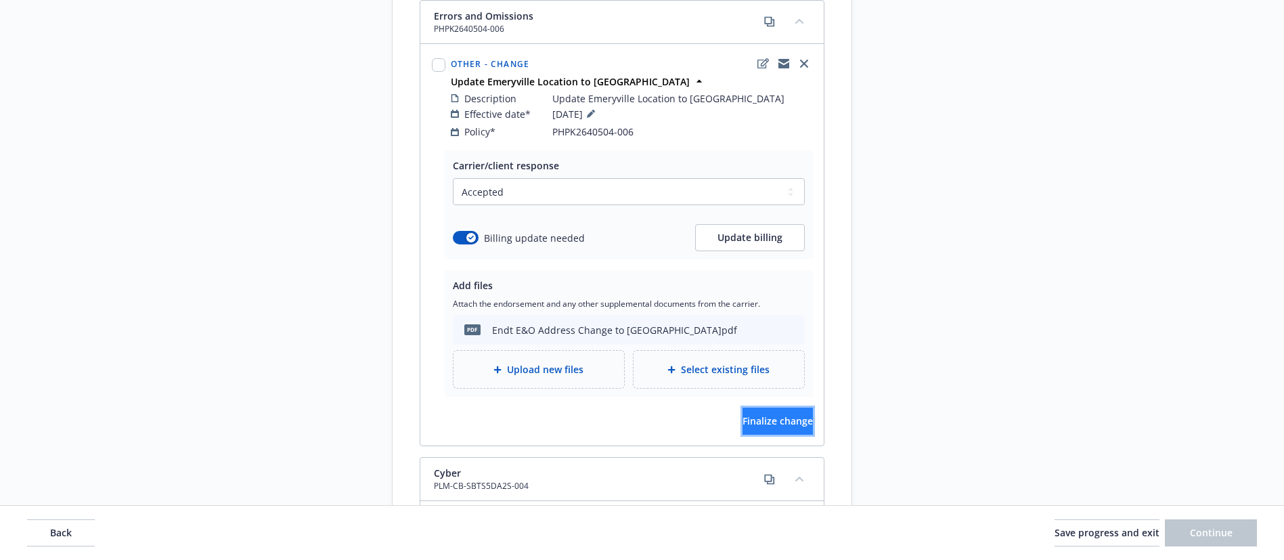
click at [743, 414] on span "Finalize change" at bounding box center [778, 420] width 70 height 13
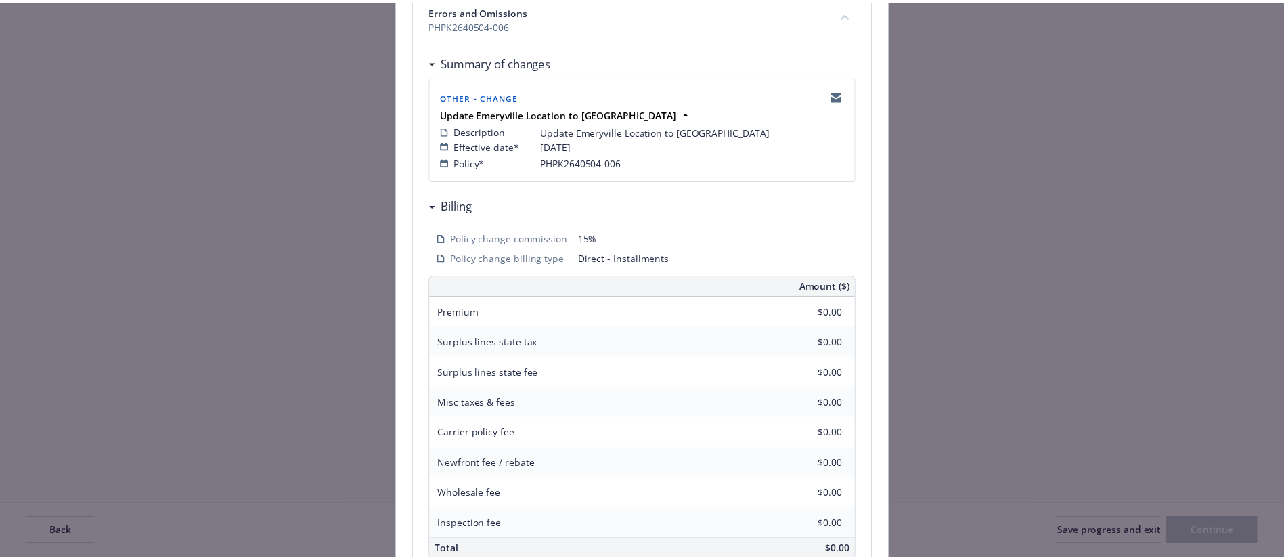
scroll to position [305, 0]
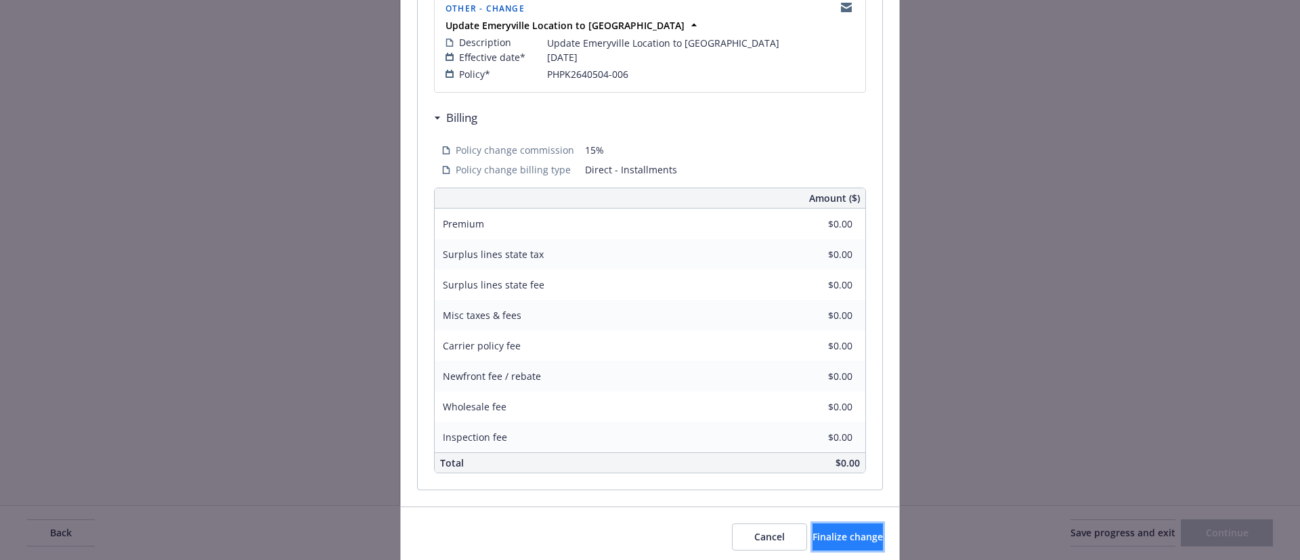
click at [836, 544] on button "Finalize change" at bounding box center [847, 536] width 70 height 27
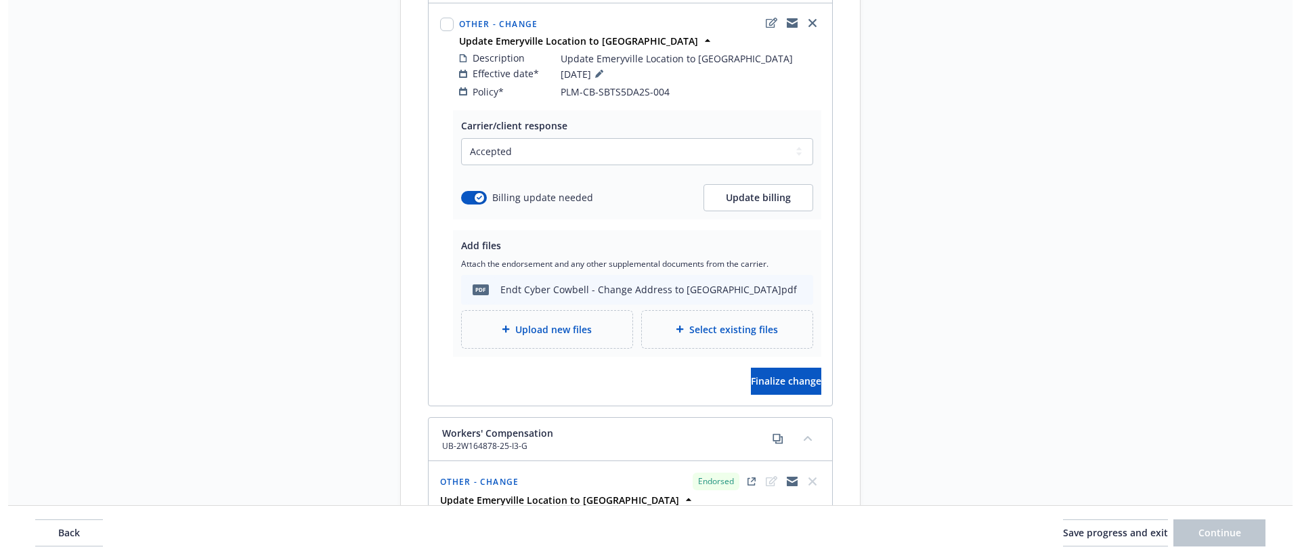
scroll to position [1162, 0]
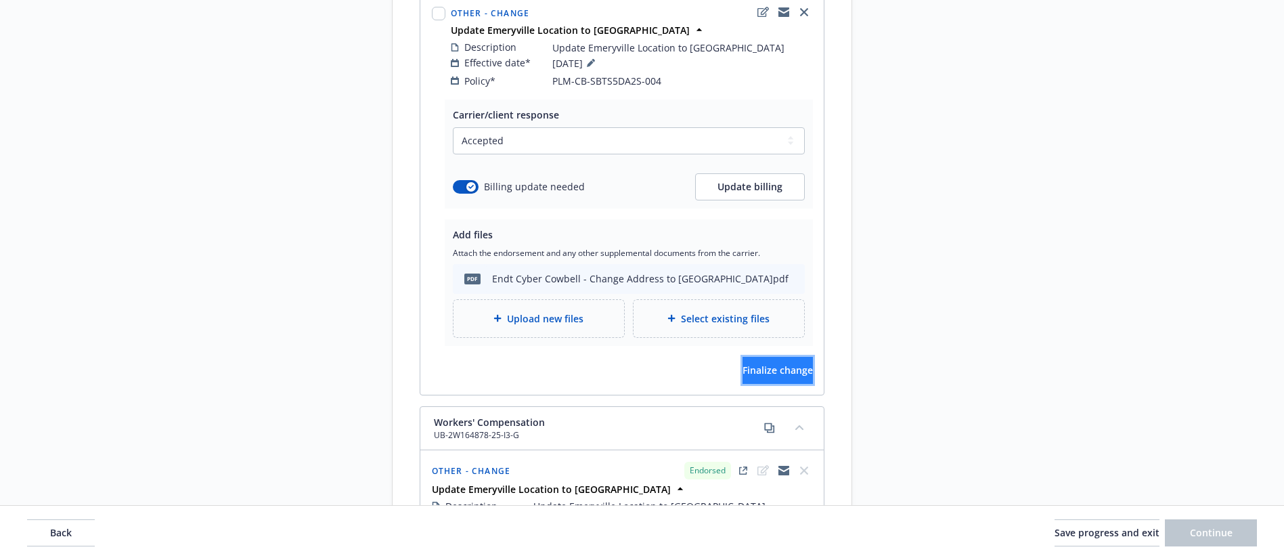
click at [802, 357] on button "Finalize change" at bounding box center [778, 370] width 70 height 27
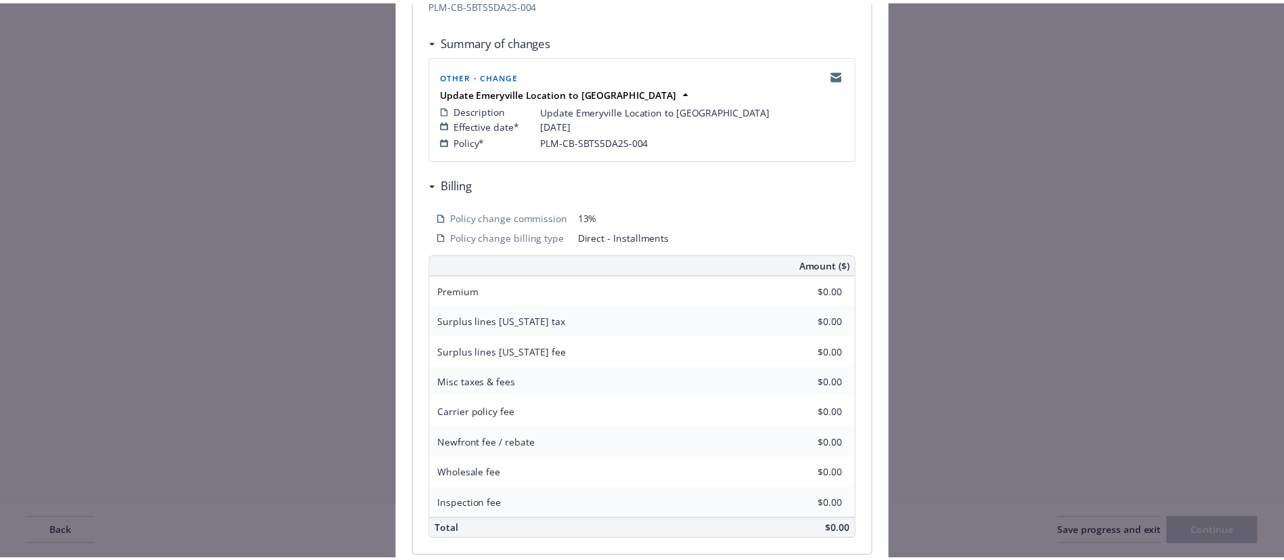
scroll to position [305, 0]
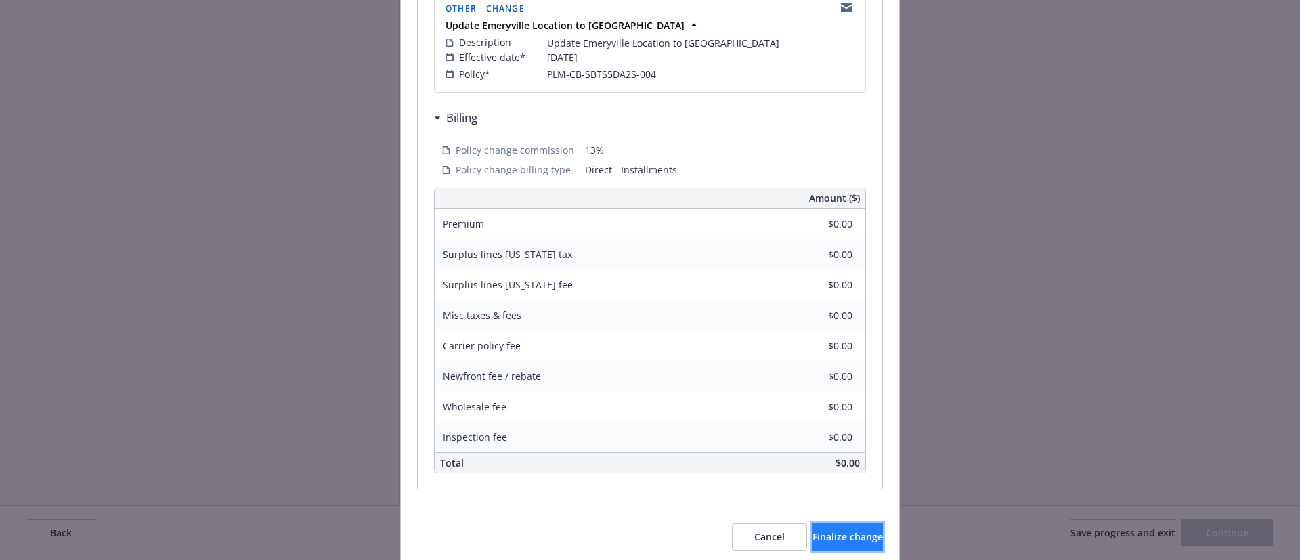
click at [814, 534] on span "Finalize change" at bounding box center [847, 536] width 70 height 13
select select "ACCEPTED"
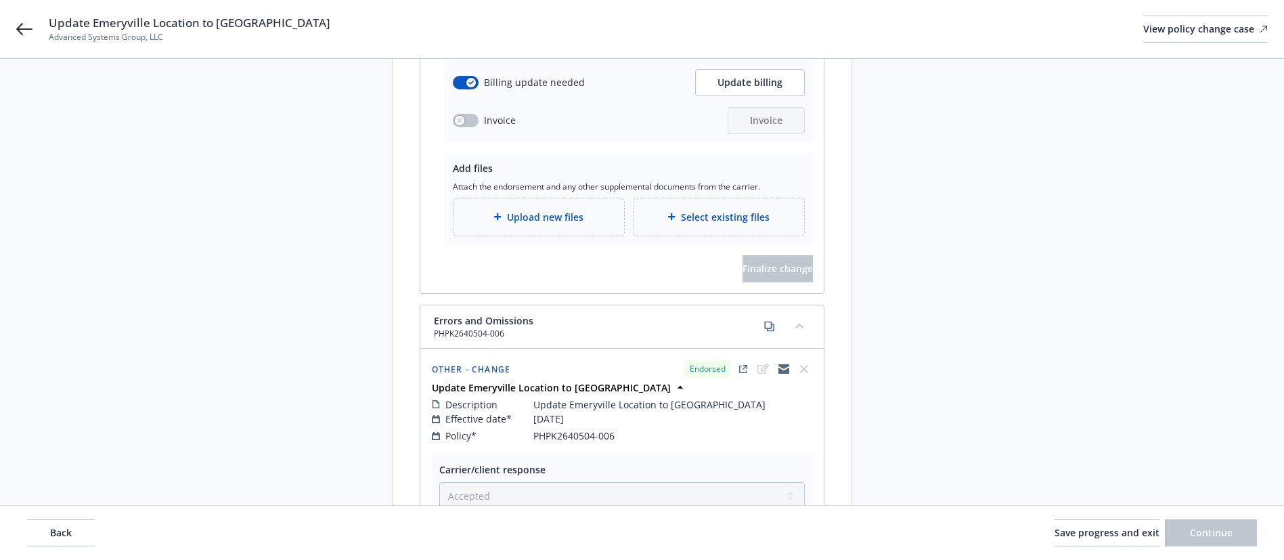
scroll to position [248, 0]
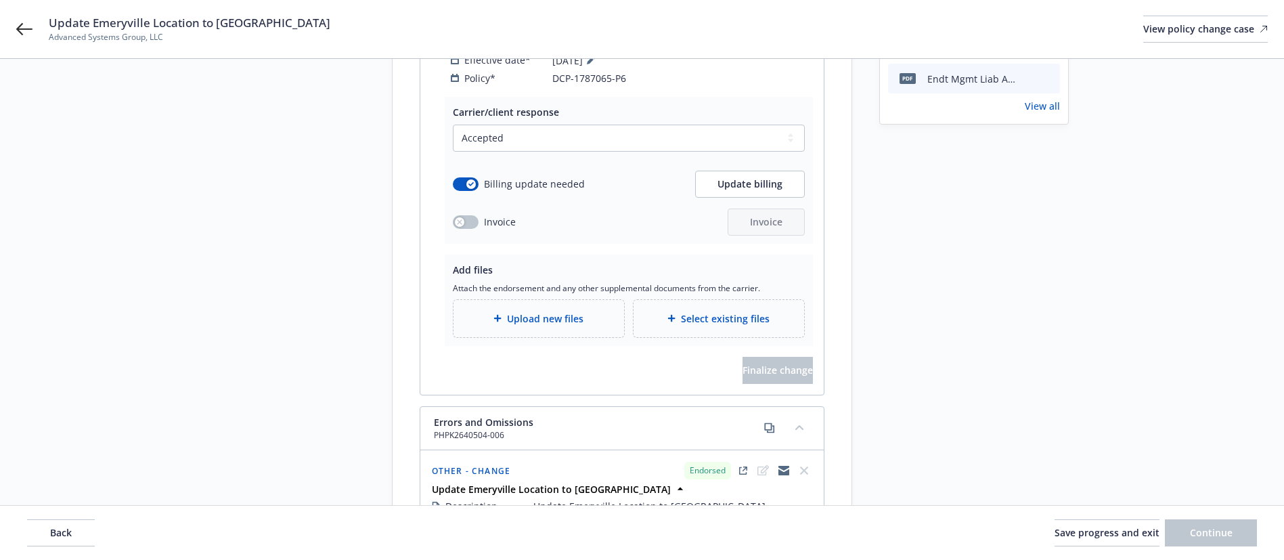
click at [751, 318] on div "Select existing files" at bounding box center [719, 318] width 171 height 37
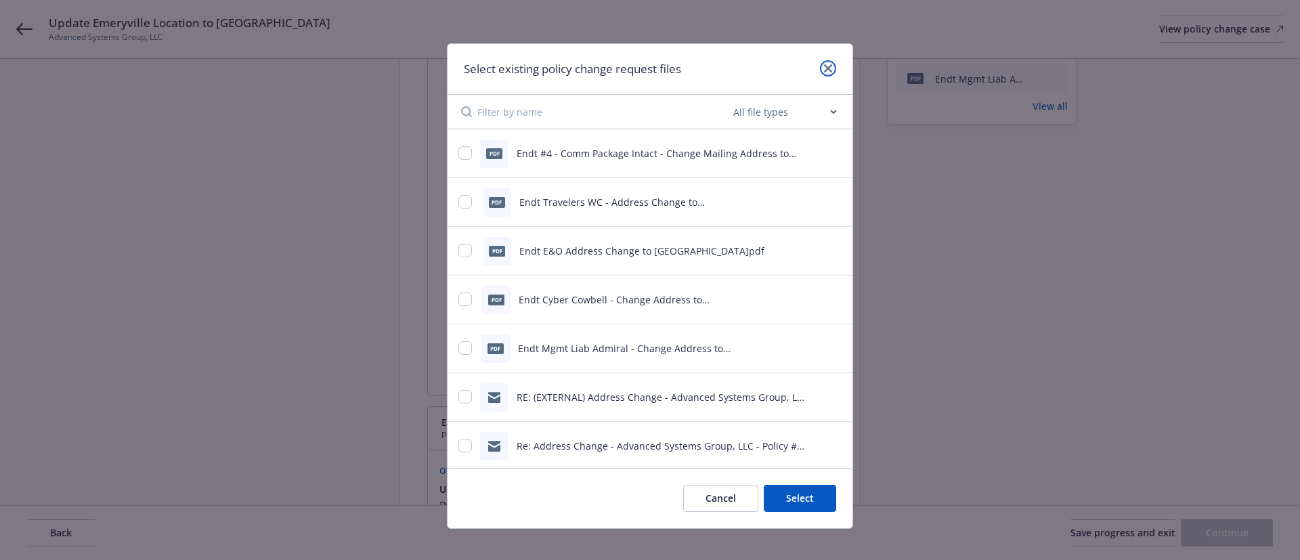
click at [824, 67] on icon "close" at bounding box center [828, 68] width 8 height 8
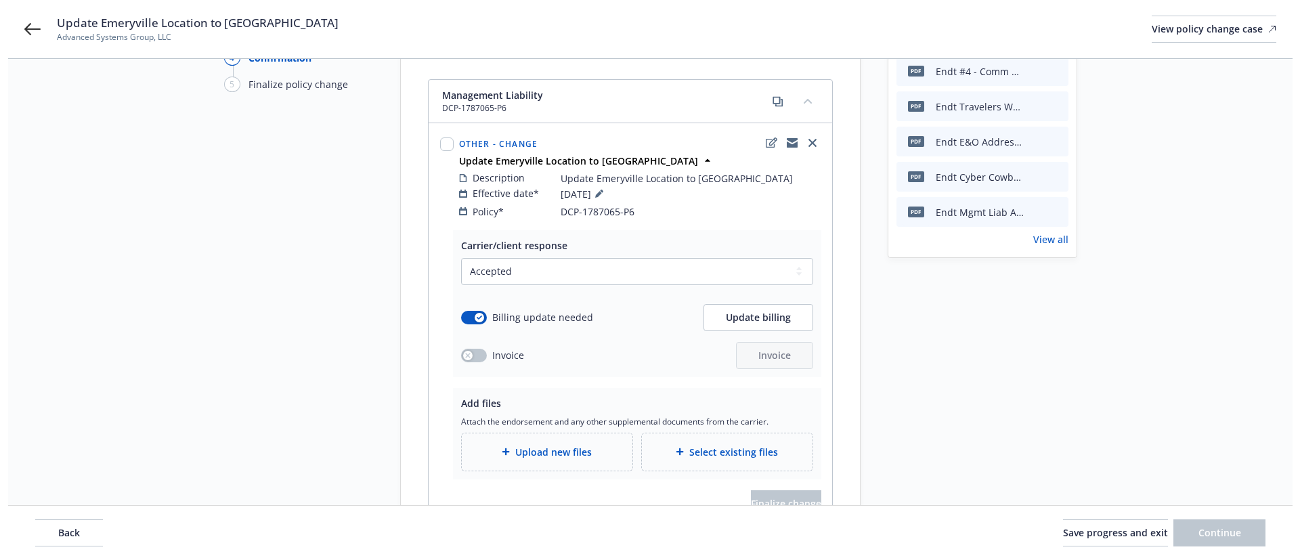
scroll to position [147, 0]
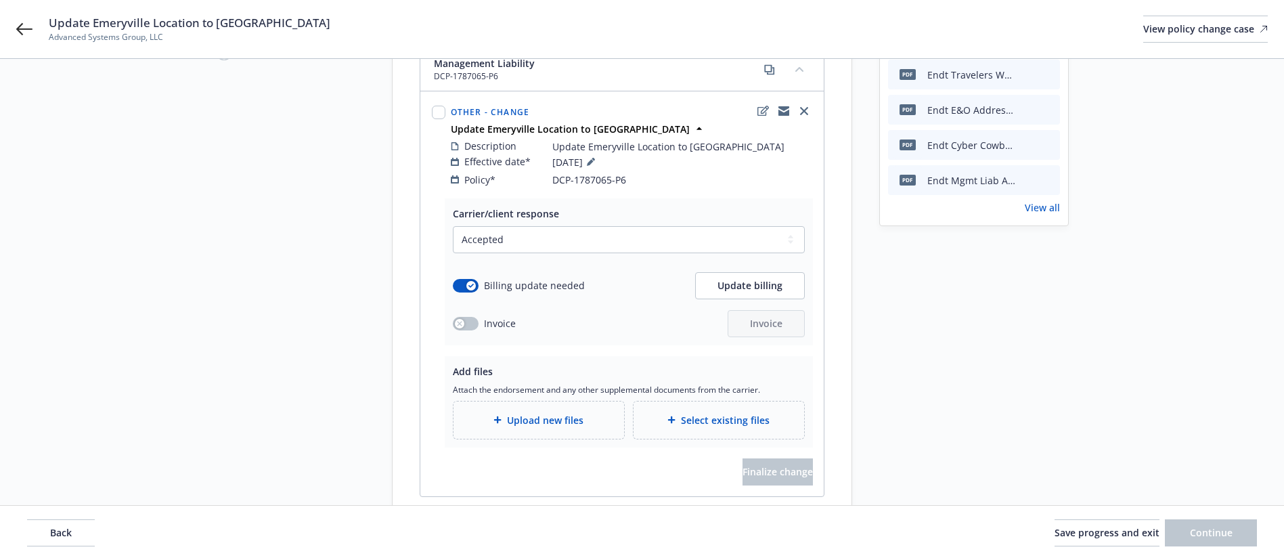
click at [732, 413] on span "Select existing files" at bounding box center [725, 420] width 89 height 14
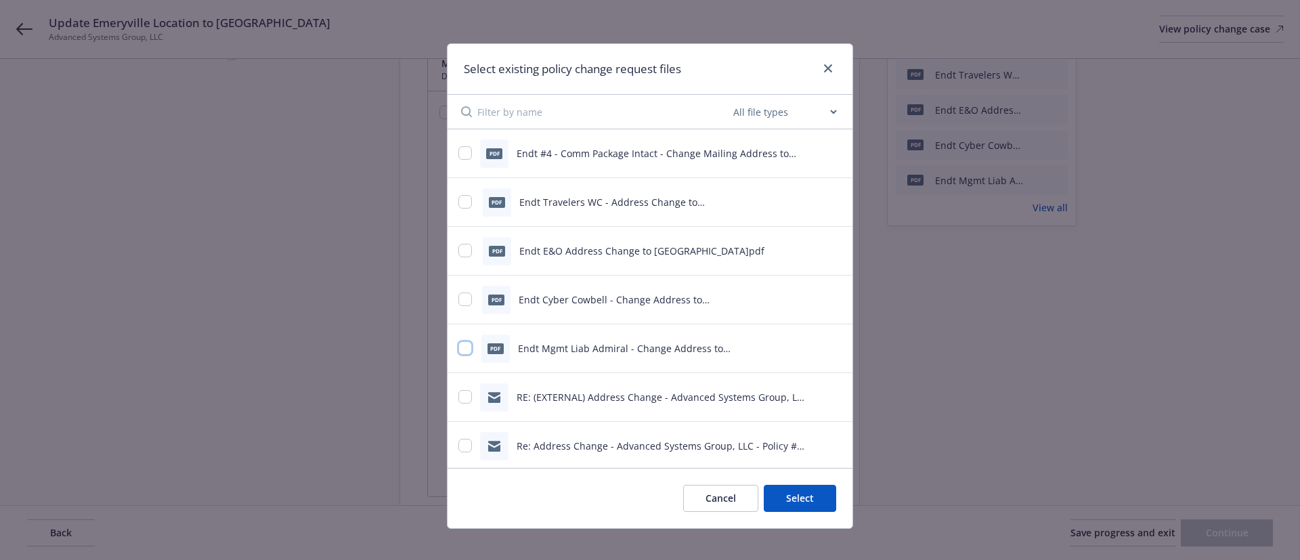
click at [458, 349] on input "checkbox" at bounding box center [465, 348] width 14 height 14
checkbox input "true"
click at [791, 498] on button "Select 1 file" at bounding box center [787, 498] width 97 height 27
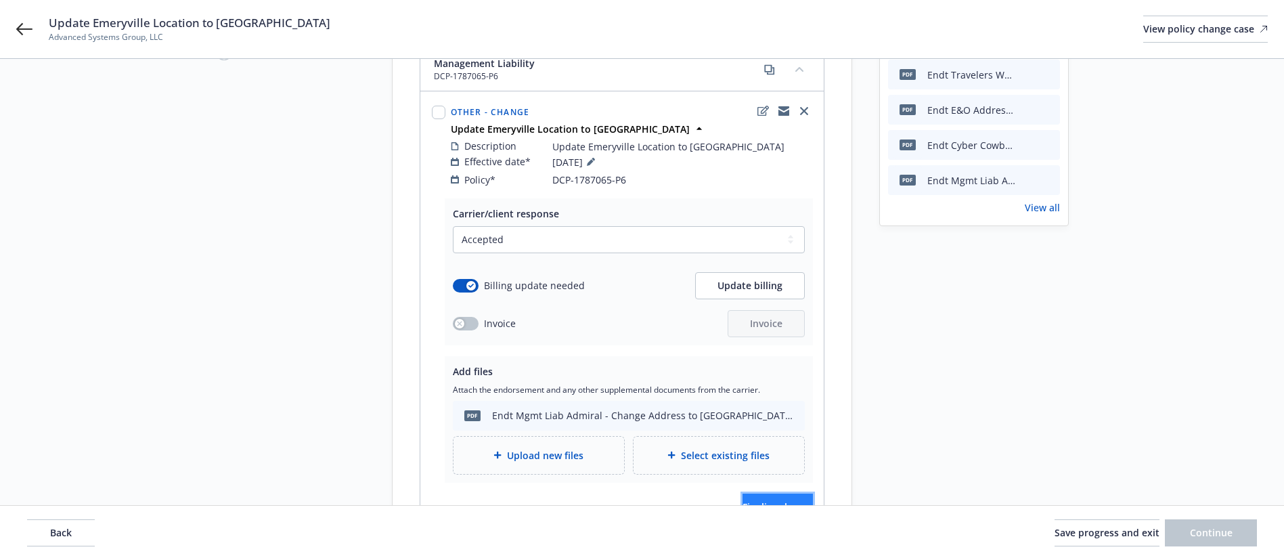
click at [801, 498] on button "Finalize change" at bounding box center [778, 507] width 70 height 27
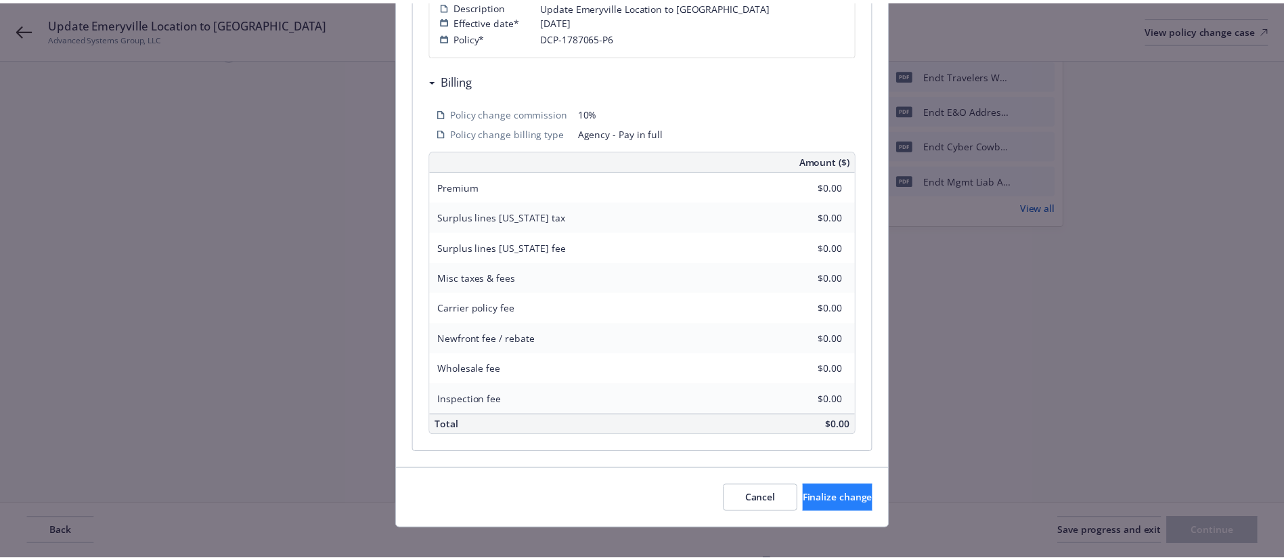
scroll to position [355, 0]
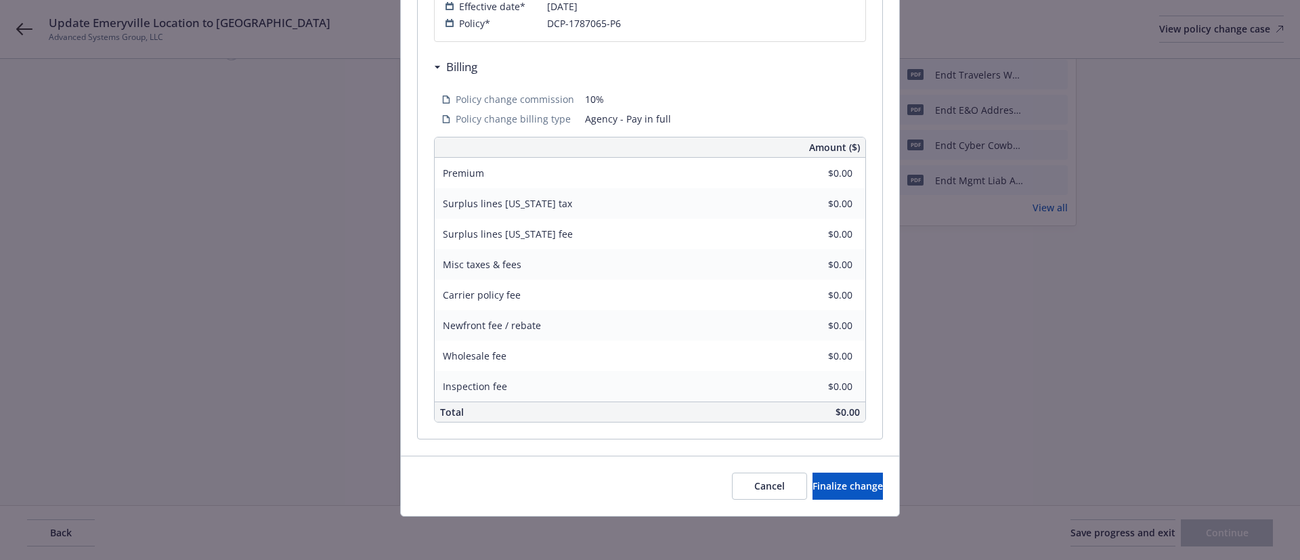
click at [831, 468] on div "Cancel Finalize change" at bounding box center [650, 486] width 498 height 60
click at [833, 475] on button "Finalize change" at bounding box center [847, 486] width 70 height 27
select select "ACCEPTED"
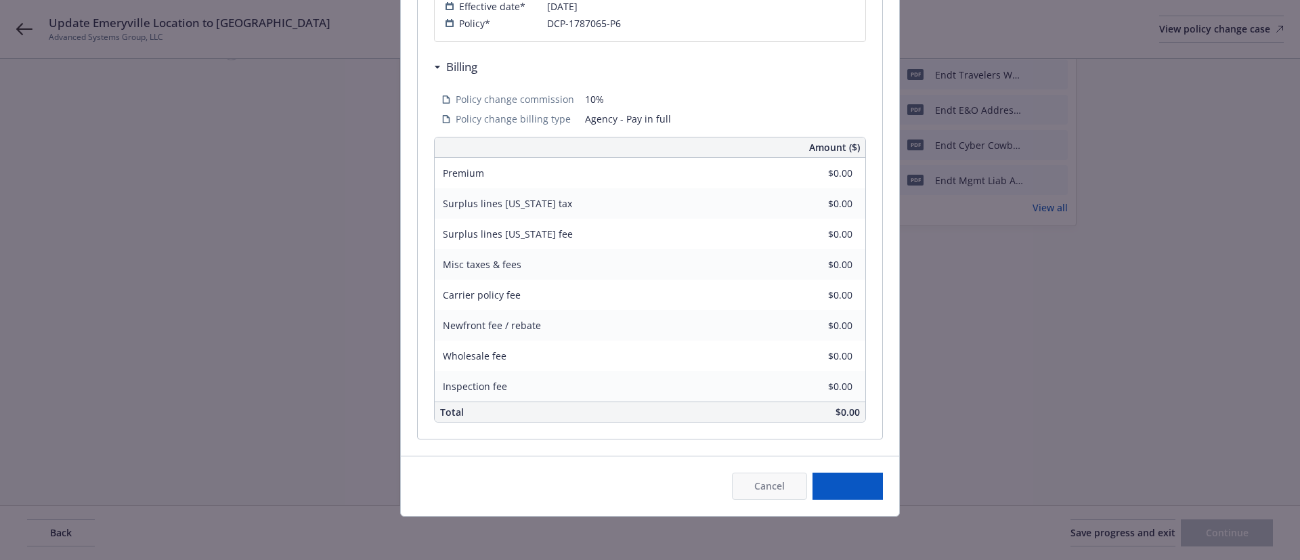
select select "ACCEPTED"
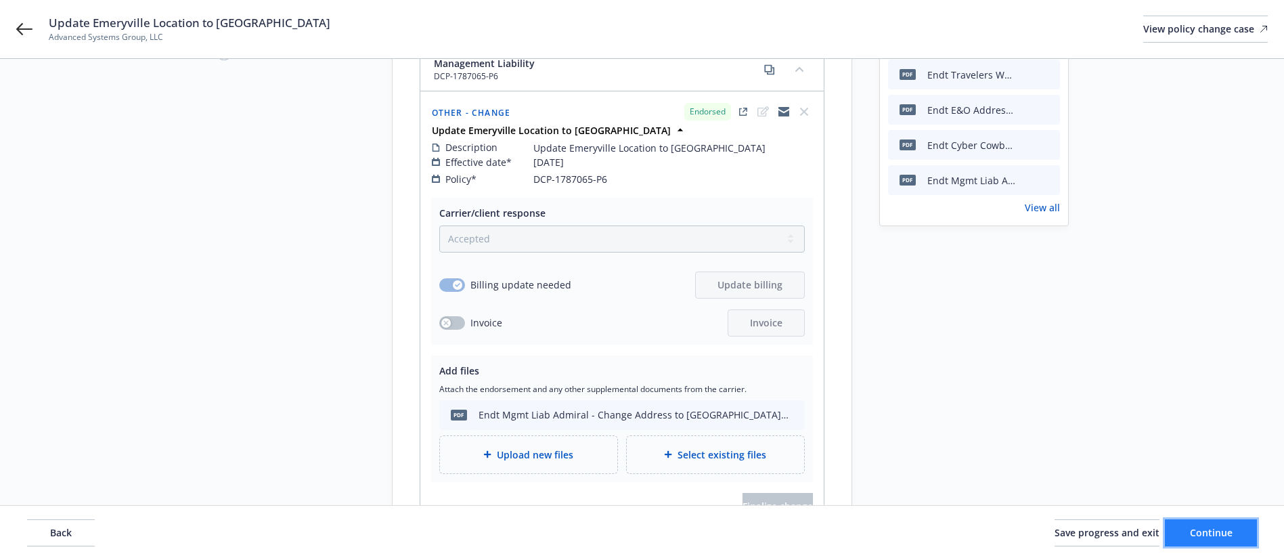
click at [1205, 539] on button "Continue" at bounding box center [1211, 532] width 92 height 27
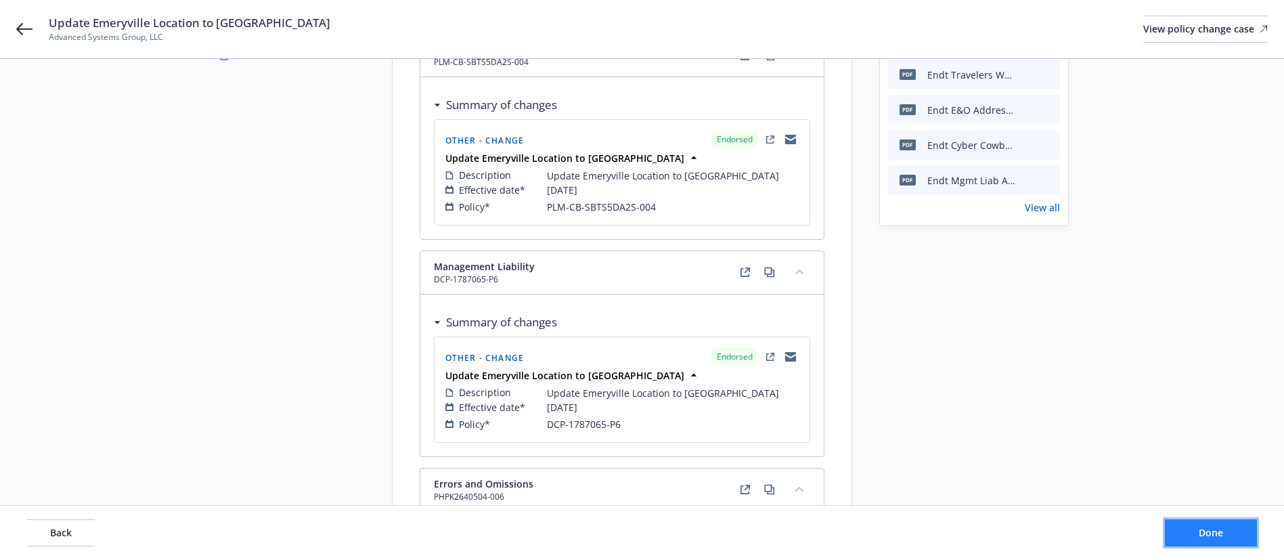
click at [1204, 531] on span "Done" at bounding box center [1211, 532] width 24 height 13
